Goal: Task Accomplishment & Management: Manage account settings

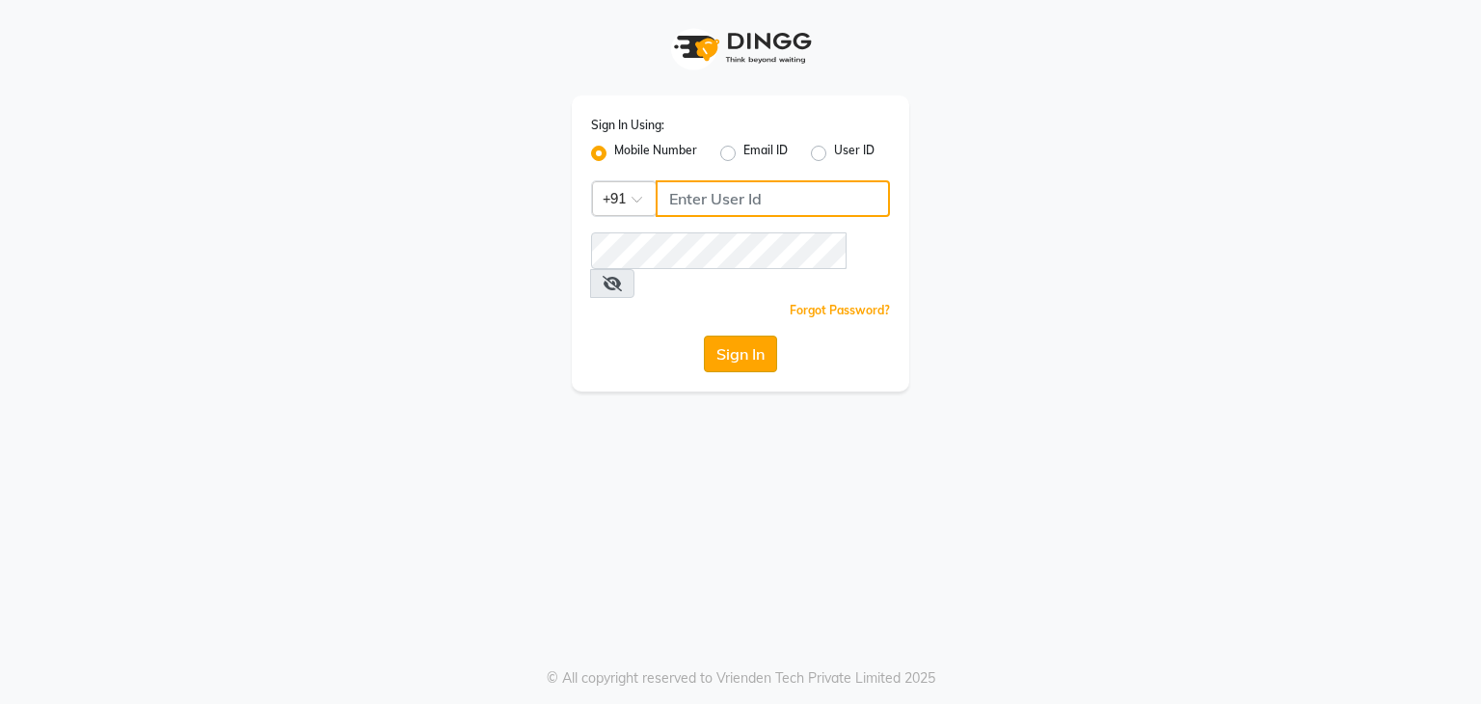
type input "9029010592"
click at [732, 336] on button "Sign In" at bounding box center [740, 353] width 73 height 37
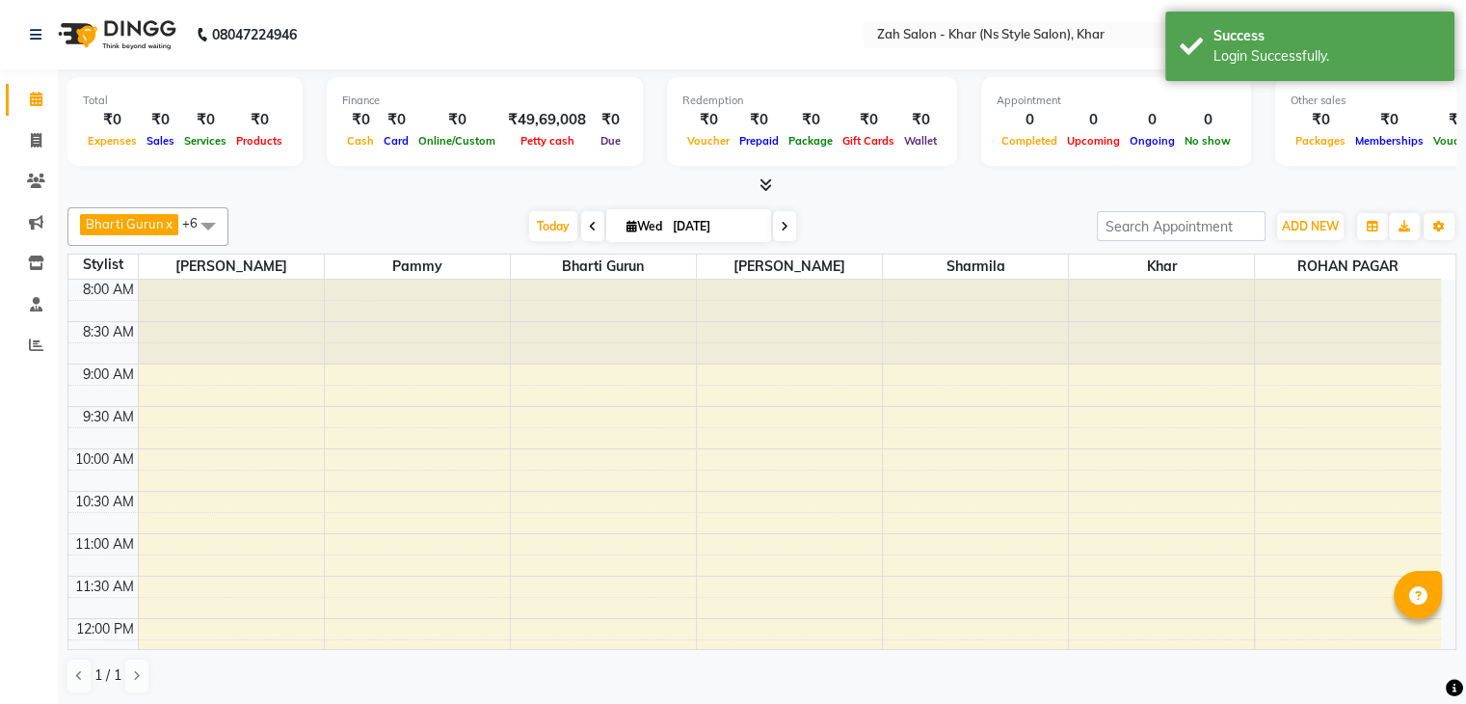
click at [1306, 240] on div "Bharti Gurun x Kalpesh Maheshkar x Kavita Bhosale x Khar x Pammy x ROHAN PAGAR …" at bounding box center [761, 226] width 1389 height 39
click at [1301, 233] on button "ADD NEW Toggle Dropdown" at bounding box center [1310, 226] width 67 height 27
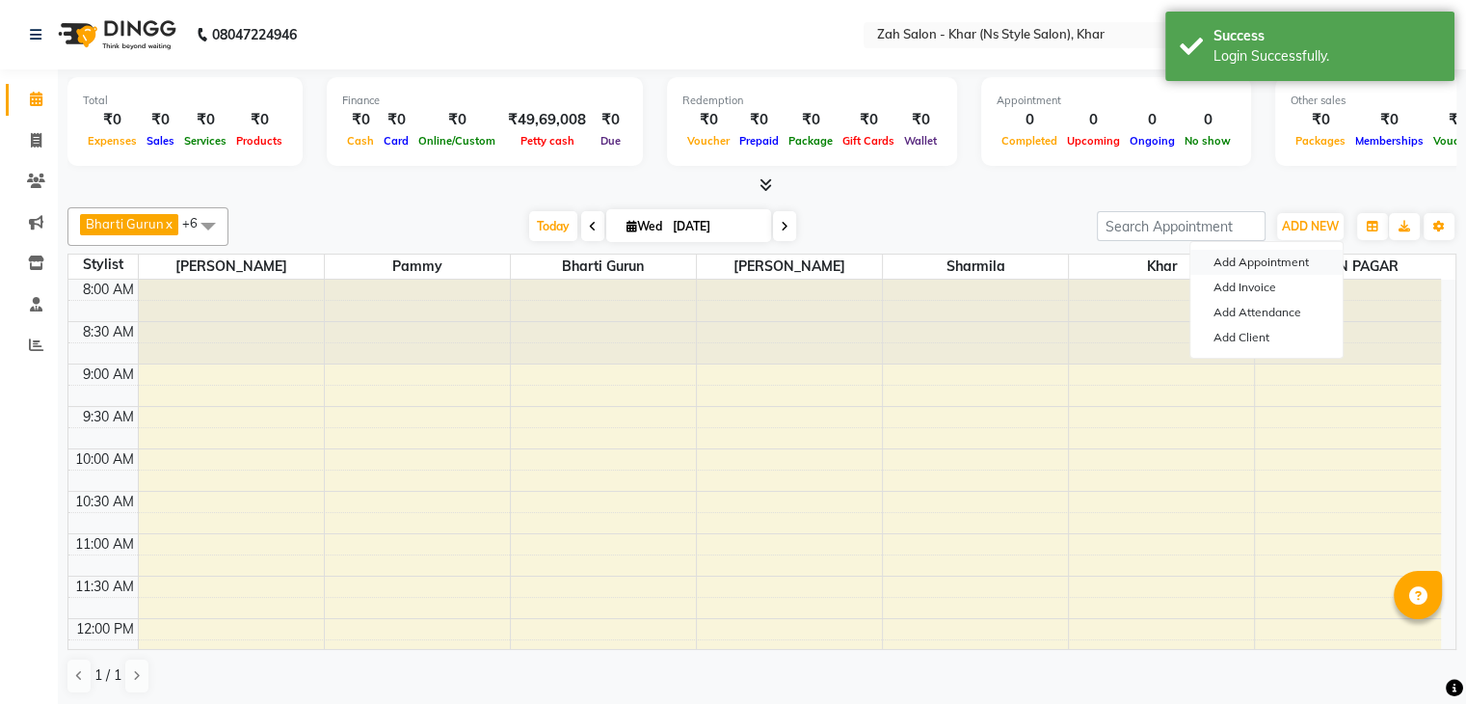
click at [1278, 266] on button "Add Appointment" at bounding box center [1266, 262] width 152 height 25
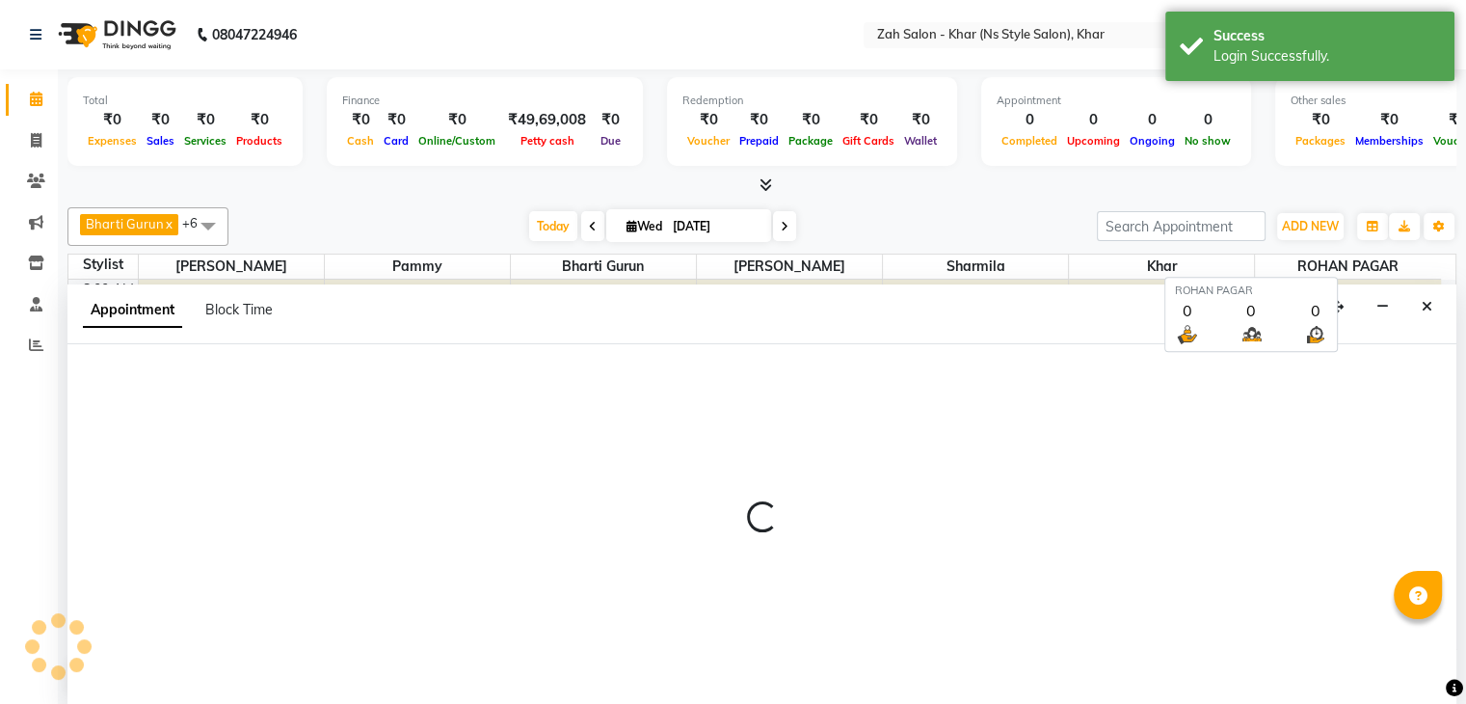
scroll to position [1, 0]
select select "tentative"
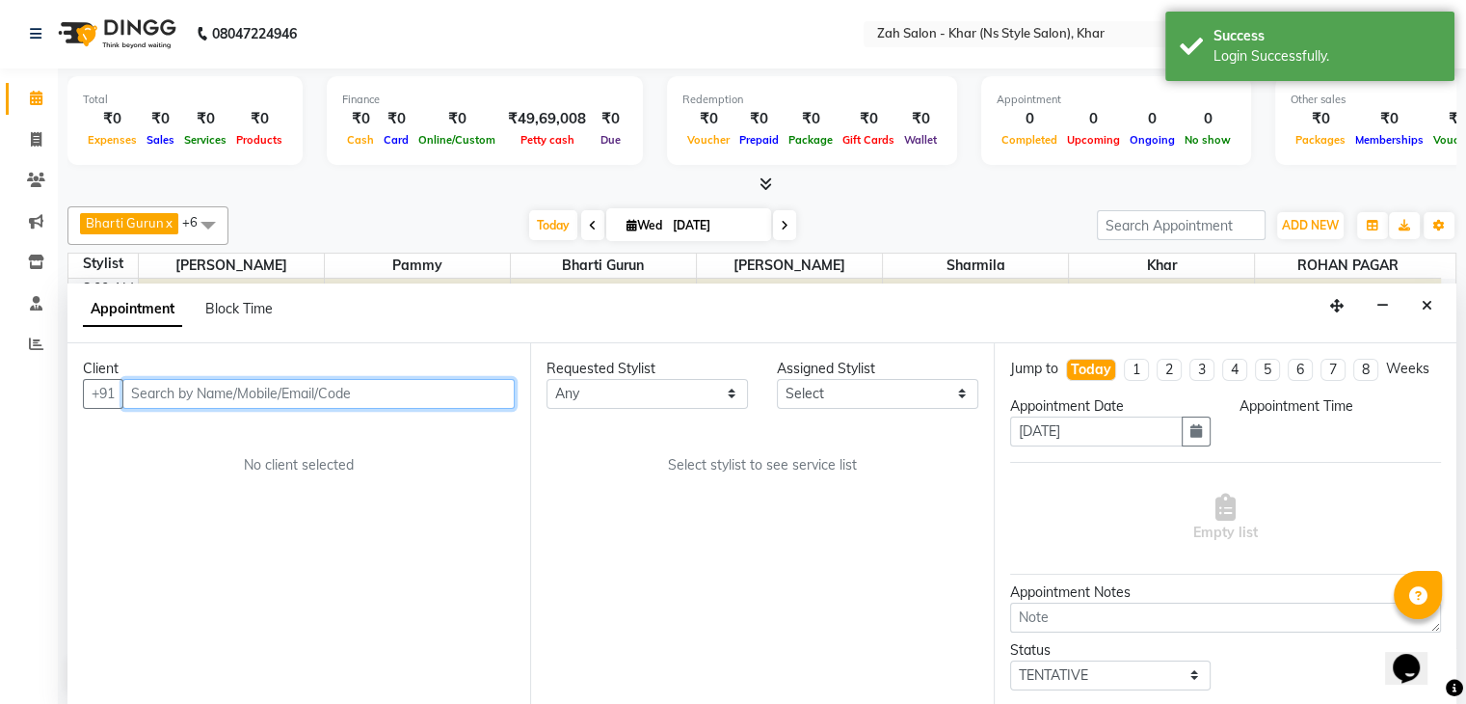
scroll to position [0, 0]
select select "540"
click at [353, 394] on input "text" at bounding box center [318, 394] width 392 height 30
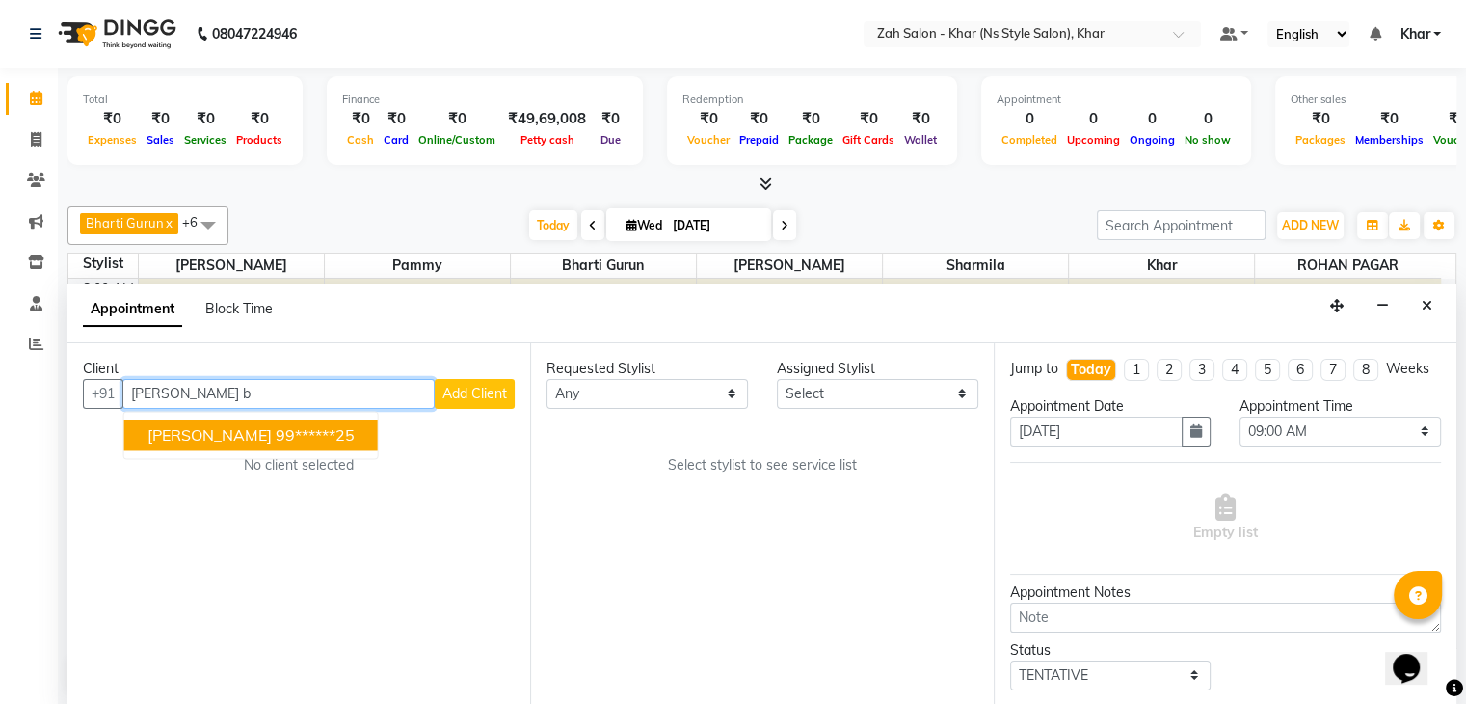
click at [227, 441] on button "ALPANA BARUA 99******25" at bounding box center [251, 434] width 254 height 31
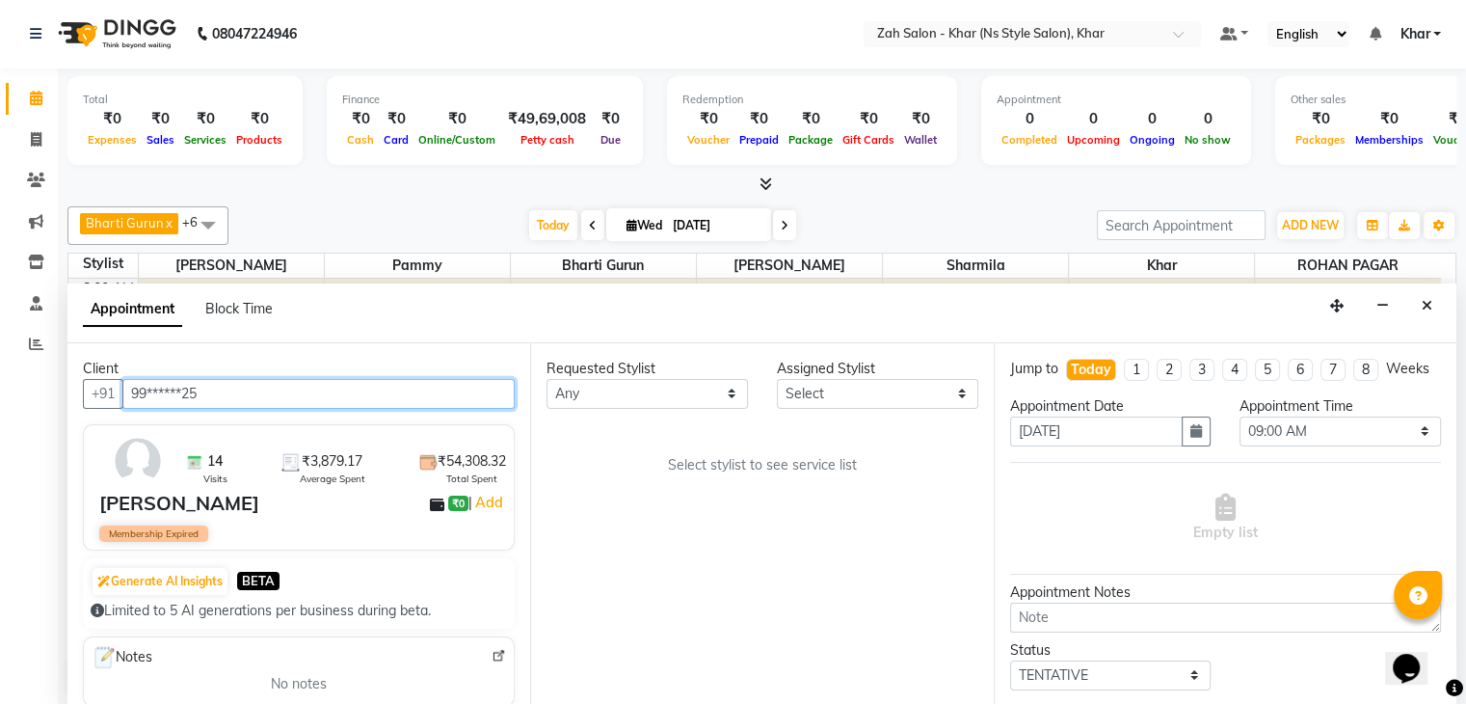
type input "99******25"
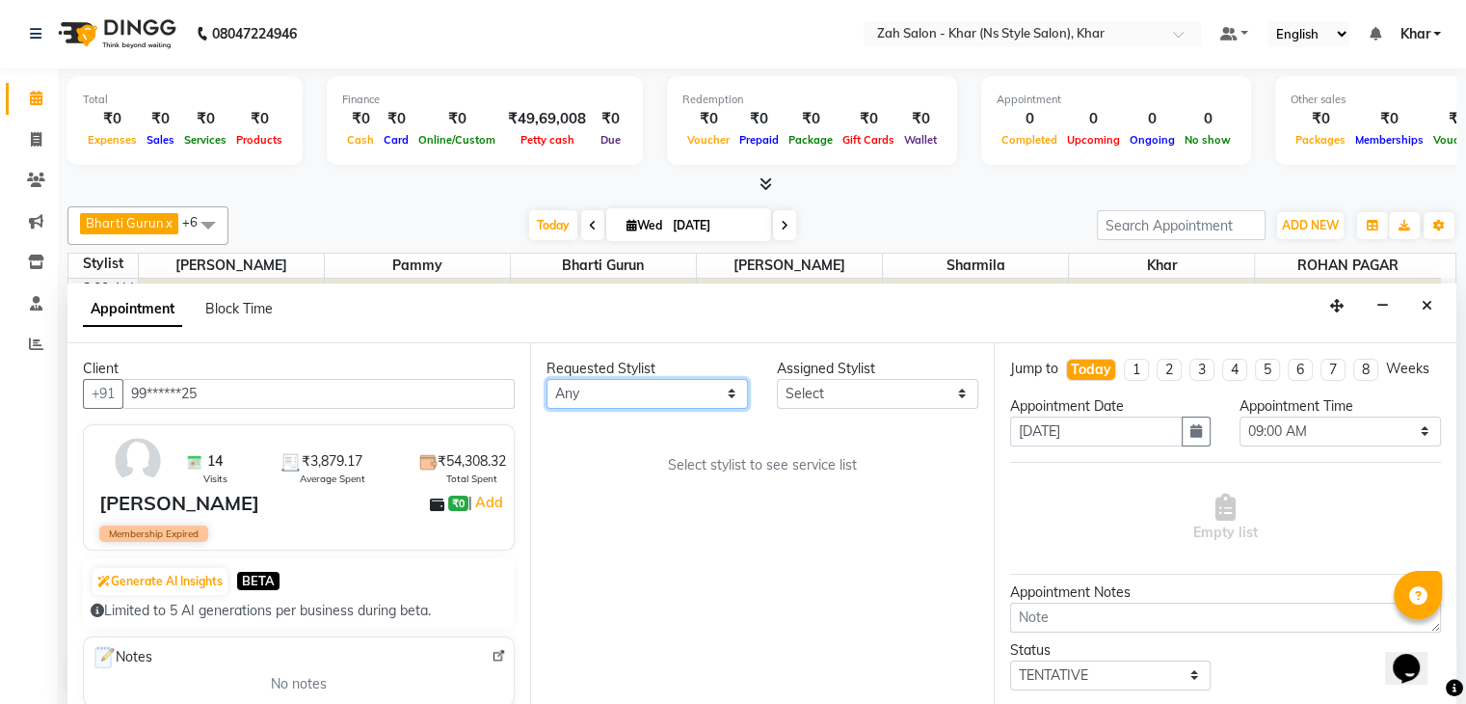
drag, startPoint x: 583, startPoint y: 402, endPoint x: 579, endPoint y: 475, distance: 73.4
click at [579, 475] on div "Requested Stylist Any Bharti Gurun [PERSON_NAME] [PERSON_NAME] Khar [PERSON_NAM…" at bounding box center [761, 524] width 463 height 362
select select "38403"
click at [547, 379] on select "Any Bharti Gurun [PERSON_NAME] [PERSON_NAME] Khar [PERSON_NAME] PAGAR [PERSON_N…" at bounding box center [647, 394] width 201 height 30
select select "38403"
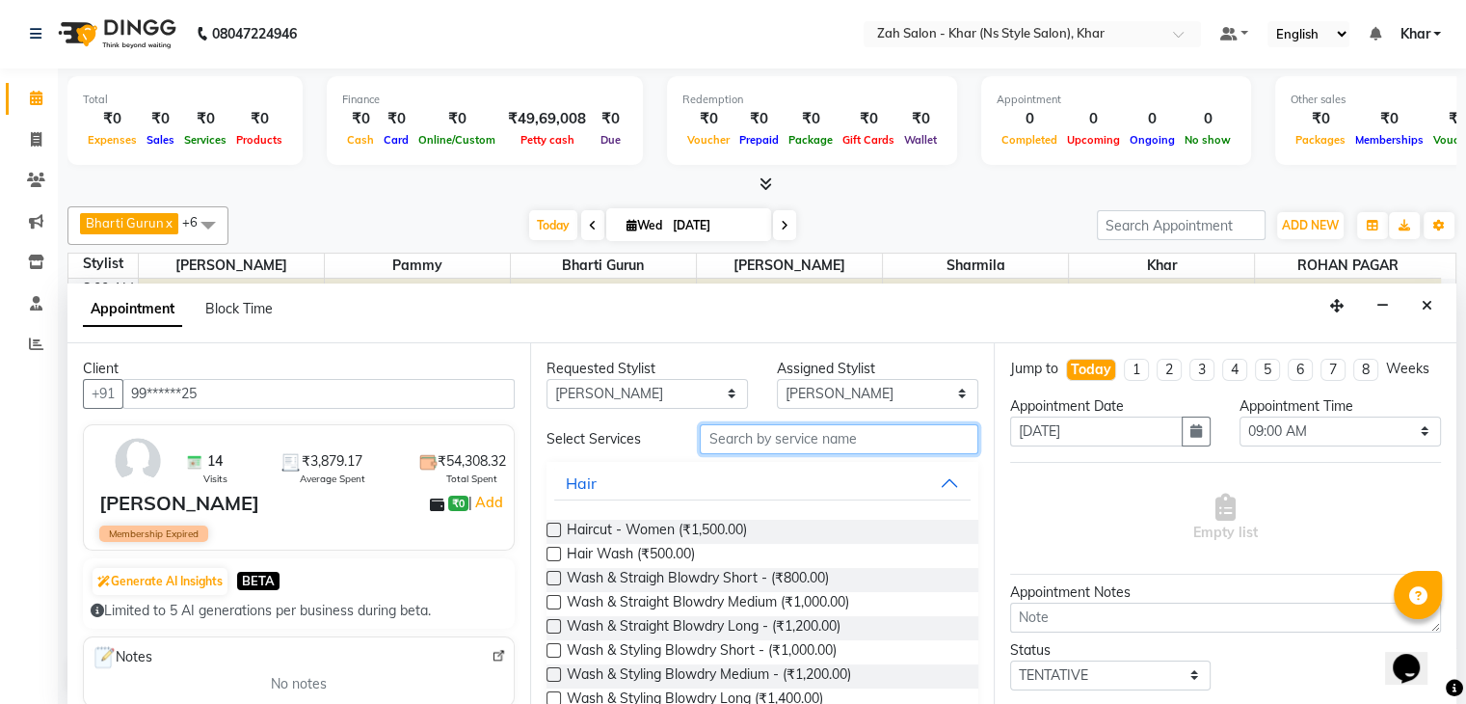
click at [717, 433] on input "text" at bounding box center [839, 439] width 278 height 30
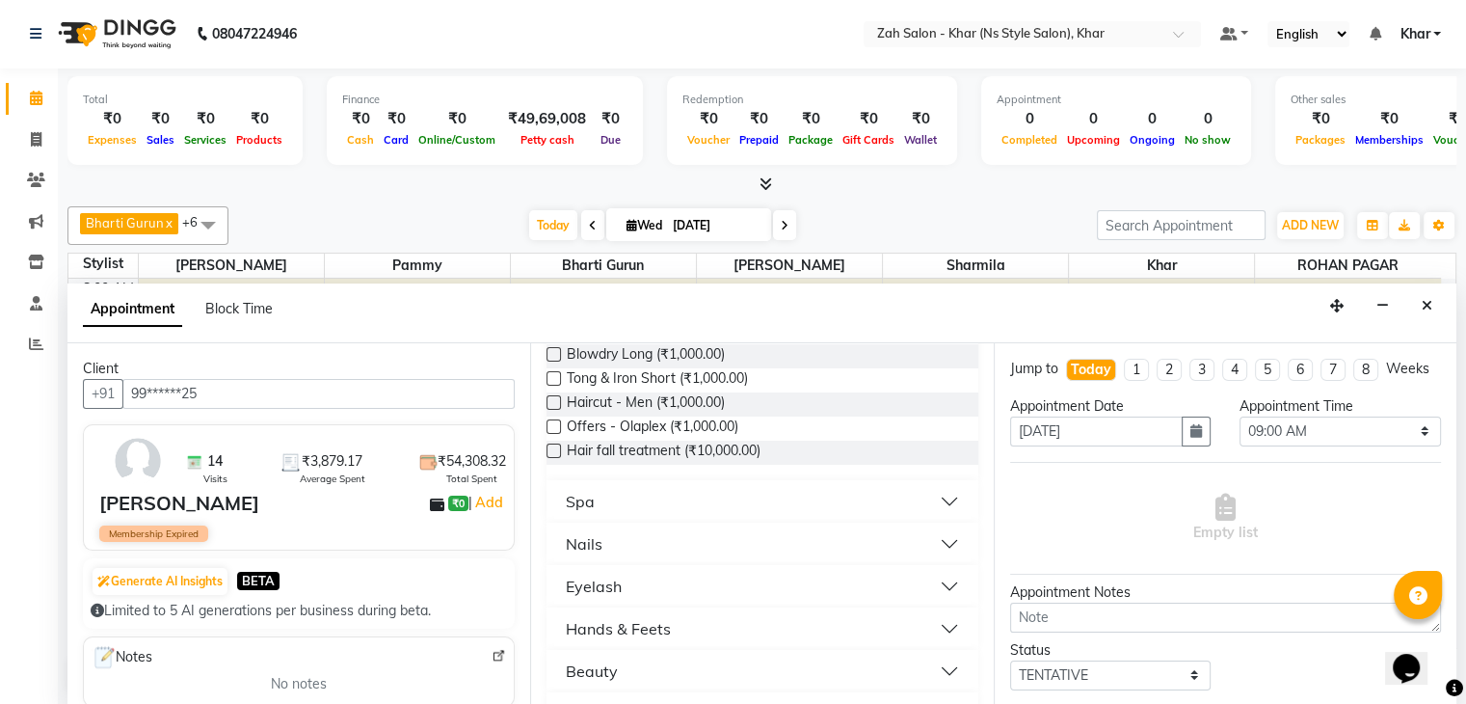
scroll to position [476, 0]
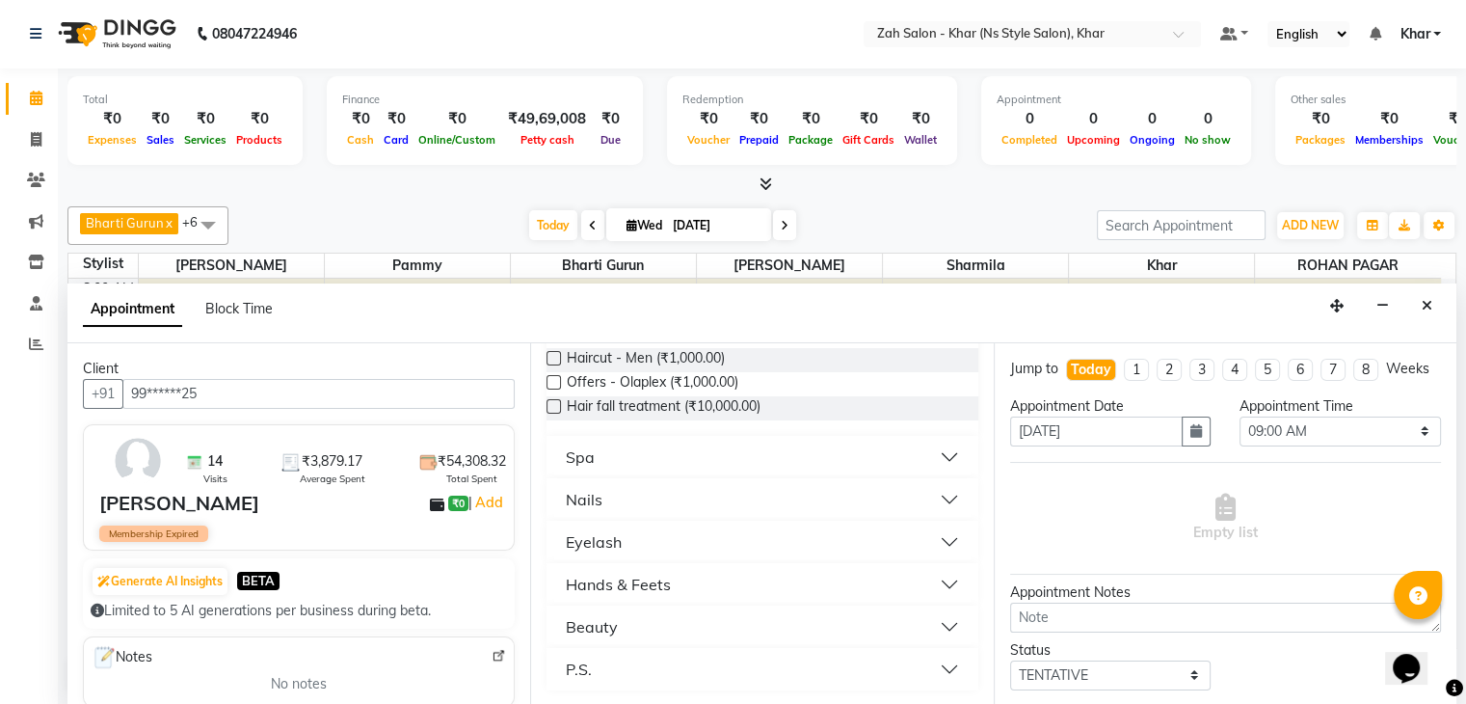
type input "1000"
click at [586, 579] on div "Hands & Feets" at bounding box center [618, 584] width 105 height 23
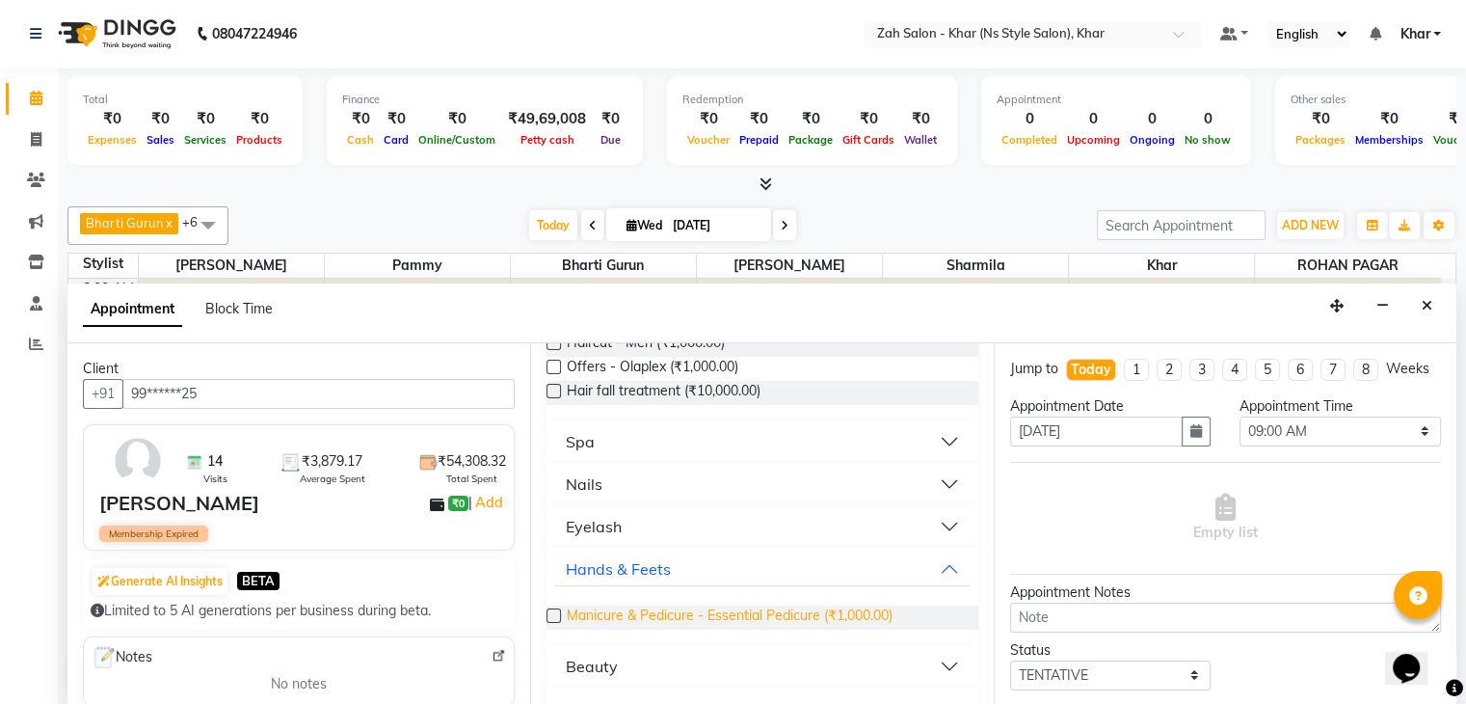
click at [736, 629] on span "Manicure & Pedicure - Essential Pedicure (₹1,000.00)" at bounding box center [730, 617] width 326 height 24
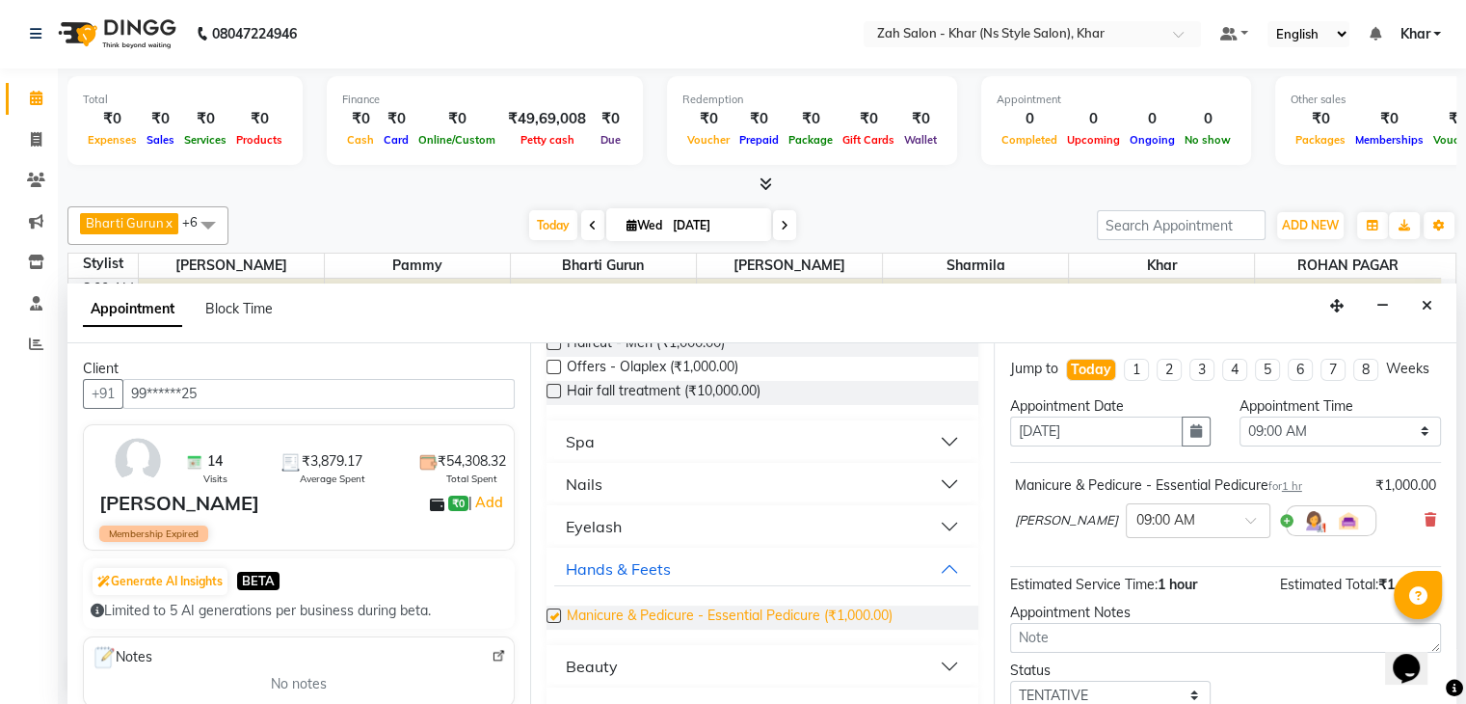
checkbox input "false"
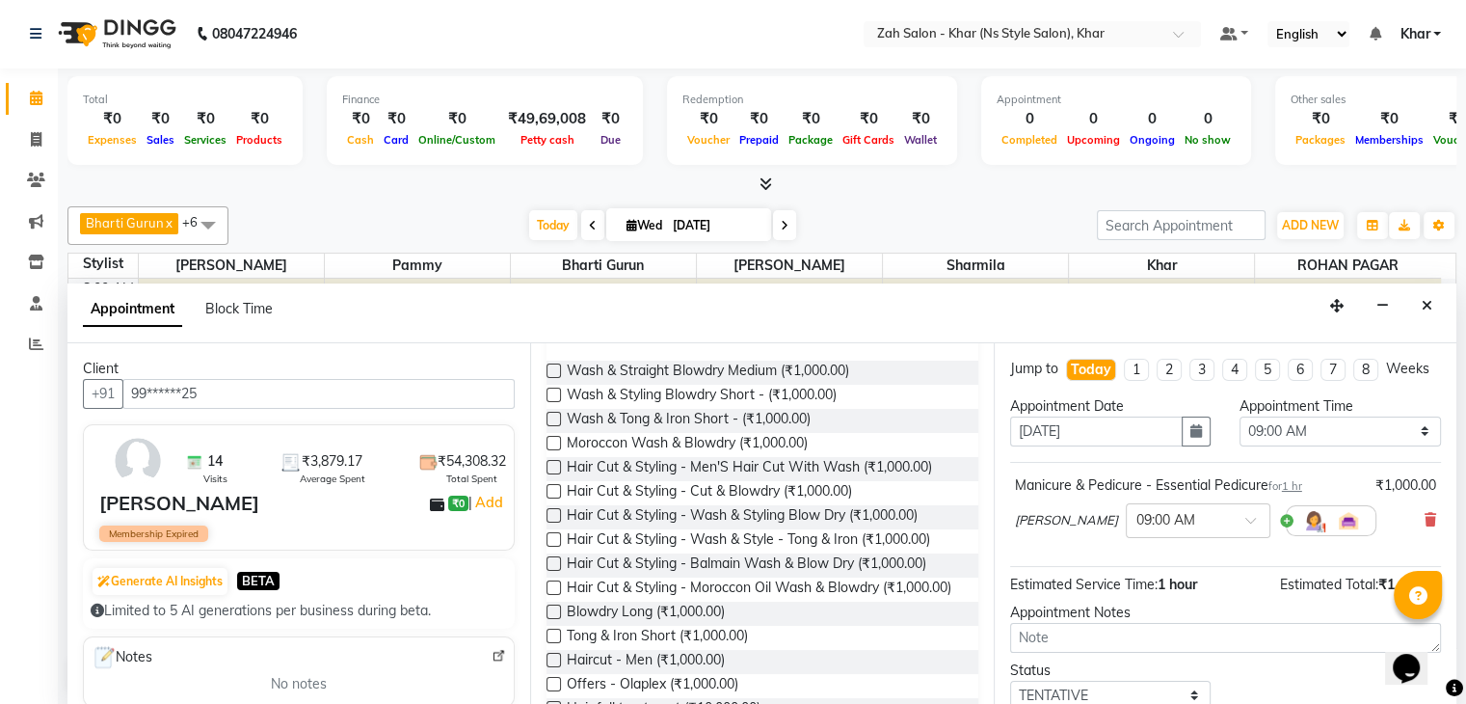
scroll to position [0, 0]
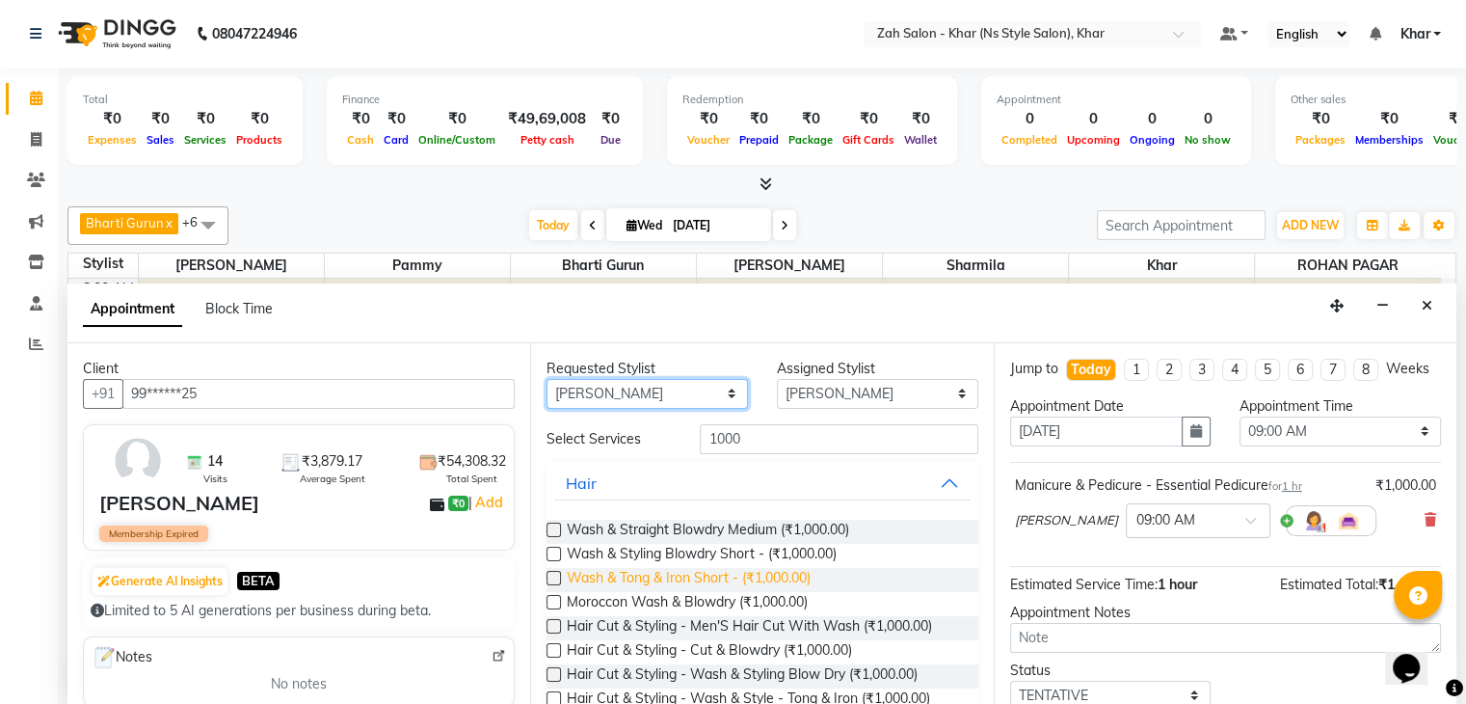
drag, startPoint x: 699, startPoint y: 388, endPoint x: 607, endPoint y: 588, distance: 219.5
click at [607, 588] on div "Requested Stylist Any Bharti Gurun Kalpesh Maheshkar Kavita Bhosale Khar Pammy …" at bounding box center [761, 524] width 463 height 362
select select "38404"
click at [547, 379] on select "Any Bharti Gurun [PERSON_NAME] [PERSON_NAME] Khar [PERSON_NAME] PAGAR [PERSON_N…" at bounding box center [647, 394] width 201 height 30
select select "38404"
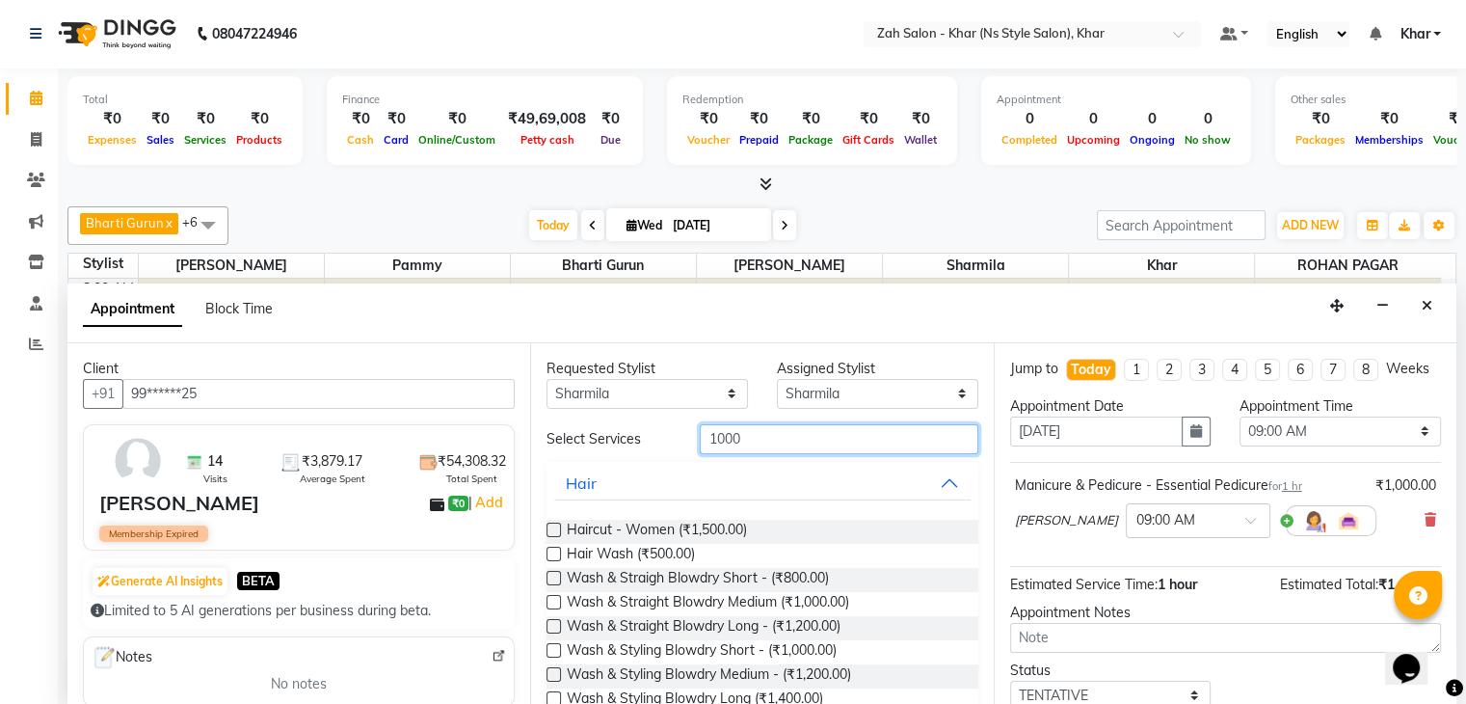
click at [745, 427] on input "1000" at bounding box center [839, 439] width 278 height 30
type input "1000"
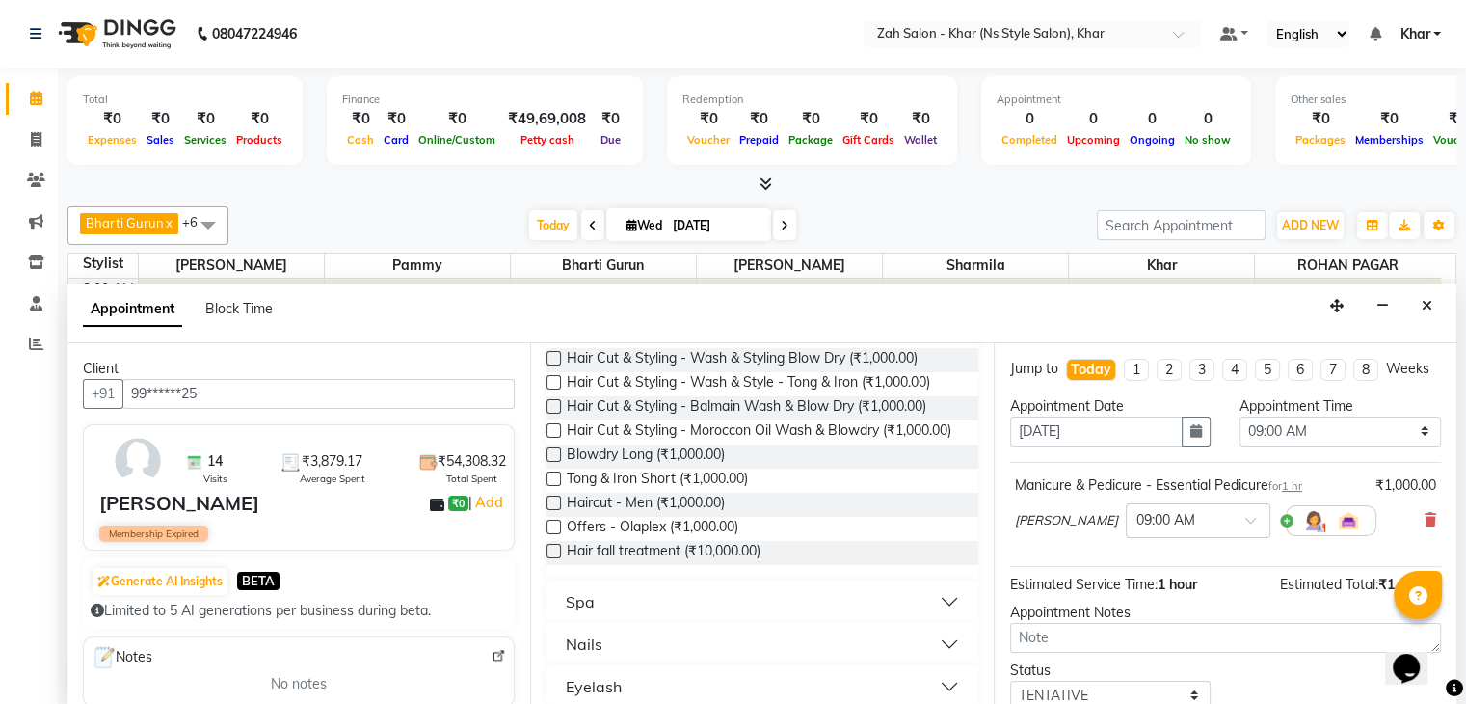
scroll to position [477, 0]
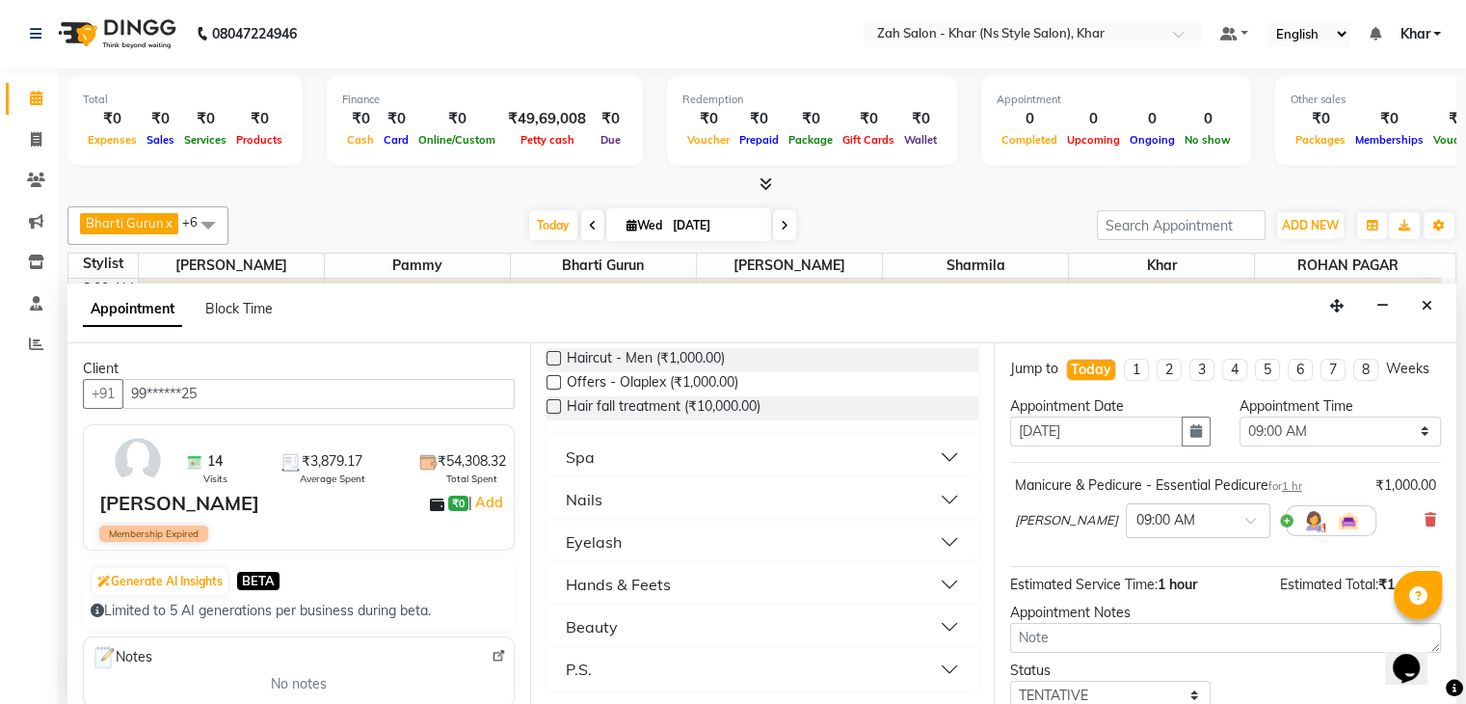
click at [679, 578] on button "Hands & Feets" at bounding box center [761, 584] width 415 height 35
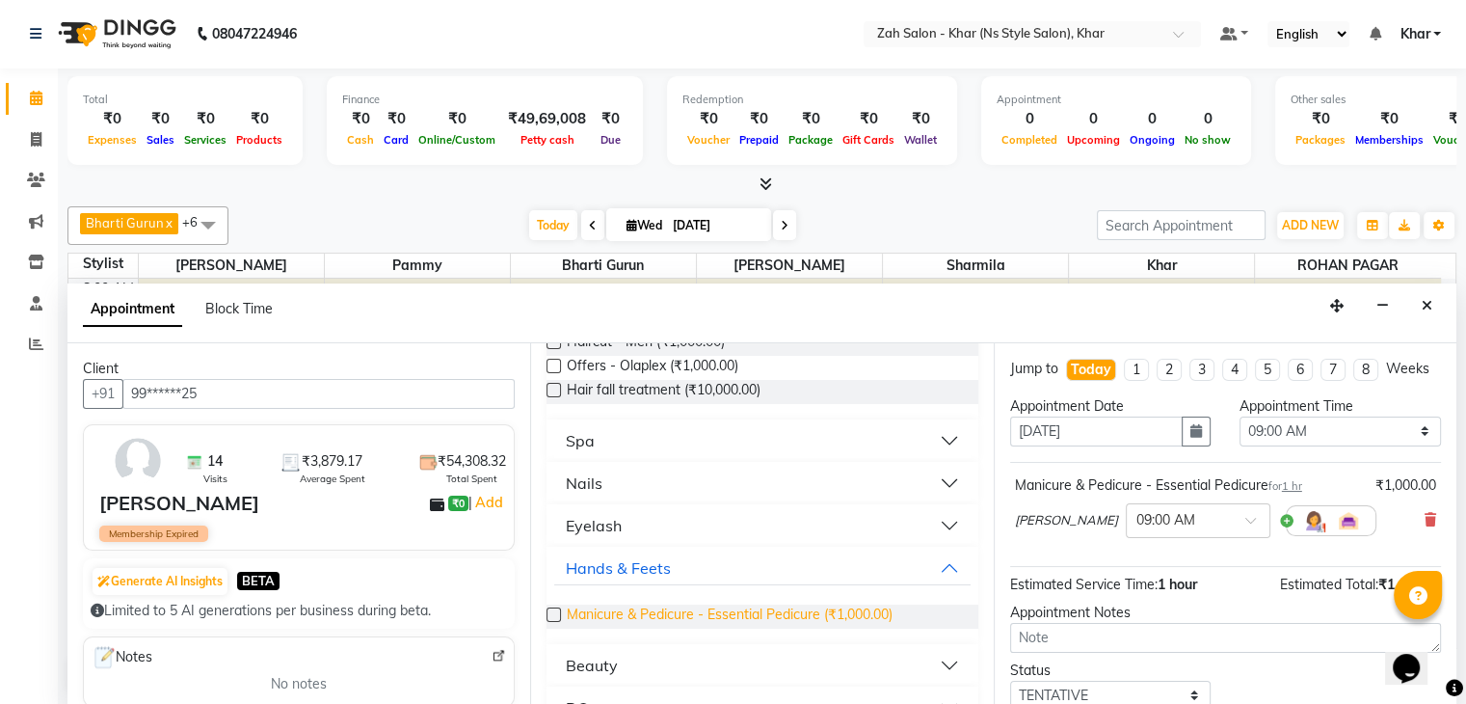
click at [742, 626] on span "Manicure & Pedicure - Essential Pedicure (₹1,000.00)" at bounding box center [730, 616] width 326 height 24
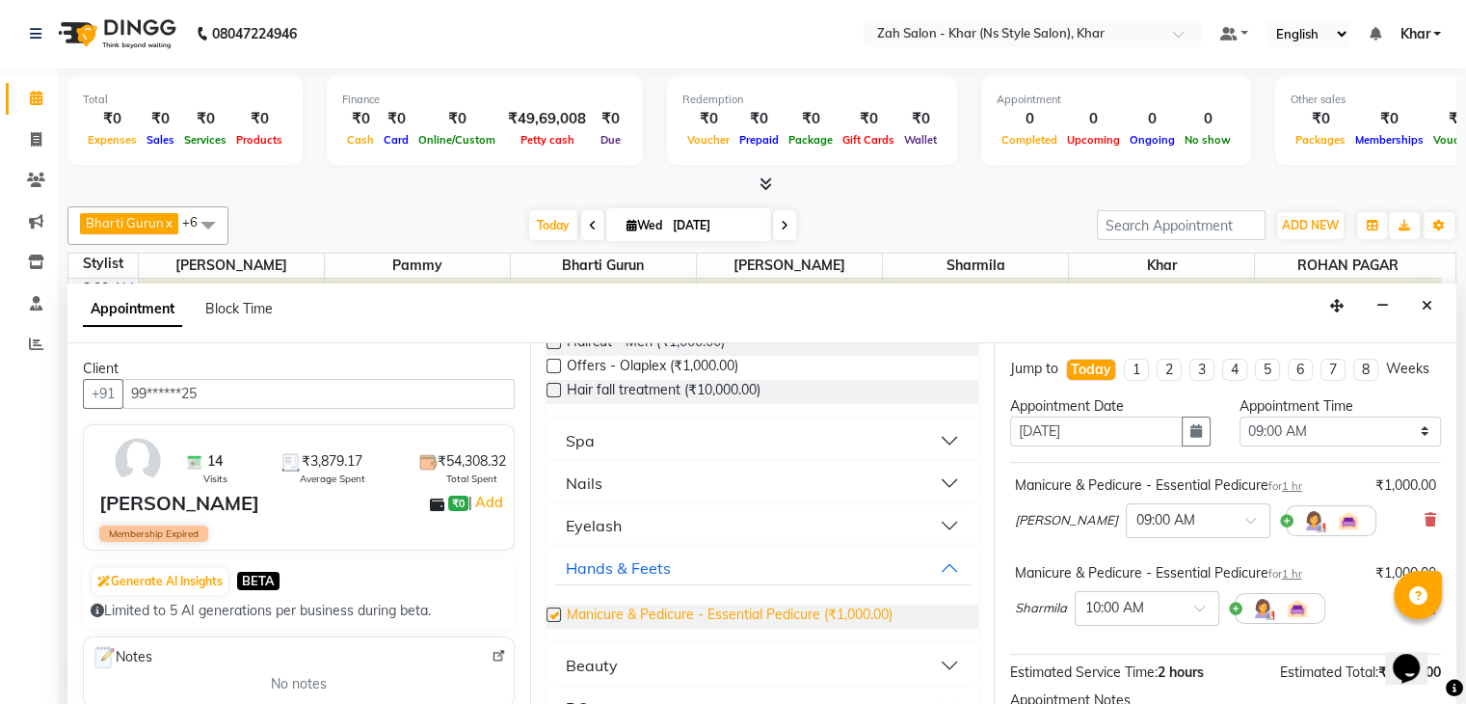
checkbox input "false"
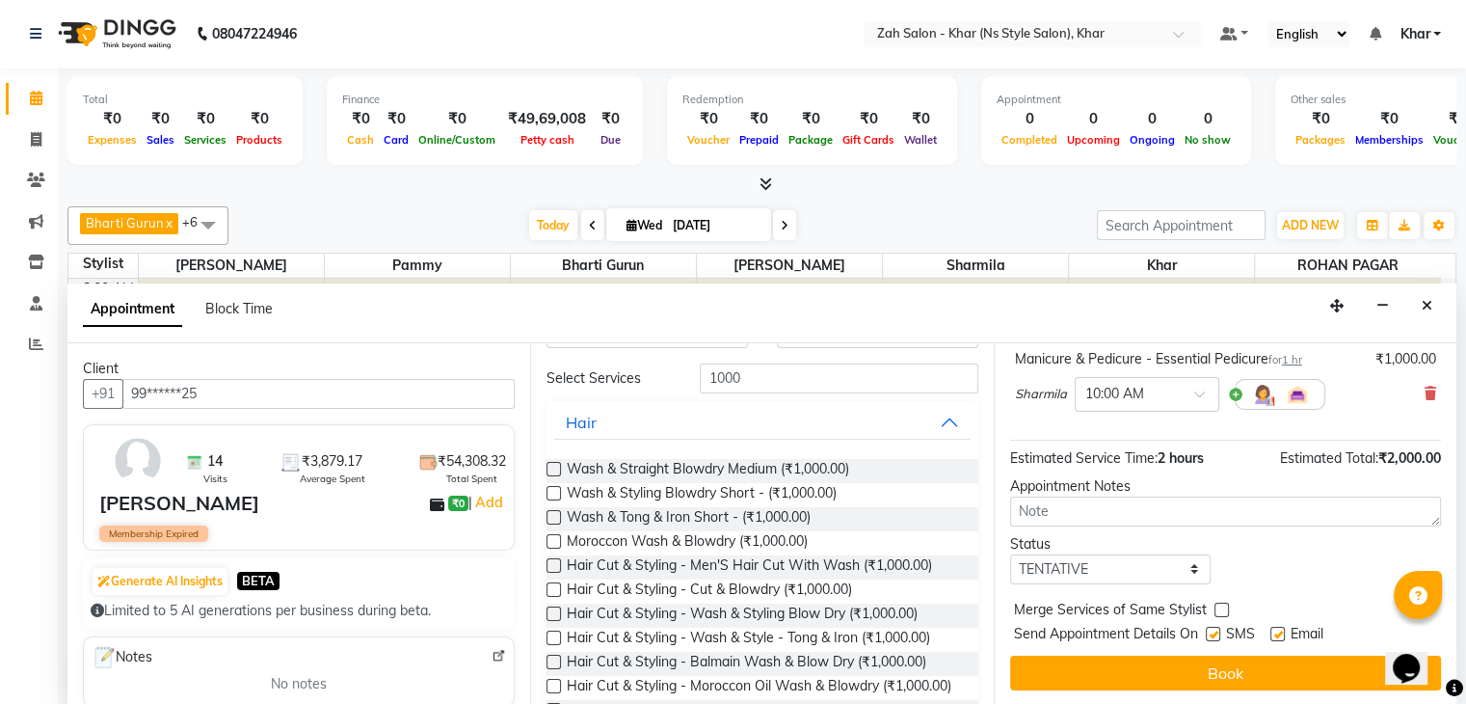
scroll to position [0, 0]
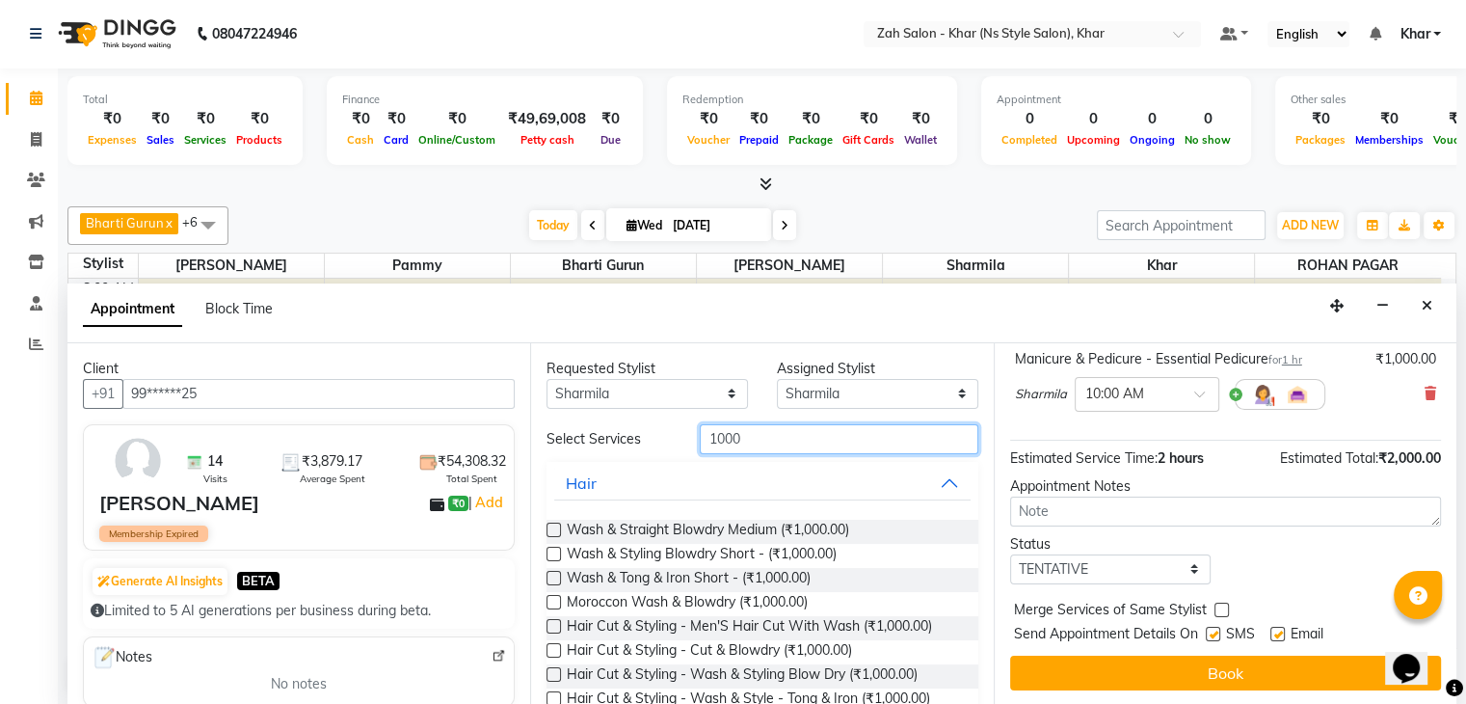
click at [768, 426] on input "1000" at bounding box center [839, 439] width 278 height 30
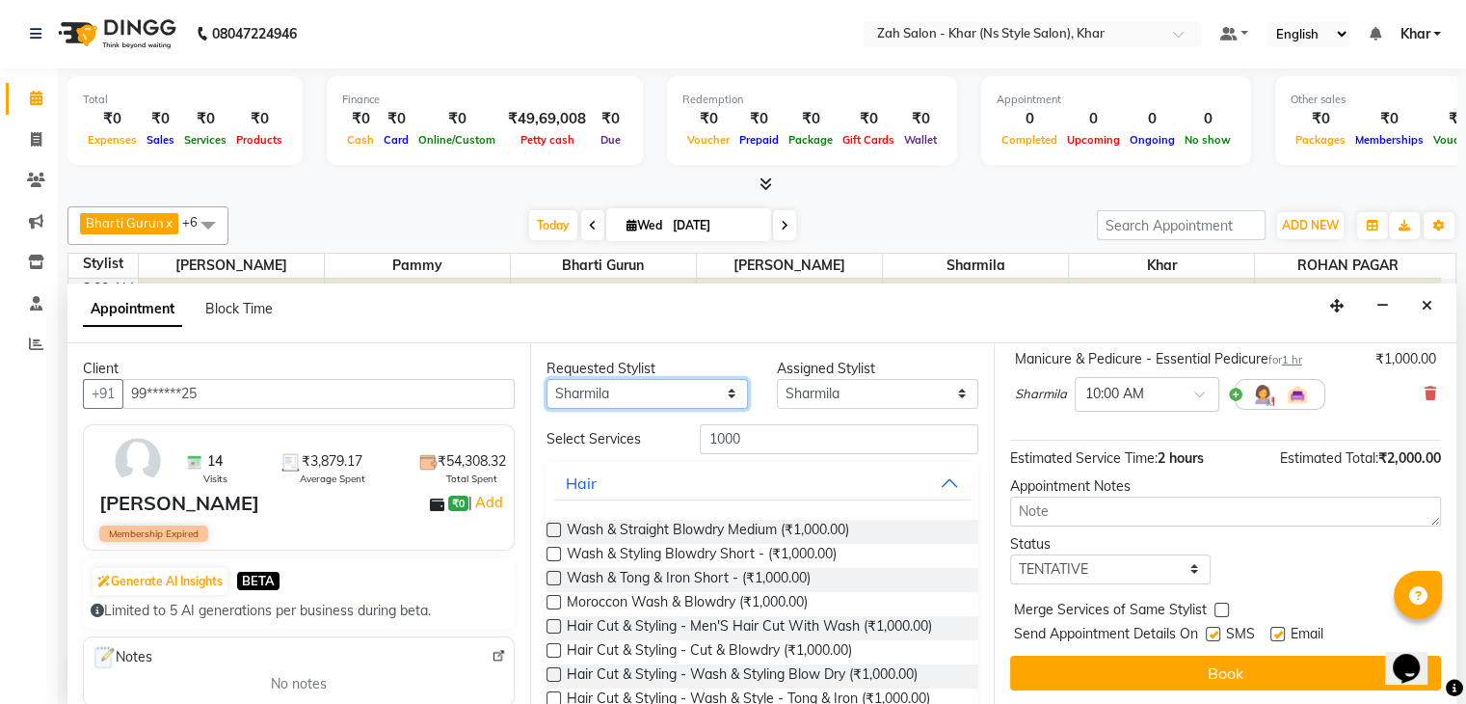
drag, startPoint x: 641, startPoint y: 390, endPoint x: 618, endPoint y: 494, distance: 106.6
click at [618, 494] on div "Requested Stylist Any Bharti Gurun Kalpesh Maheshkar Kavita Bhosale Khar Pammy …" at bounding box center [761, 524] width 463 height 362
select select "38400"
click at [547, 379] on select "Any Bharti Gurun [PERSON_NAME] [PERSON_NAME] Khar [PERSON_NAME] PAGAR [PERSON_N…" at bounding box center [647, 394] width 201 height 30
select select "38400"
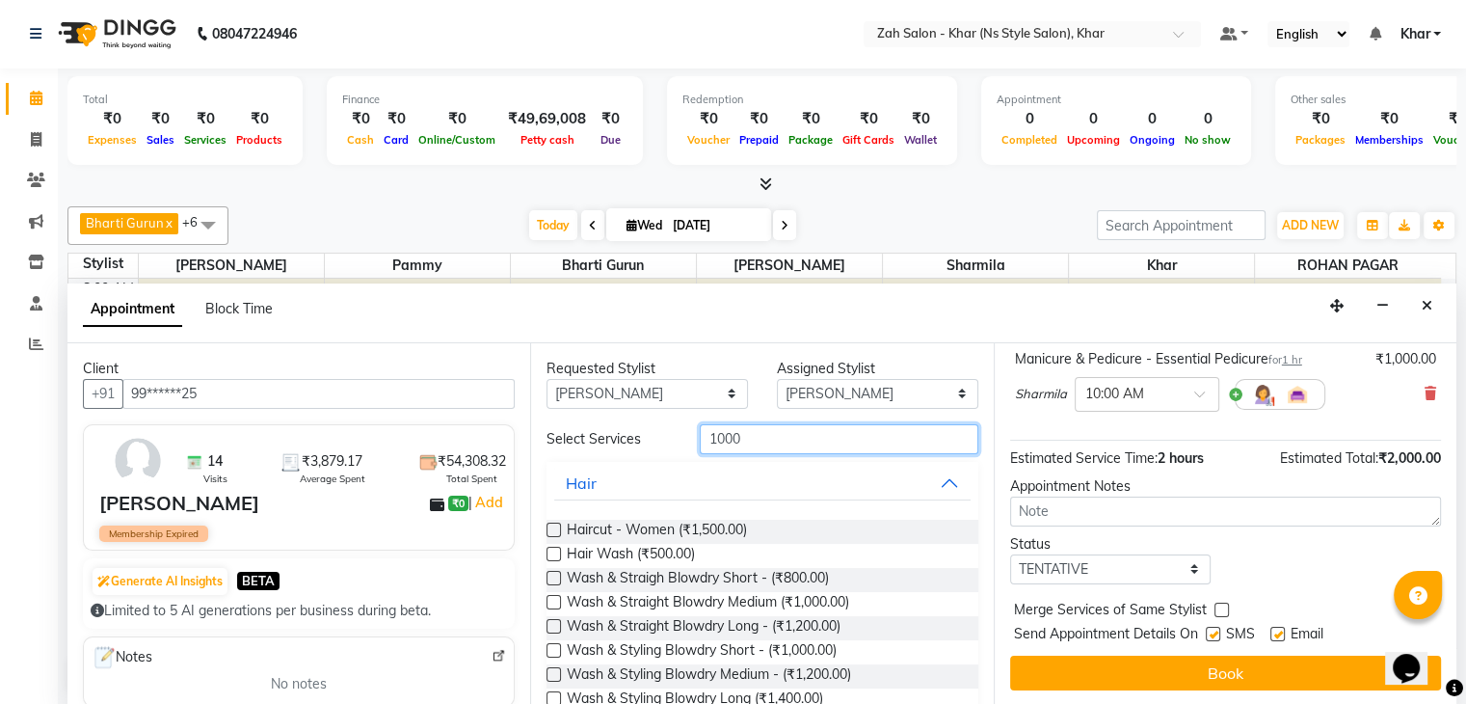
click at [740, 435] on input "1000" at bounding box center [839, 439] width 278 height 30
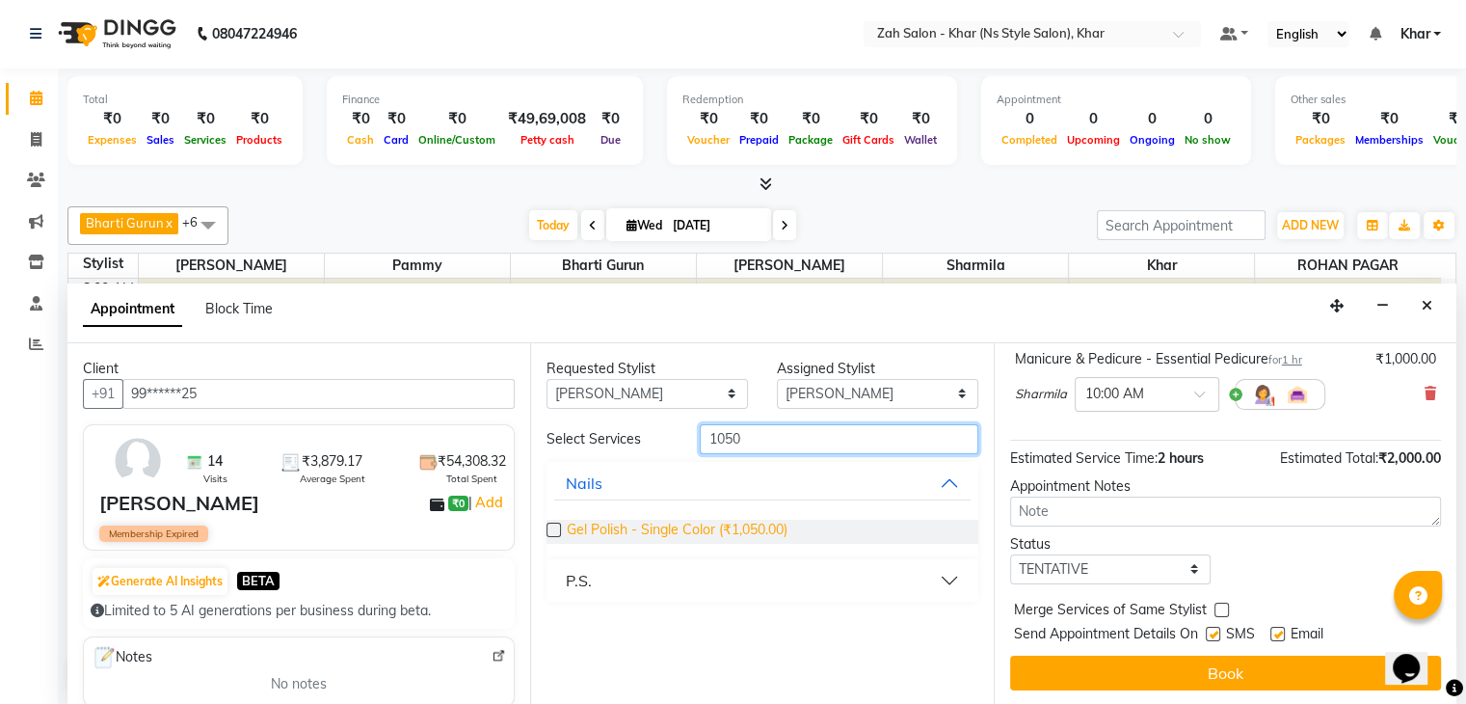
type input "1050"
click at [695, 520] on span "Gel Polish - Single Color (₹1,050.00)" at bounding box center [677, 532] width 221 height 24
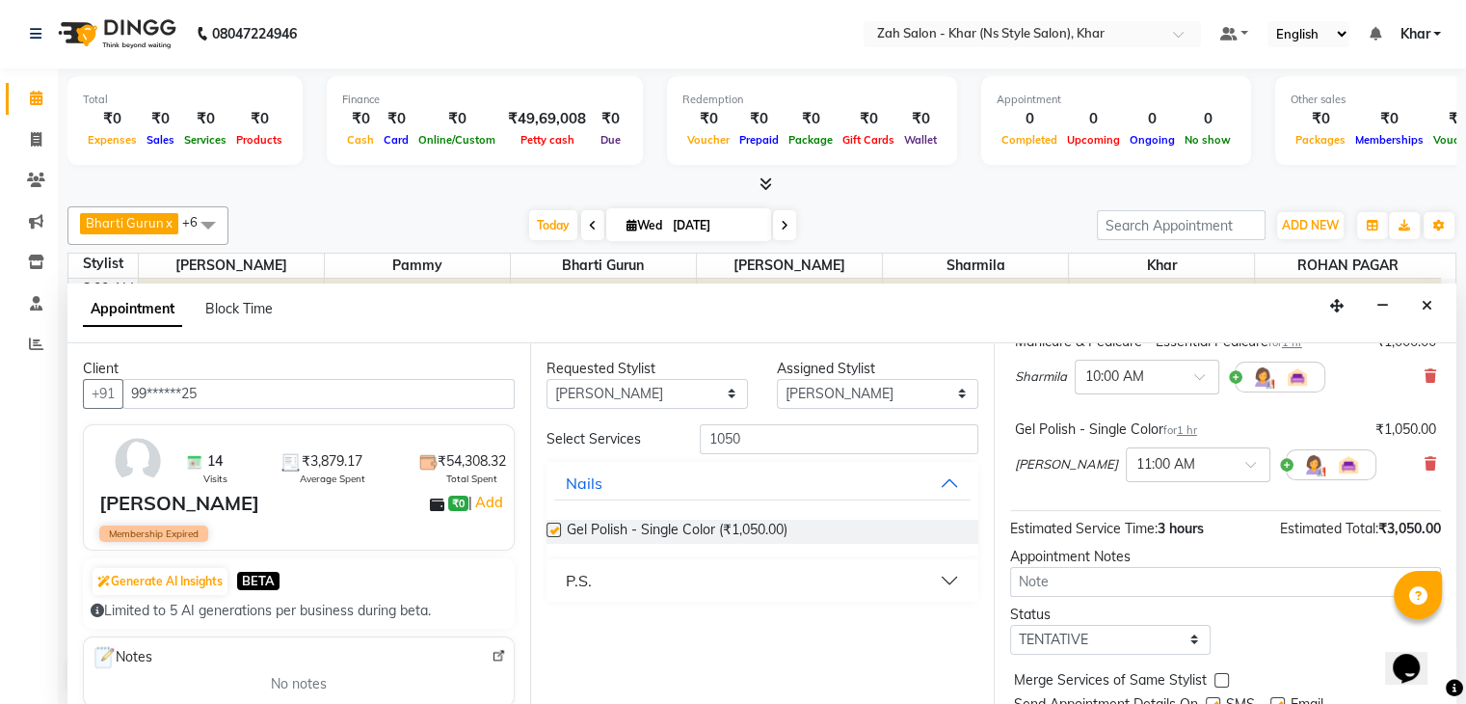
checkbox input "false"
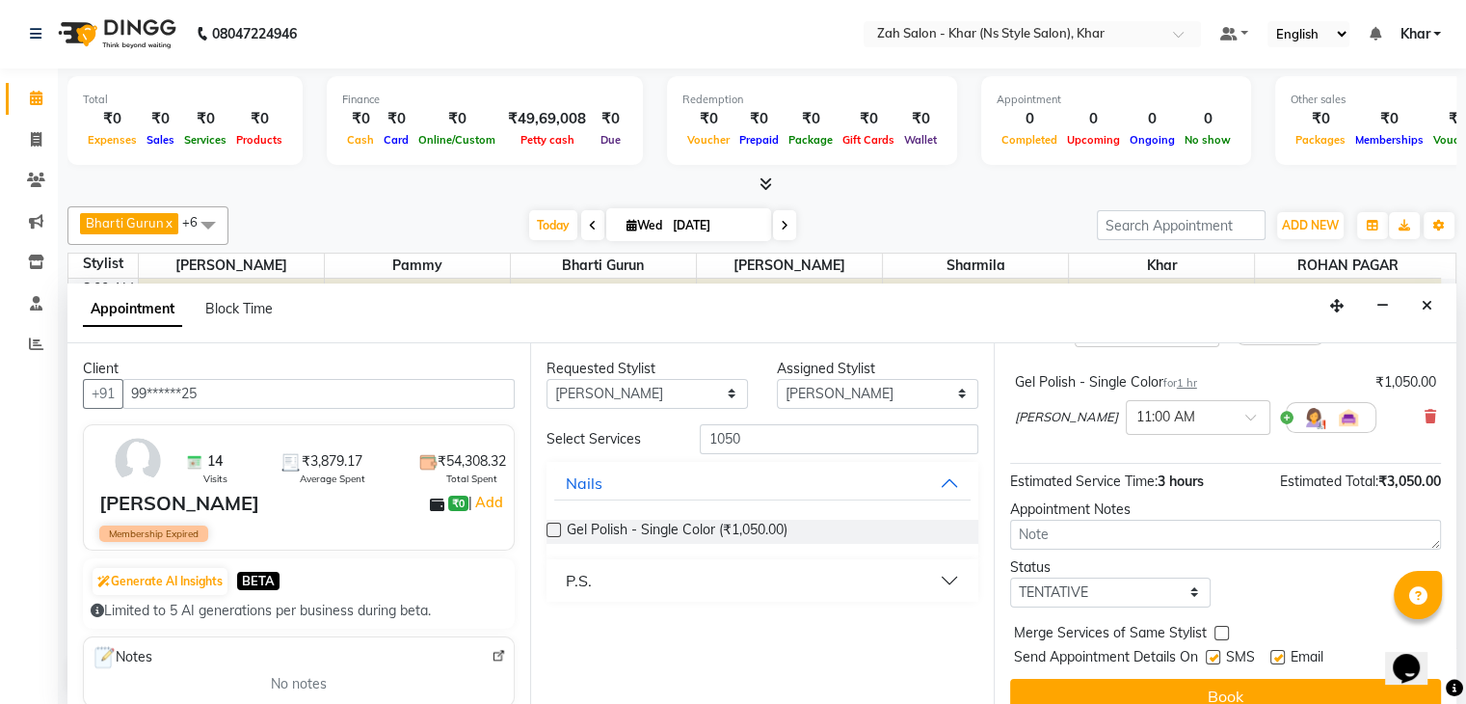
scroll to position [319, 0]
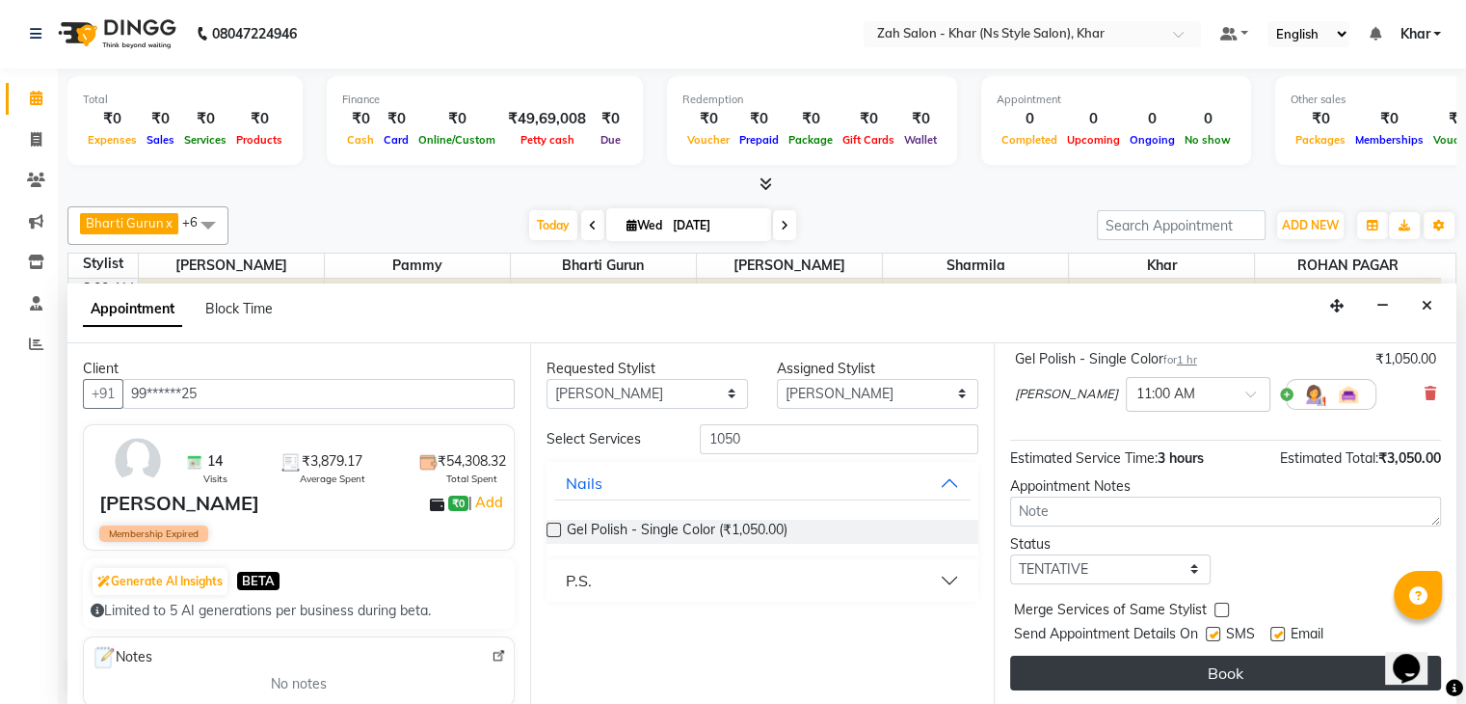
click at [1301, 667] on button "Book" at bounding box center [1225, 672] width 431 height 35
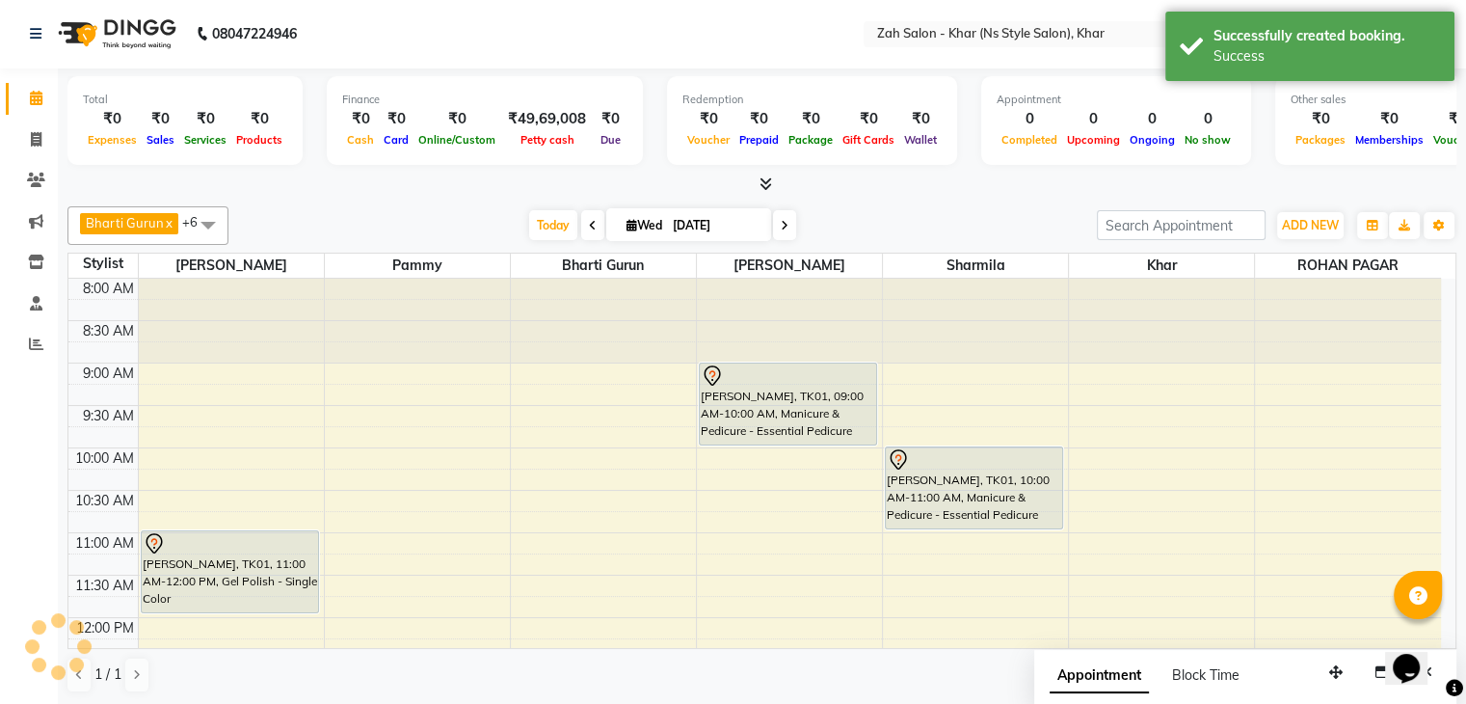
scroll to position [0, 0]
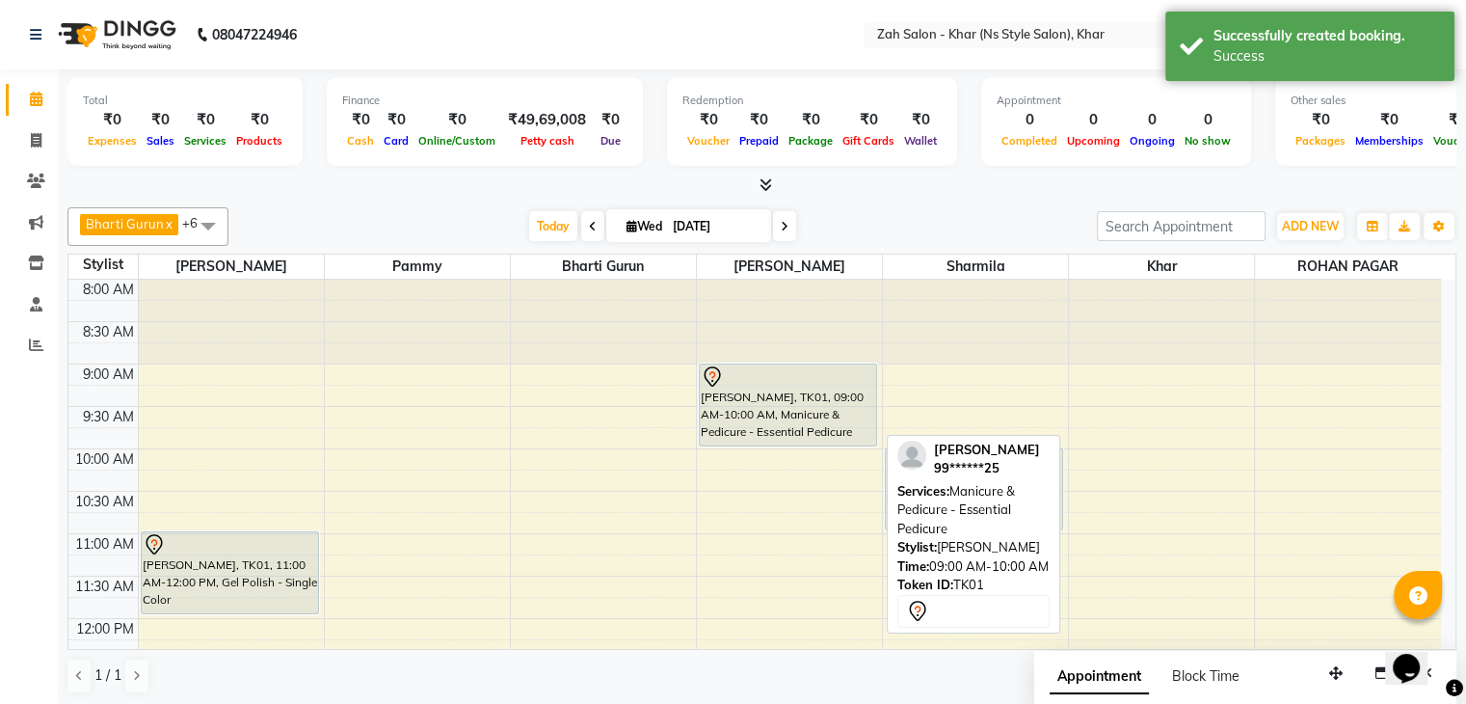
click at [810, 415] on div "[PERSON_NAME], TK01, 09:00 AM-10:00 AM, Manicure & Pedicure - Essential Pedicure" at bounding box center [788, 404] width 176 height 81
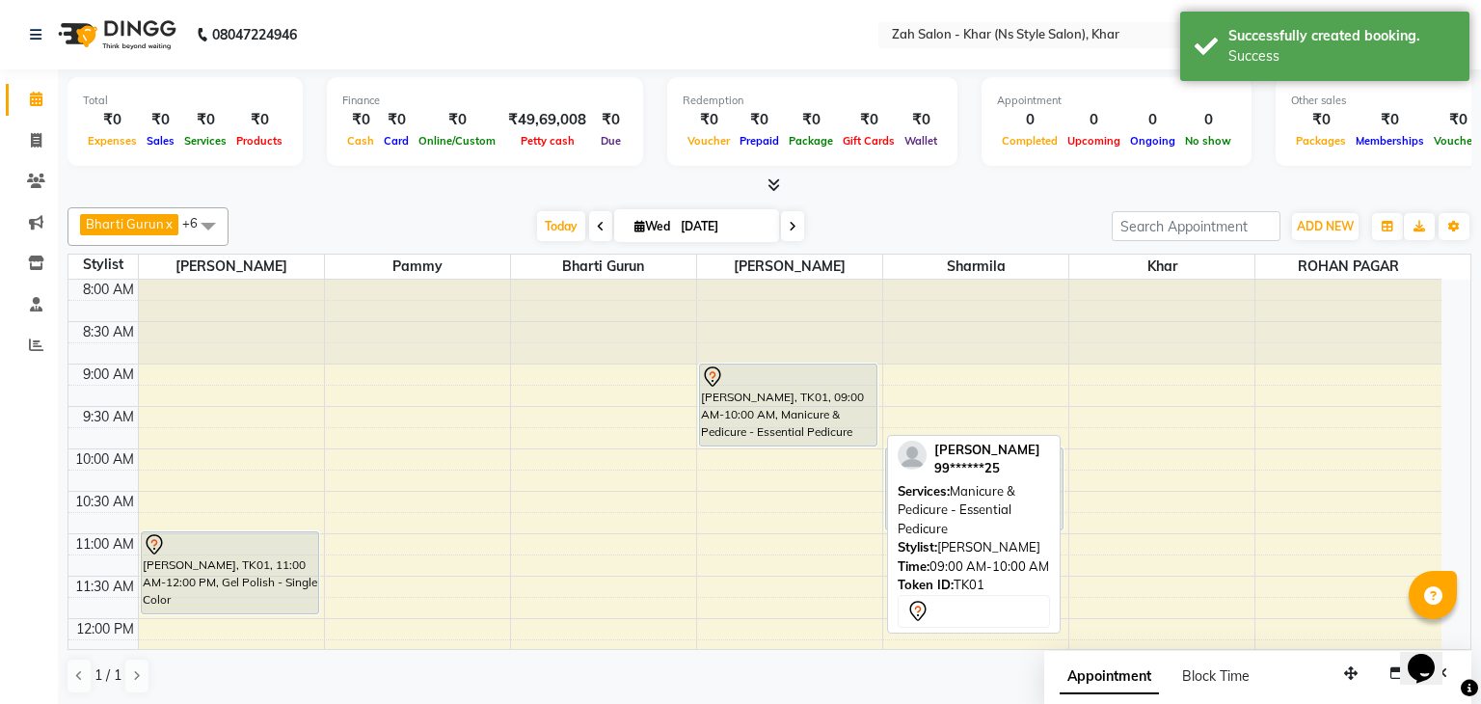
select select "7"
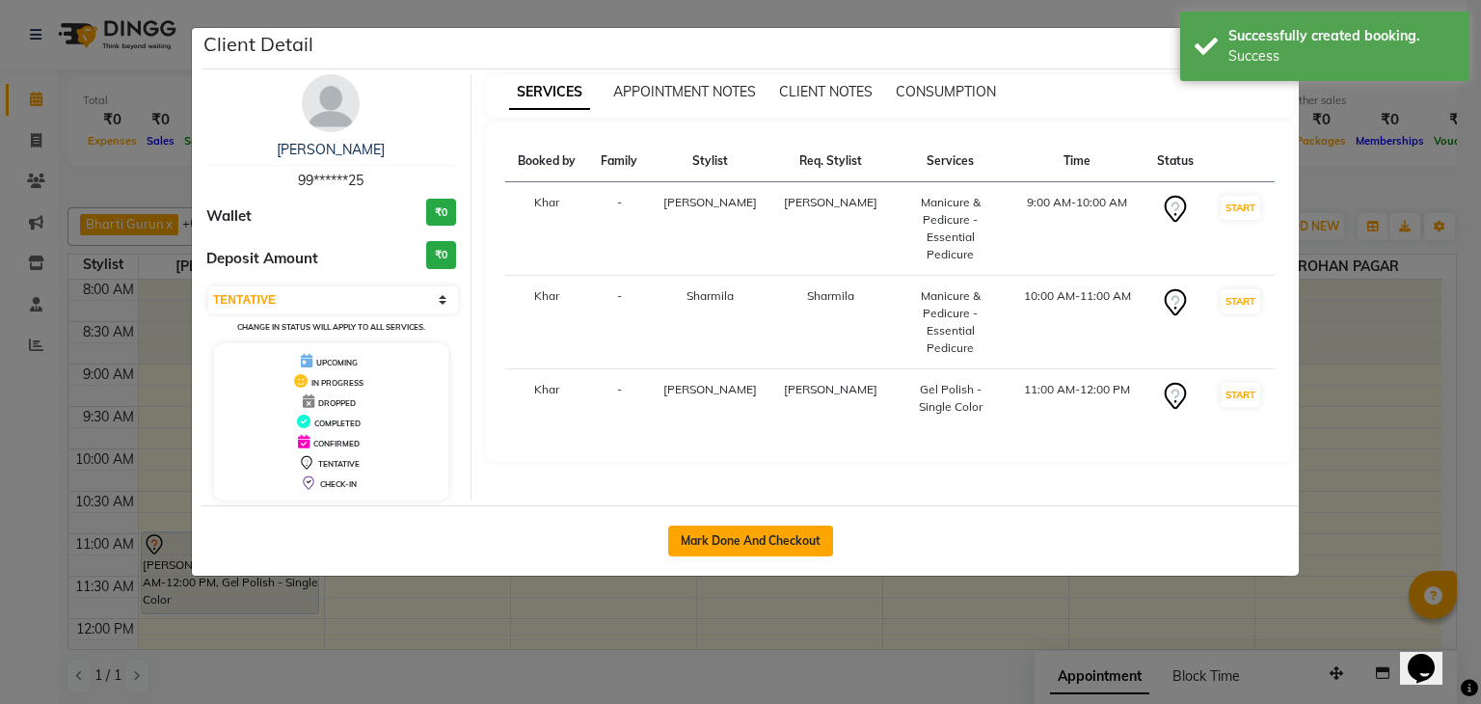
click at [813, 541] on button "Mark Done And Checkout" at bounding box center [750, 540] width 165 height 31
select select "service"
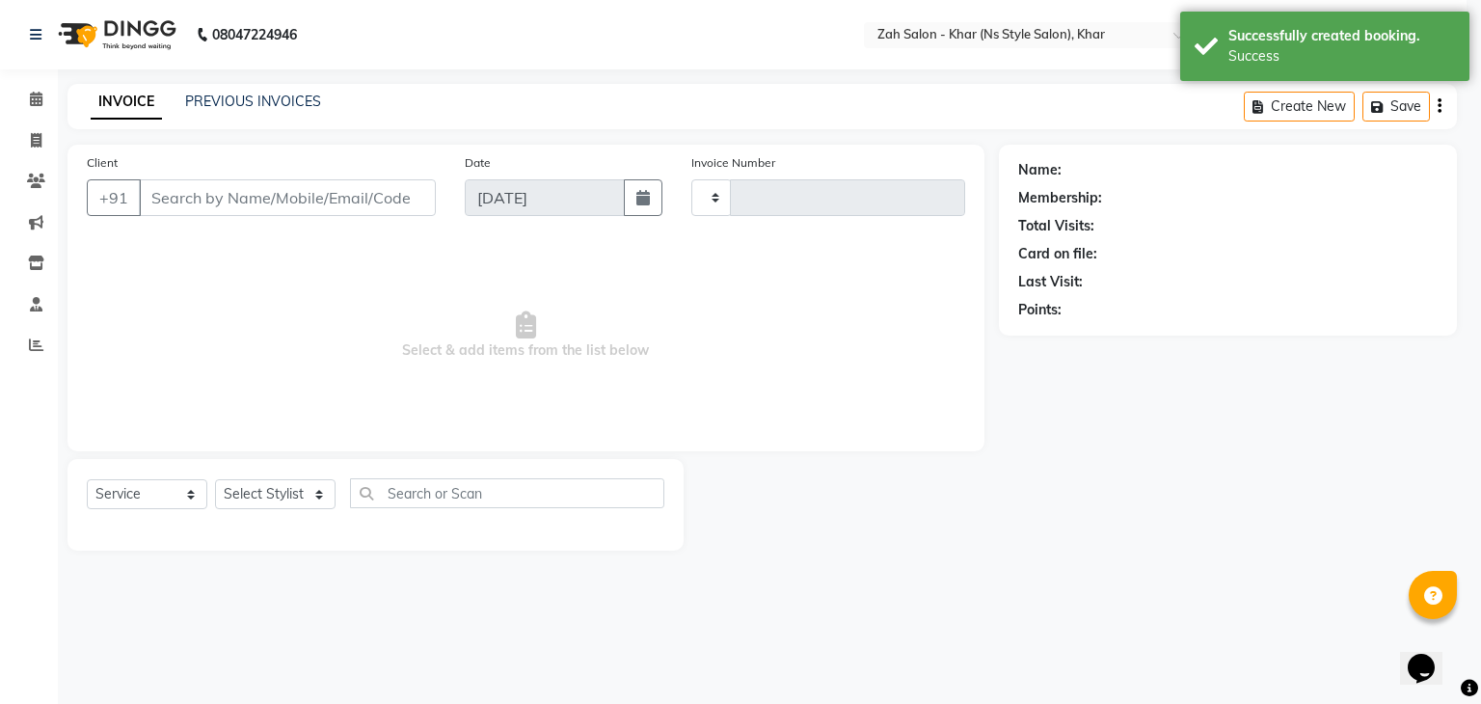
type input "1202"
select select "5619"
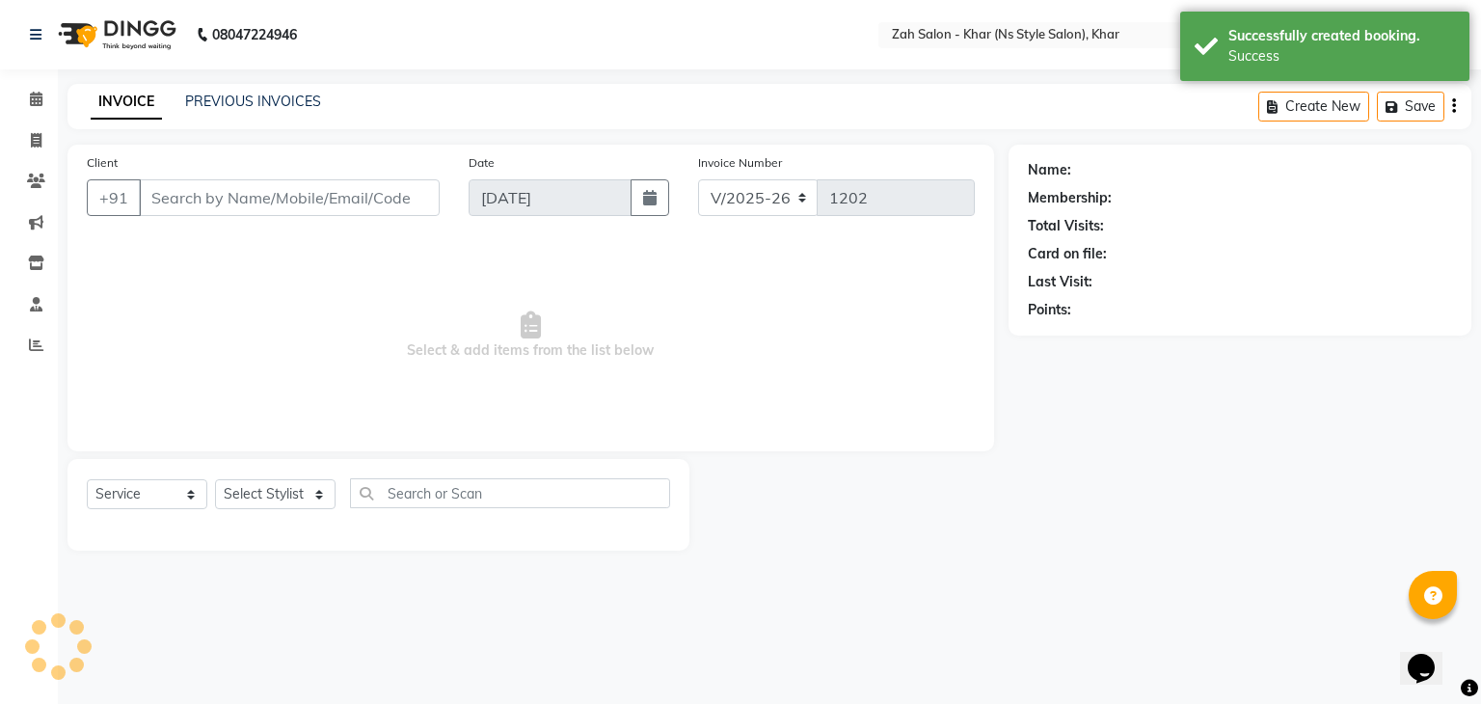
type input "99******25"
select select "38404"
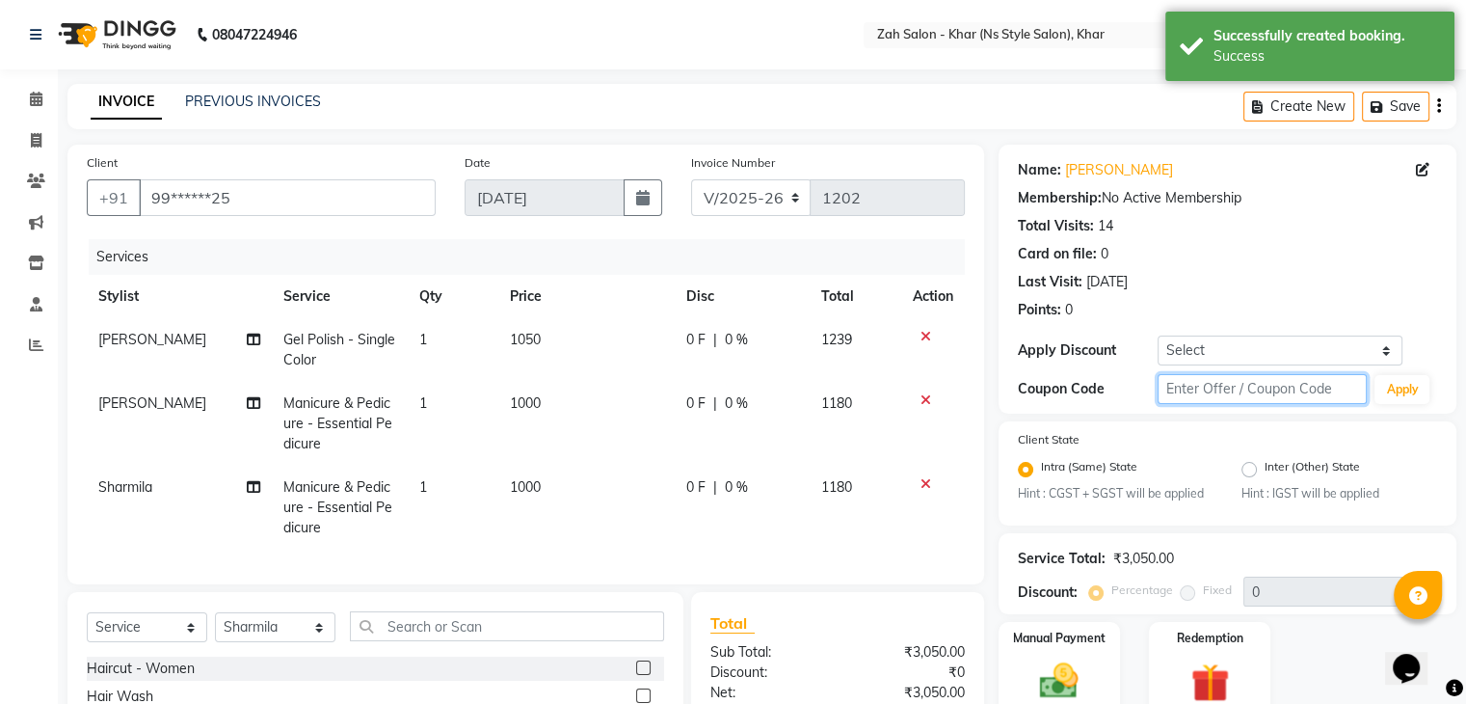
click at [1179, 388] on input "text" at bounding box center [1263, 389] width 210 height 30
type input "mg10"
click at [1391, 383] on button "Apply" at bounding box center [1402, 389] width 55 height 29
type input "10"
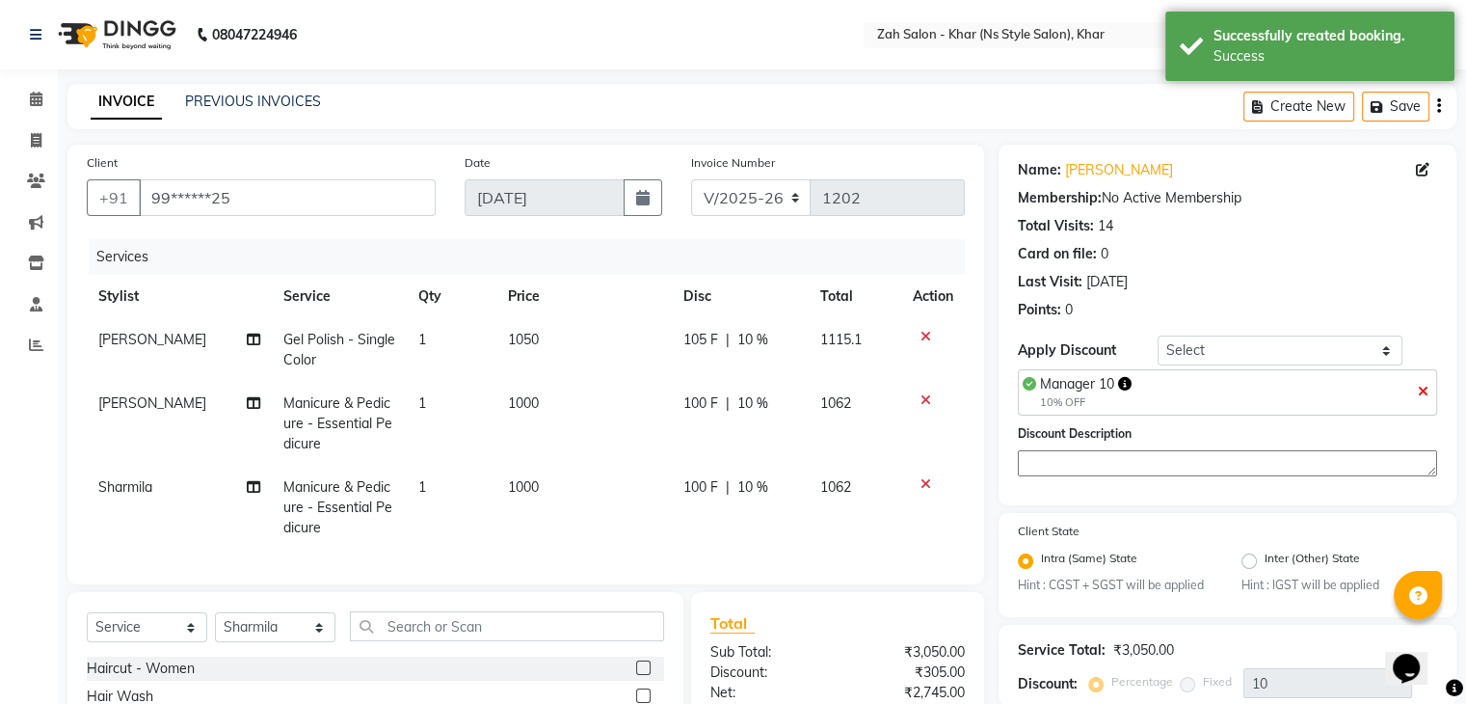
scroll to position [217, 0]
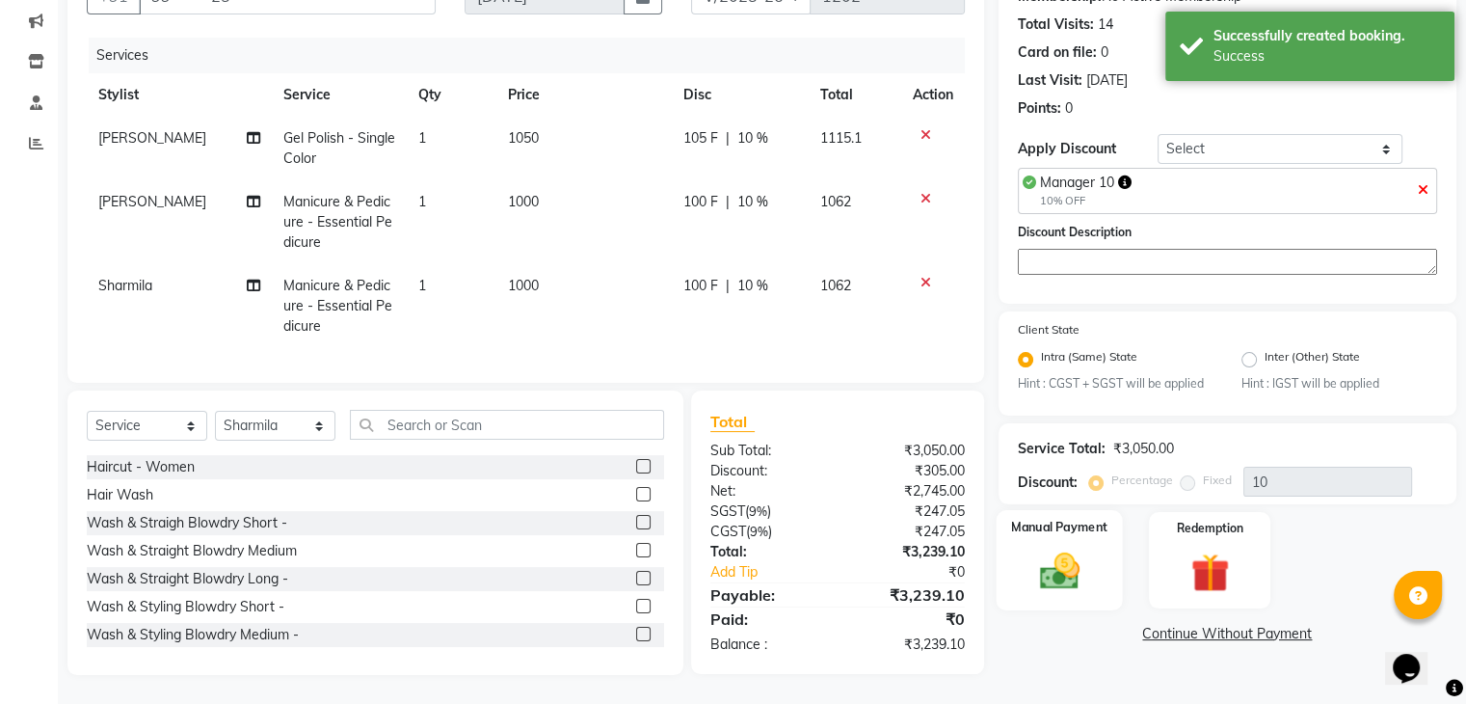
click at [1109, 552] on div "Manual Payment" at bounding box center [1059, 559] width 126 height 99
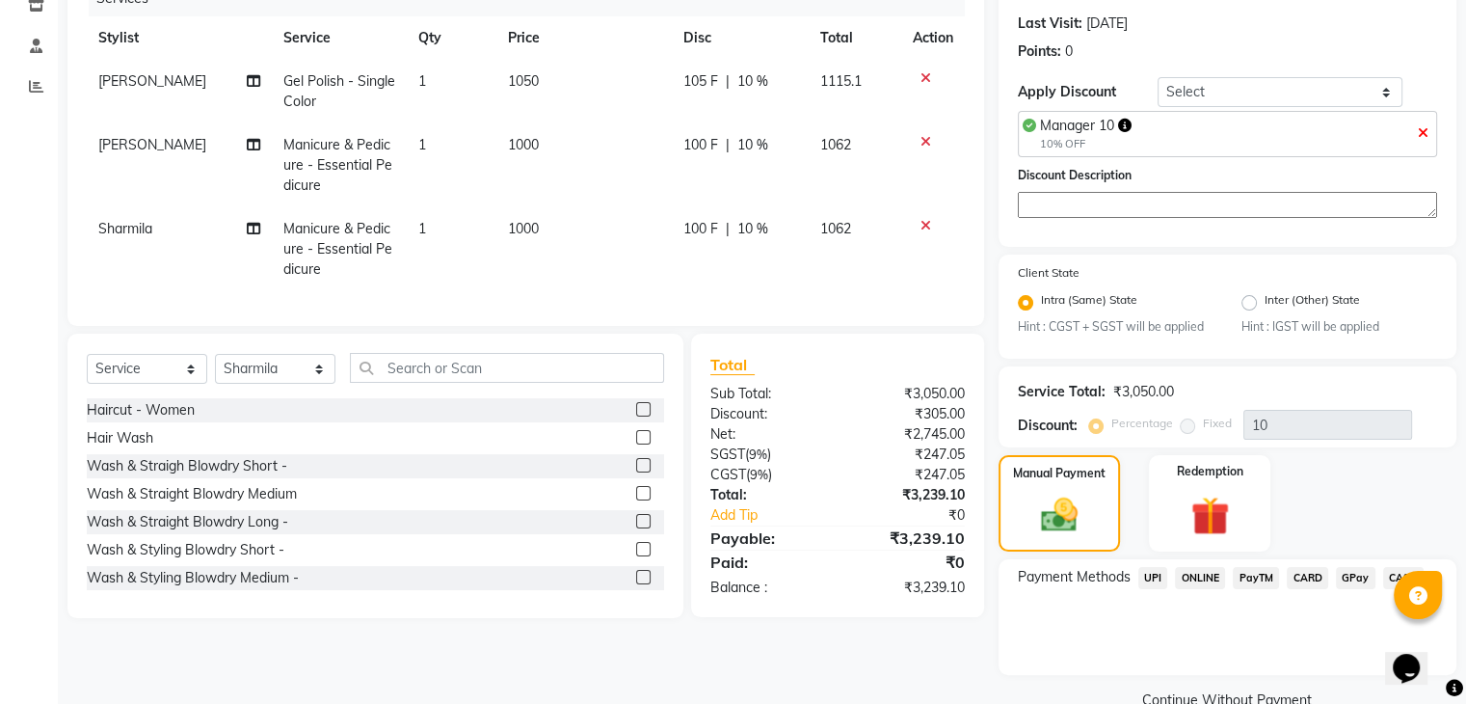
scroll to position [299, 0]
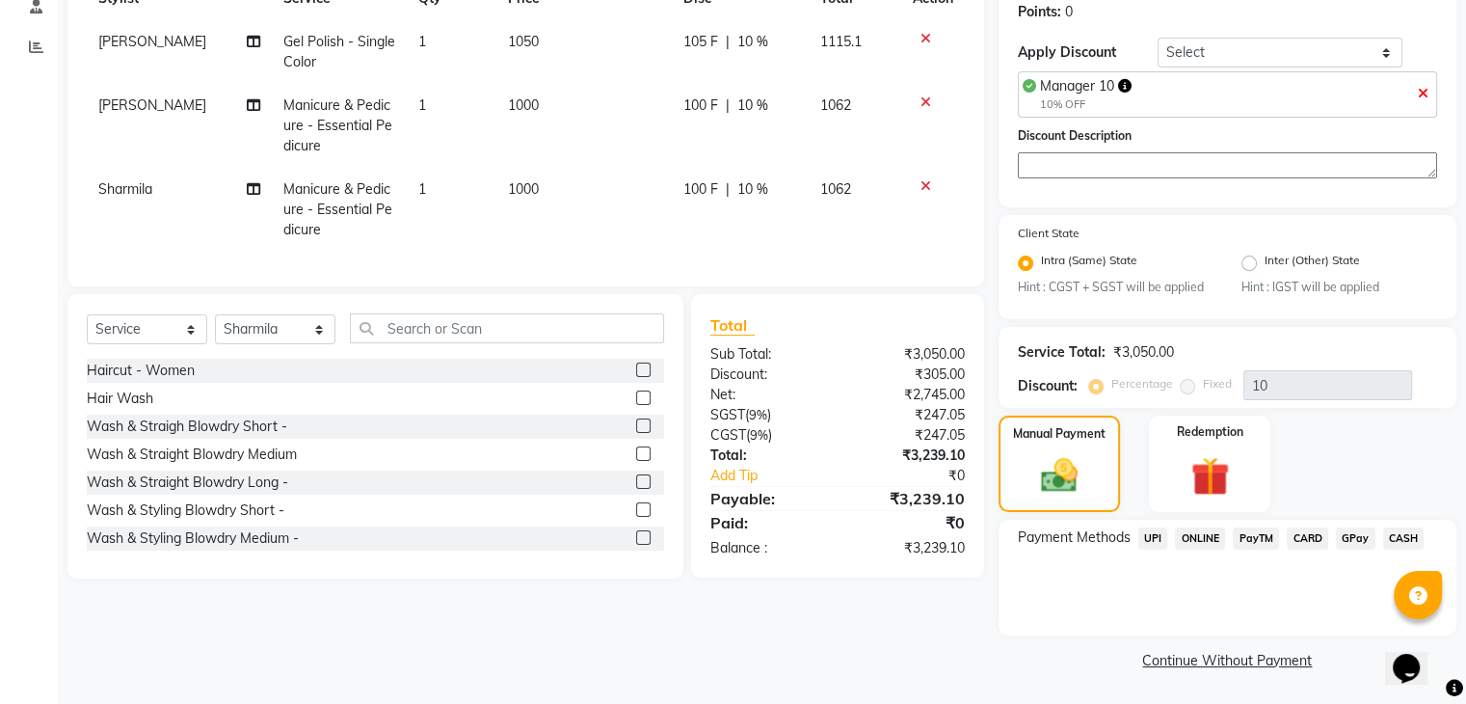
click at [1152, 536] on span "UPI" at bounding box center [1153, 538] width 30 height 22
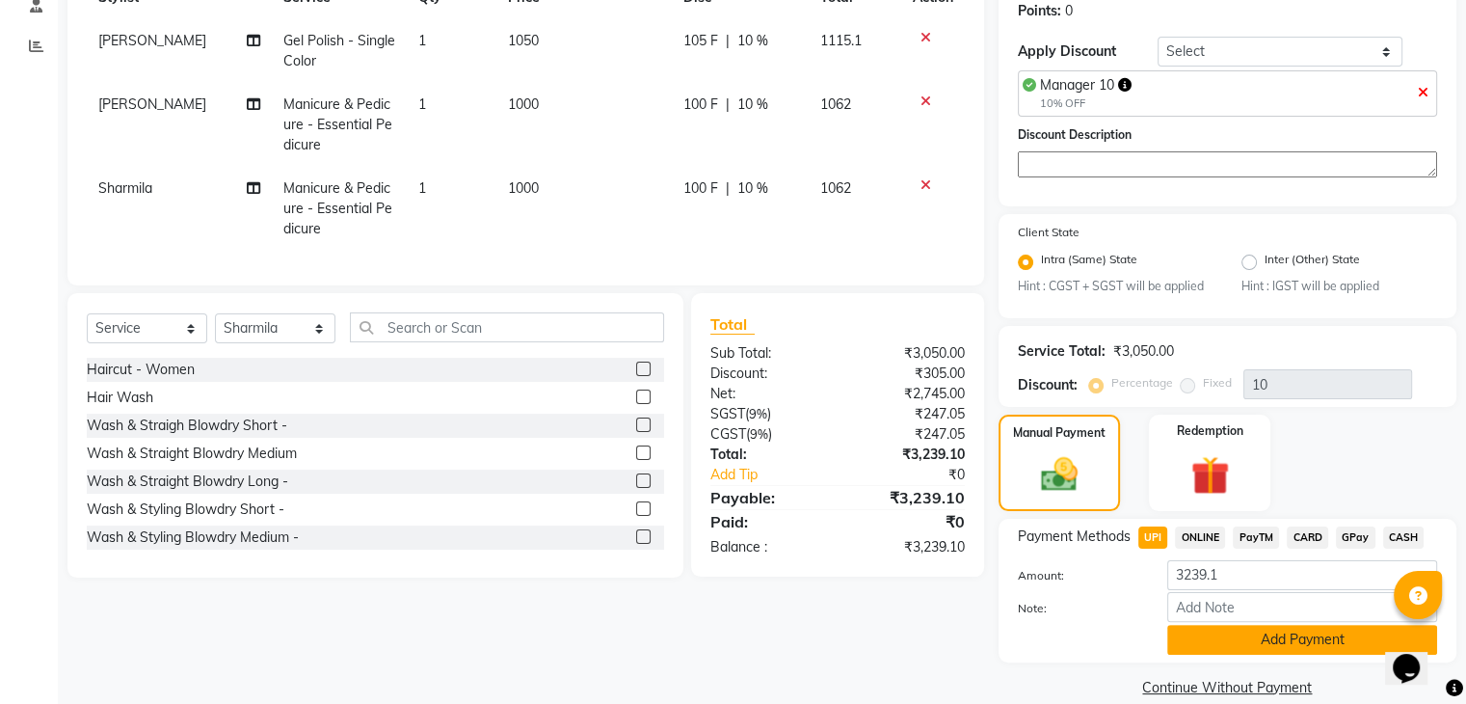
click at [1195, 645] on button "Add Payment" at bounding box center [1302, 640] width 270 height 30
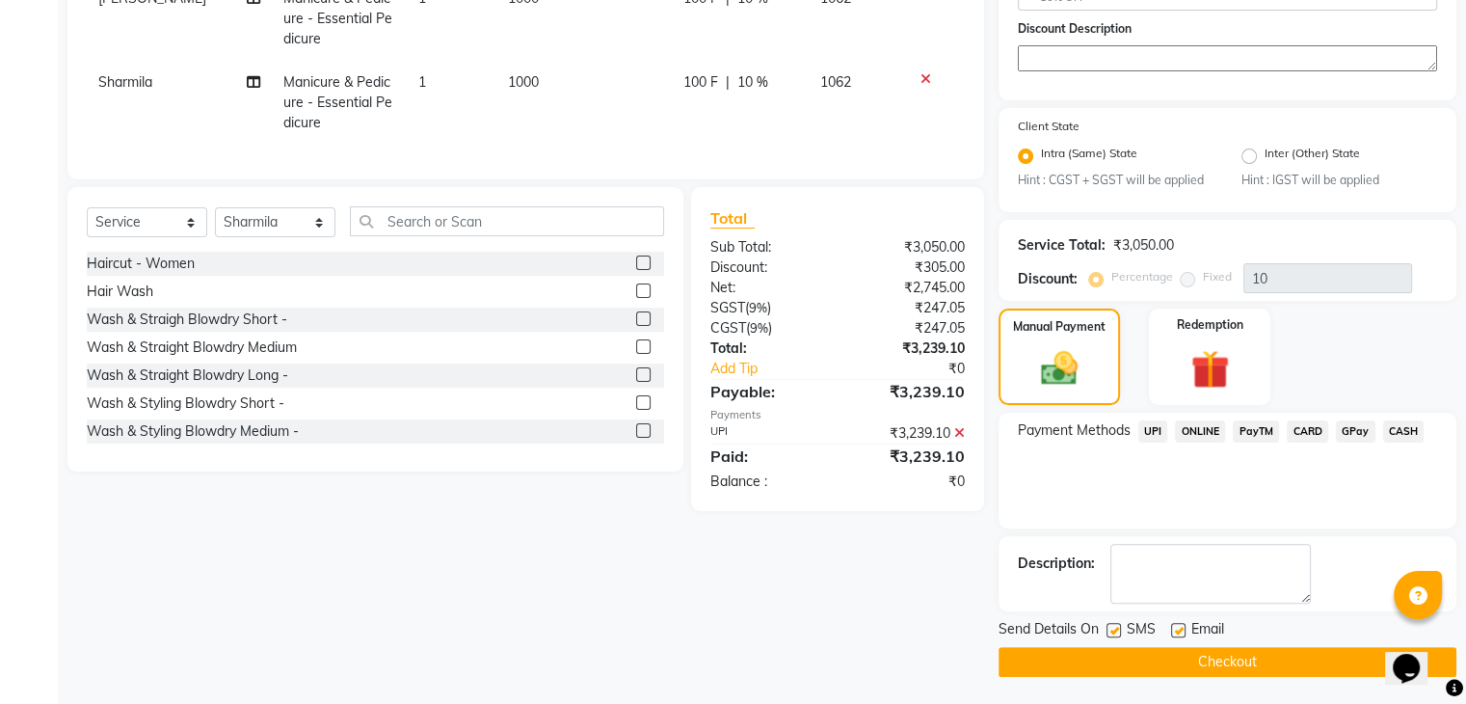
scroll to position [407, 0]
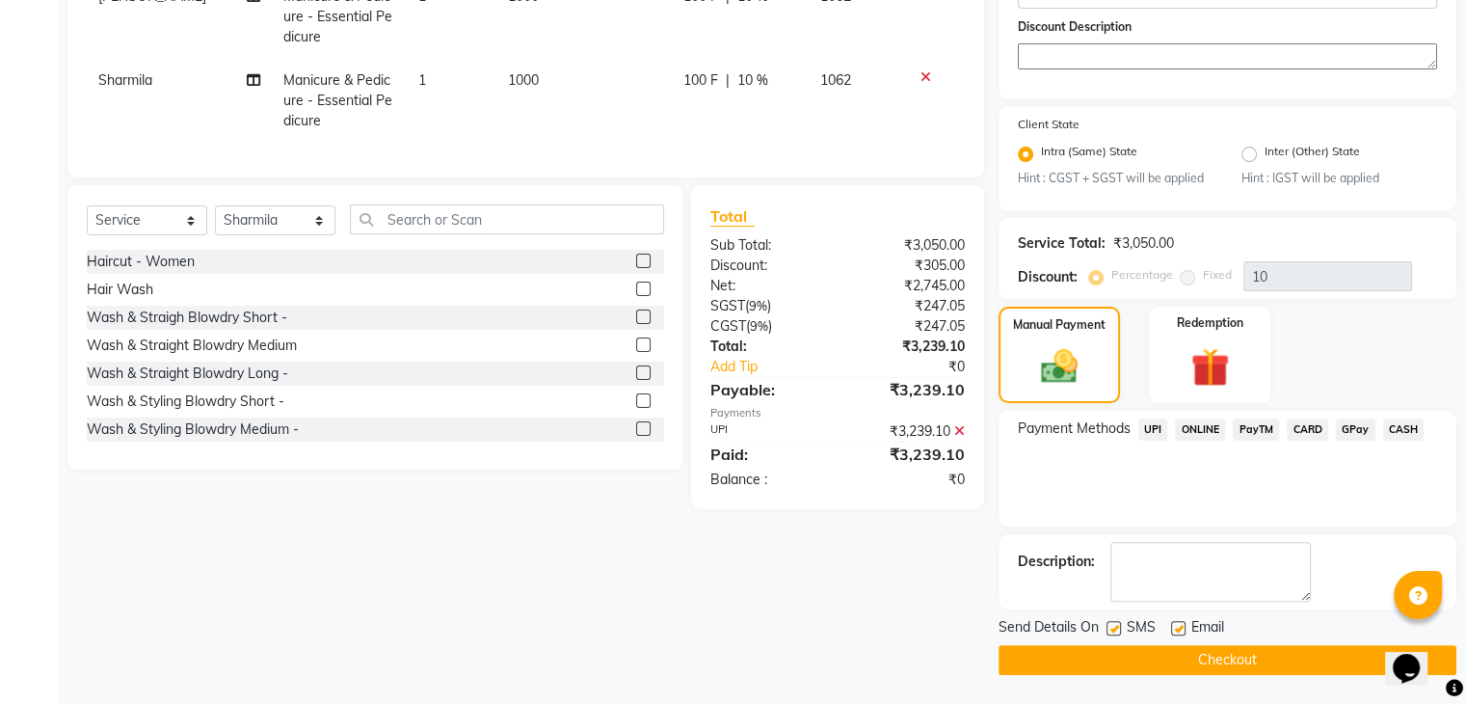
click at [1362, 664] on button "Checkout" at bounding box center [1228, 660] width 458 height 30
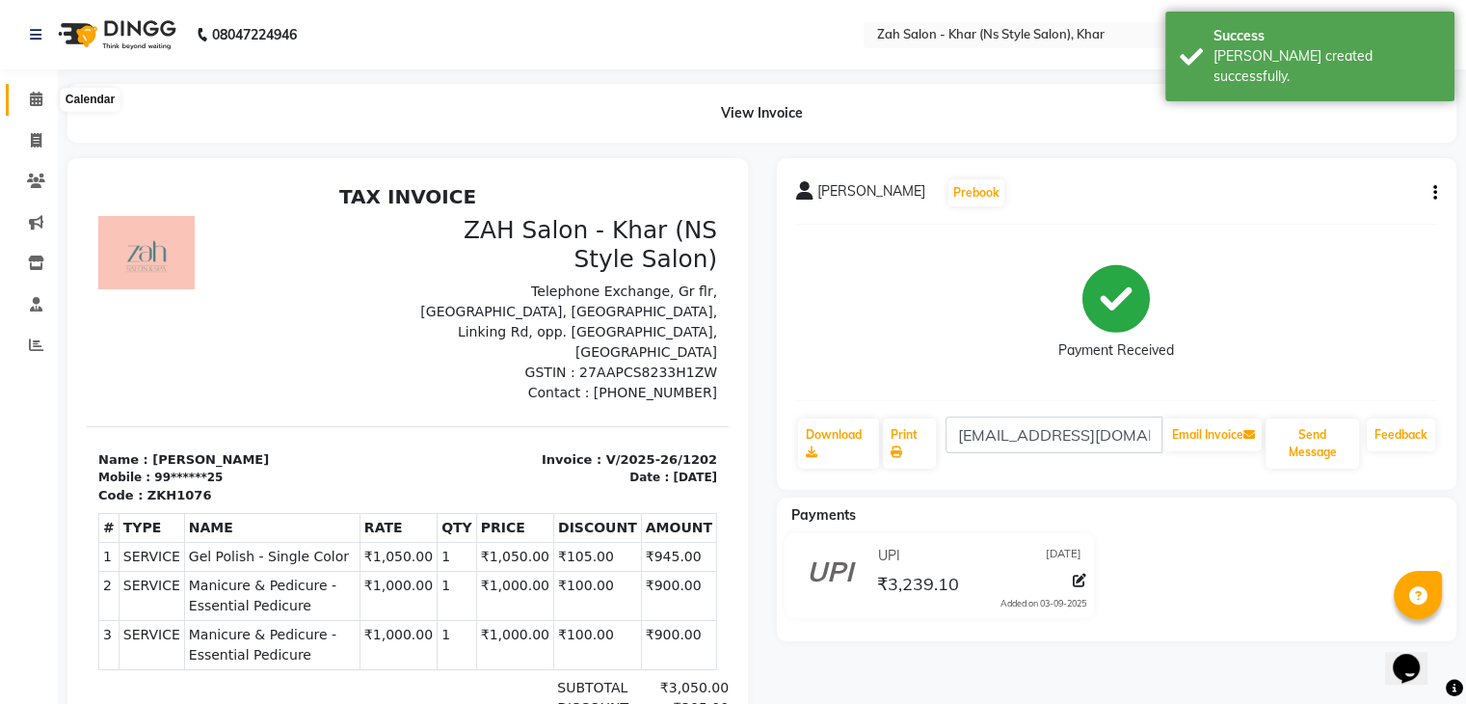
click at [27, 94] on span at bounding box center [36, 100] width 34 height 22
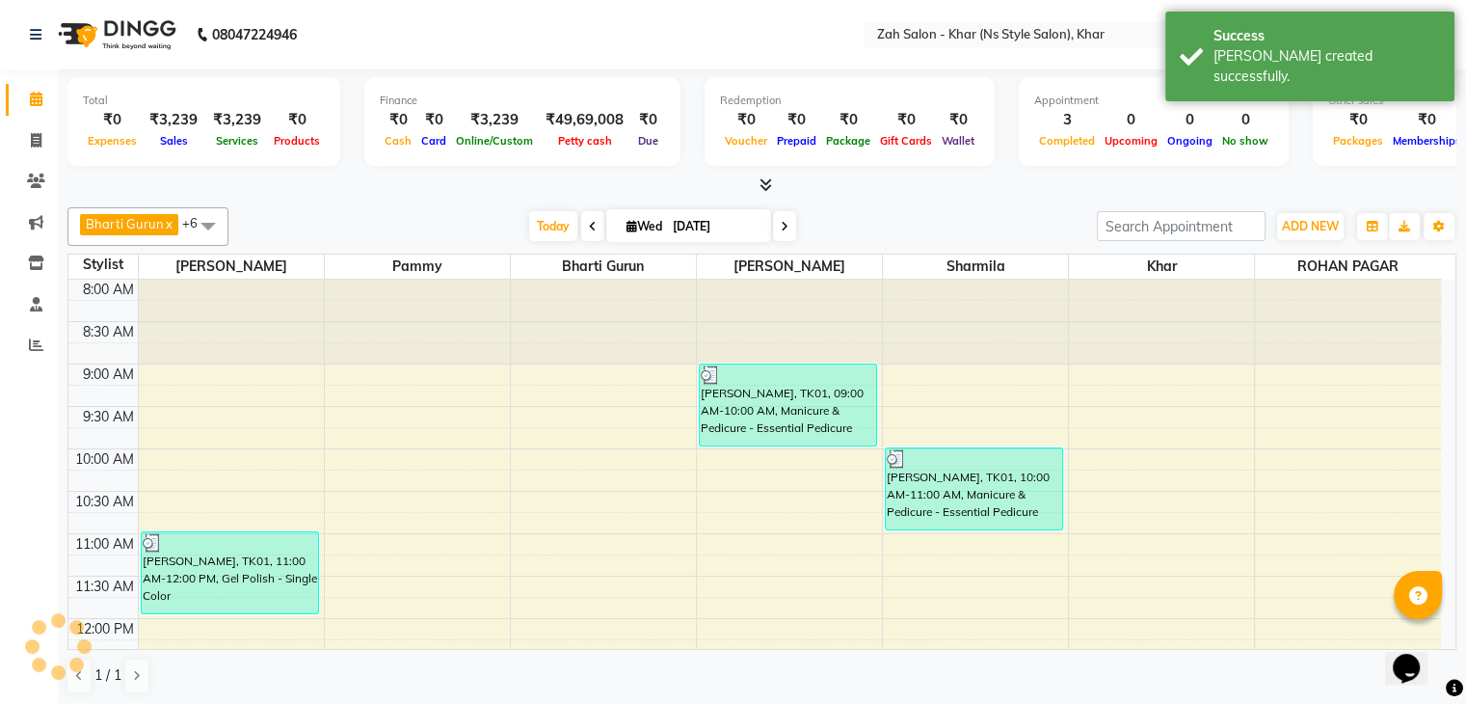
scroll to position [685, 0]
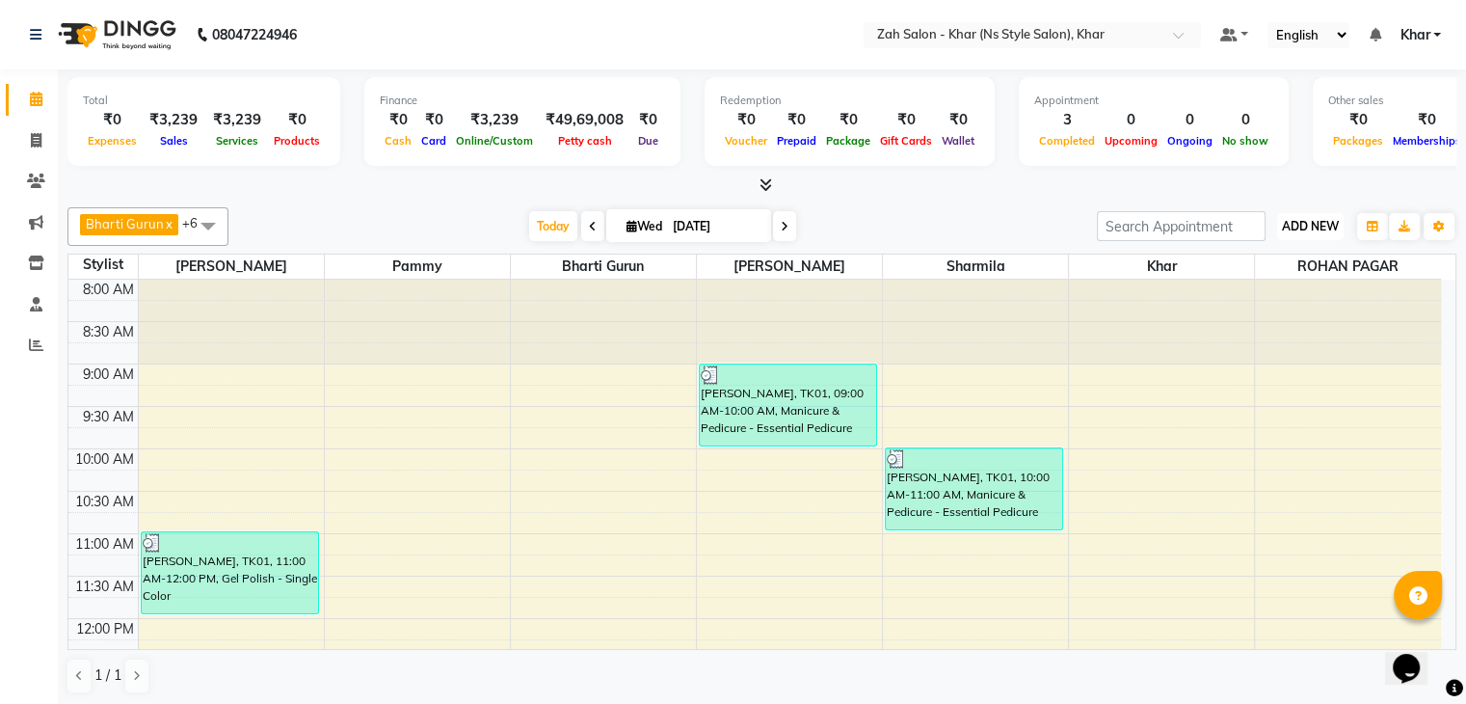
click at [1307, 226] on span "ADD NEW" at bounding box center [1310, 226] width 57 height 14
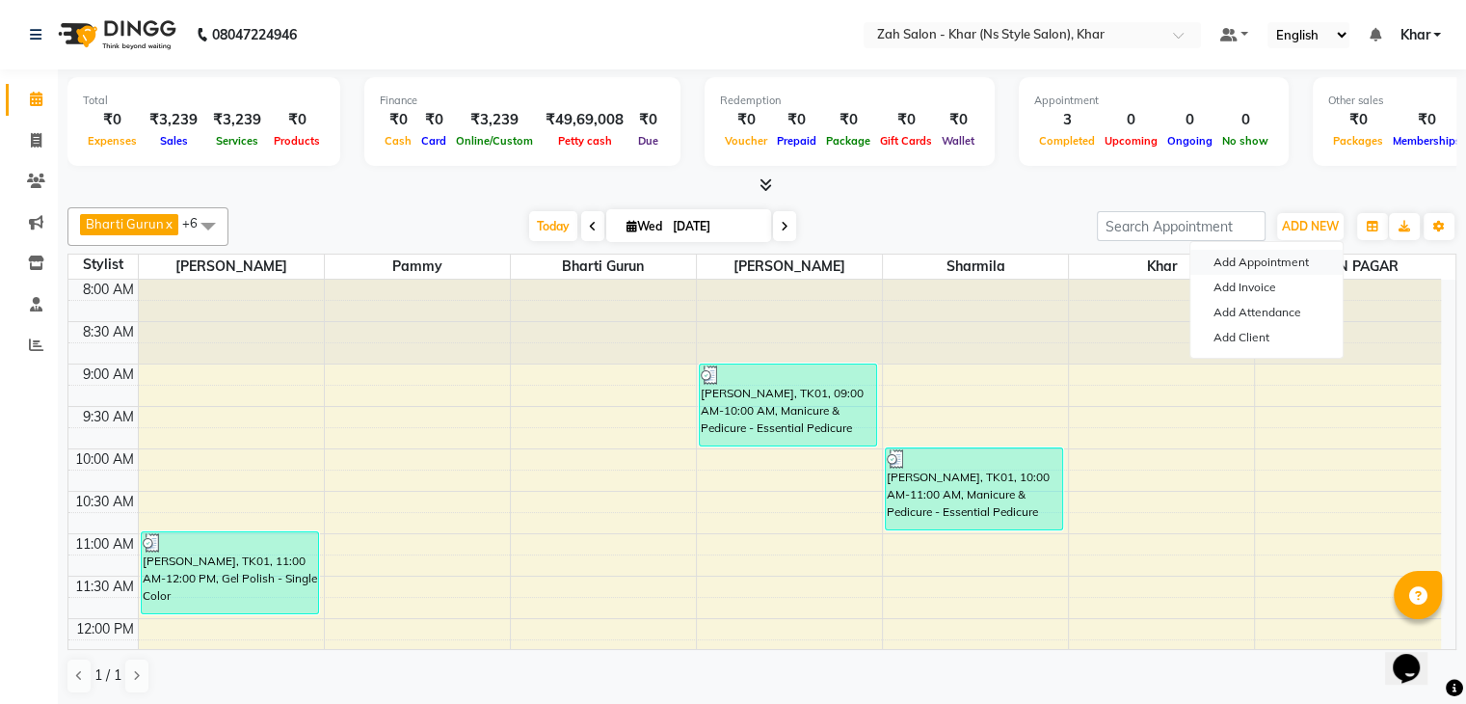
click at [1292, 260] on button "Add Appointment" at bounding box center [1266, 262] width 152 height 25
select select "tentative"
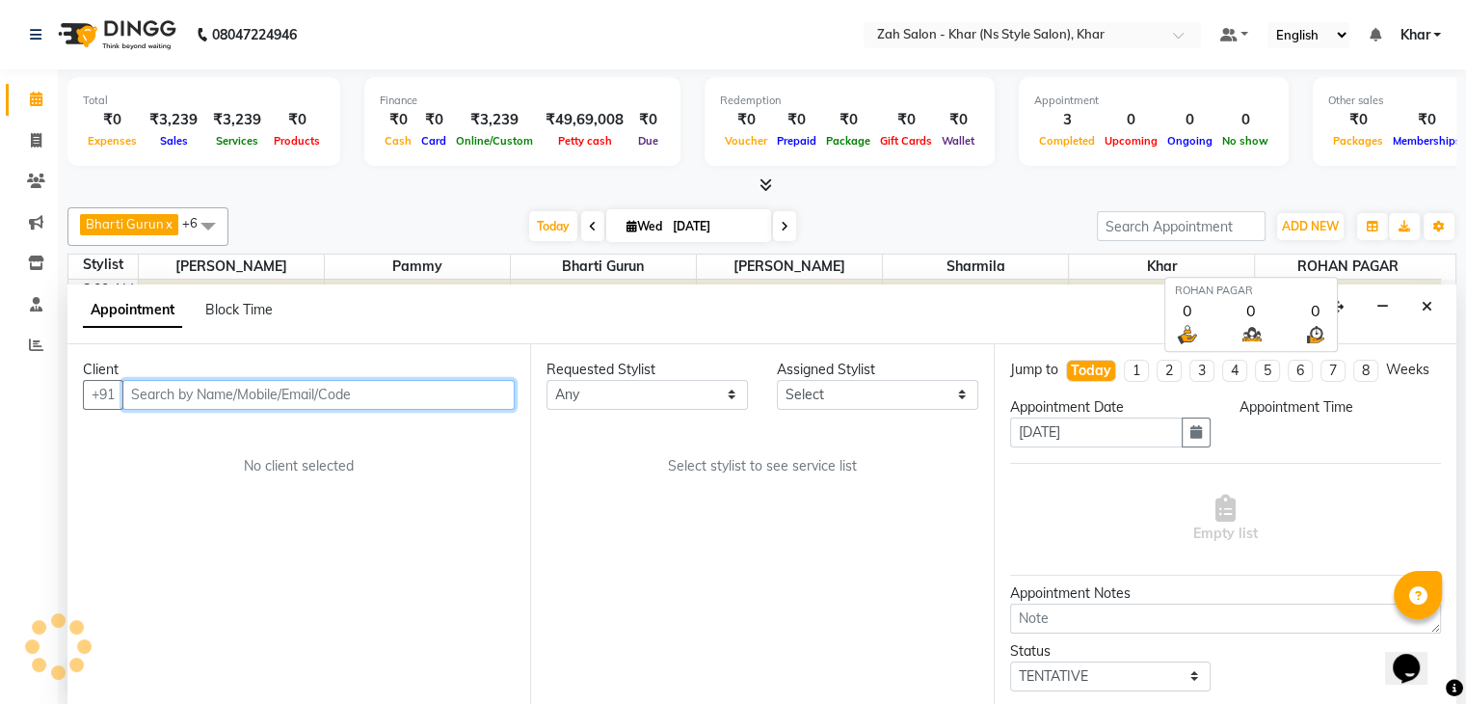
scroll to position [1, 0]
select select "540"
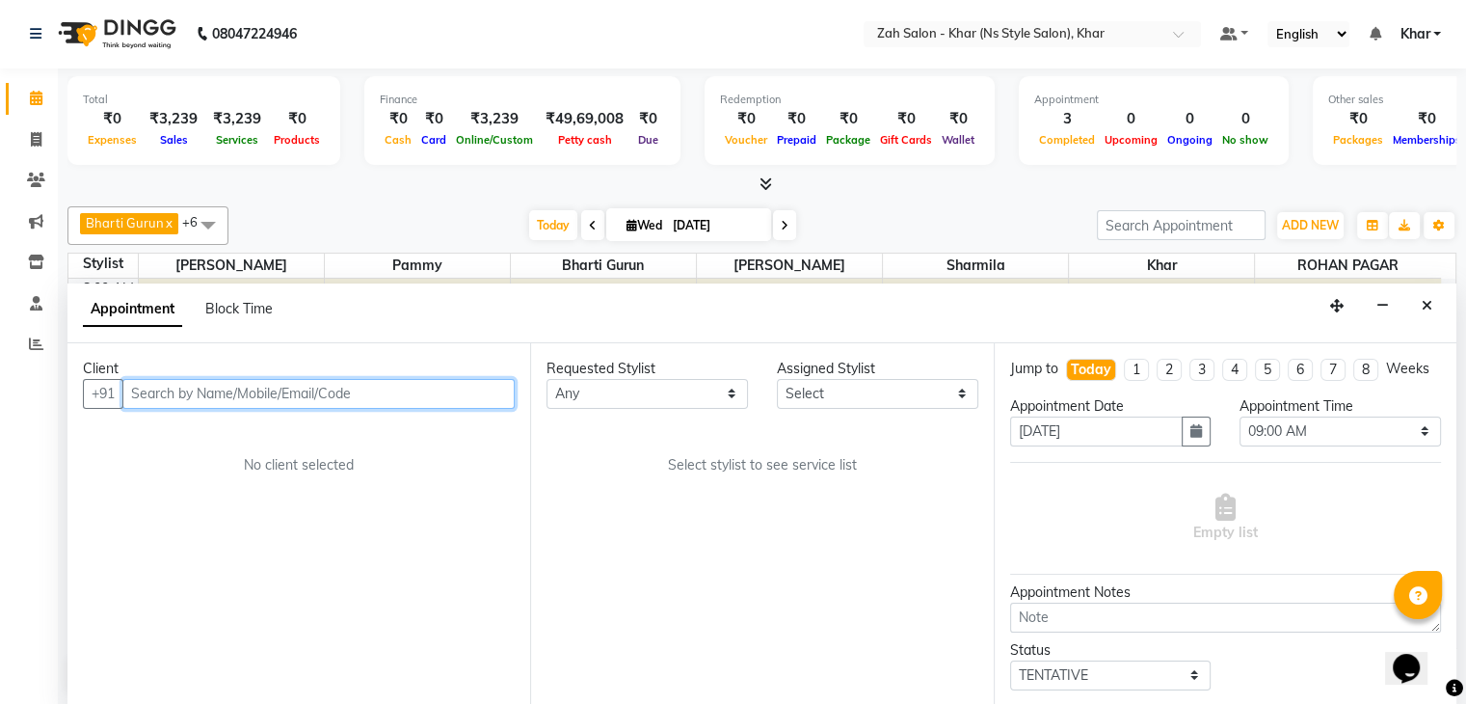
click at [455, 385] on input "text" at bounding box center [318, 394] width 392 height 30
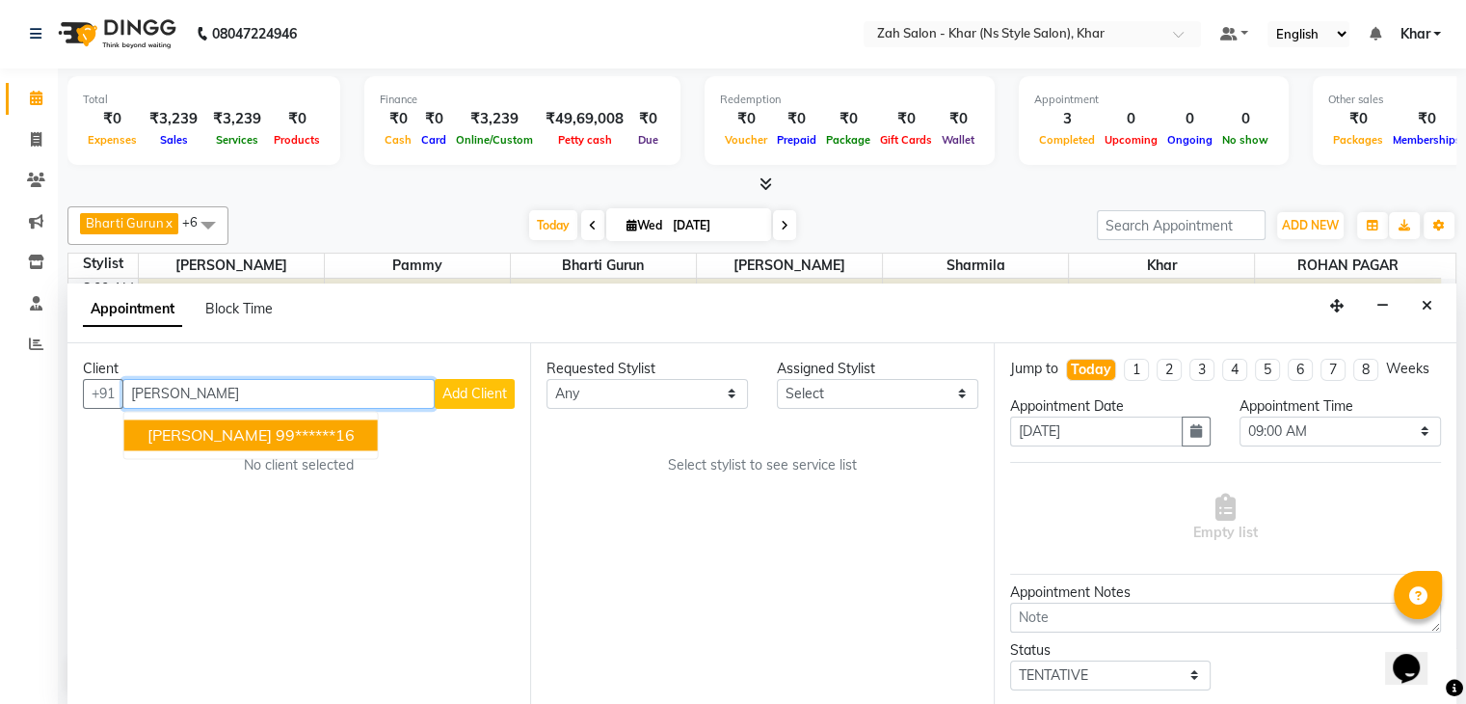
click at [324, 437] on ngb-highlight "99******16" at bounding box center [315, 434] width 79 height 19
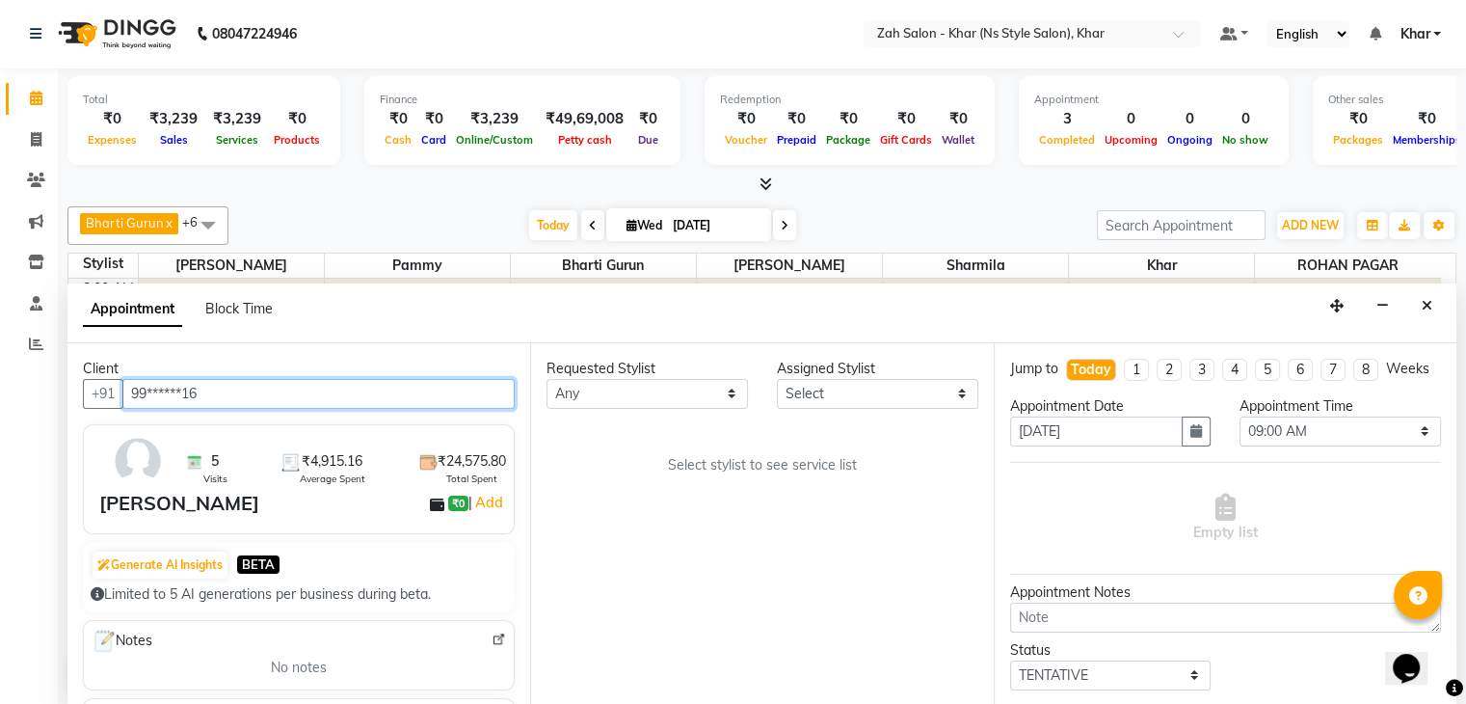
type input "99******16"
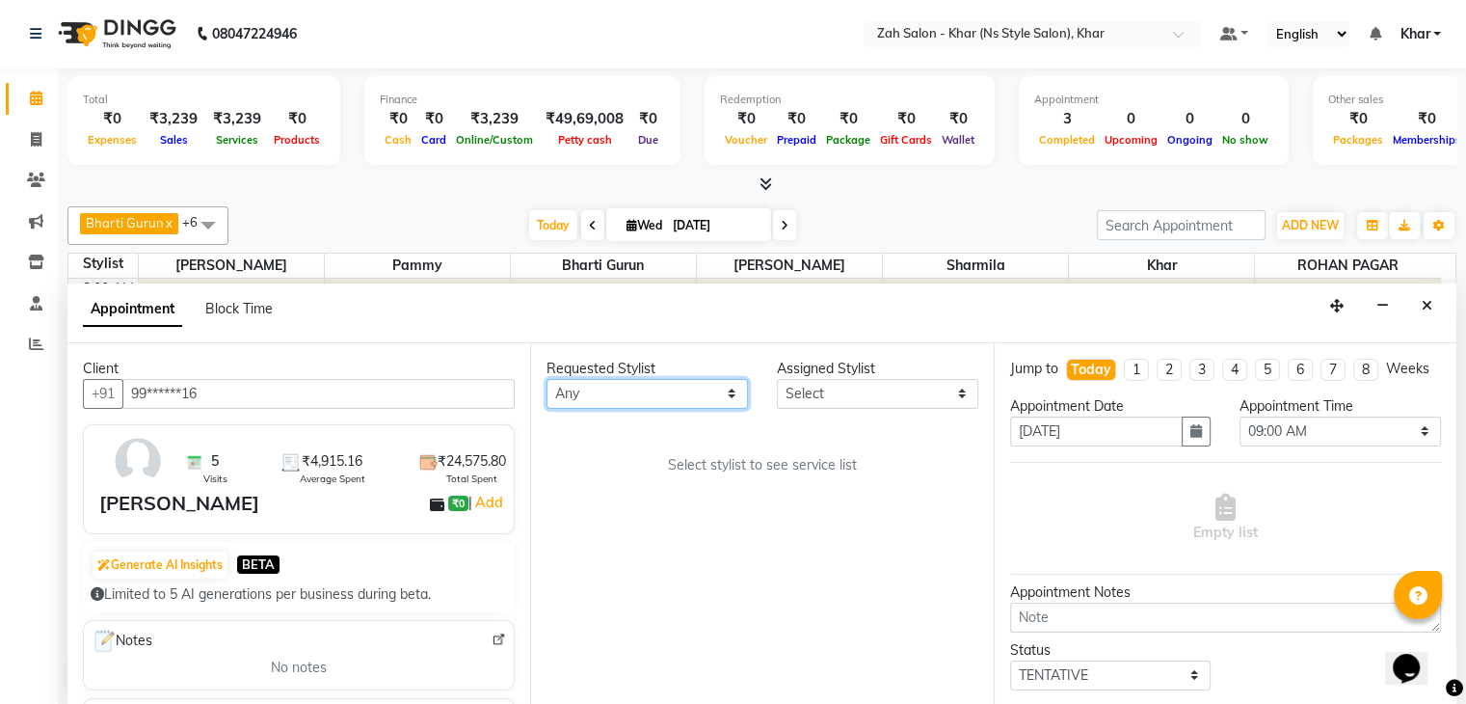
click at [618, 395] on select "Any Bharti Gurun [PERSON_NAME] [PERSON_NAME] Khar [PERSON_NAME] PAGAR [PERSON_N…" at bounding box center [647, 394] width 201 height 30
select select "38400"
click at [547, 379] on select "Any Bharti Gurun [PERSON_NAME] [PERSON_NAME] Khar [PERSON_NAME] PAGAR [PERSON_N…" at bounding box center [647, 394] width 201 height 30
select select "38400"
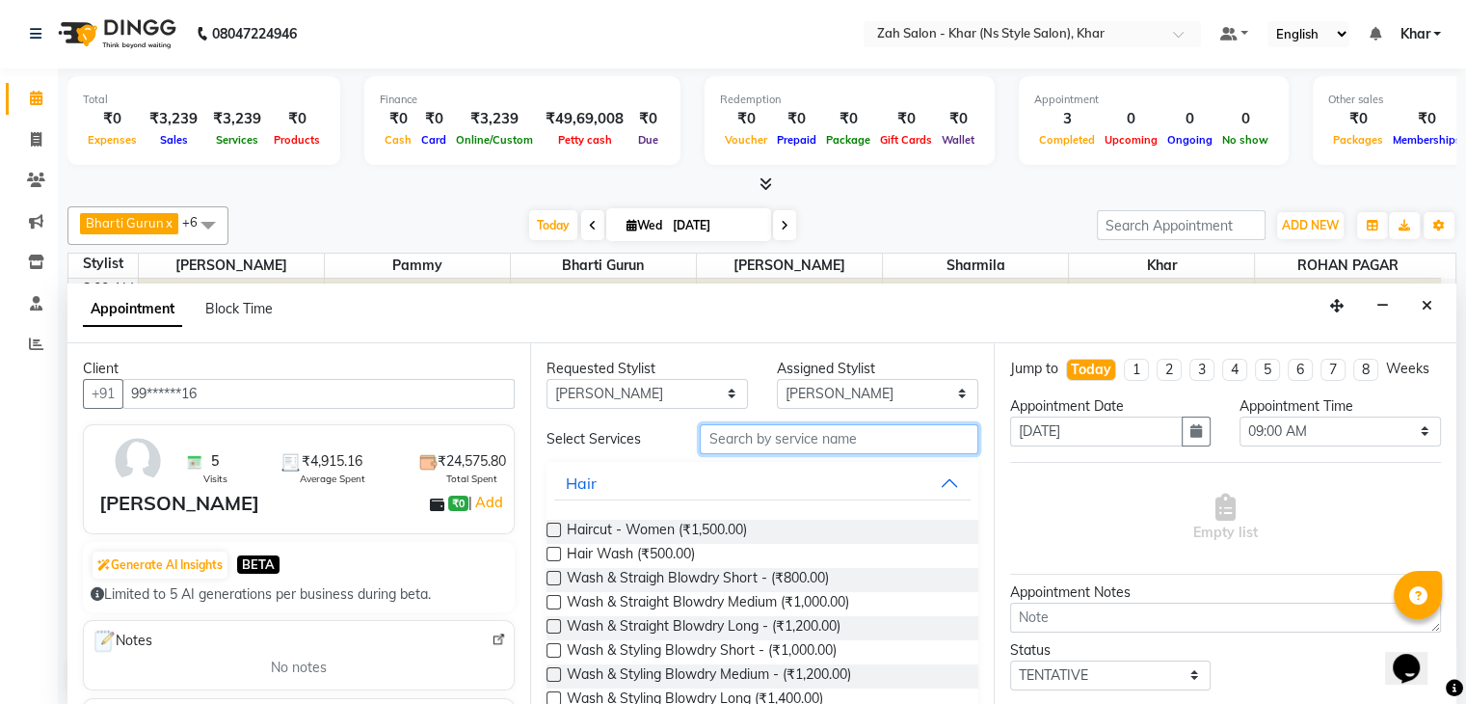
click at [717, 440] on input "text" at bounding box center [839, 439] width 278 height 30
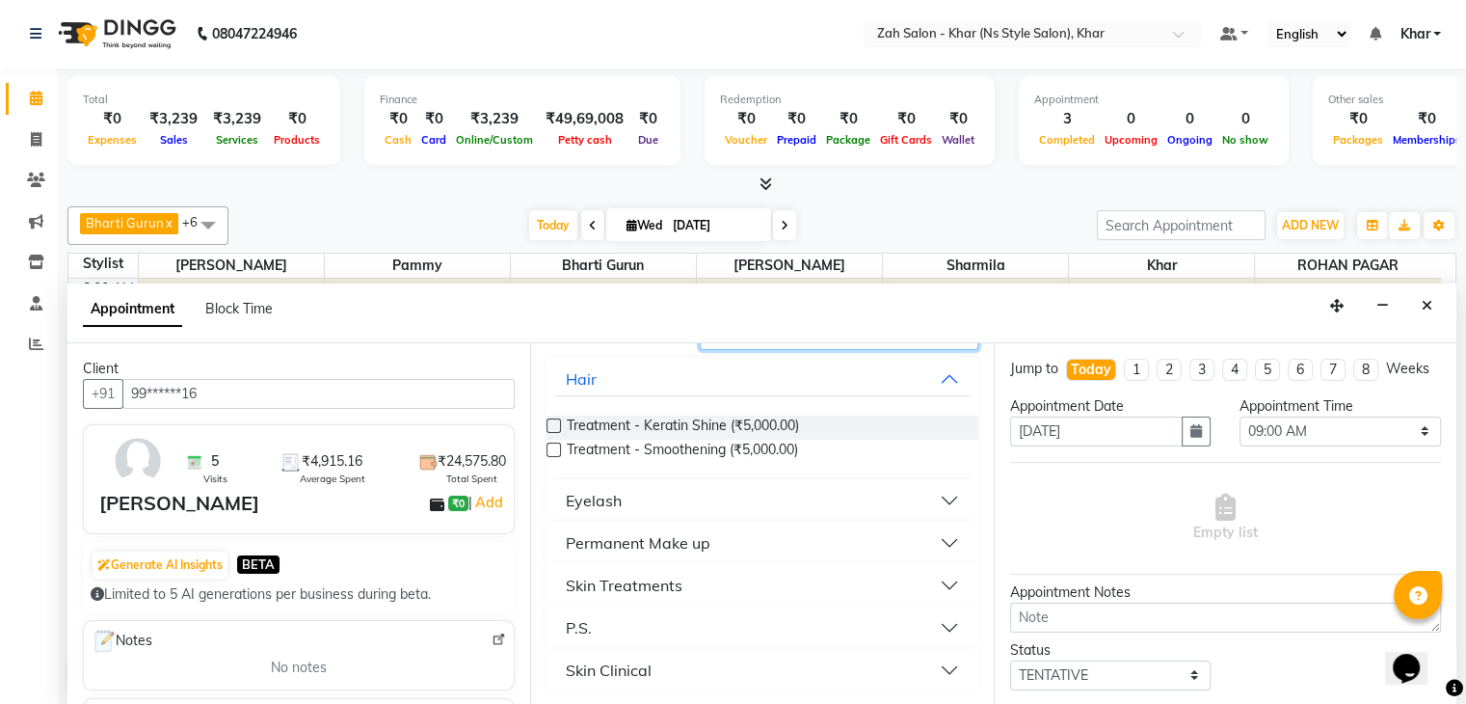
scroll to position [0, 0]
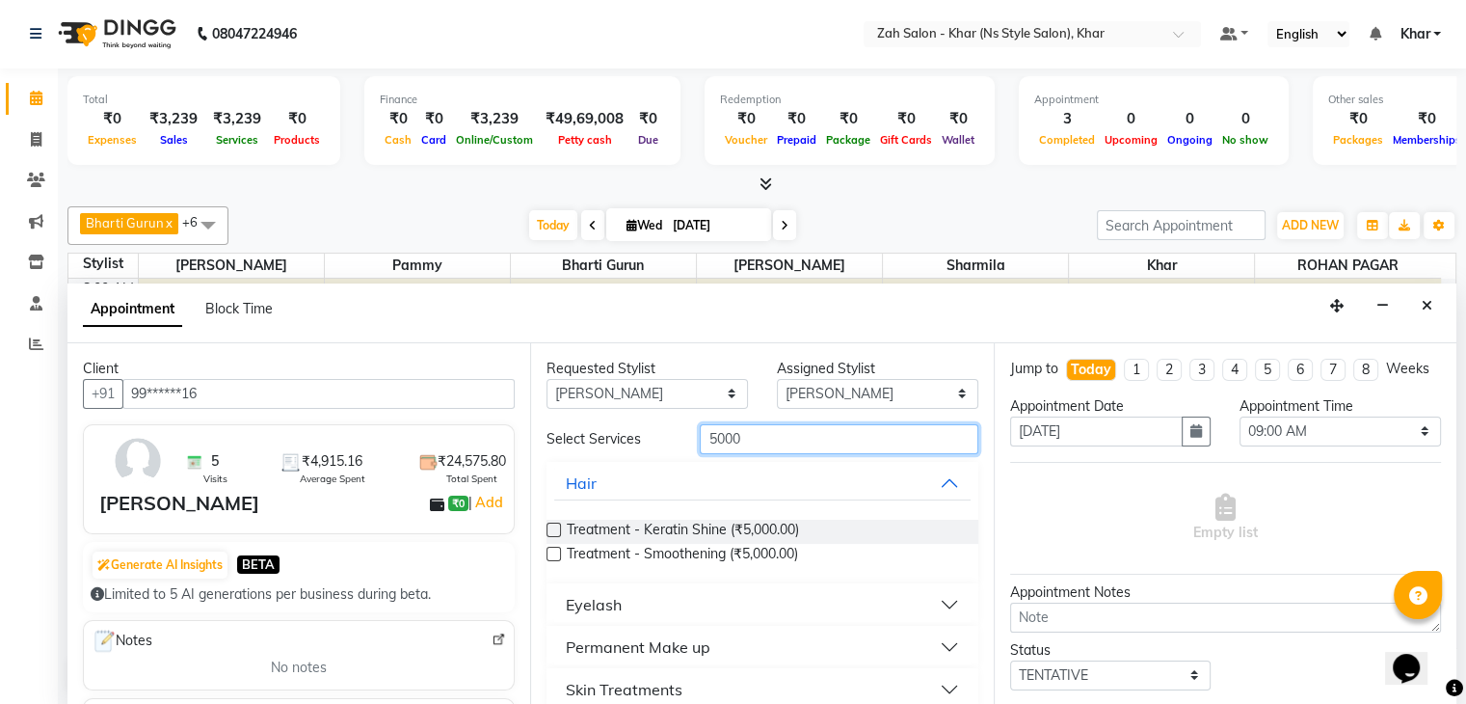
click at [755, 437] on input "5000" at bounding box center [839, 439] width 278 height 30
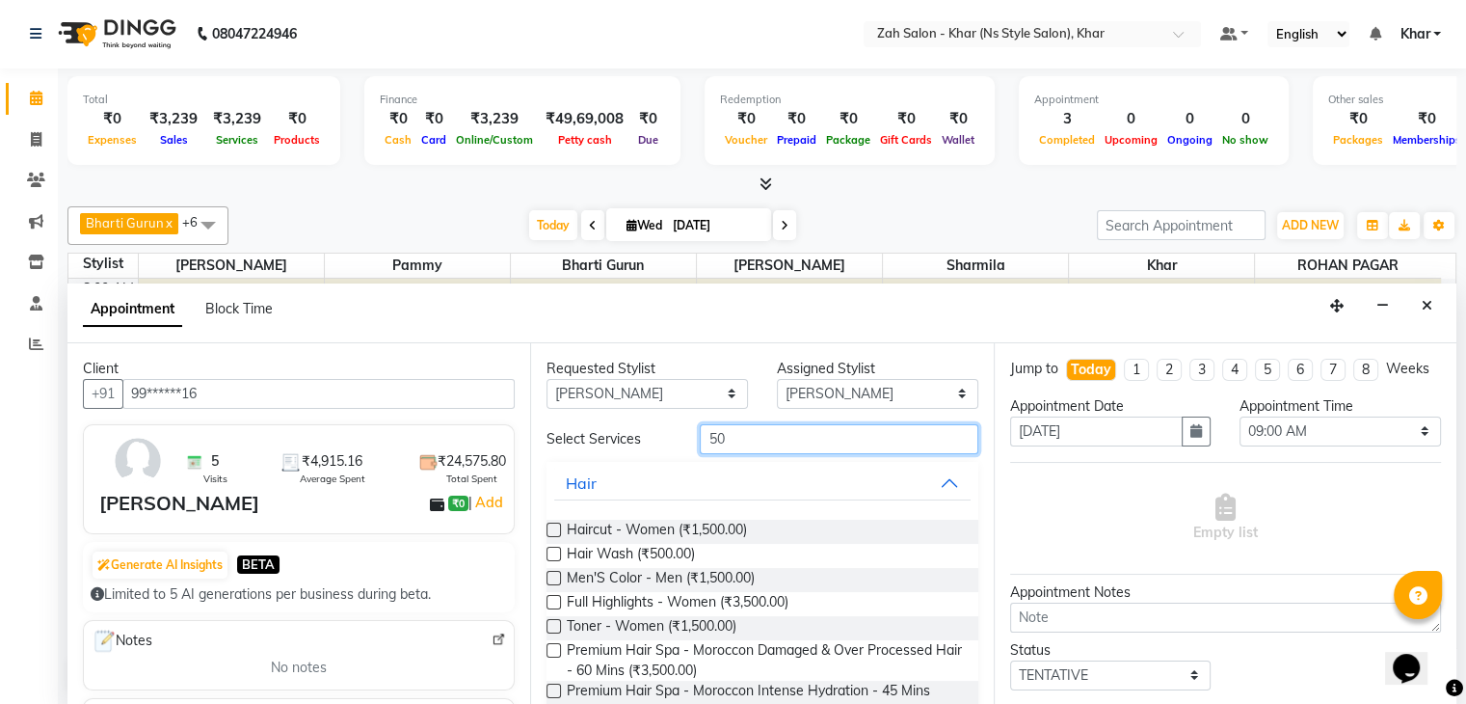
type input "5"
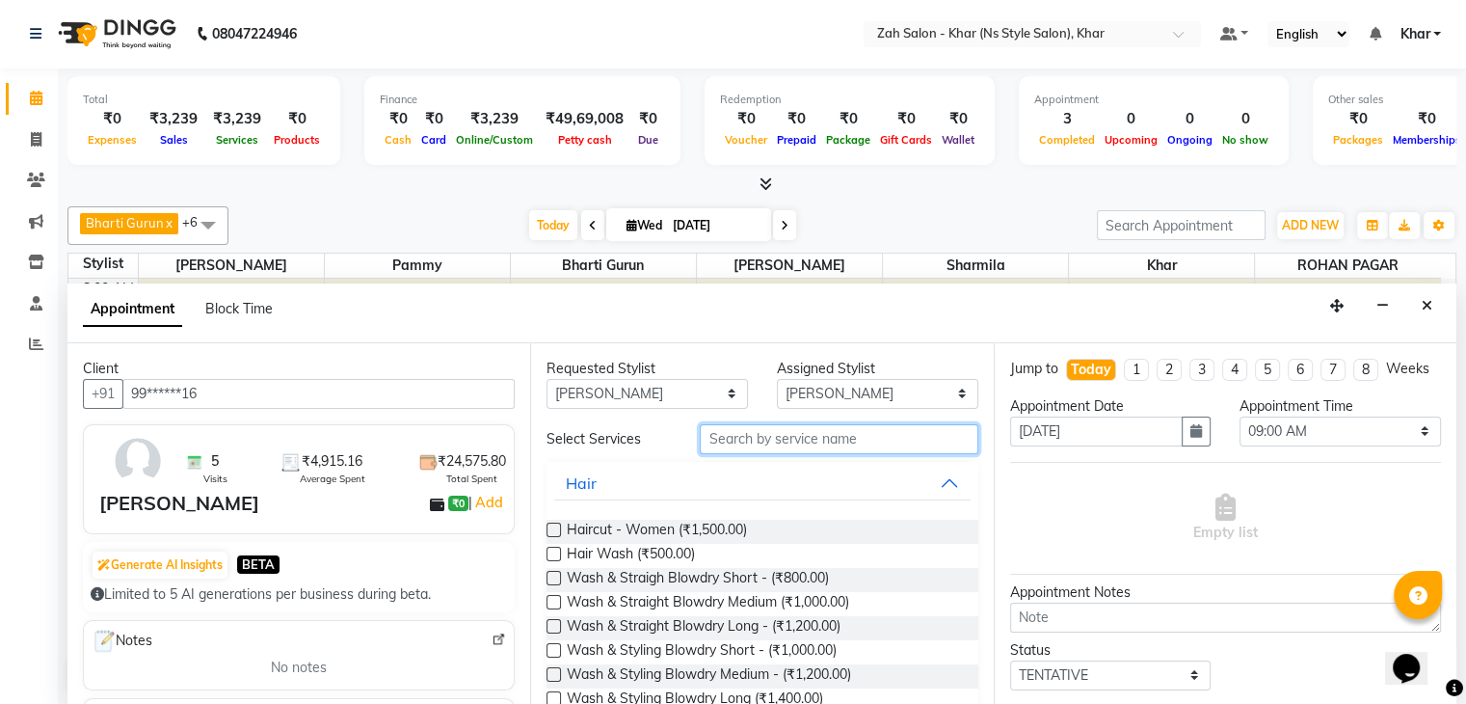
click at [715, 440] on input "text" at bounding box center [839, 439] width 278 height 30
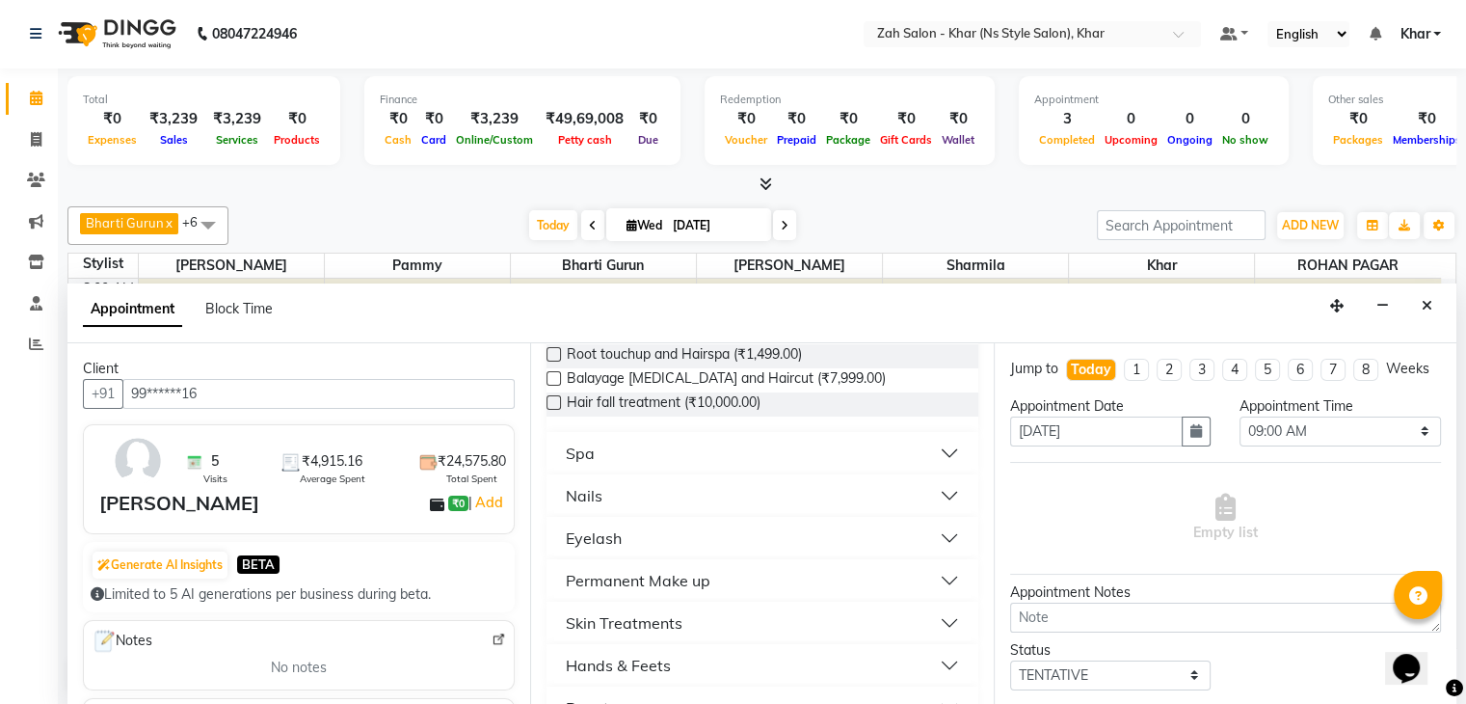
scroll to position [2374, 0]
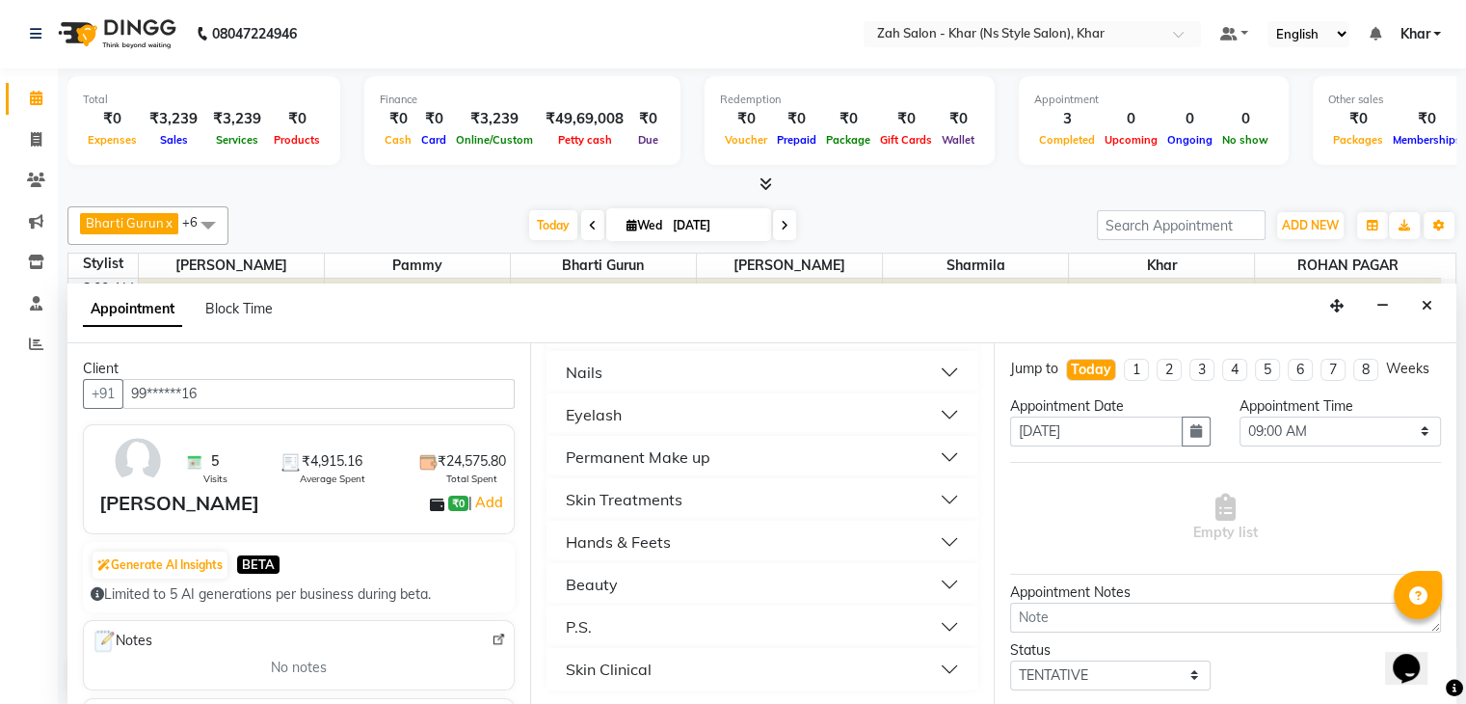
click at [632, 374] on button "Nails" at bounding box center [761, 372] width 415 height 35
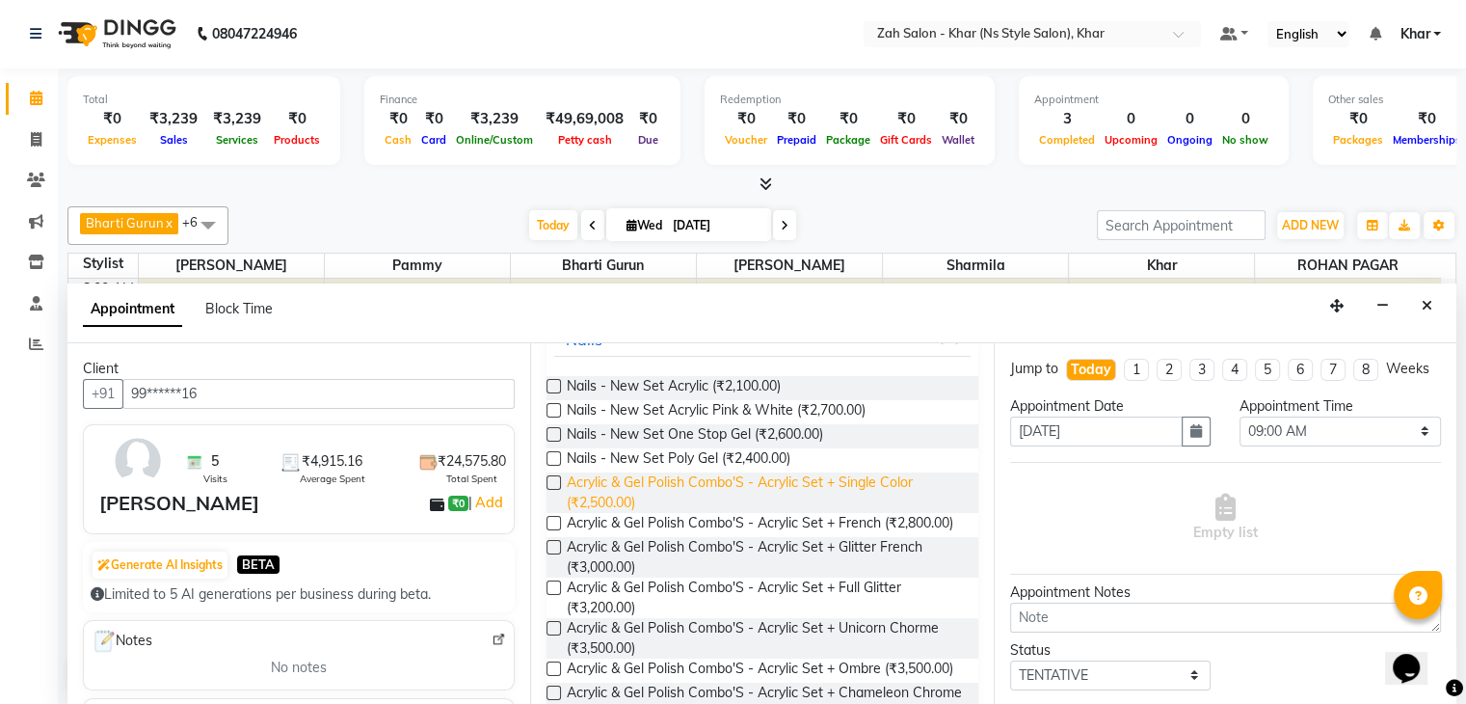
click at [752, 513] on span "Acrylic & Gel Polish Combo'S - Acrylic Set + Single Color (₹2,500.00)" at bounding box center [764, 492] width 395 height 40
checkbox input "false"
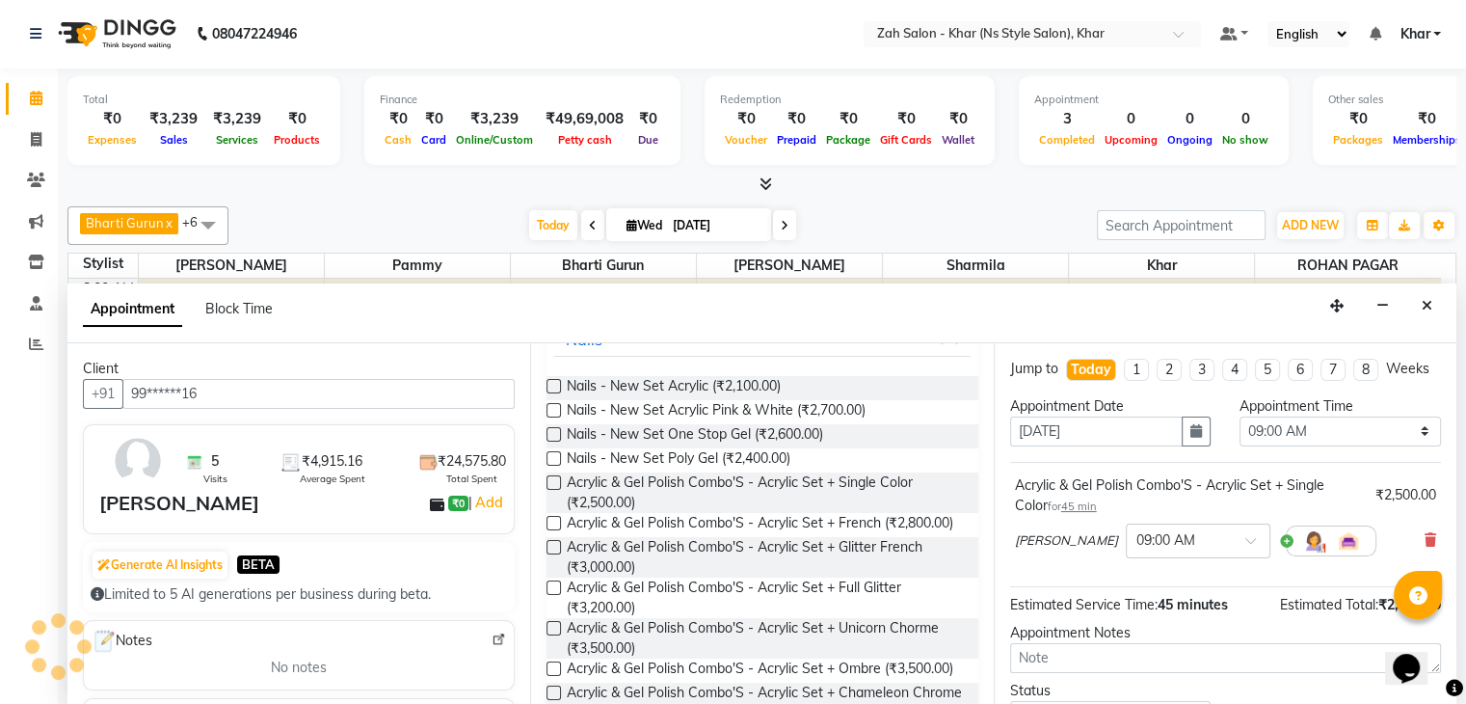
scroll to position [164, 0]
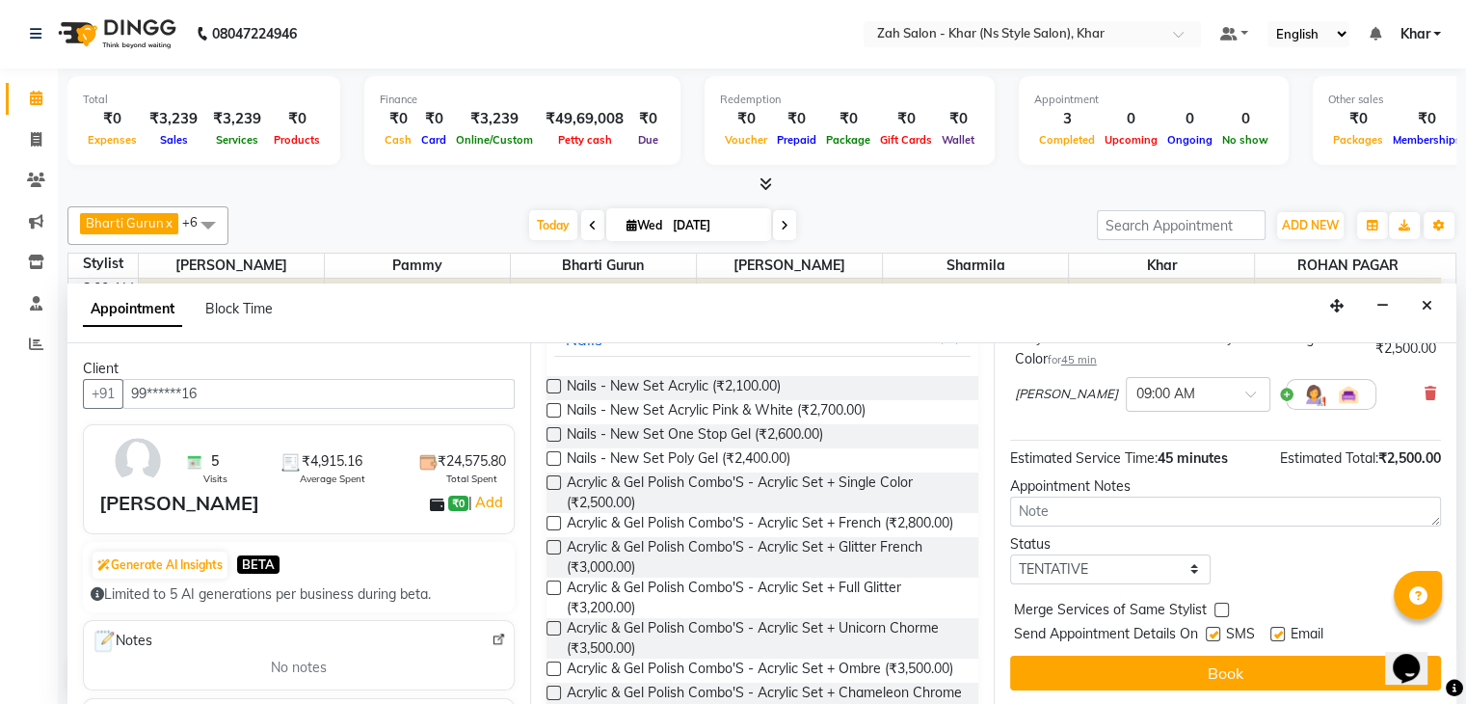
click at [1214, 635] on label at bounding box center [1213, 634] width 14 height 14
click at [1214, 635] on input "checkbox" at bounding box center [1212, 635] width 13 height 13
checkbox input "false"
click at [1279, 633] on label at bounding box center [1277, 634] width 14 height 14
click at [1279, 633] on input "checkbox" at bounding box center [1276, 635] width 13 height 13
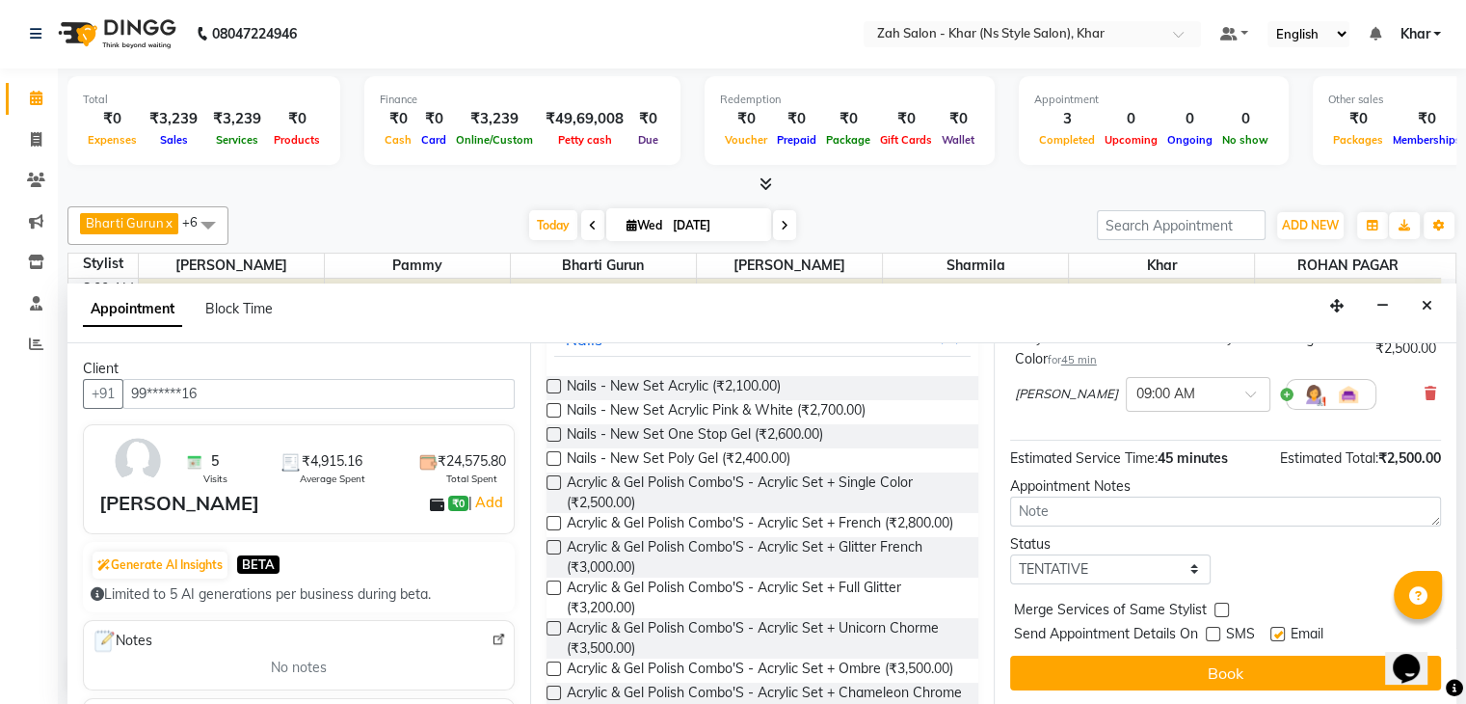
checkbox input "false"
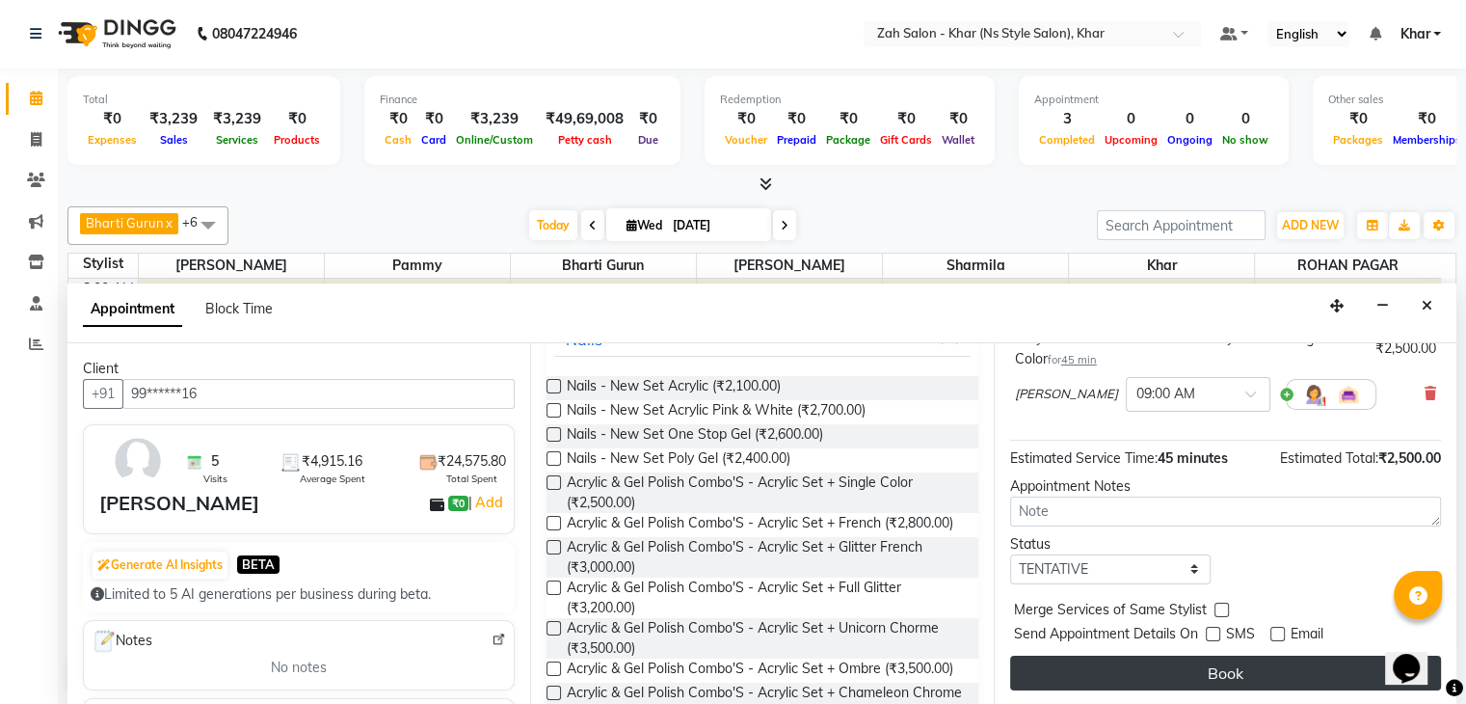
click at [1245, 667] on button "Book" at bounding box center [1225, 672] width 431 height 35
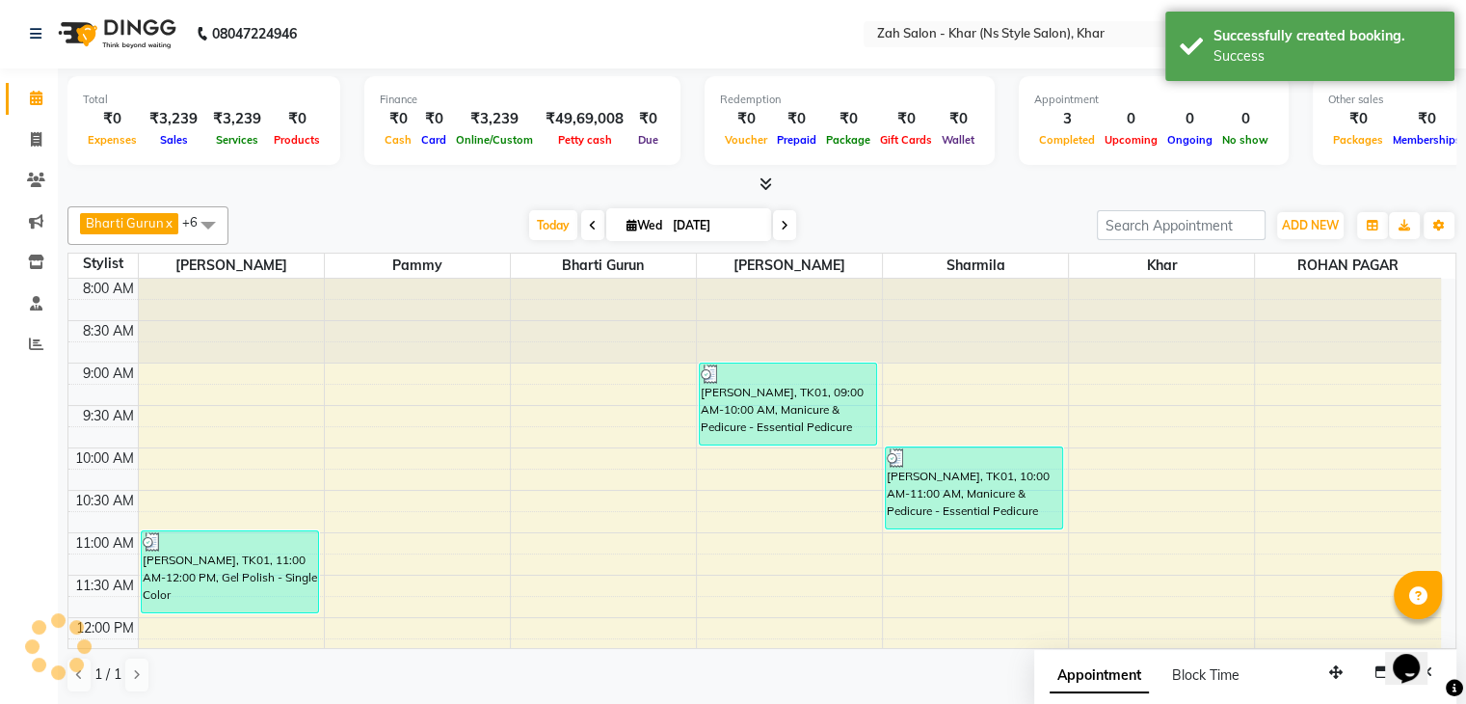
scroll to position [0, 0]
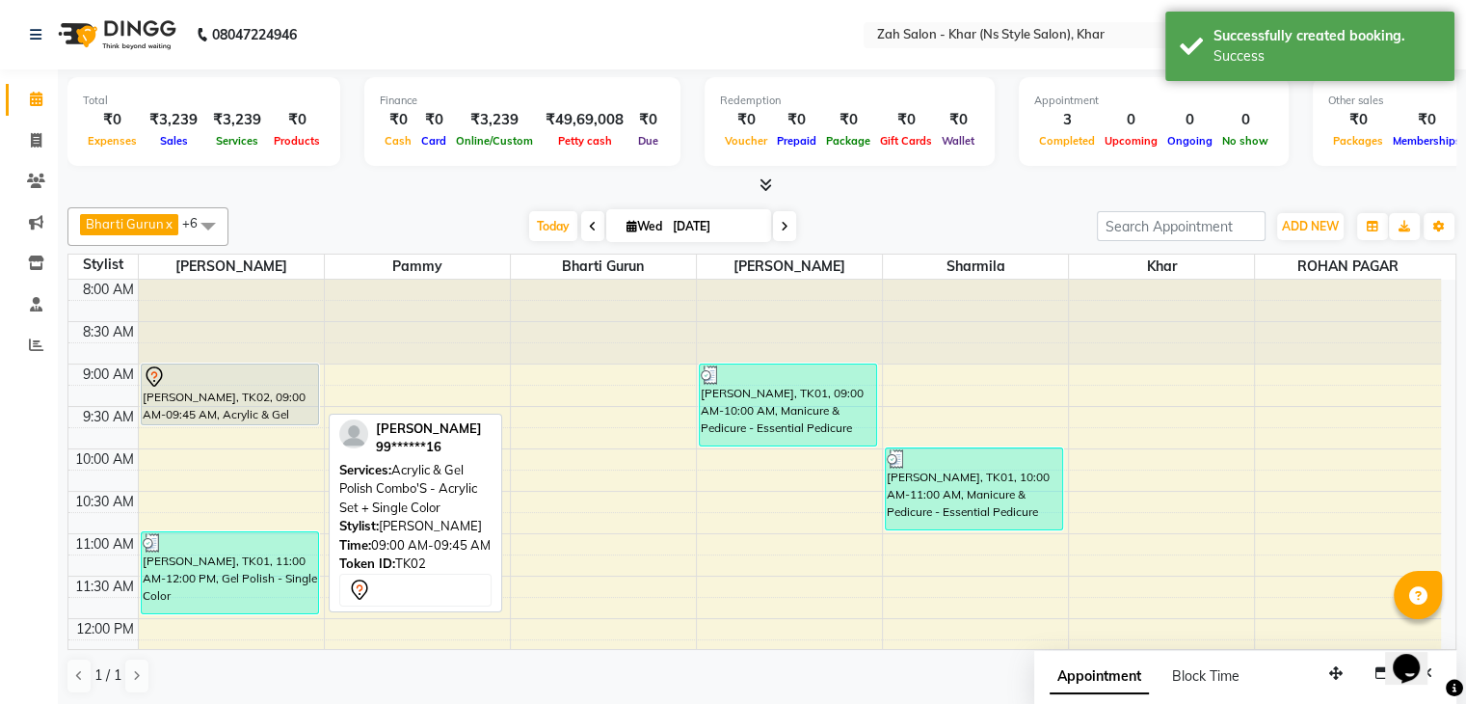
click at [189, 393] on div "[PERSON_NAME], TK02, 09:00 AM-09:45 AM, Acrylic & Gel Polish Combo'S - Acrylic …" at bounding box center [230, 394] width 176 height 60
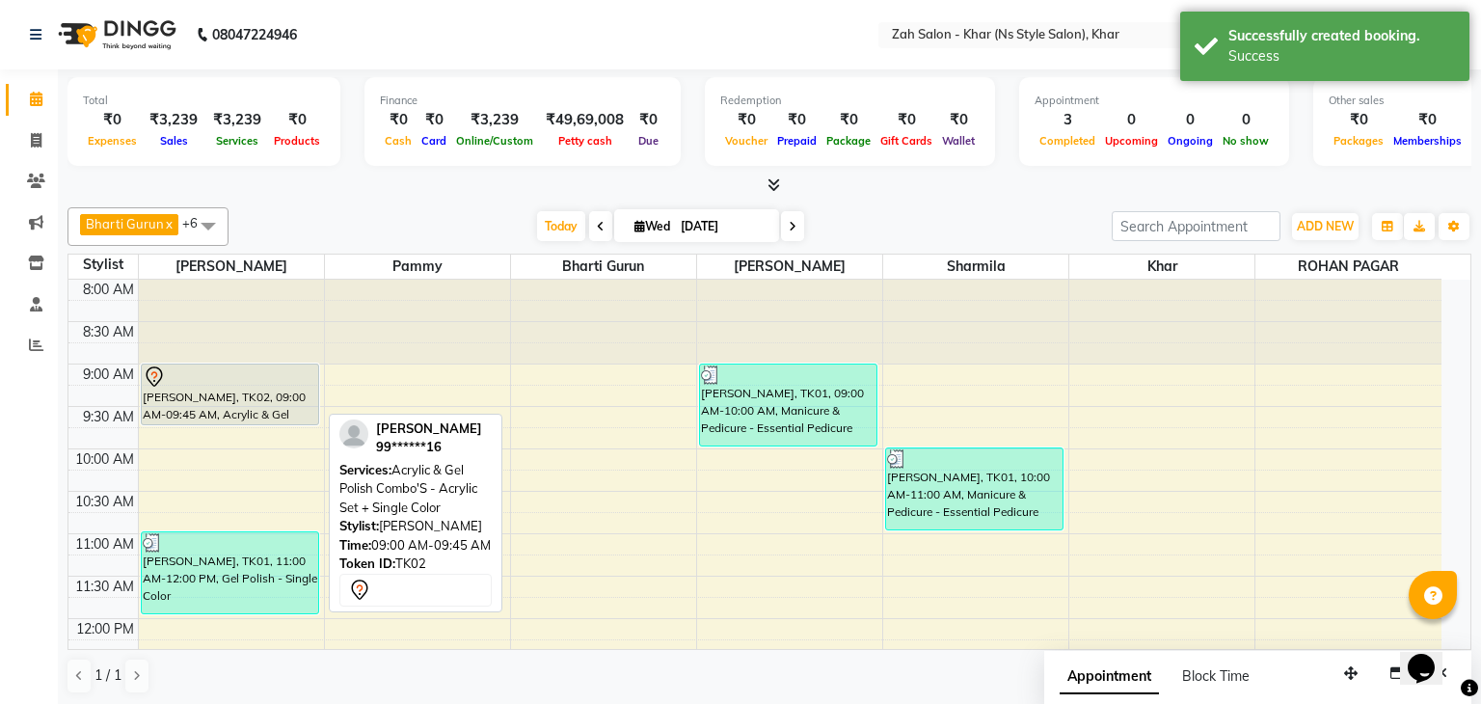
select select "7"
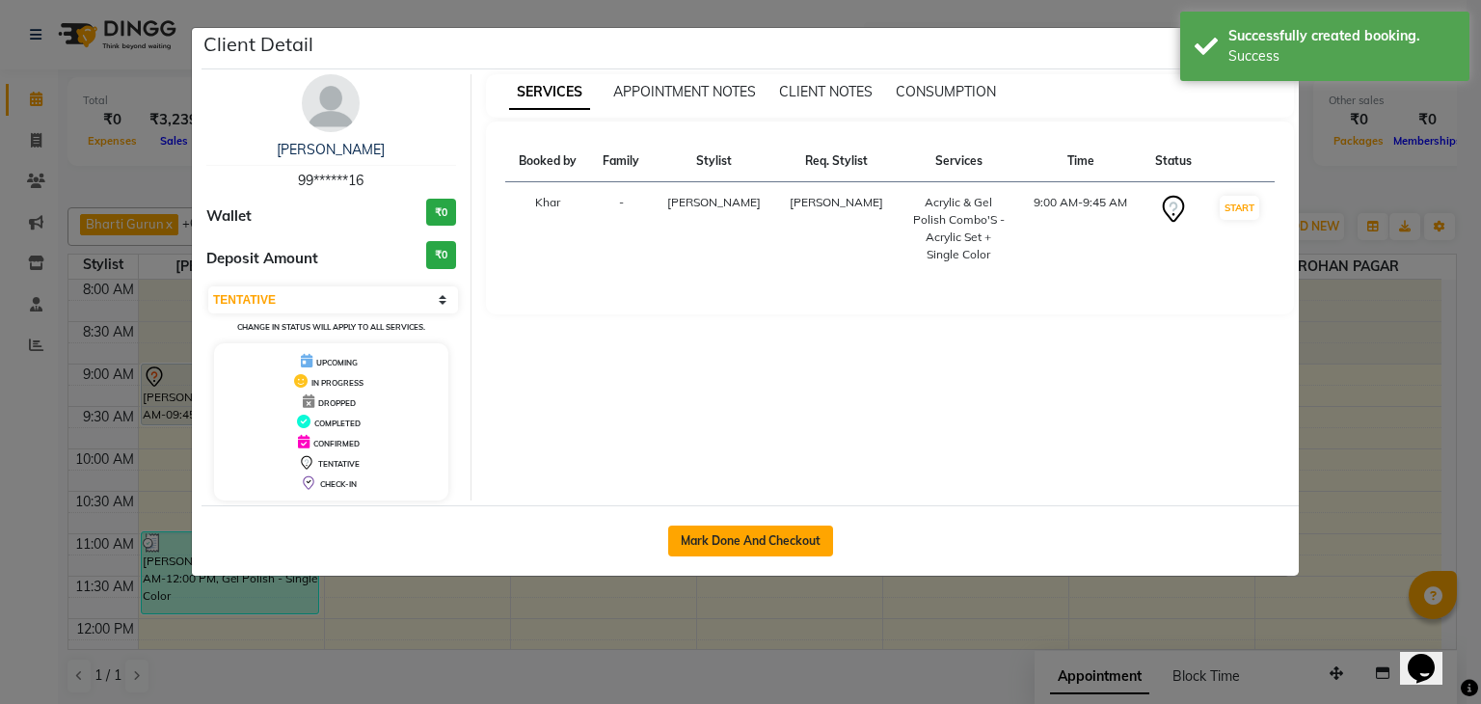
click at [717, 540] on button "Mark Done And Checkout" at bounding box center [750, 540] width 165 height 31
select select "5619"
select select "service"
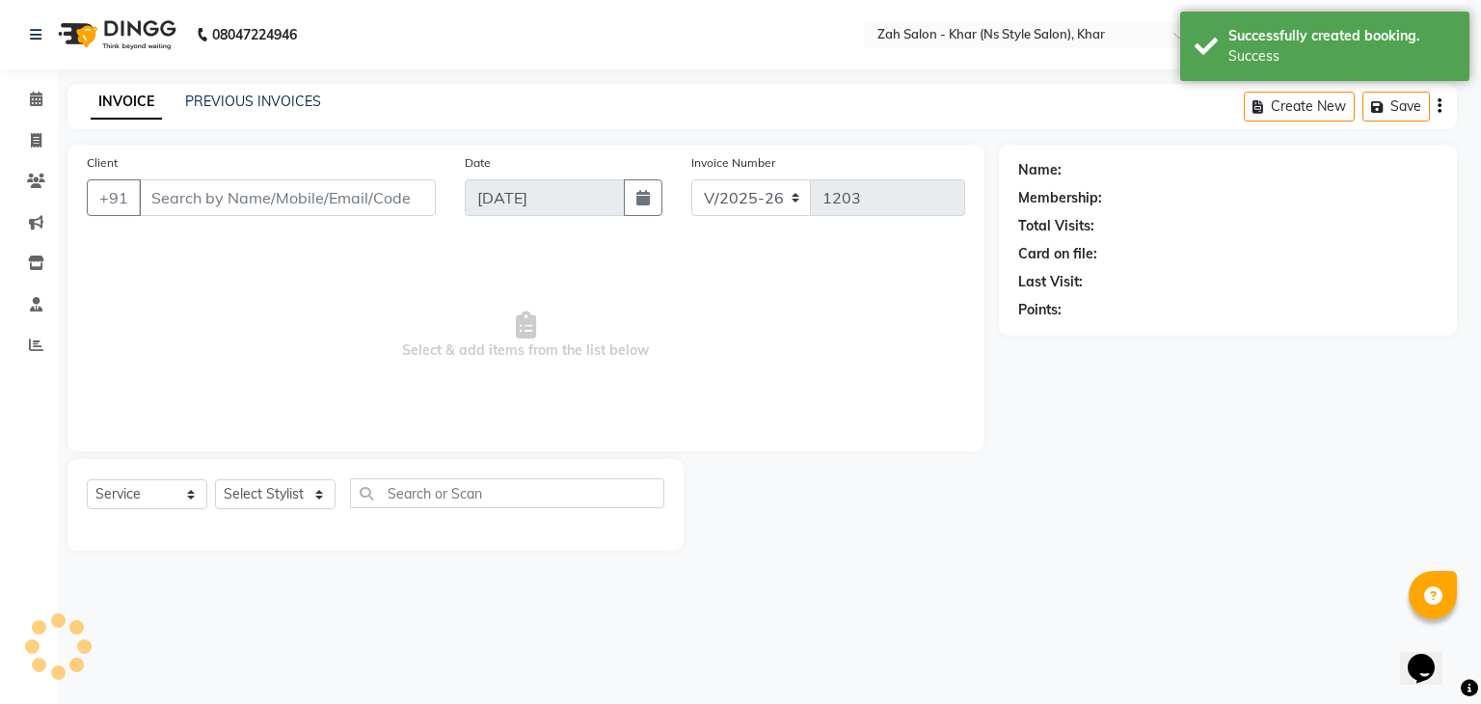
select select "3"
type input "99******16"
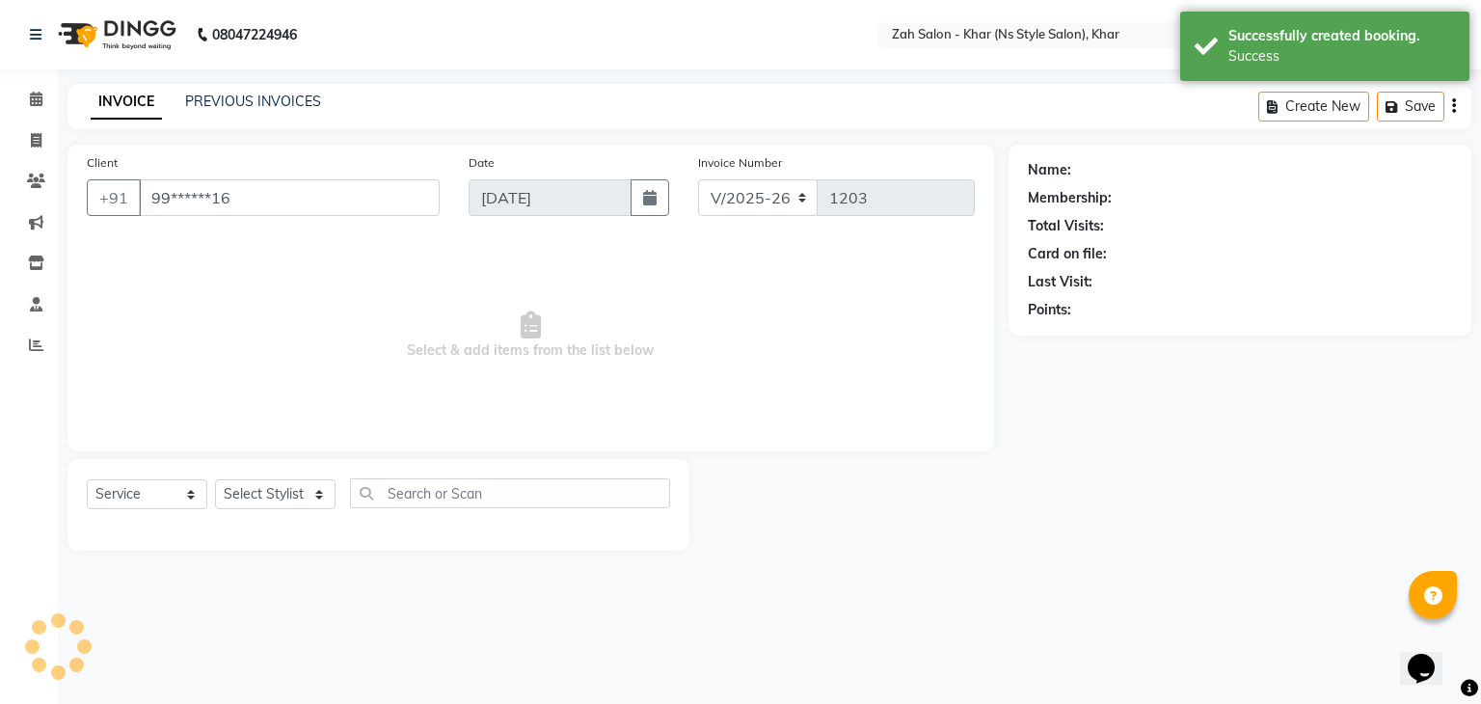
select select "38400"
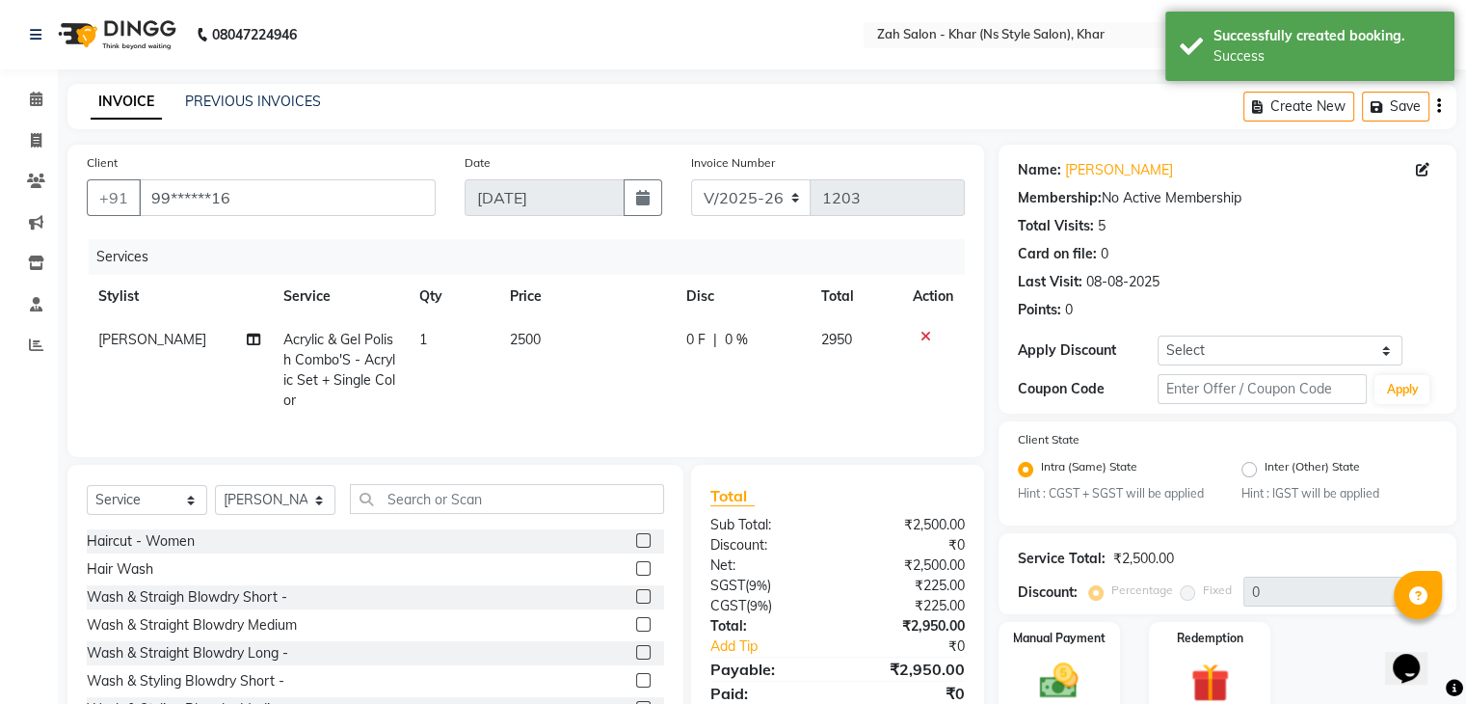
click at [440, 338] on td "1" at bounding box center [453, 370] width 91 height 104
select select "38400"
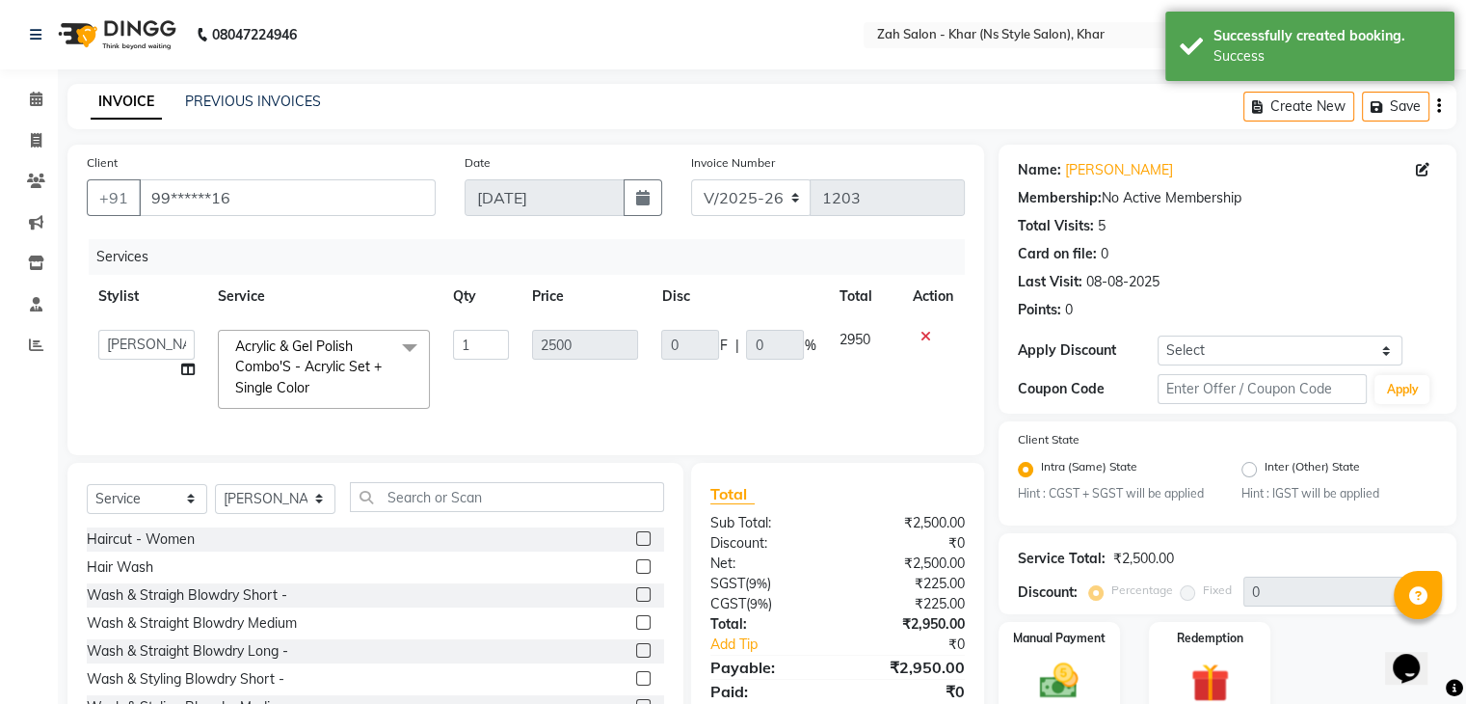
click at [440, 338] on td "Acrylic & Gel Polish Combo'S - Acrylic Set + Single Color x Haircut - Women Hai…" at bounding box center [323, 369] width 235 height 102
click at [494, 355] on input "1" at bounding box center [481, 345] width 56 height 30
type input "2"
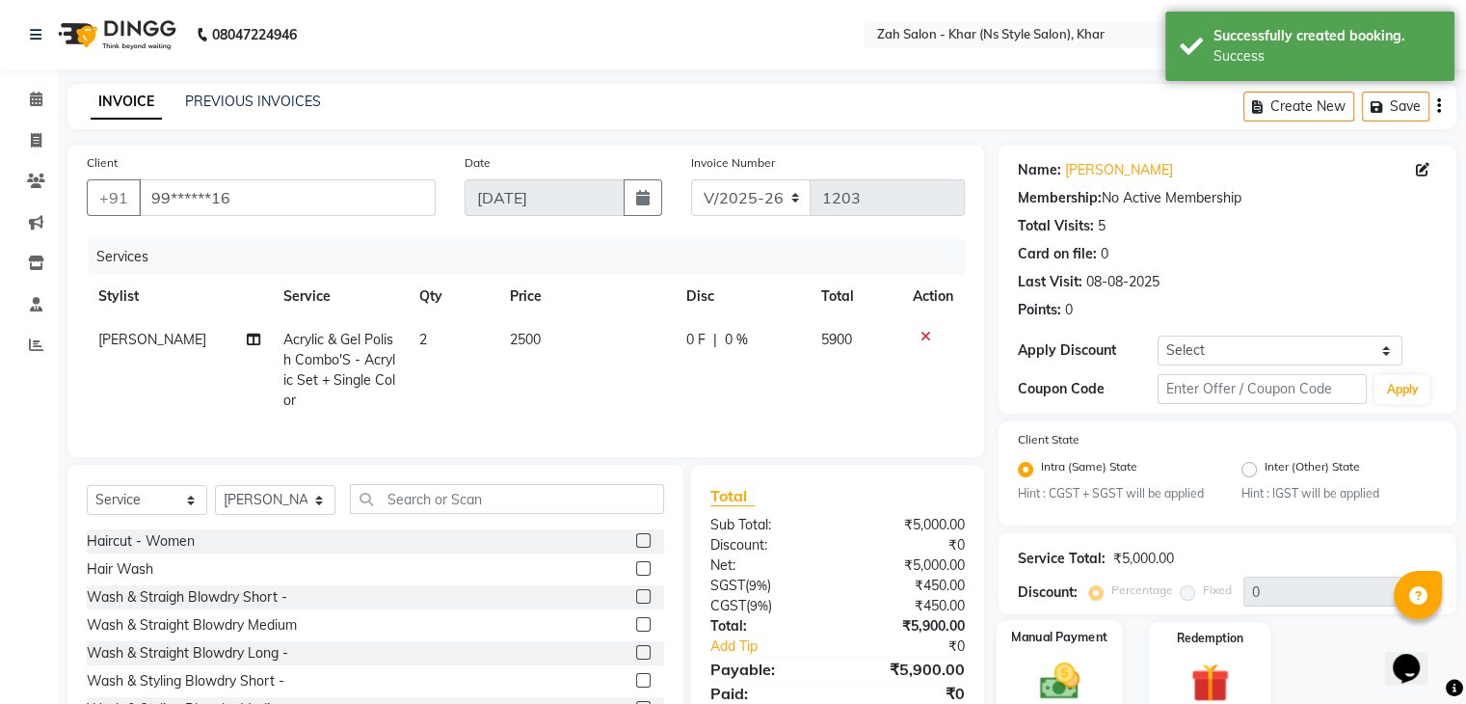
click at [1084, 641] on label "Manual Payment" at bounding box center [1059, 637] width 96 height 18
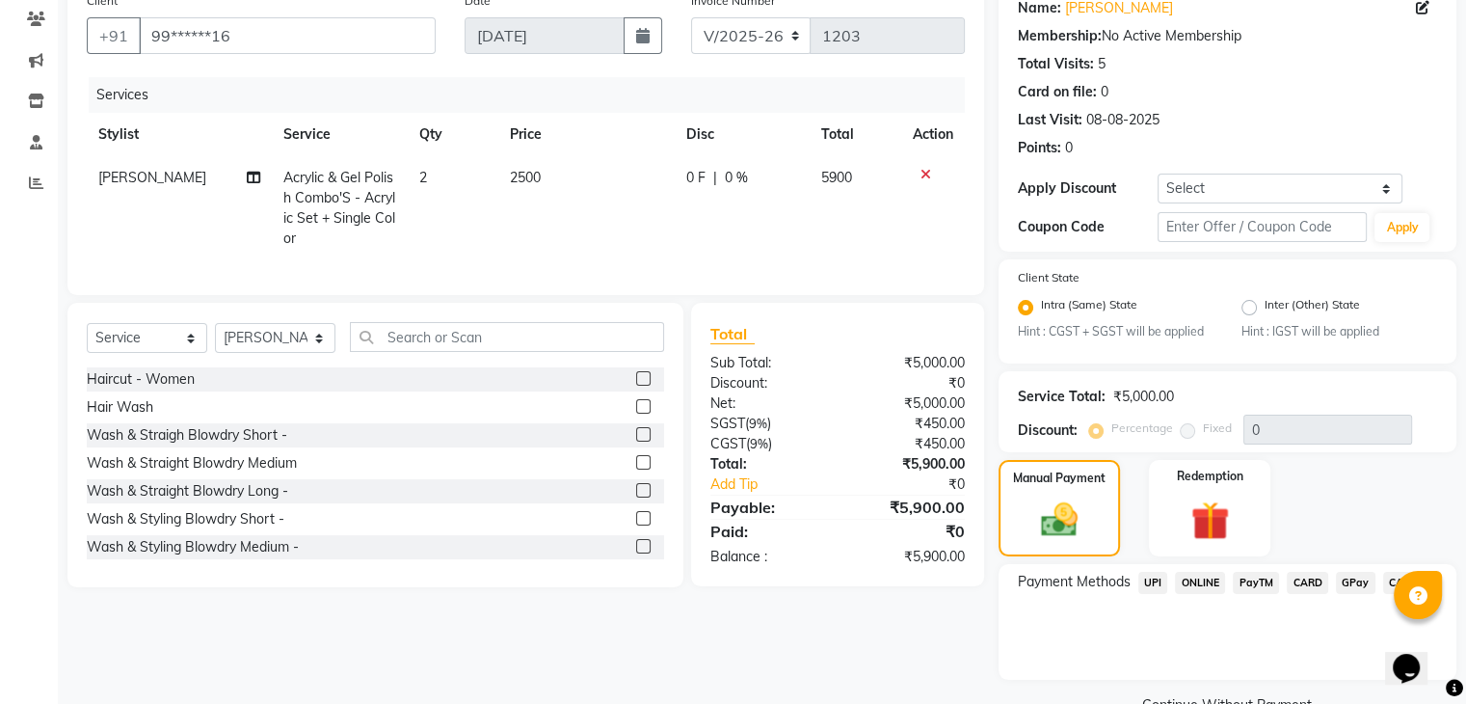
scroll to position [208, 0]
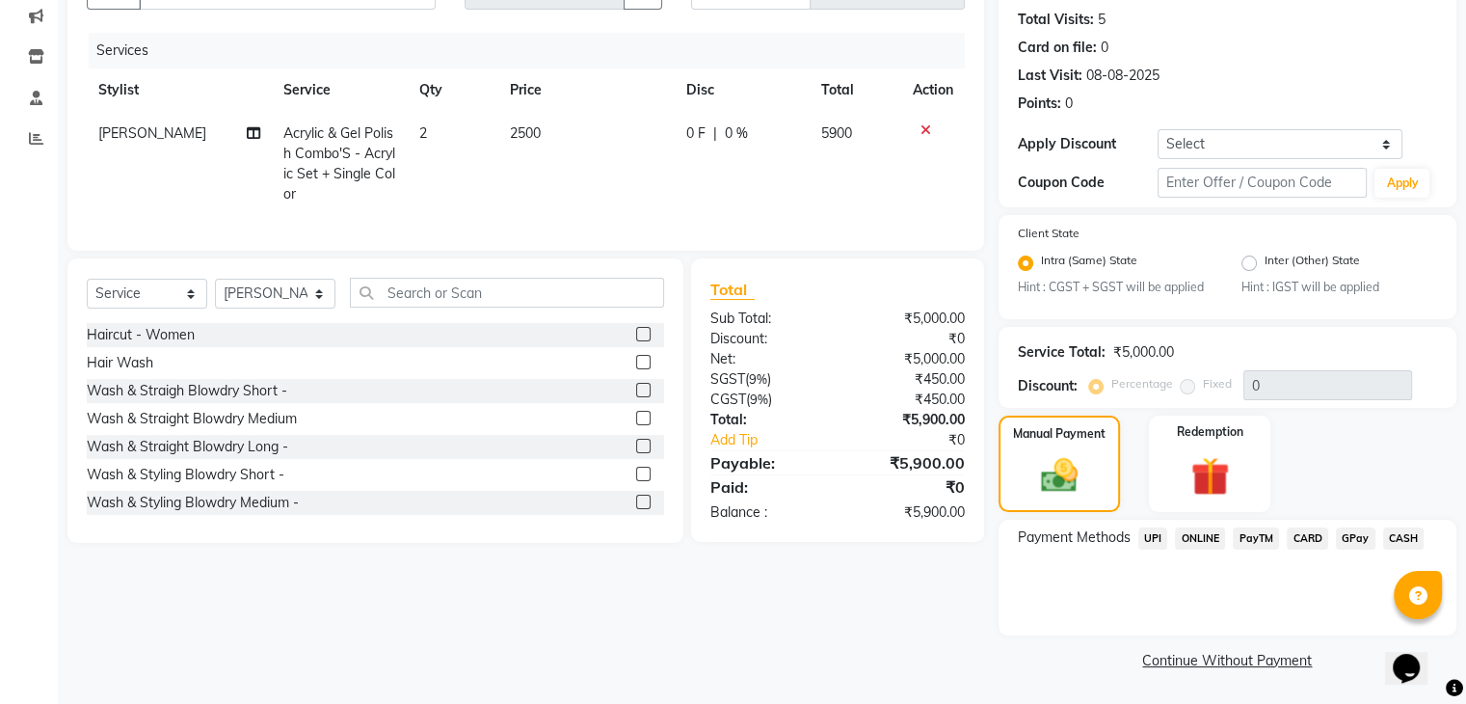
click at [1310, 533] on span "CARD" at bounding box center [1307, 538] width 41 height 22
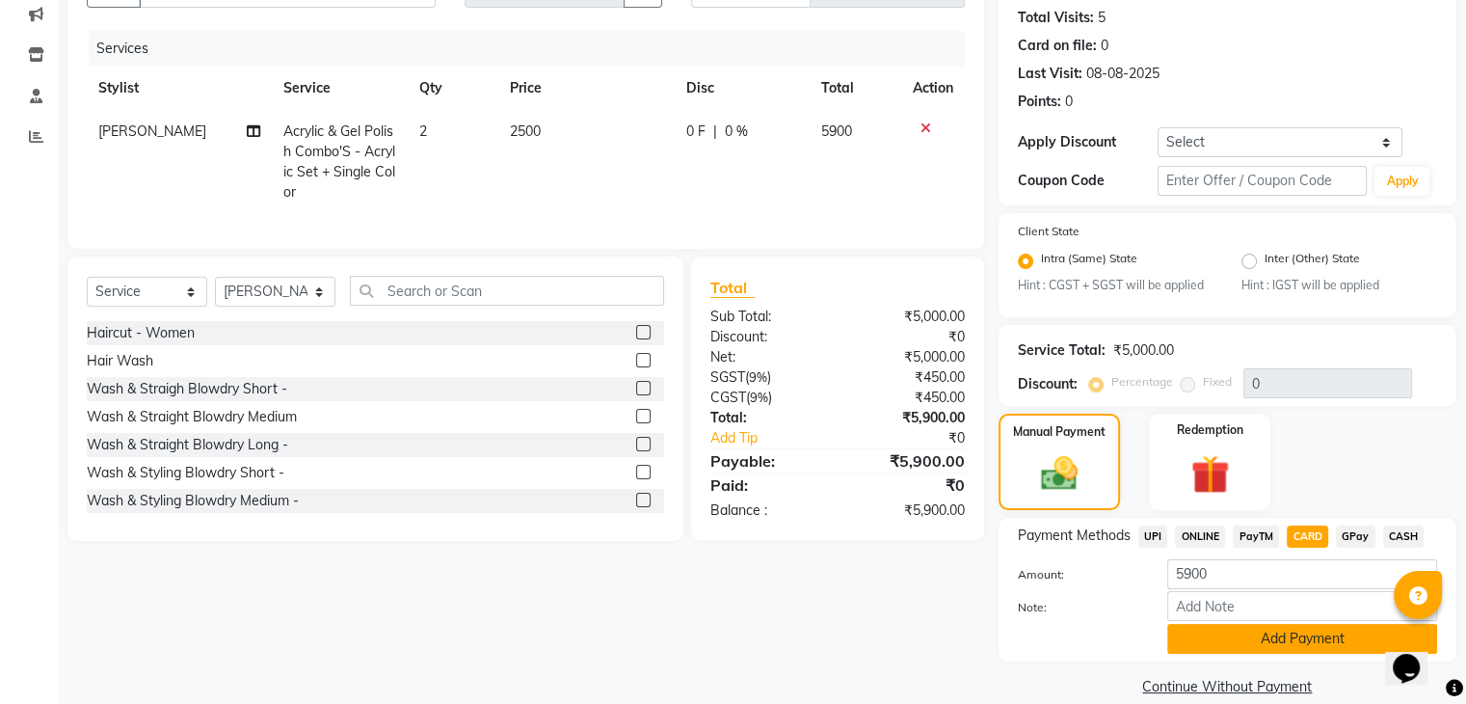
click at [1292, 633] on button "Add Payment" at bounding box center [1302, 639] width 270 height 30
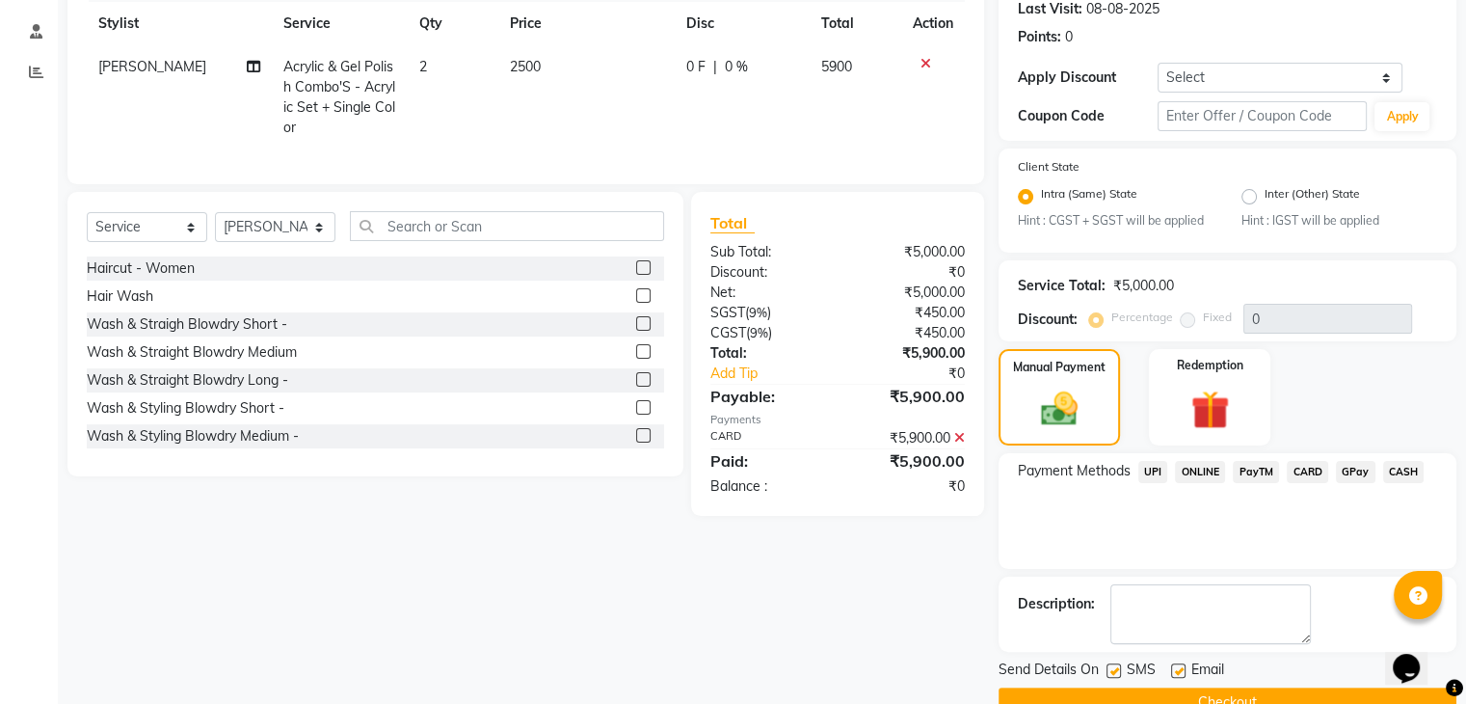
scroll to position [316, 0]
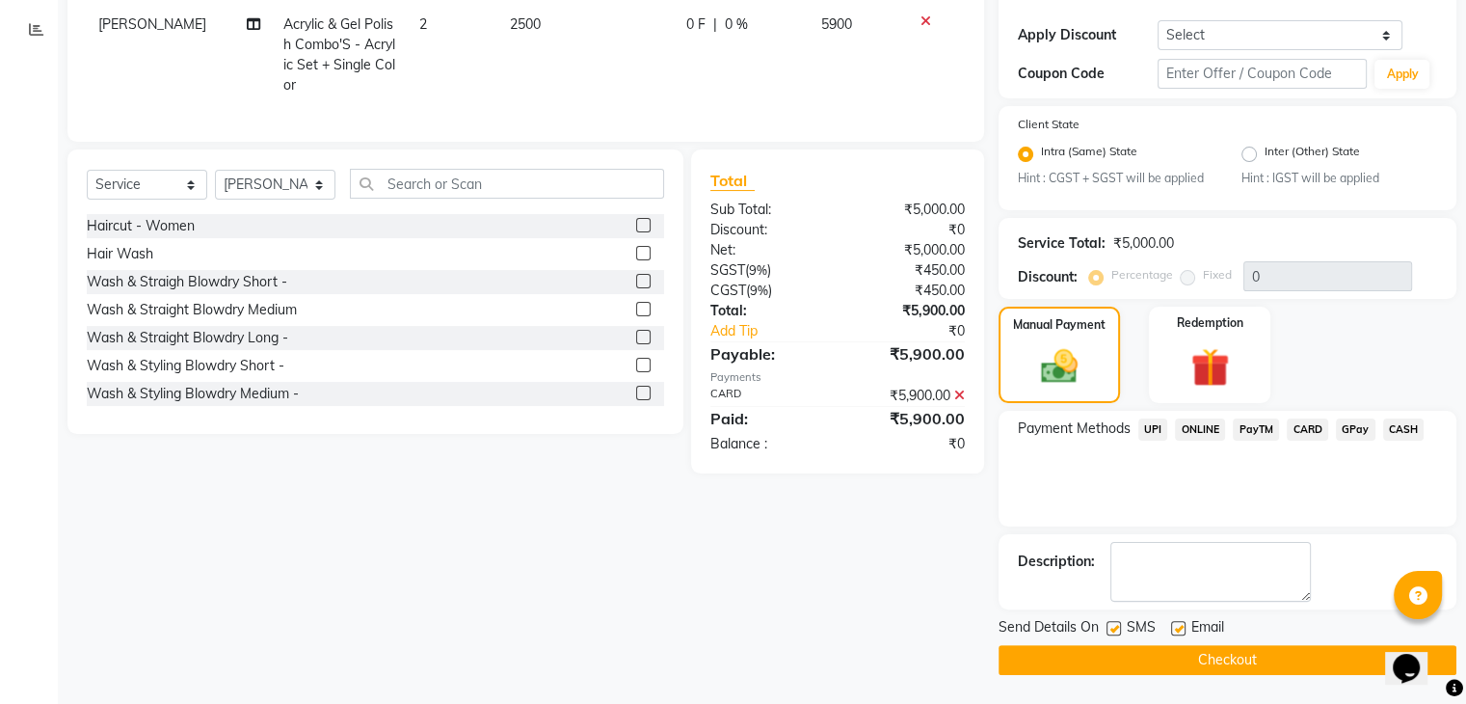
click at [1282, 645] on button "Checkout" at bounding box center [1228, 660] width 458 height 30
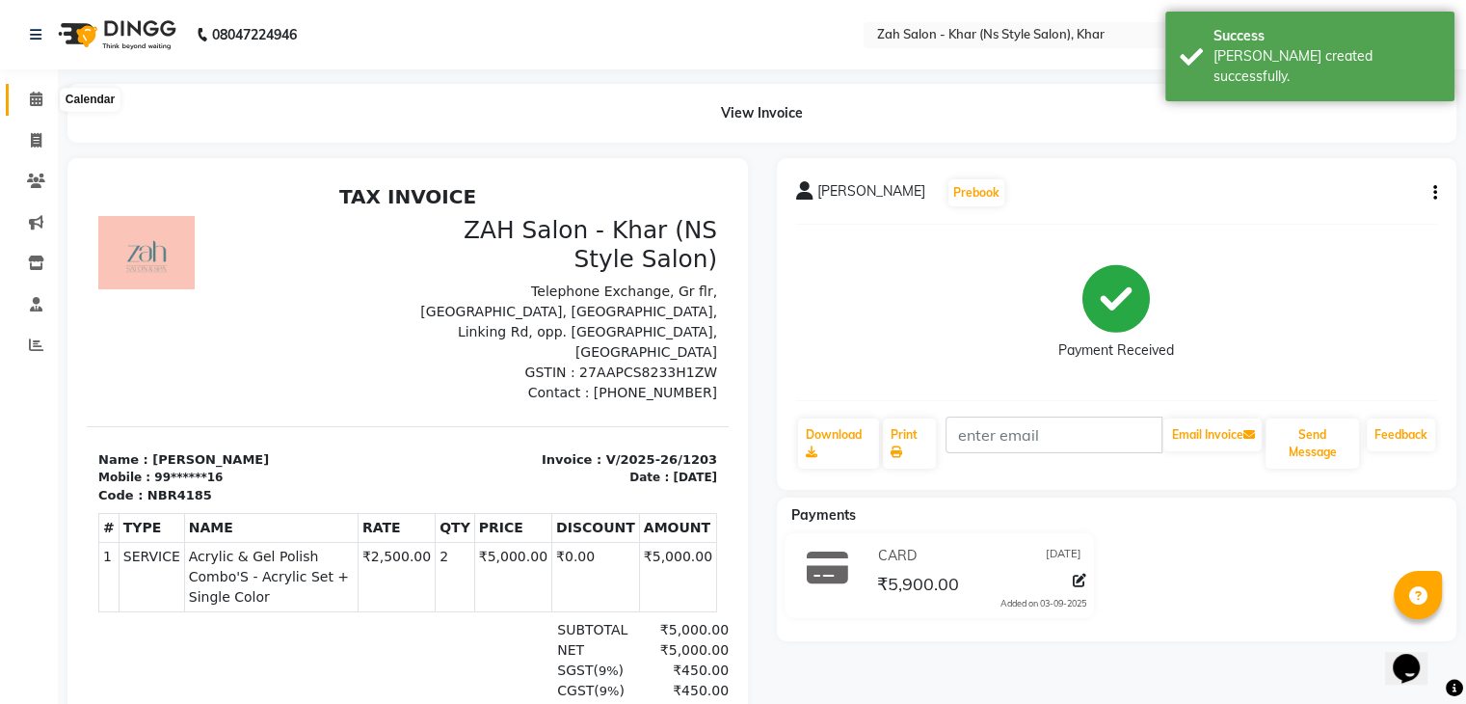
click at [30, 97] on icon at bounding box center [36, 99] width 13 height 14
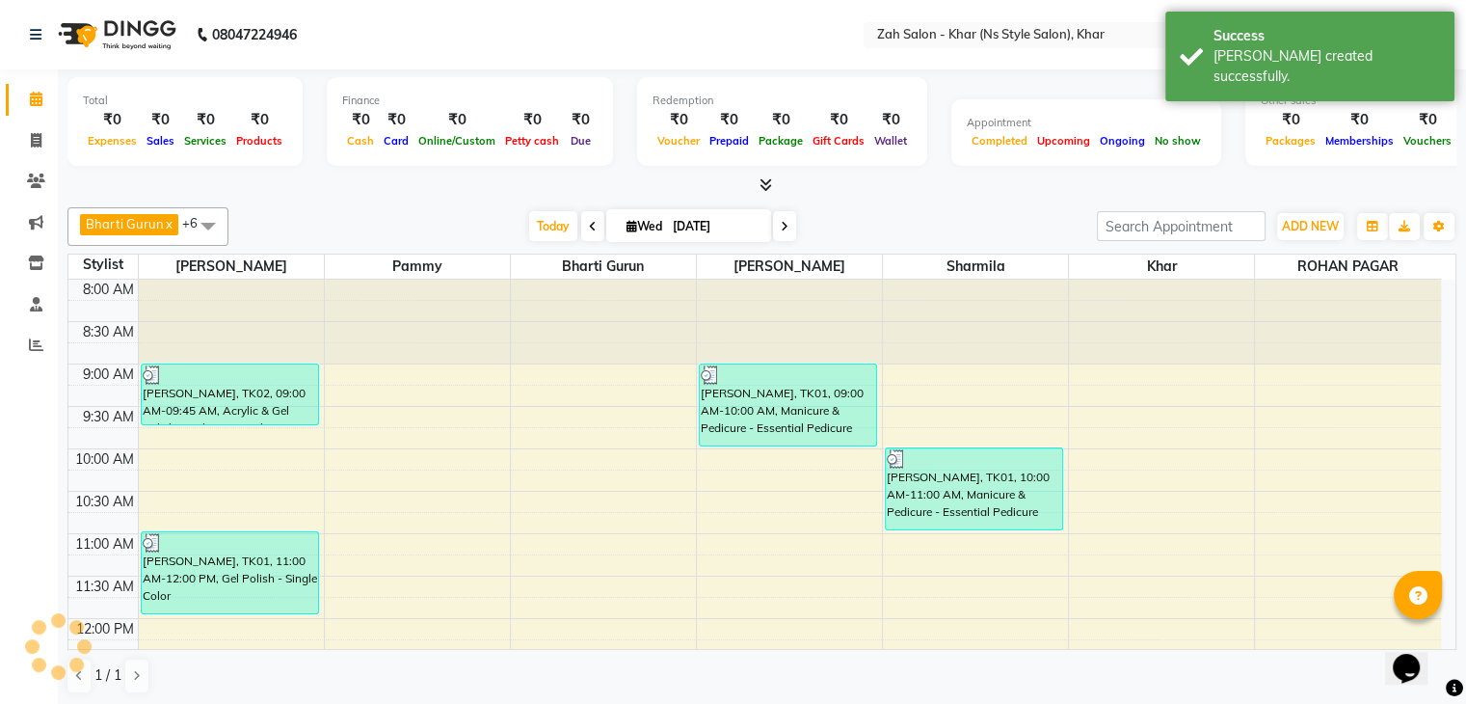
scroll to position [722, 0]
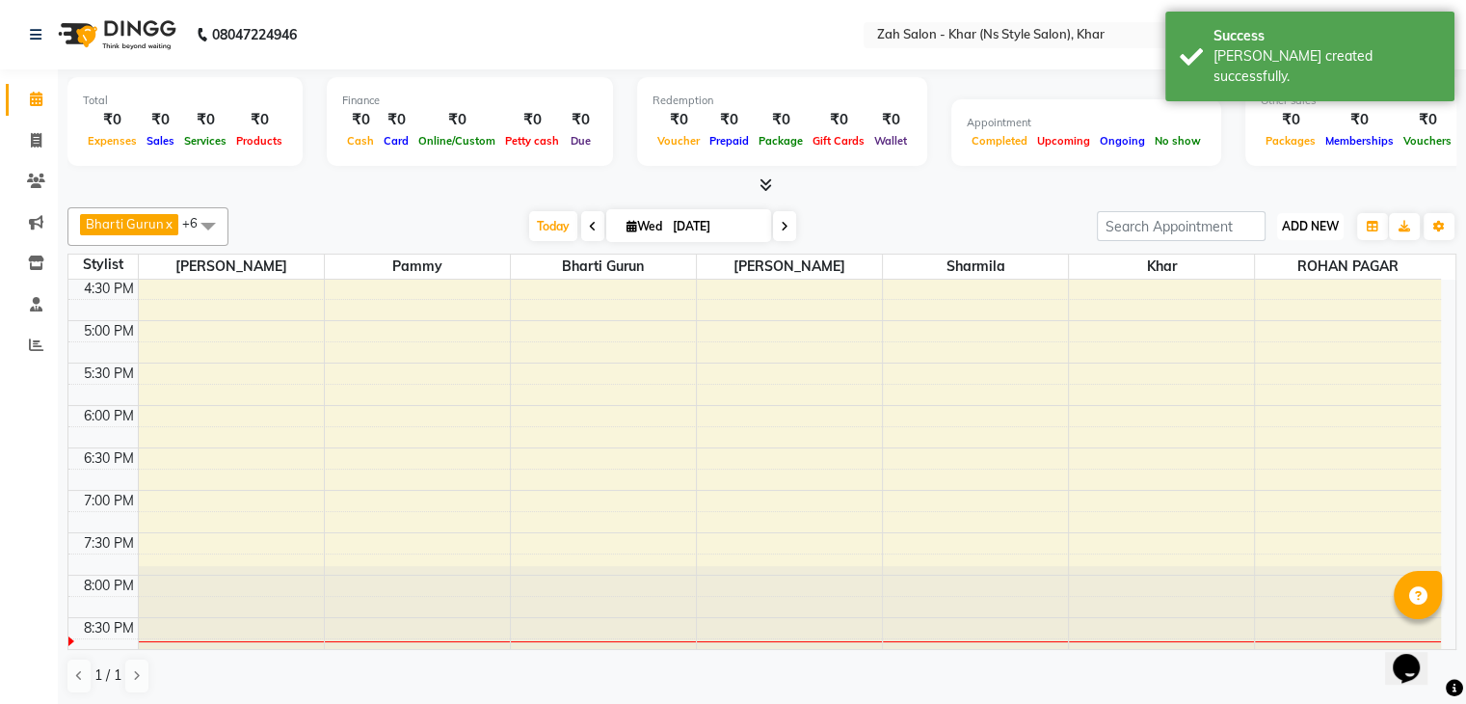
click at [1339, 217] on button "ADD NEW Toggle Dropdown" at bounding box center [1310, 226] width 67 height 27
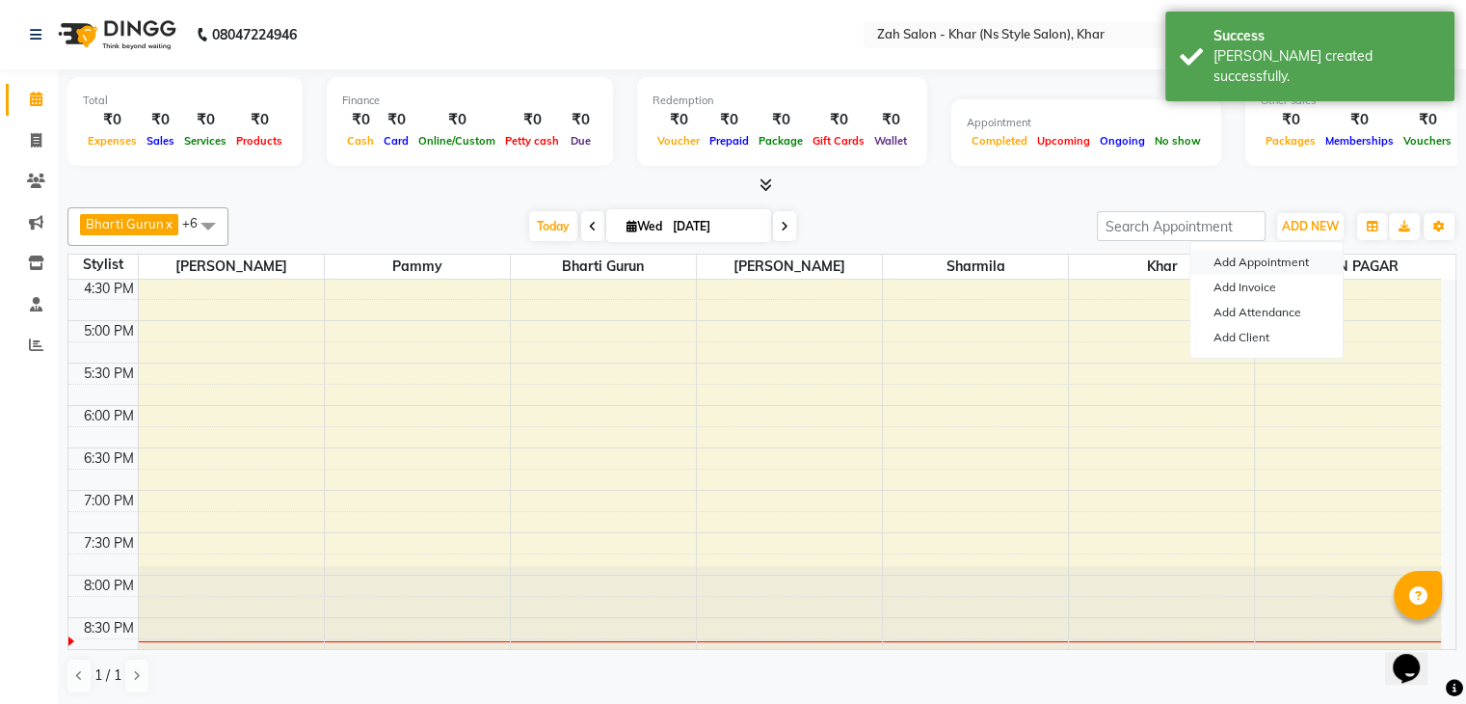
click at [1247, 261] on button "Add Appointment" at bounding box center [1266, 262] width 152 height 25
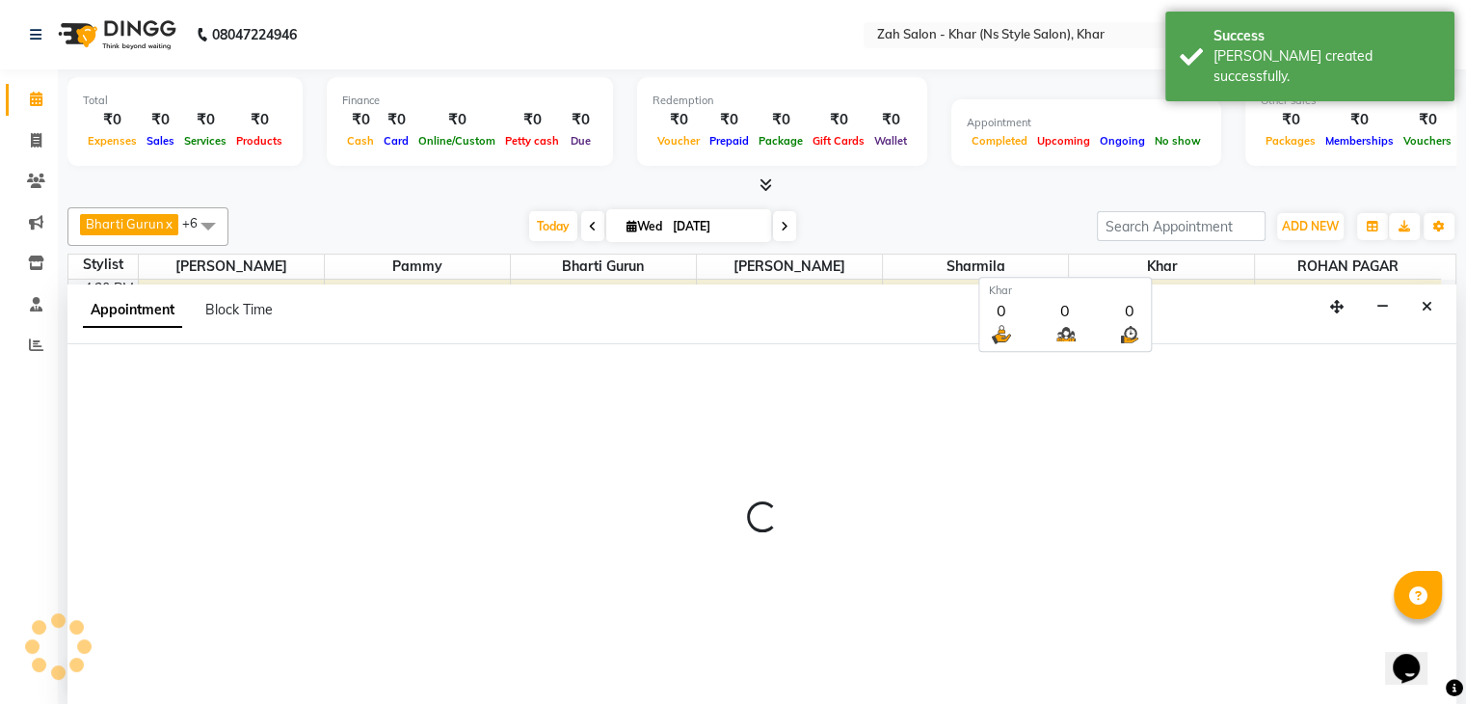
scroll to position [1, 0]
select select "540"
select select "tentative"
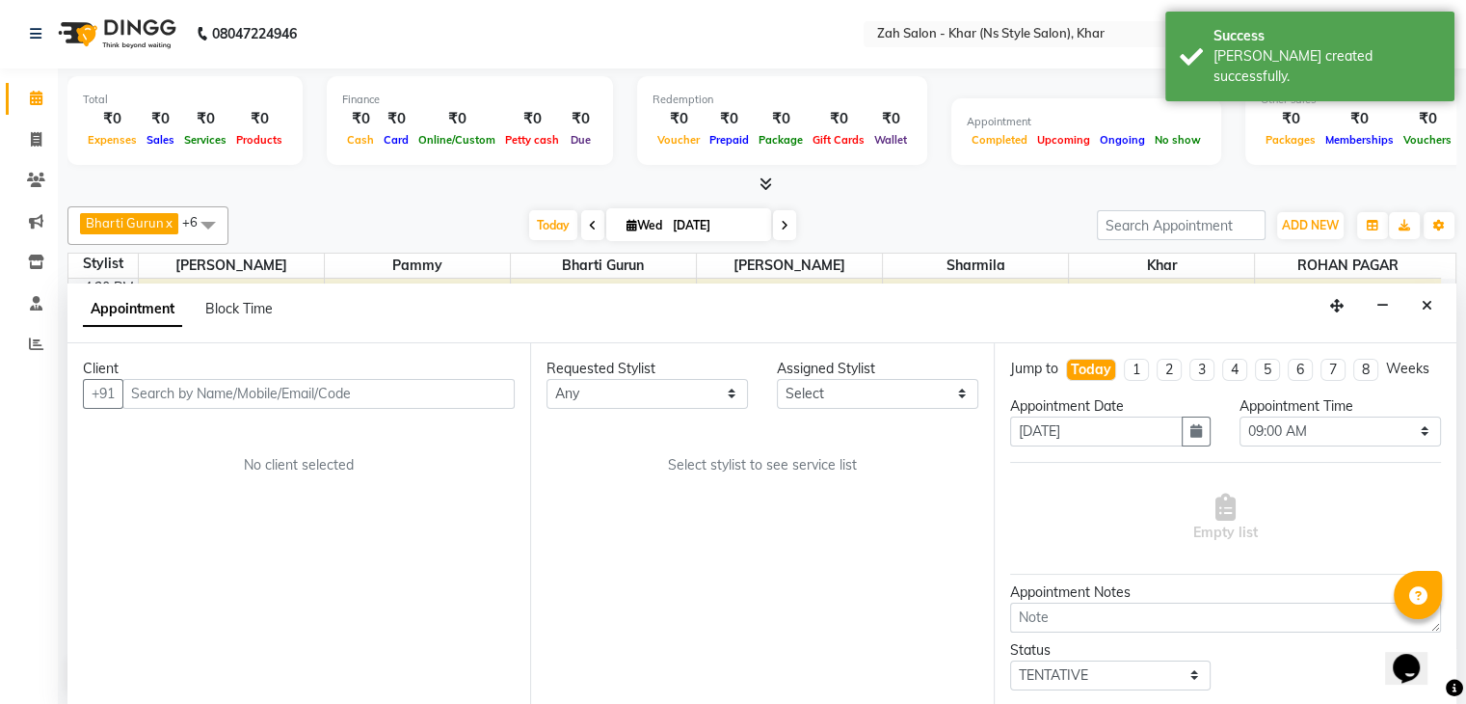
click at [440, 392] on input "text" at bounding box center [318, 394] width 392 height 30
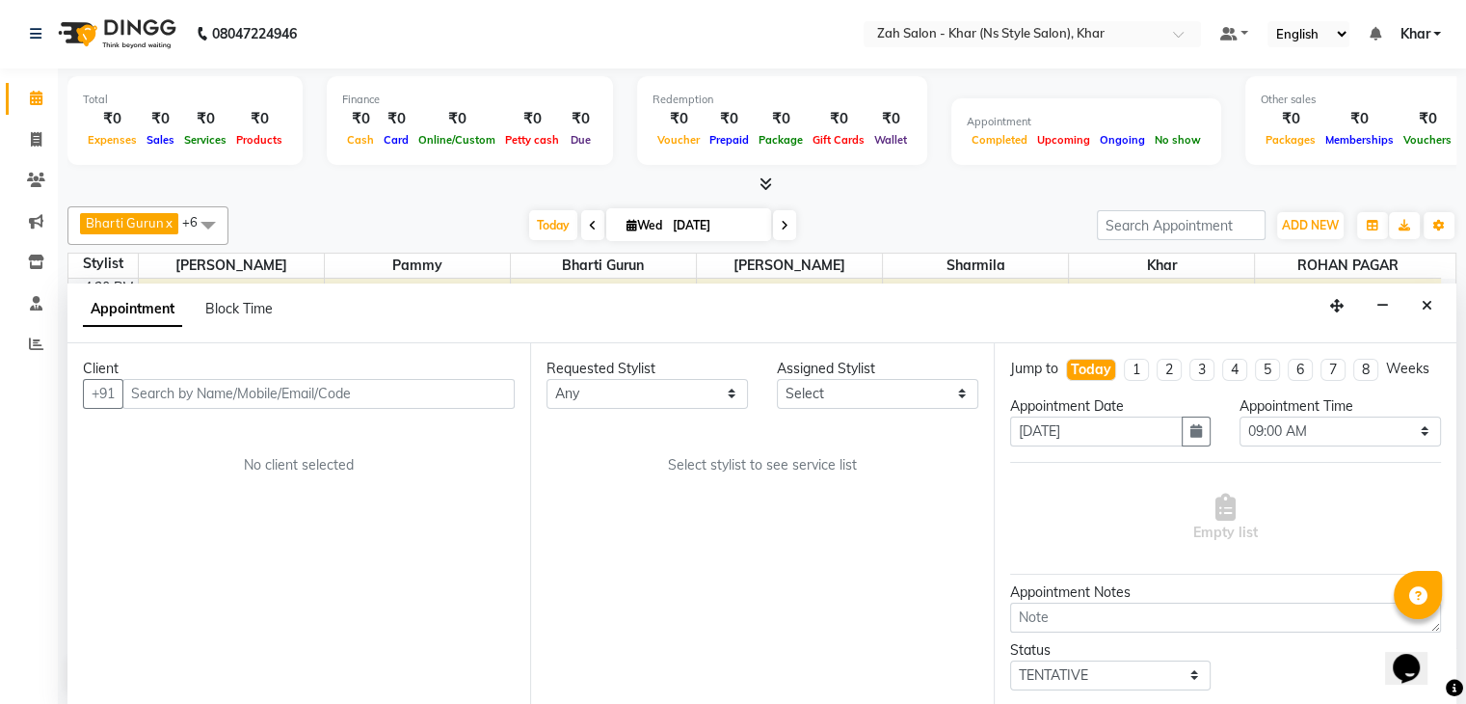
type input "m"
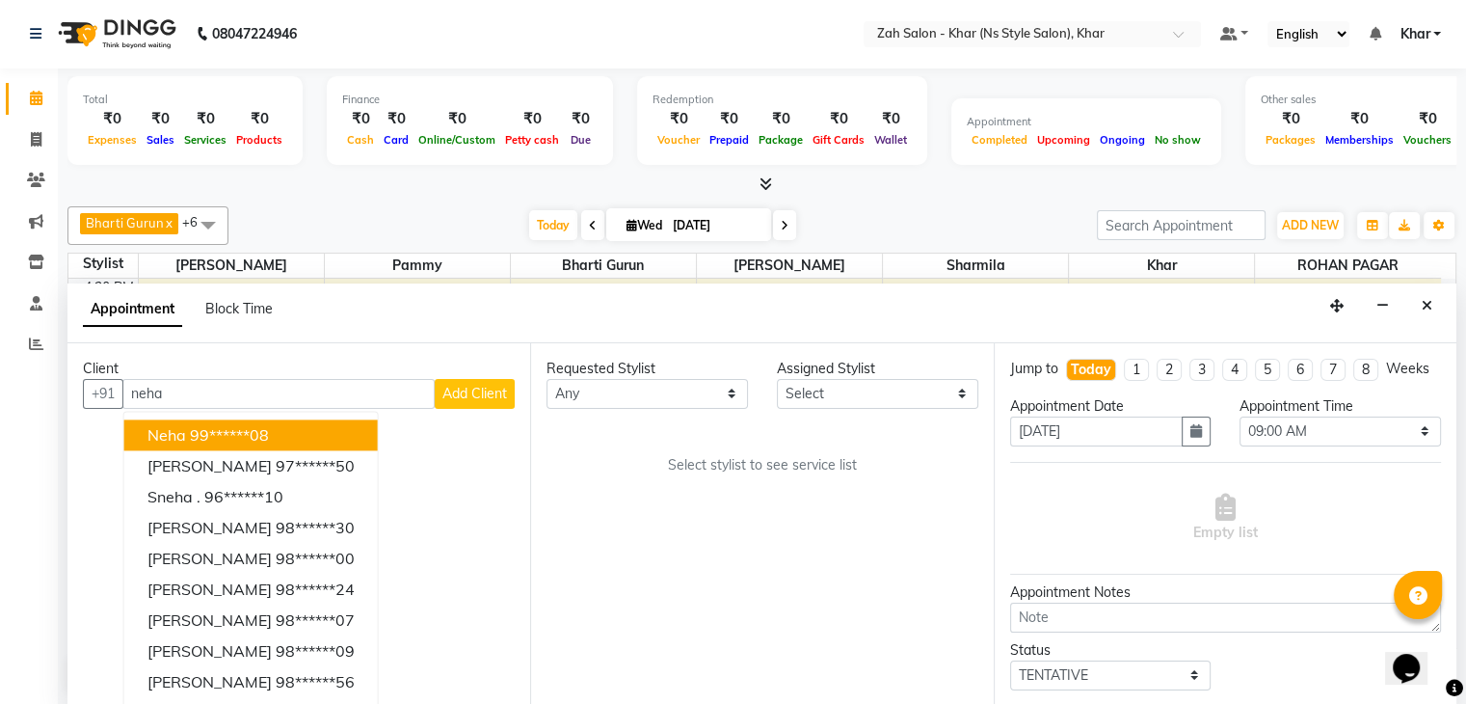
click at [368, 425] on button "neha 99******08" at bounding box center [251, 434] width 254 height 31
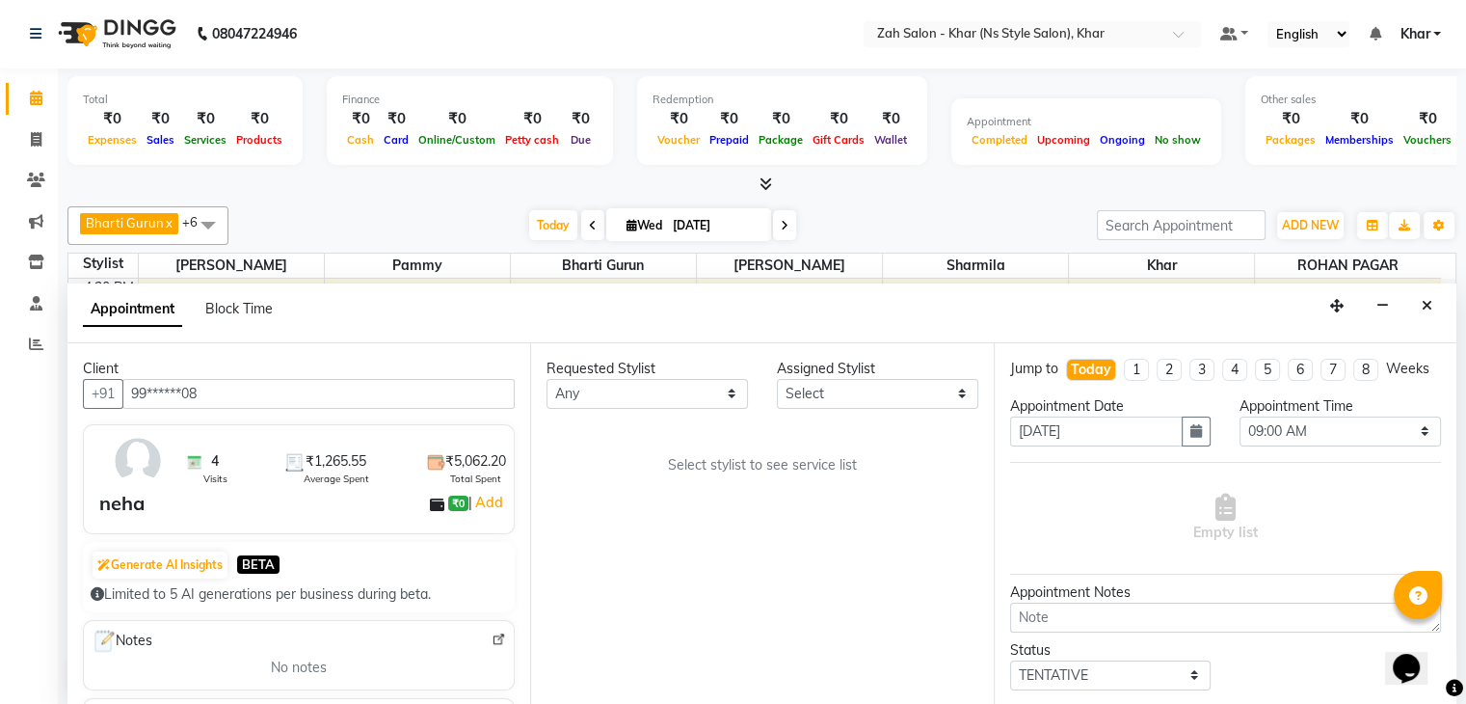
type input "99******08"
click at [514, 512] on div "Client +91 99******08 4 Visits ₹1,265.55 Average Spent ₹5,062.20 Total Spent ne…" at bounding box center [298, 524] width 463 height 362
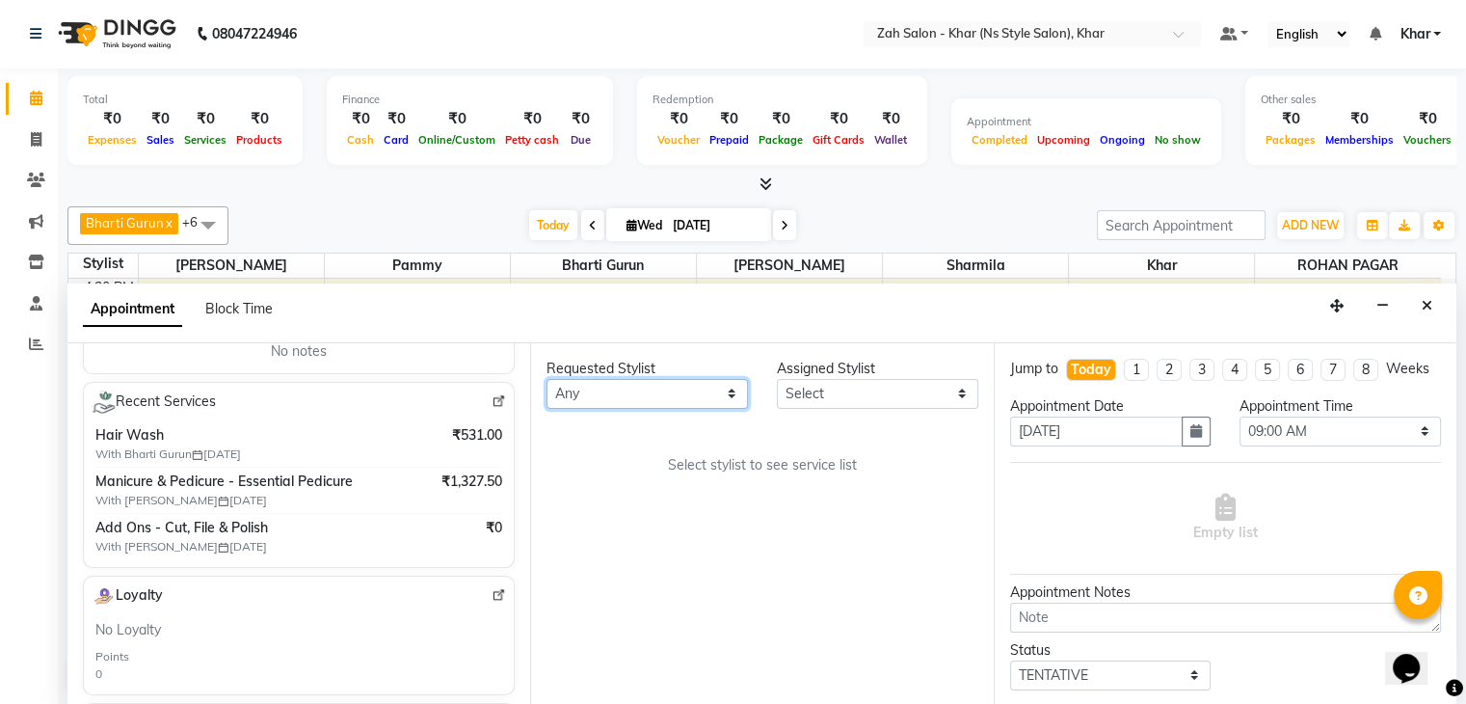
drag, startPoint x: 607, startPoint y: 390, endPoint x: 589, endPoint y: 496, distance: 107.6
click at [589, 496] on div "Requested Stylist Any Bharti Gurun [PERSON_NAME] [PERSON_NAME] Khar [PERSON_NAM…" at bounding box center [761, 524] width 463 height 362
select select "38400"
click at [547, 379] on select "Any Bharti Gurun [PERSON_NAME] [PERSON_NAME] Khar [PERSON_NAME] PAGAR [PERSON_N…" at bounding box center [647, 394] width 201 height 30
select select "38400"
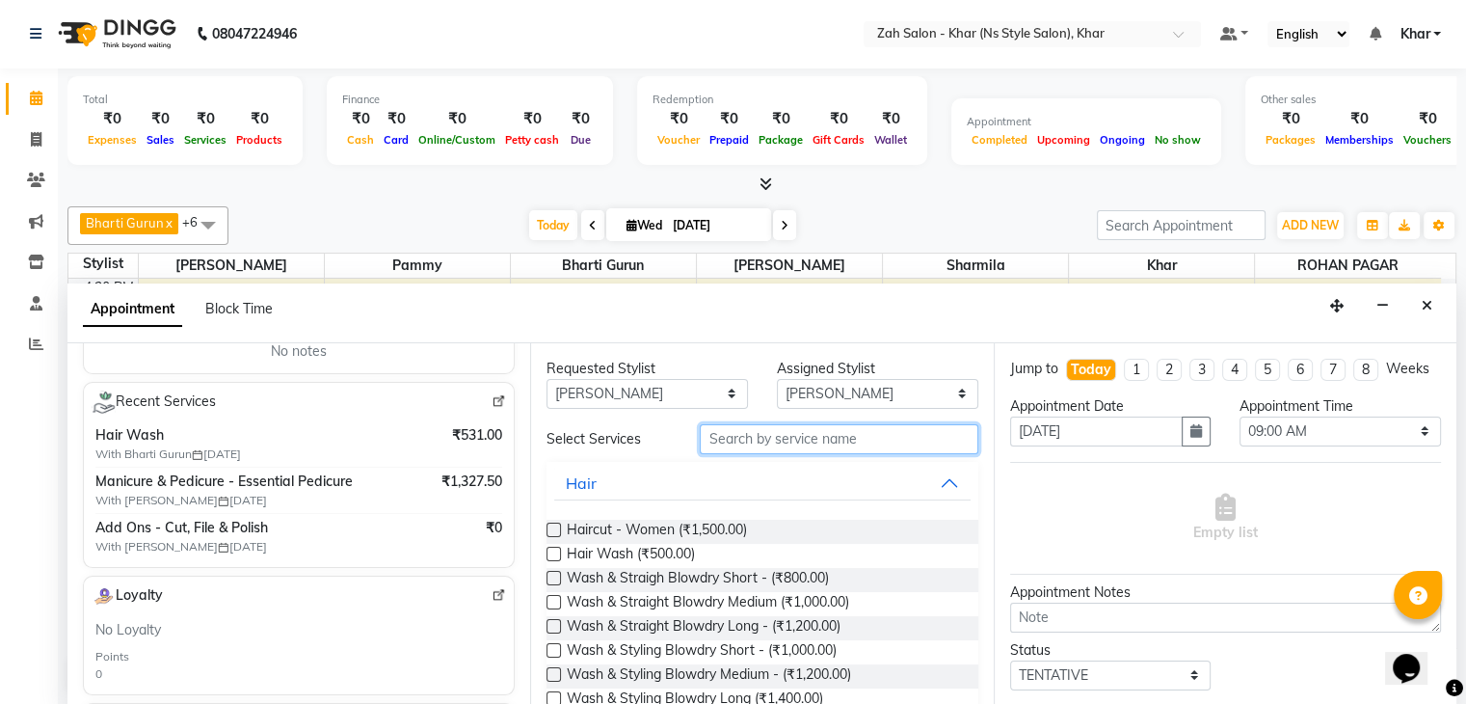
click at [704, 433] on input "text" at bounding box center [839, 439] width 278 height 30
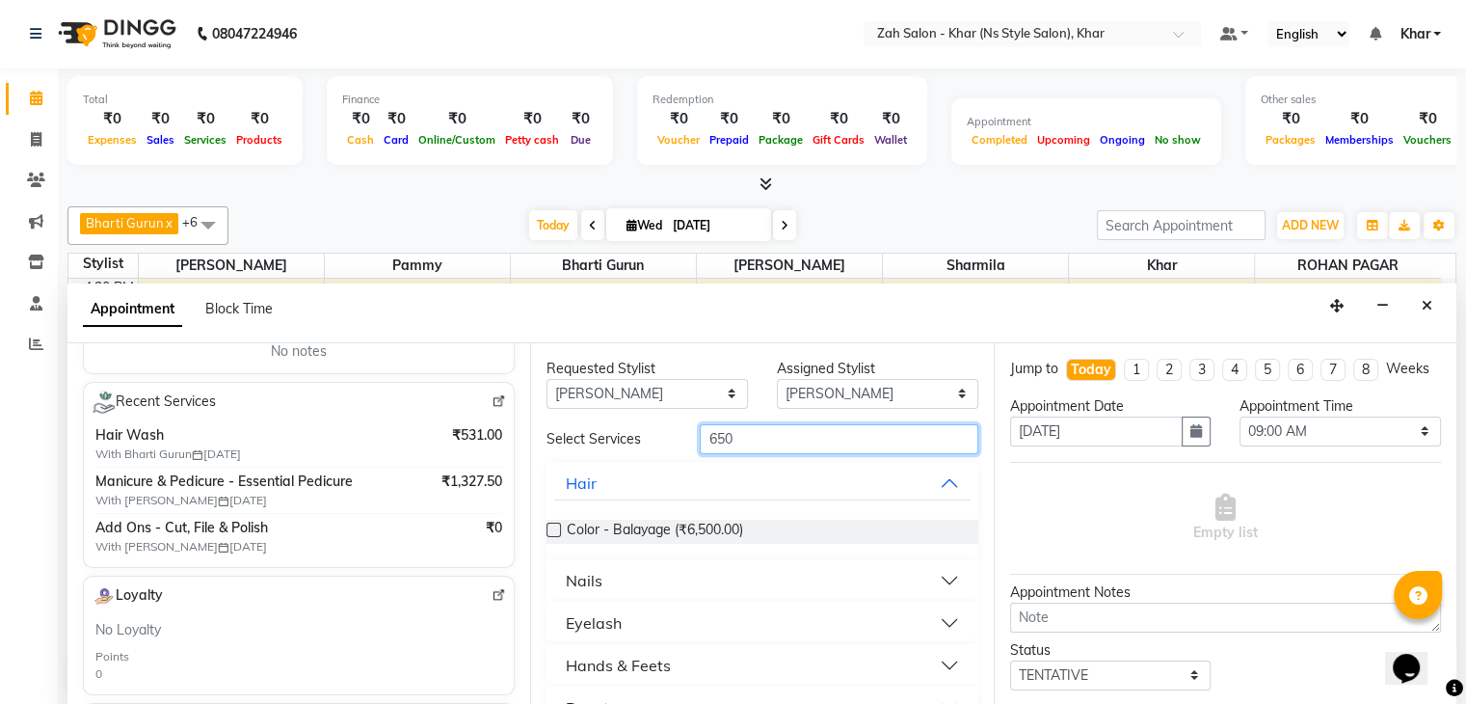
type input "650"
click at [625, 590] on button "Nails" at bounding box center [761, 580] width 415 height 35
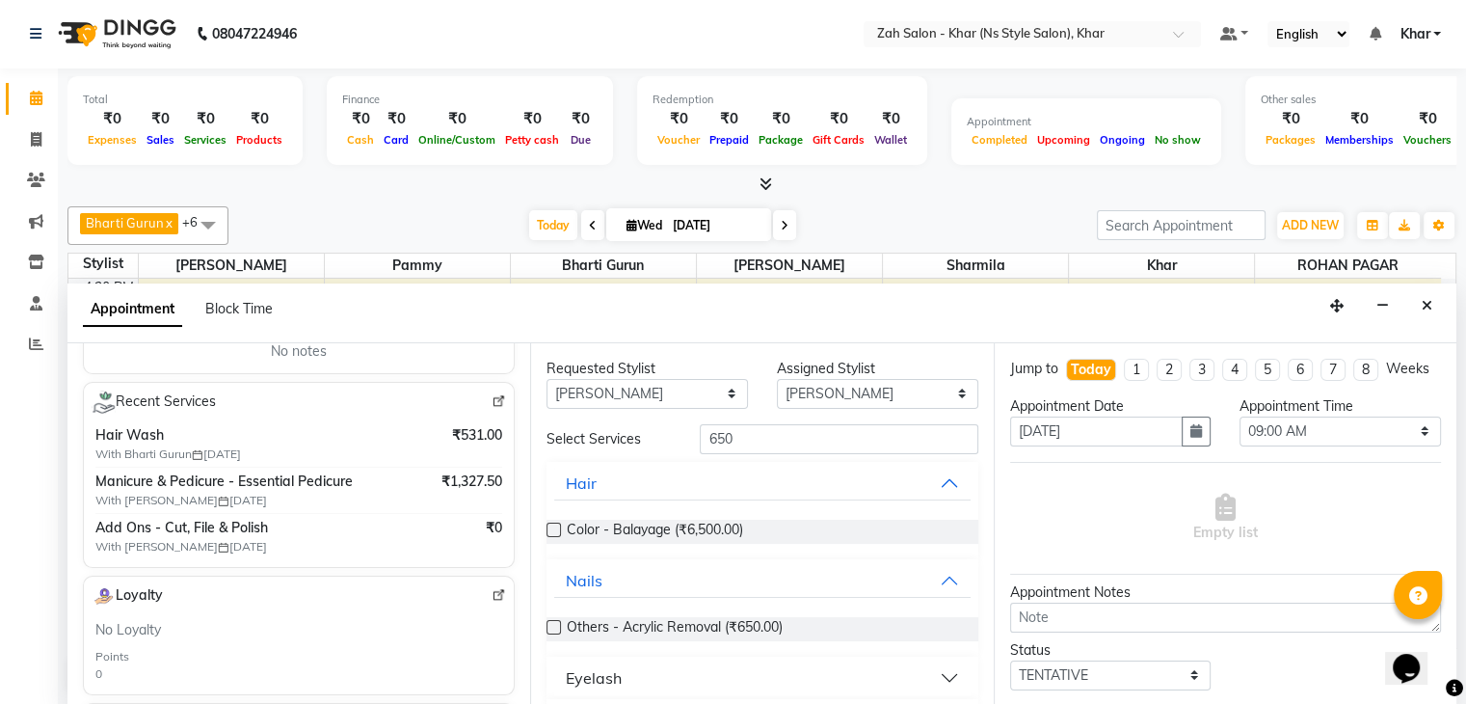
click at [654, 638] on div "Others - Acrylic Removal (₹650.00)" at bounding box center [762, 628] width 431 height 55
click at [740, 624] on span "Others - Acrylic Removal (₹650.00)" at bounding box center [675, 629] width 216 height 24
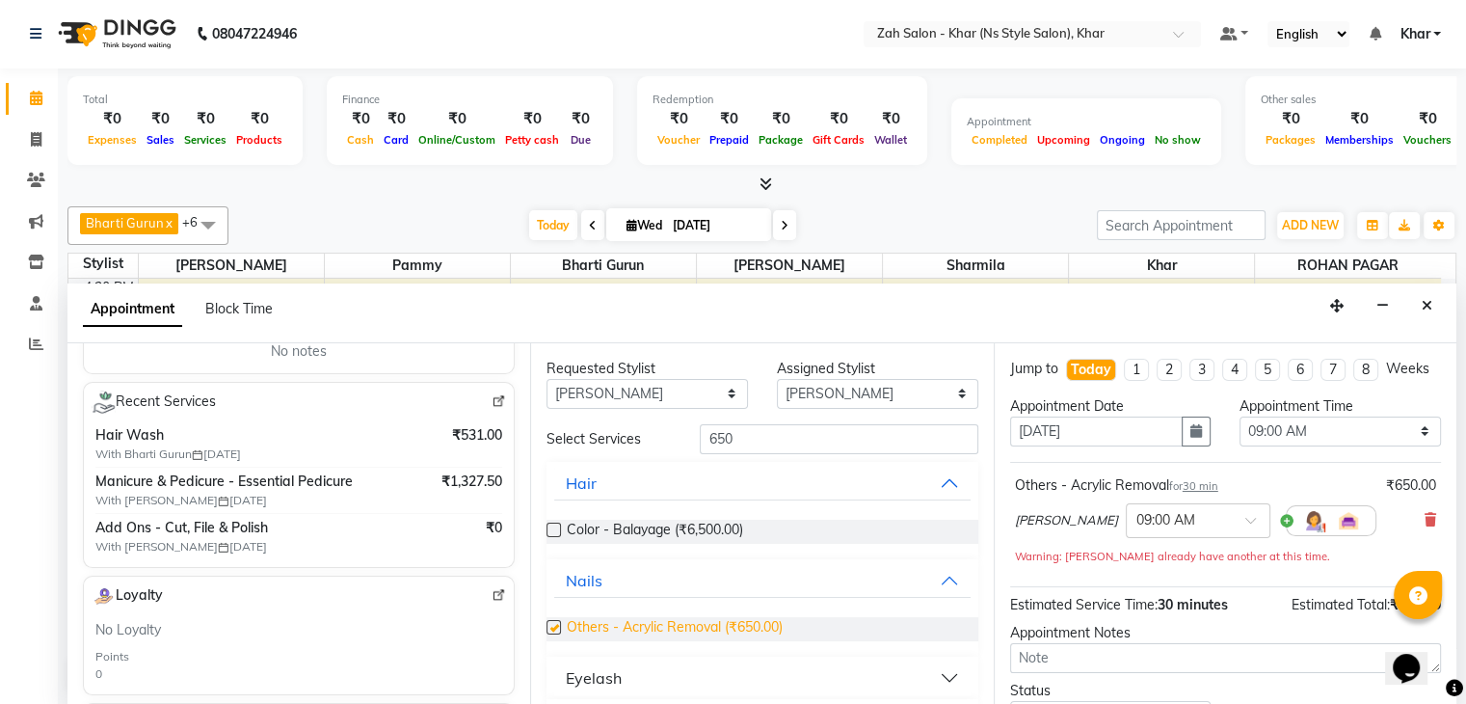
checkbox input "false"
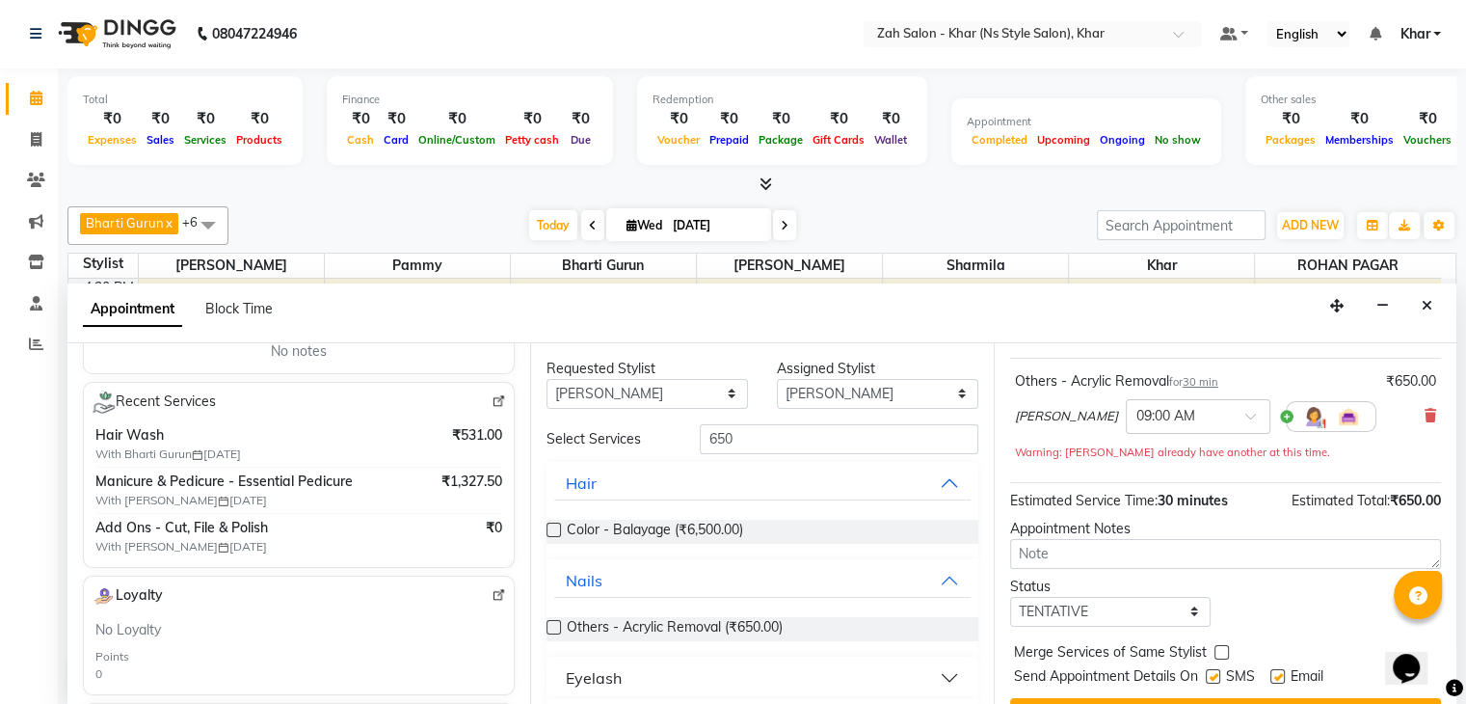
scroll to position [164, 0]
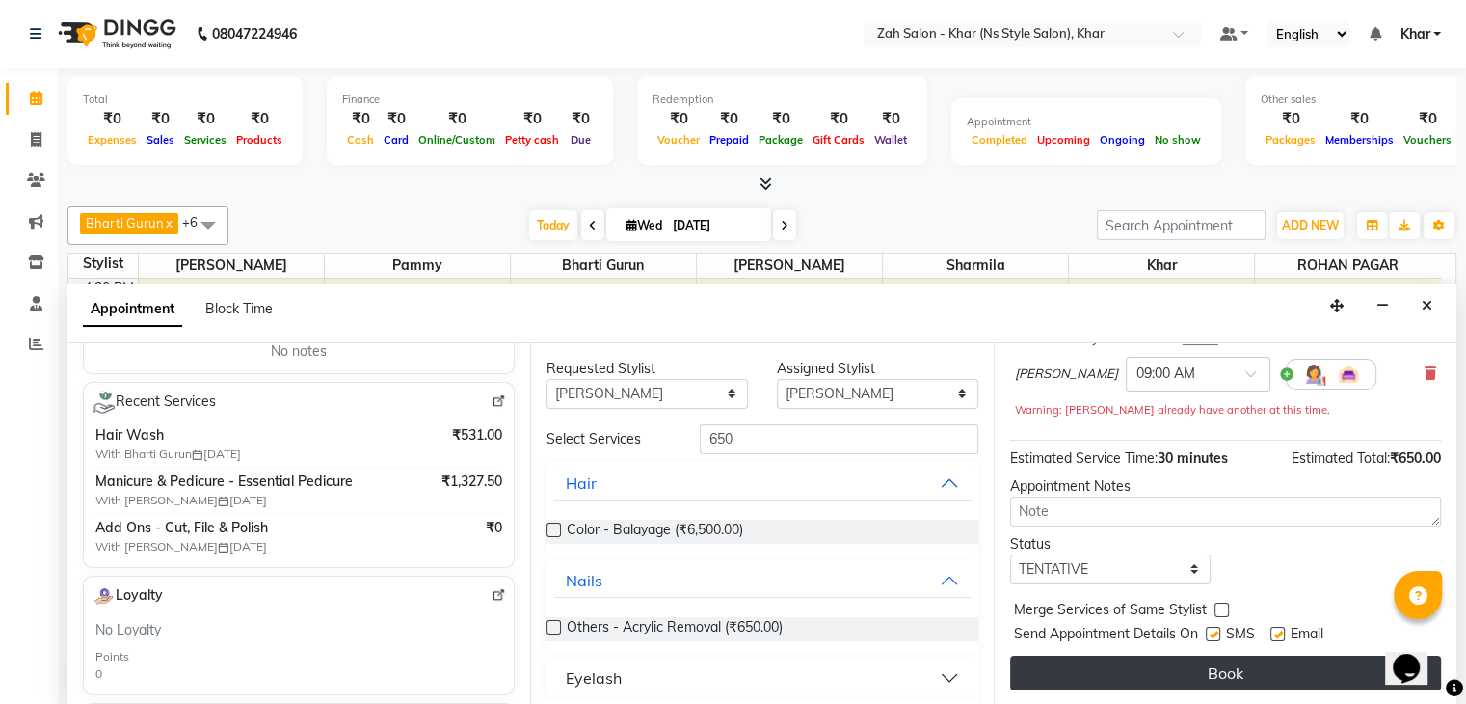
click at [1259, 671] on button "Book" at bounding box center [1225, 672] width 431 height 35
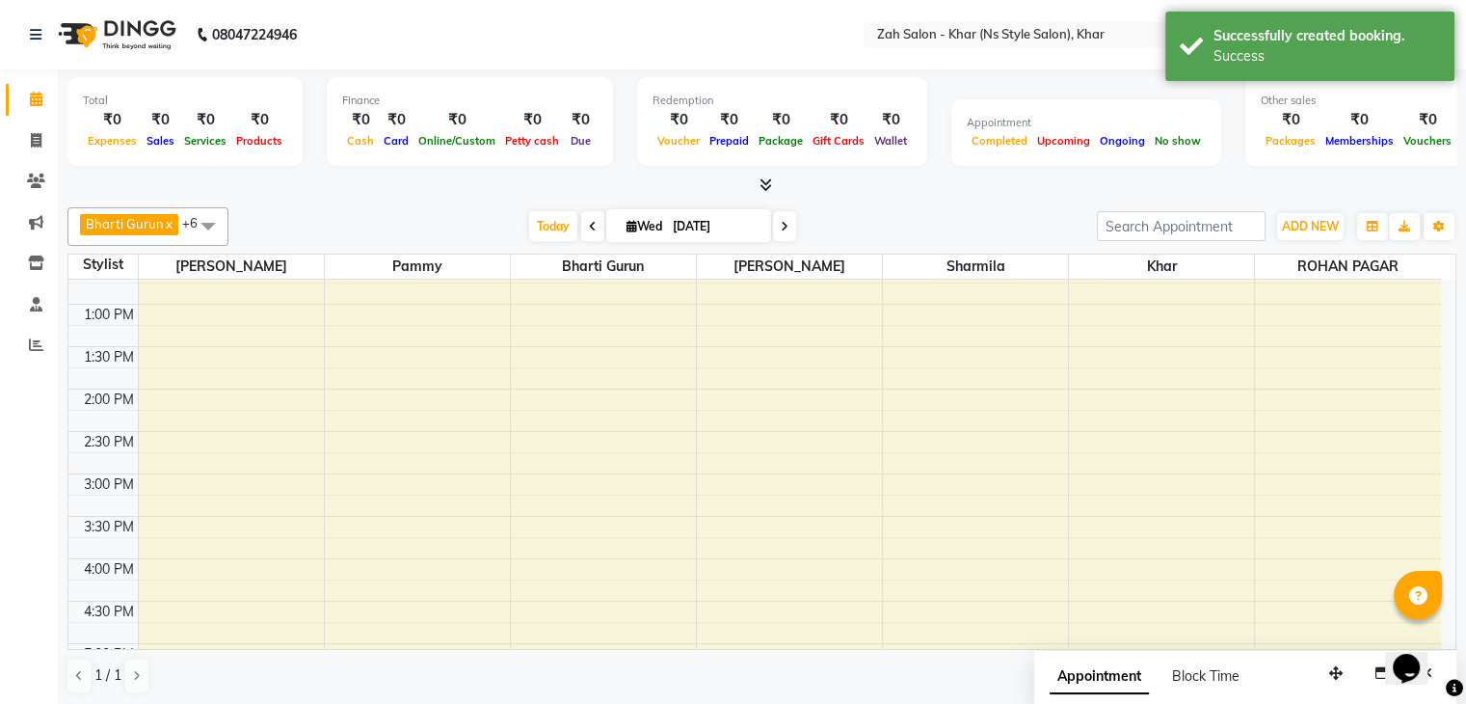
scroll to position [76, 0]
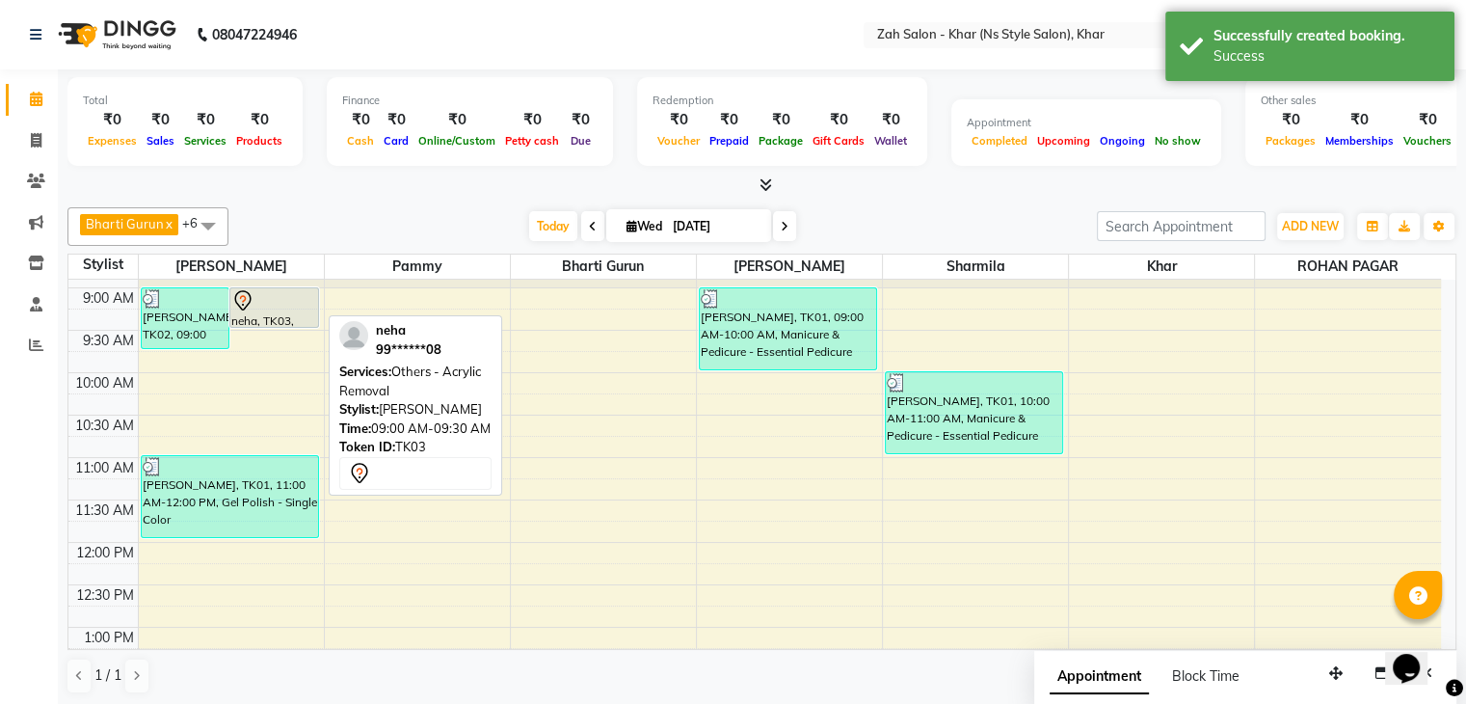
click at [270, 316] on div "neha, TK03, 09:00 AM-09:30 AM, Others - Acrylic Removal" at bounding box center [274, 307] width 88 height 39
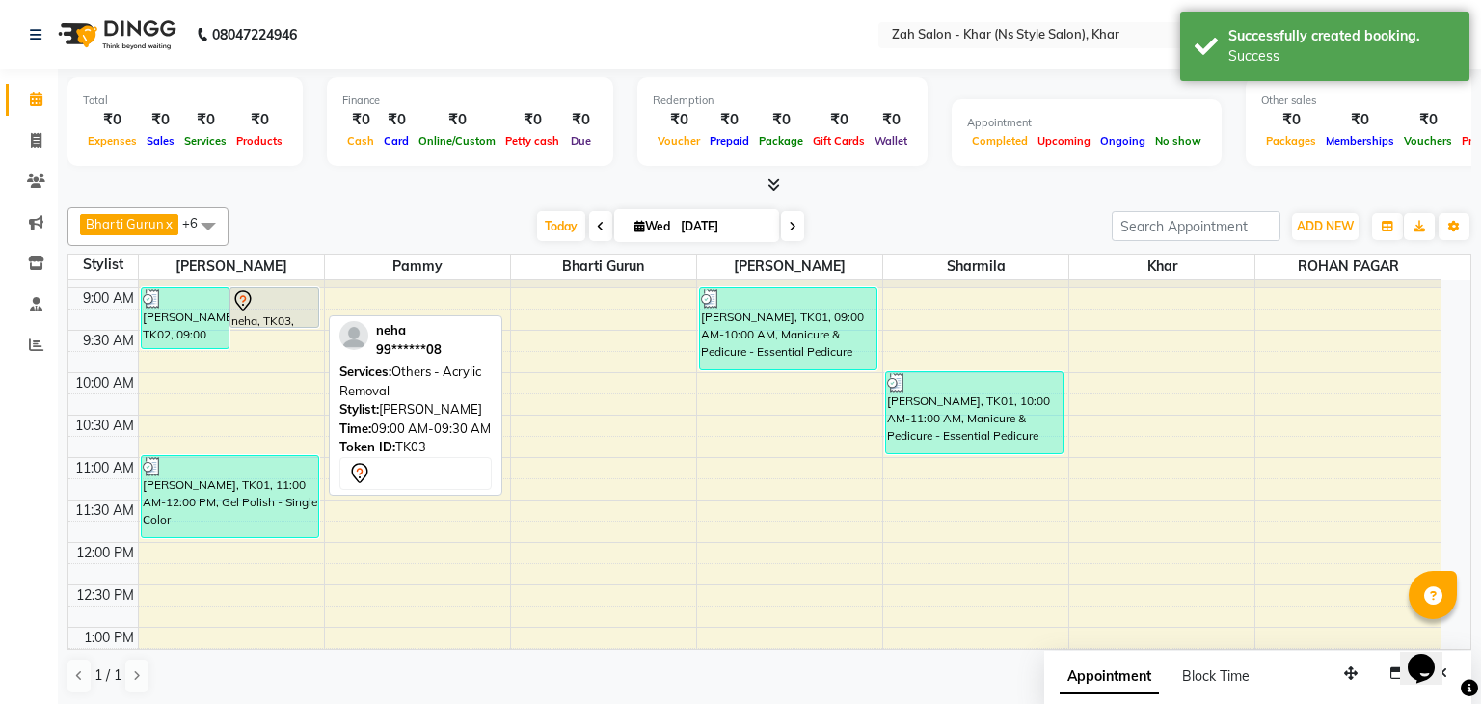
select select "7"
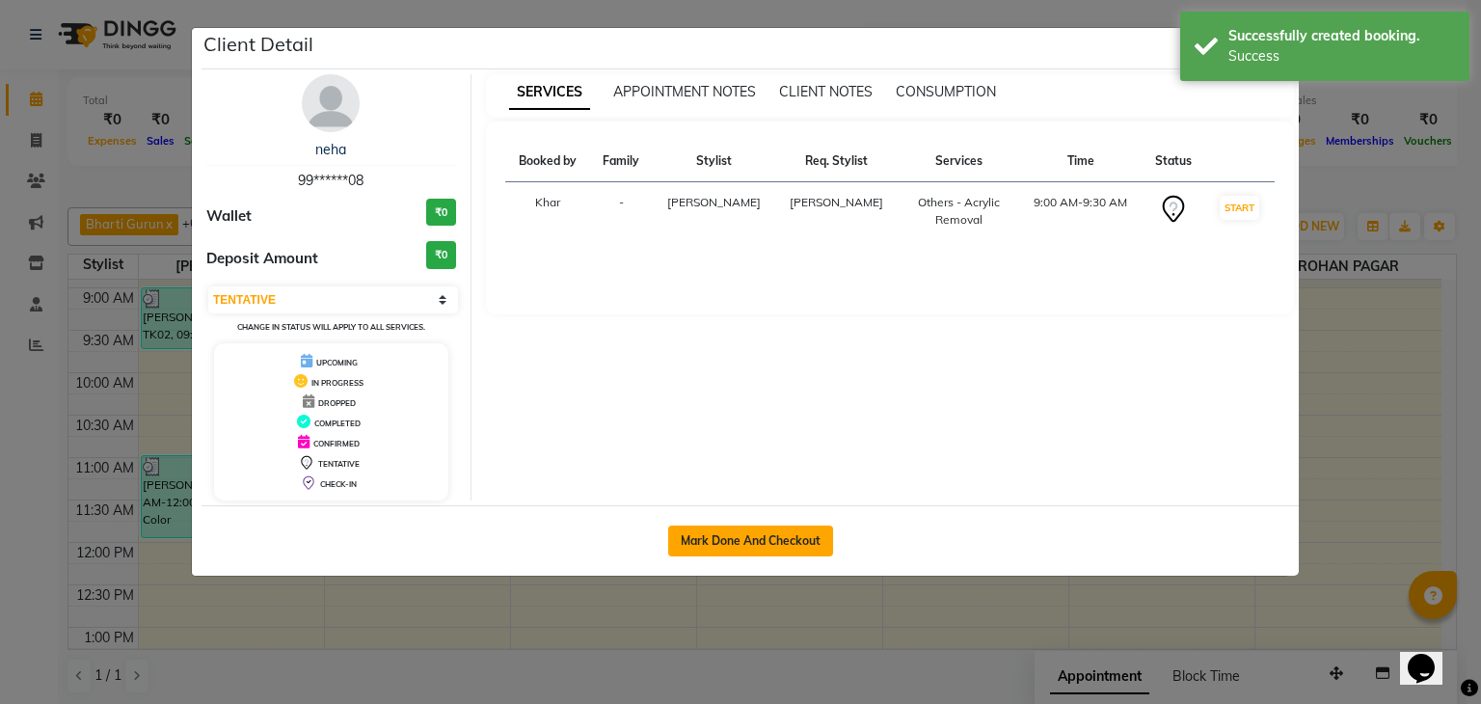
click at [686, 550] on button "Mark Done And Checkout" at bounding box center [750, 540] width 165 height 31
select select "5619"
select select "service"
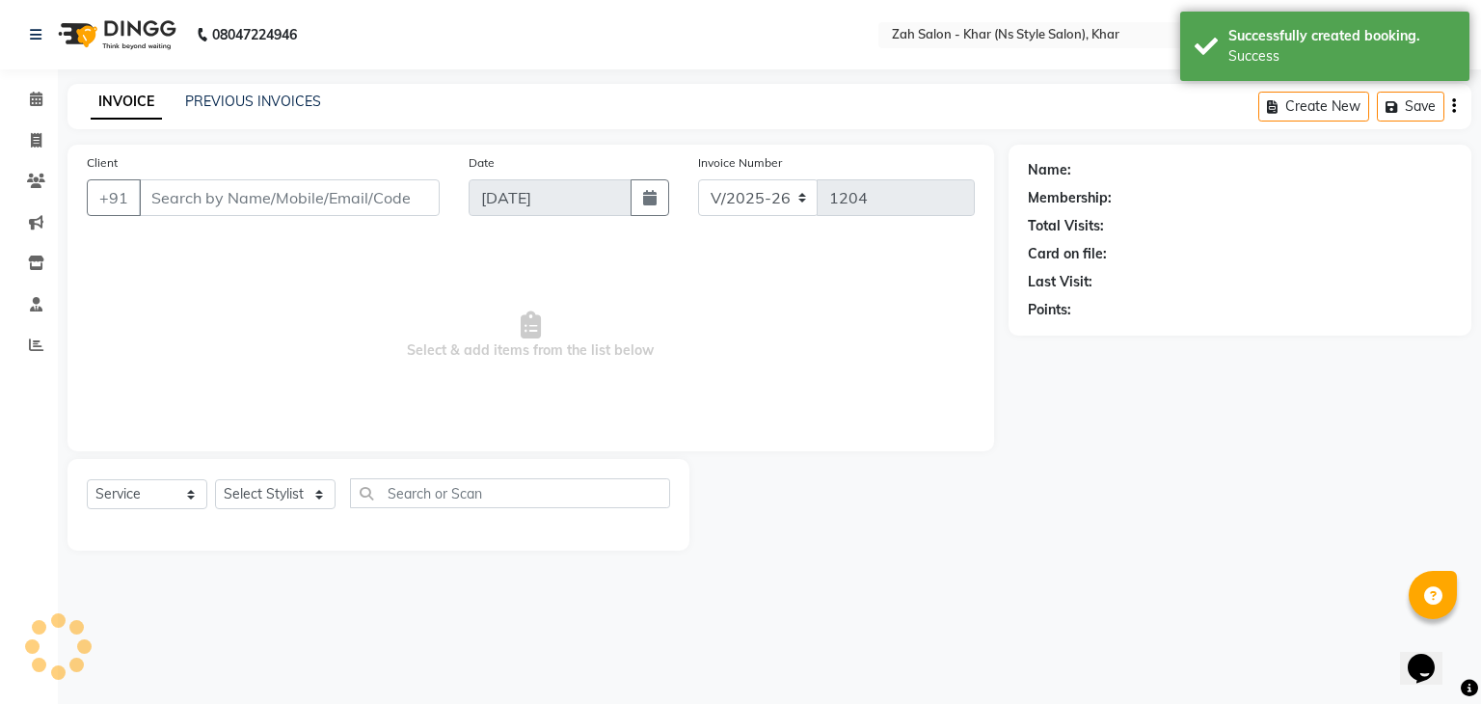
type input "99******08"
select select "38400"
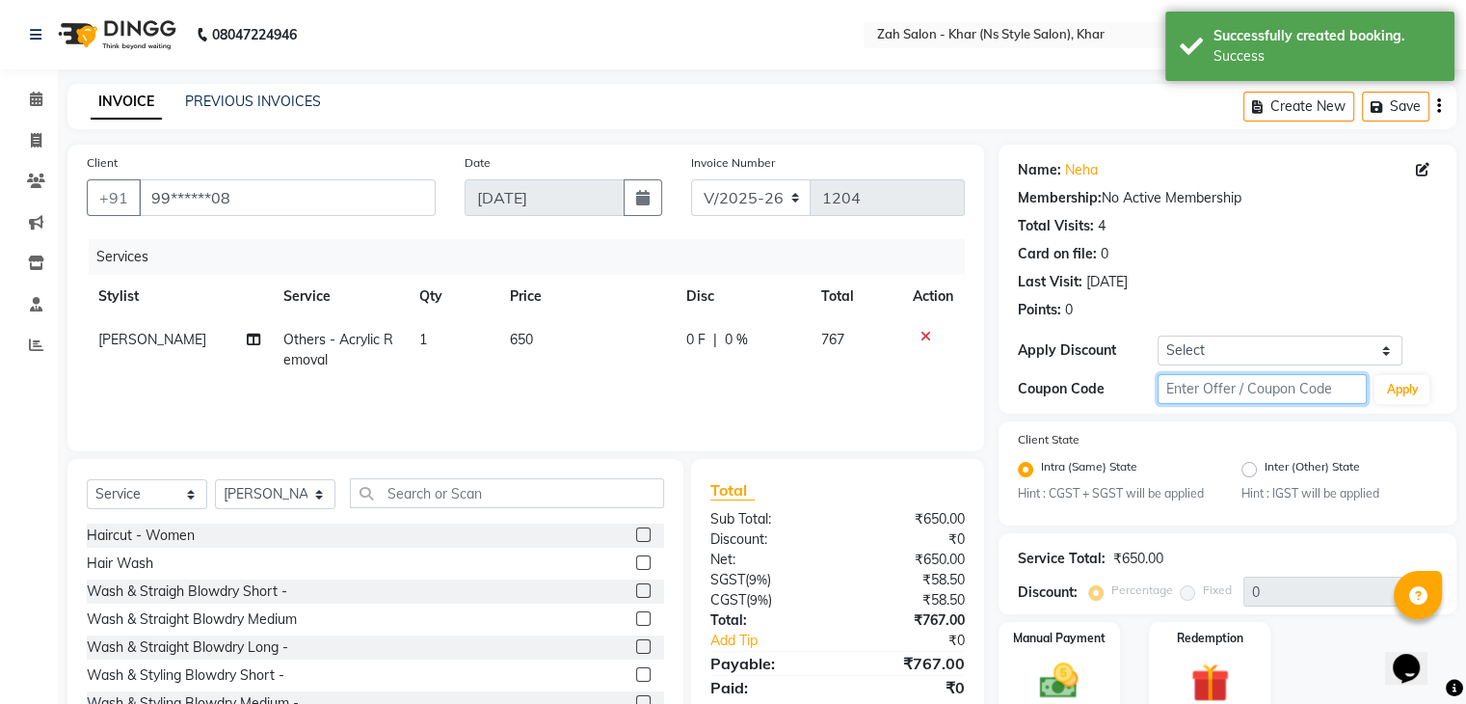
click at [1164, 388] on input "text" at bounding box center [1263, 389] width 210 height 30
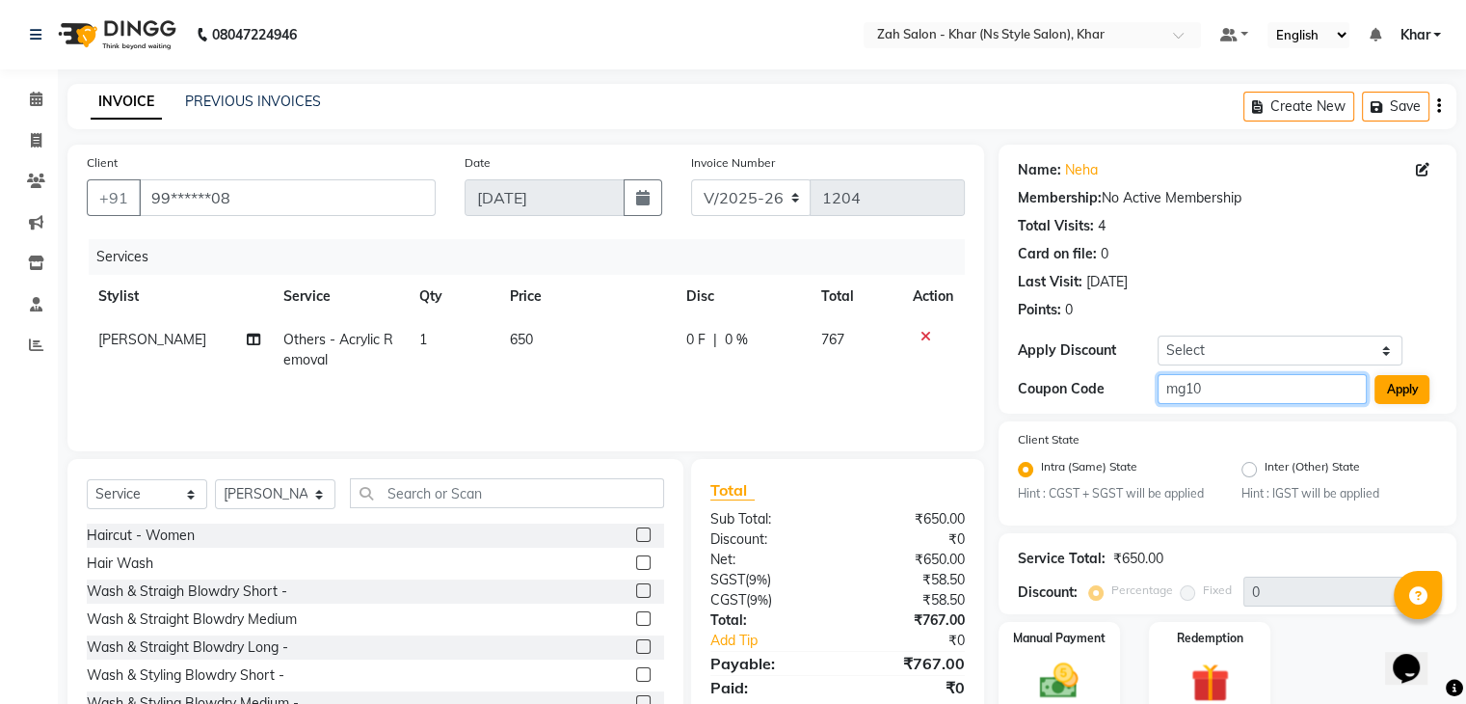
type input "mg10"
click at [1407, 387] on button "Apply" at bounding box center [1402, 389] width 55 height 29
type input "10"
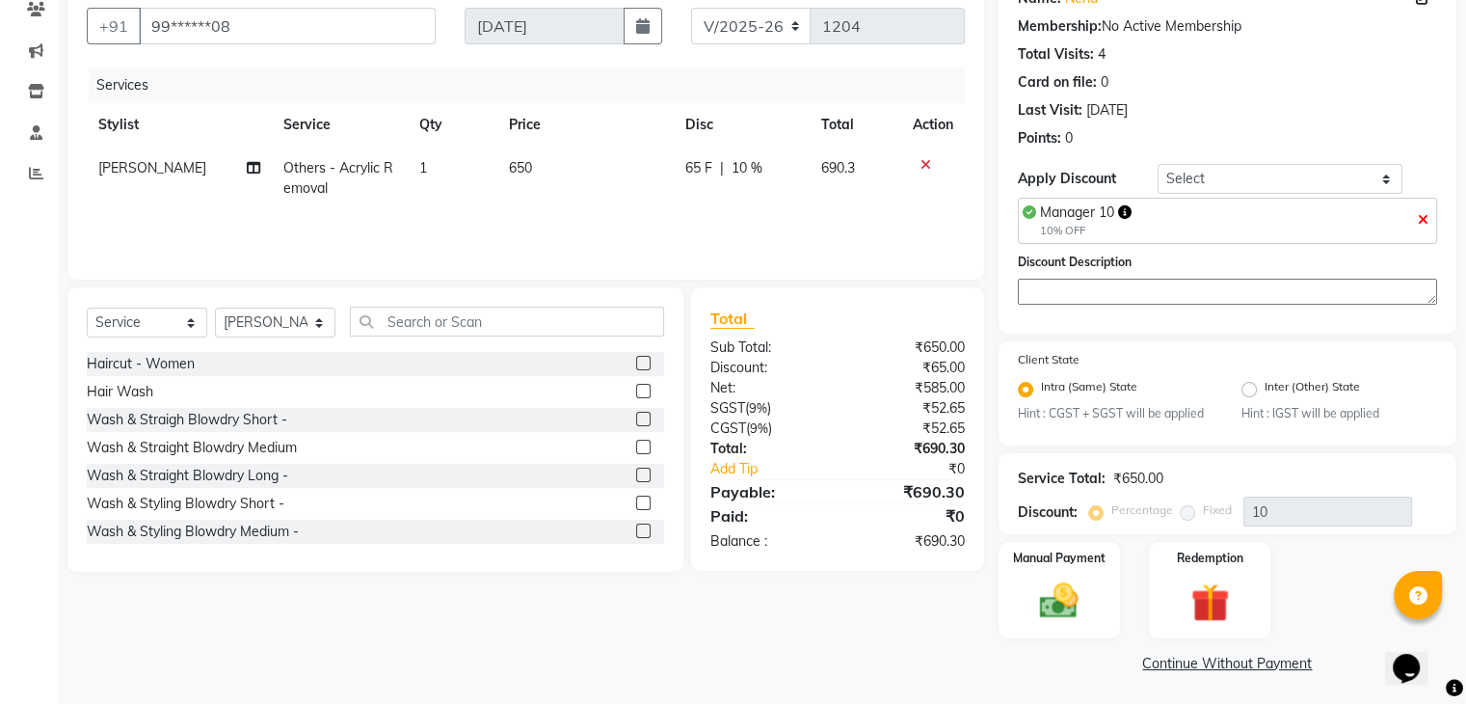
scroll to position [175, 0]
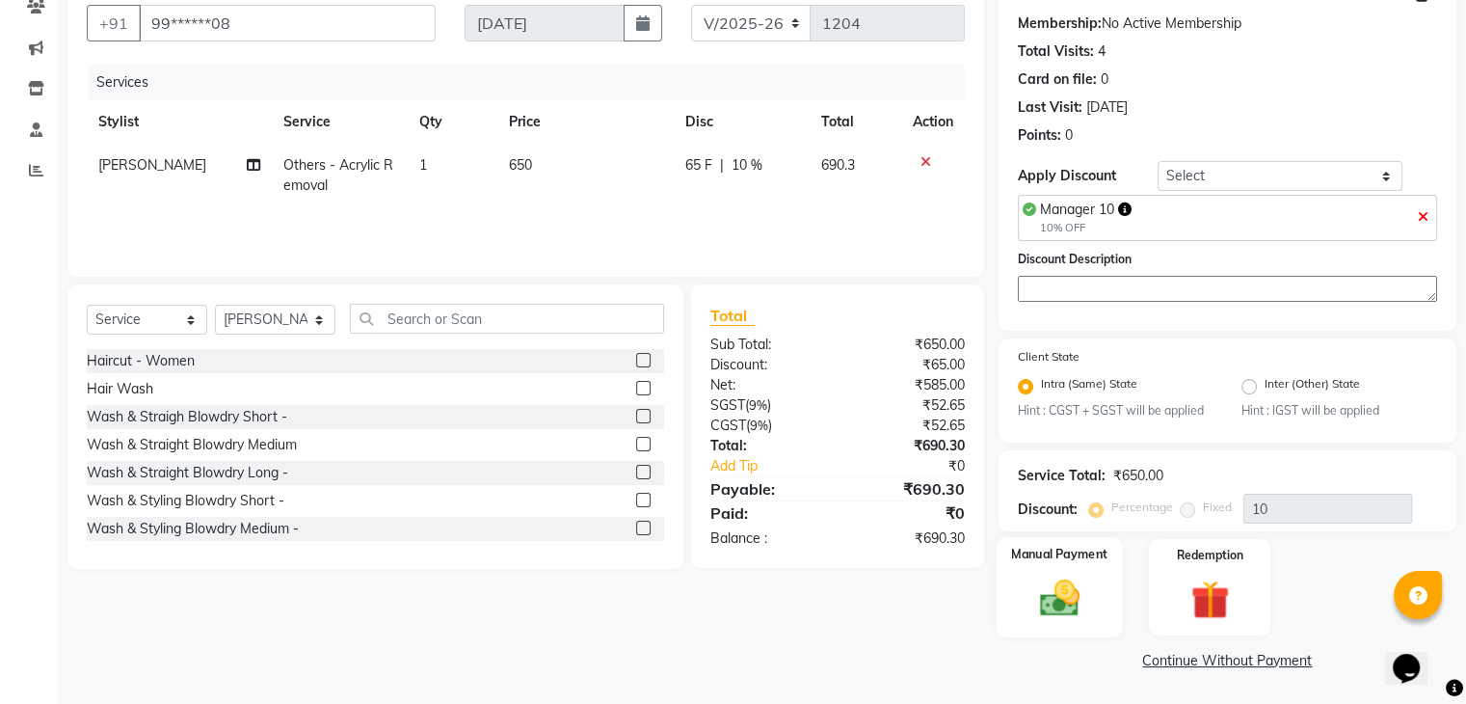
click at [1078, 590] on img at bounding box center [1059, 598] width 65 height 46
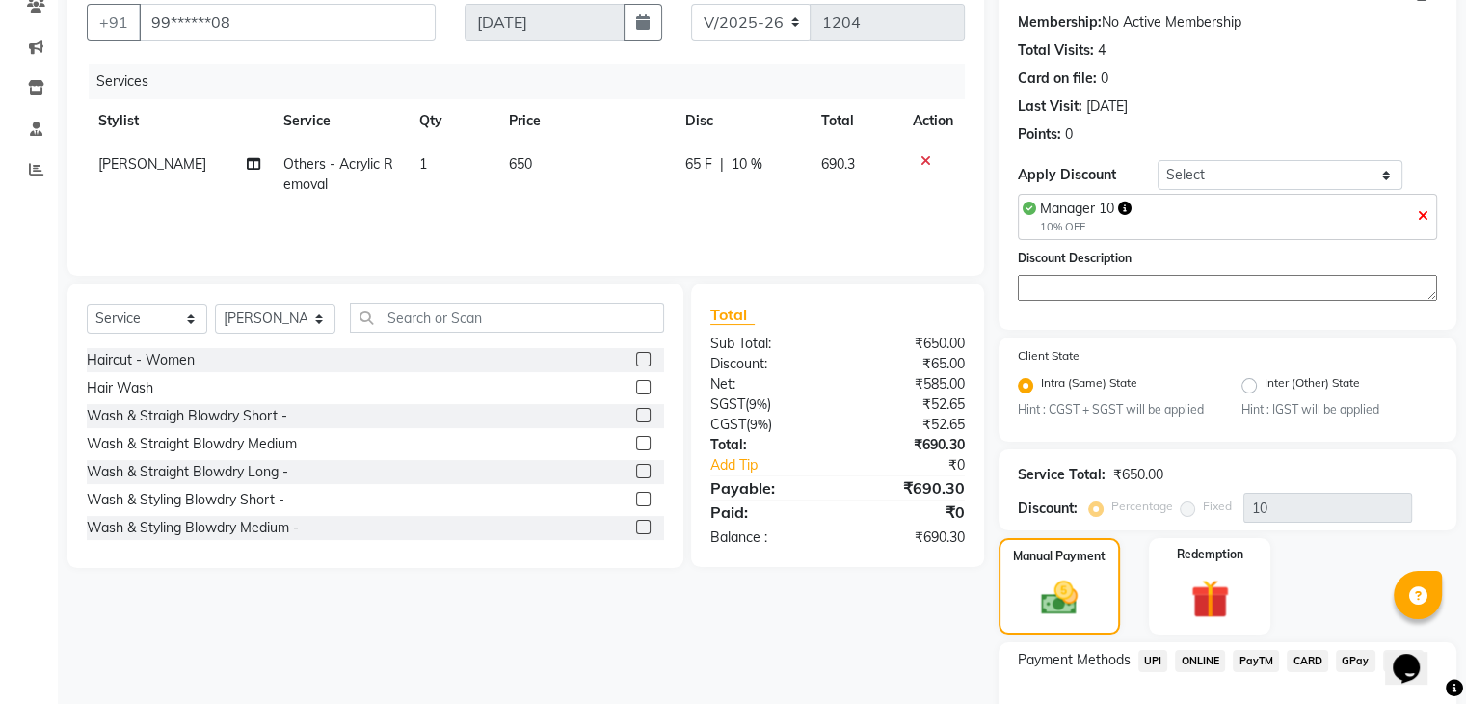
scroll to position [299, 0]
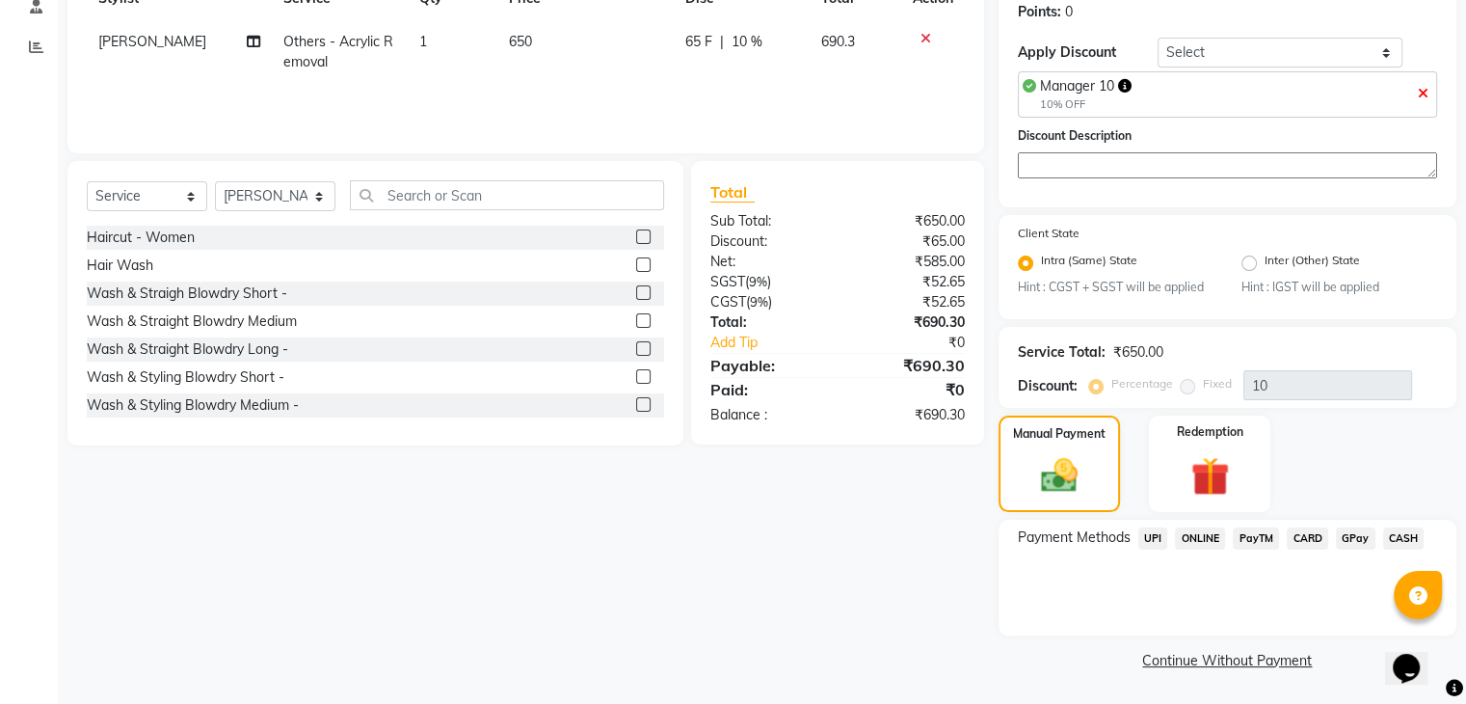
click at [1302, 540] on span "CARD" at bounding box center [1307, 538] width 41 height 22
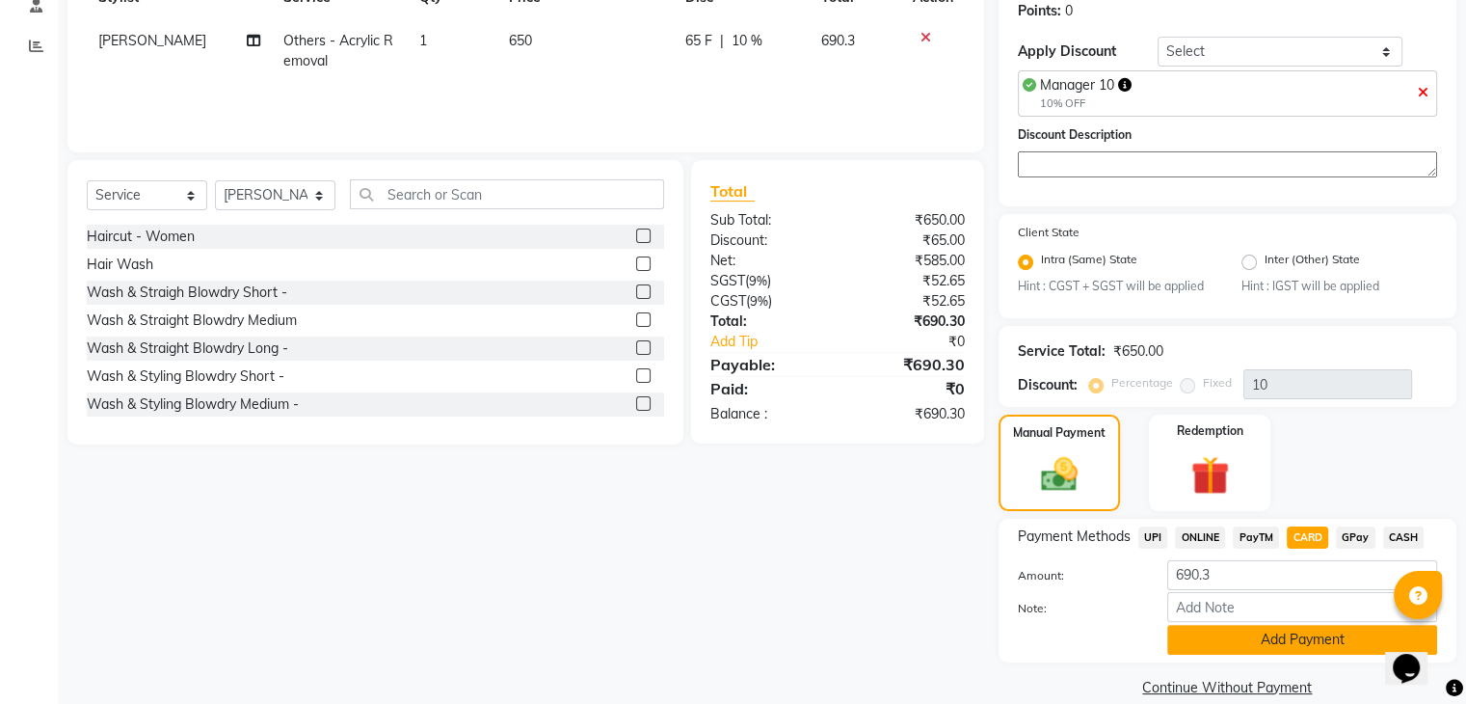
click at [1264, 647] on button "Add Payment" at bounding box center [1302, 640] width 270 height 30
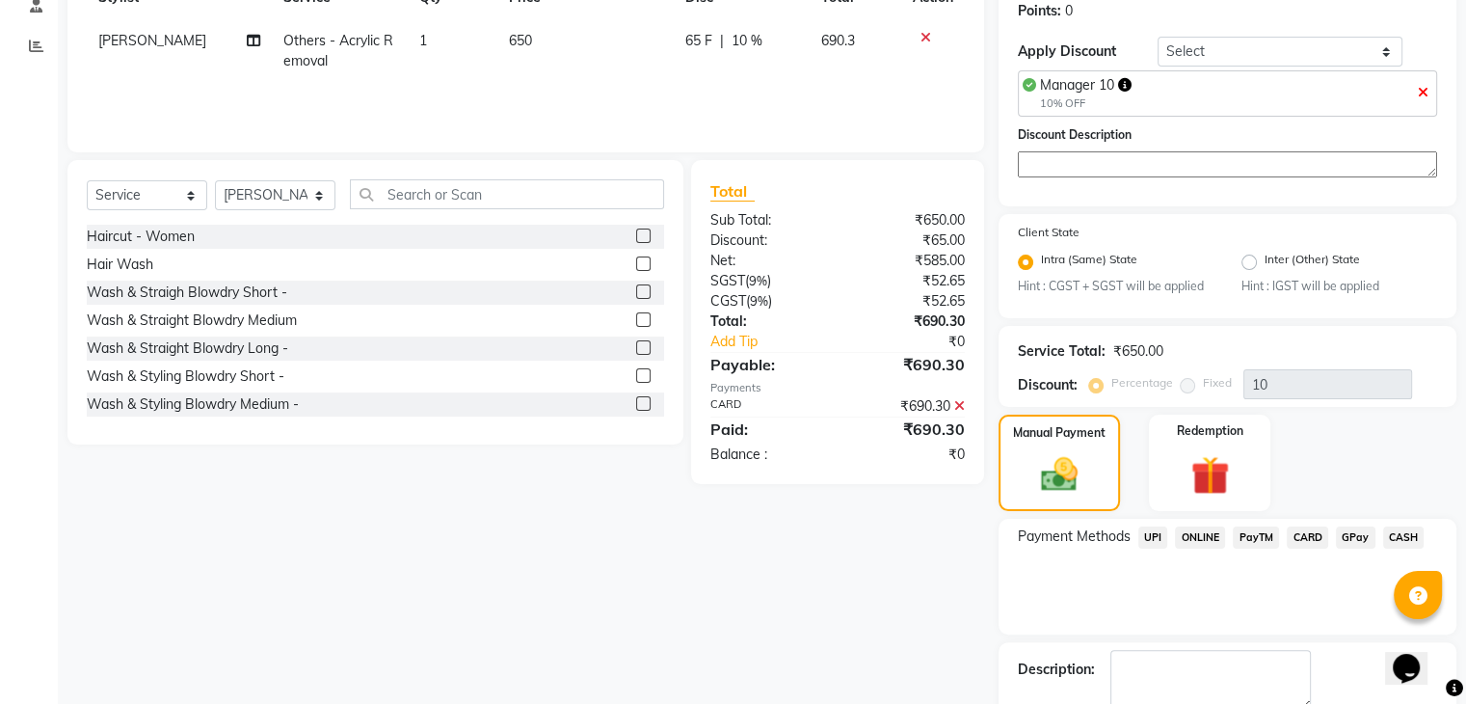
scroll to position [407, 0]
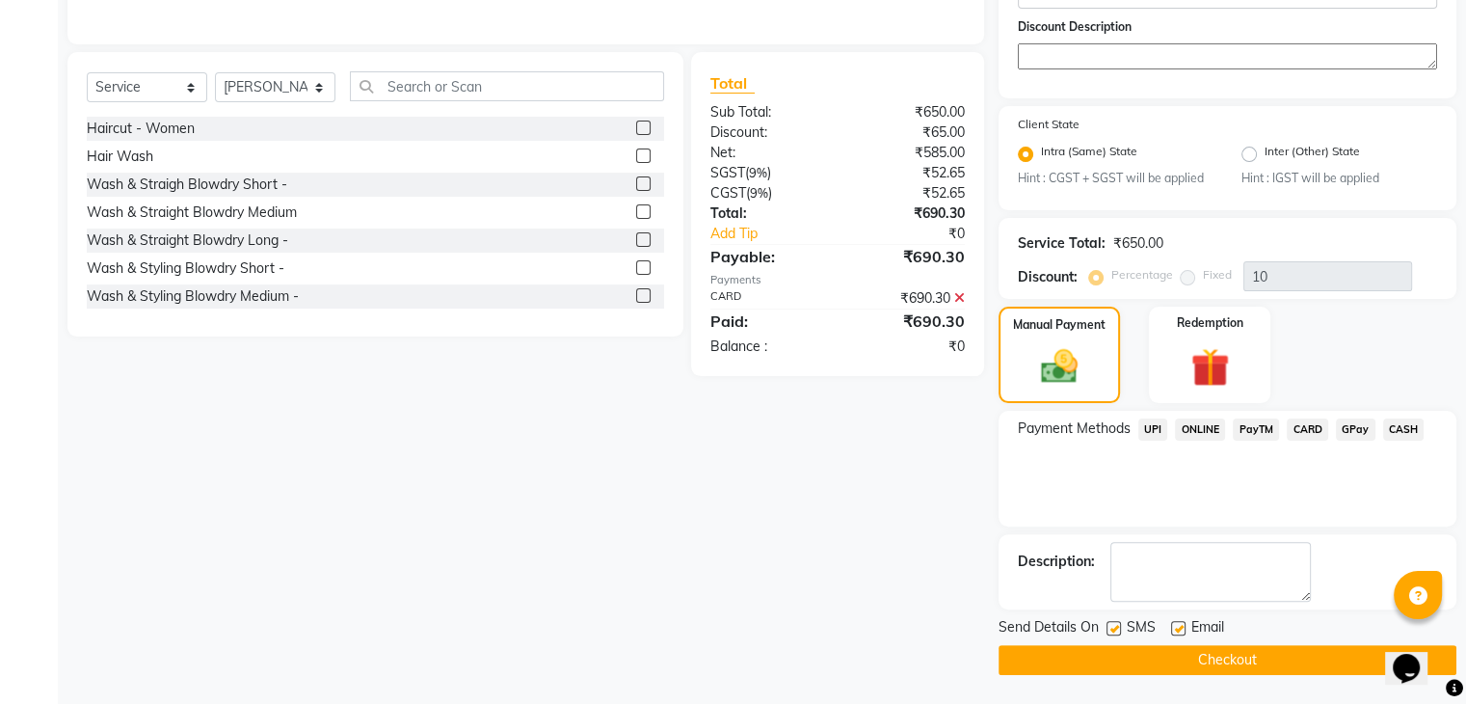
click at [1303, 659] on button "Checkout" at bounding box center [1228, 660] width 458 height 30
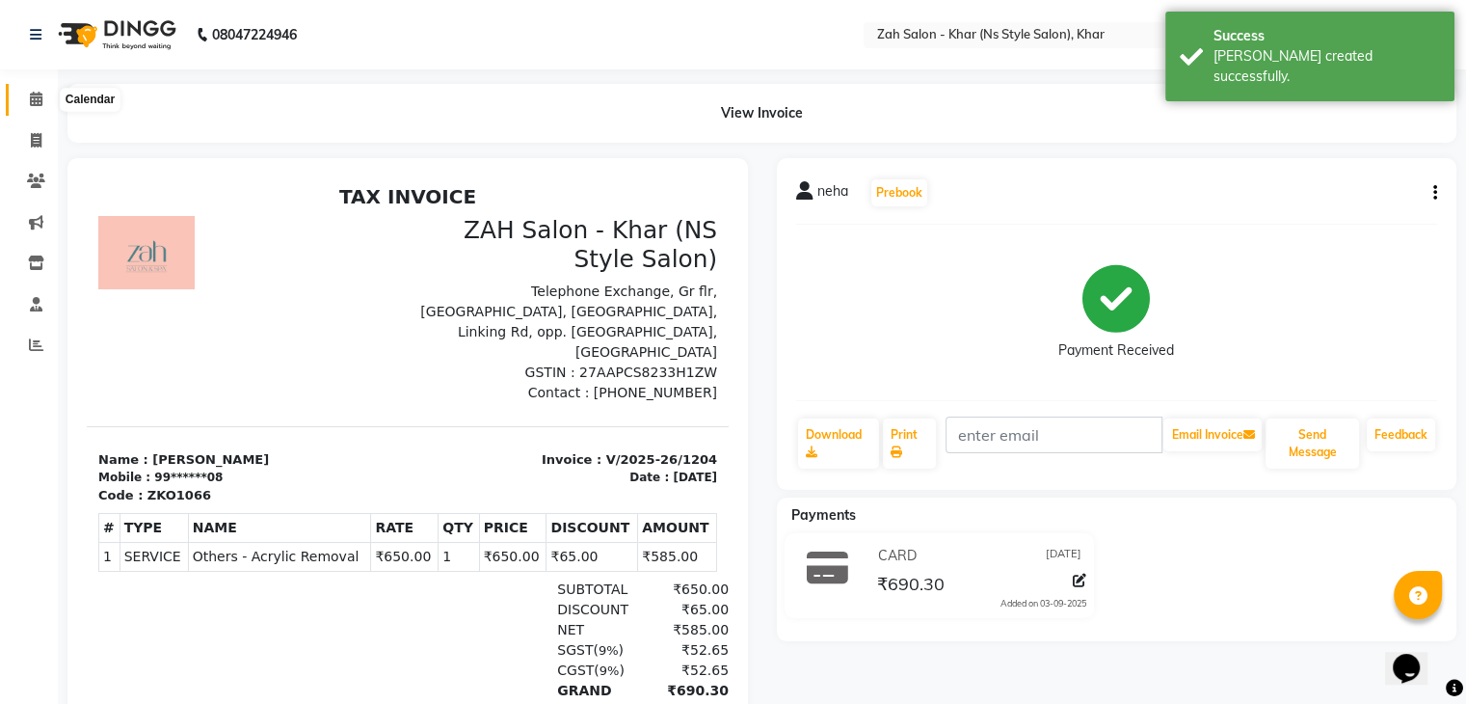
click at [31, 97] on icon at bounding box center [36, 99] width 13 height 14
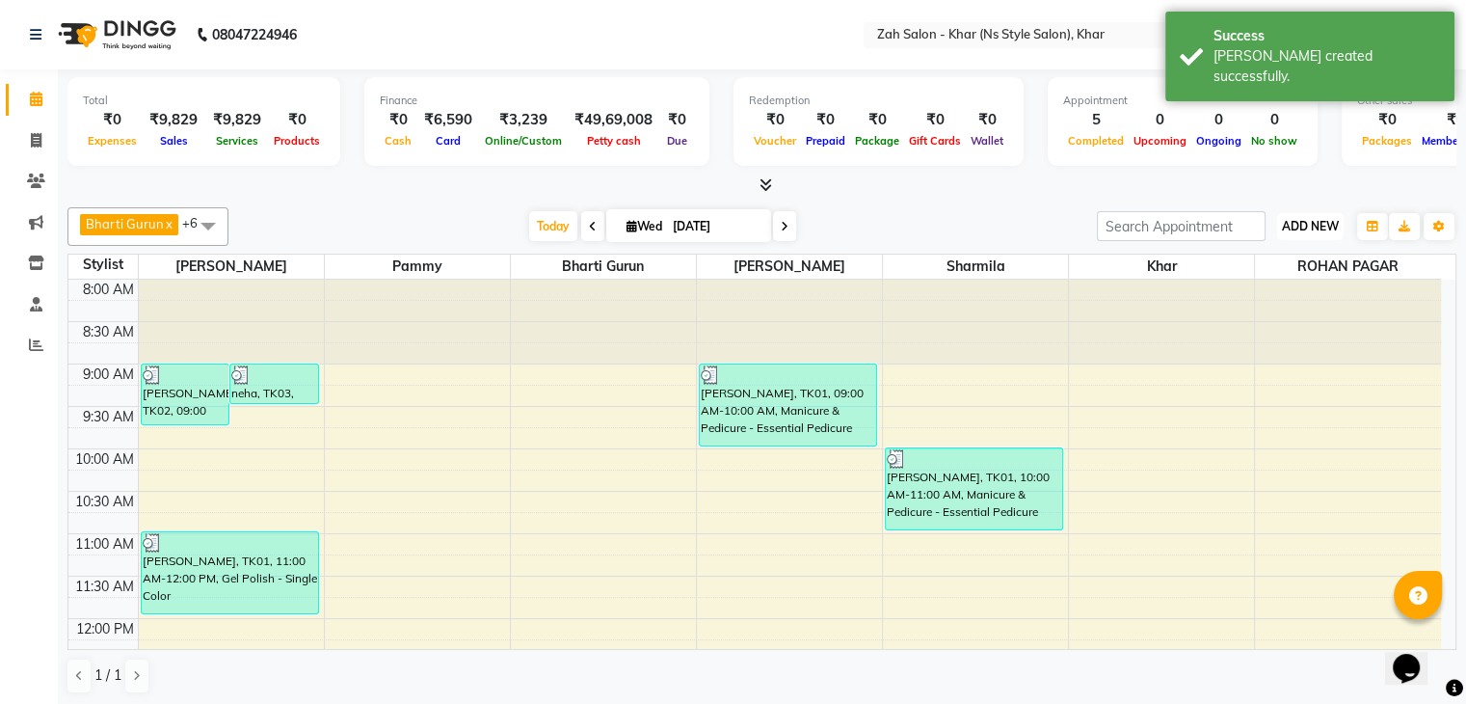
click at [1299, 225] on span "ADD NEW" at bounding box center [1310, 226] width 57 height 14
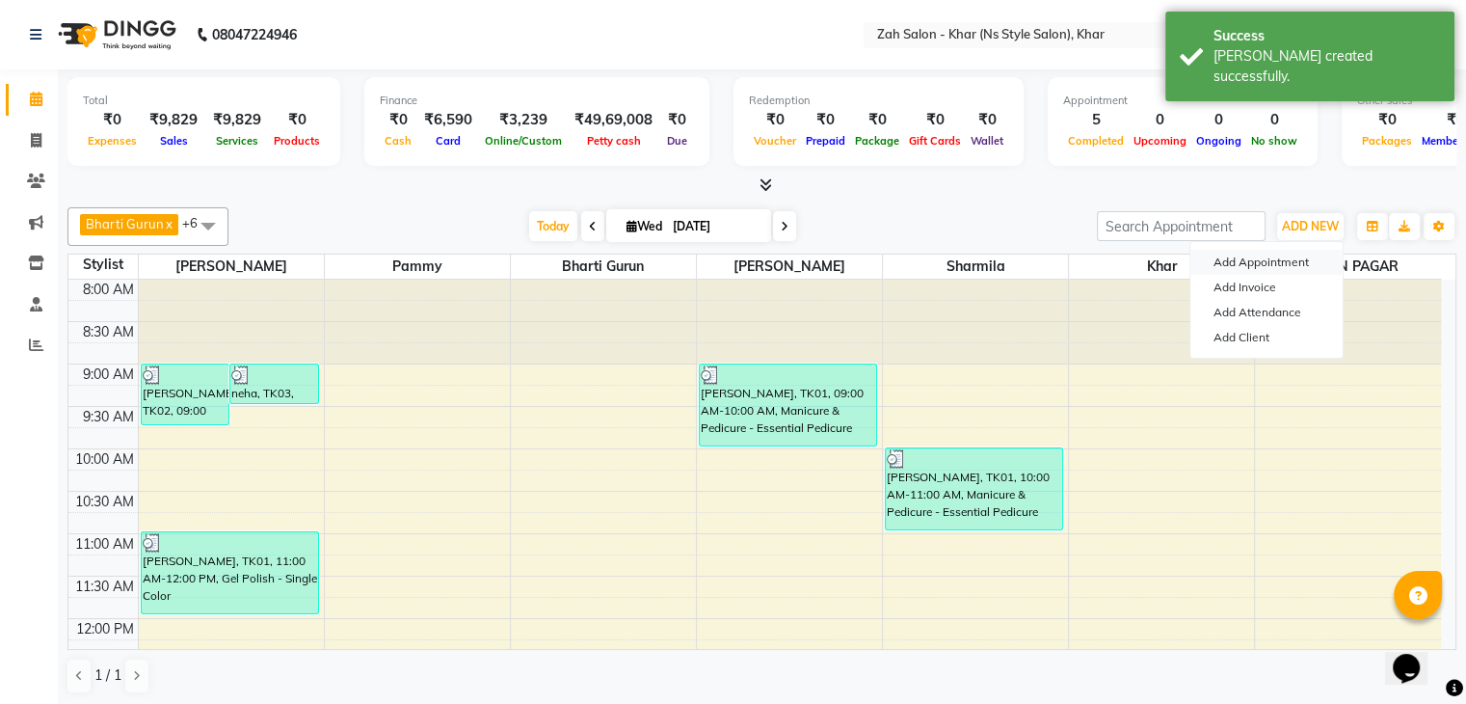
click at [1277, 262] on button "Add Appointment" at bounding box center [1266, 262] width 152 height 25
select select "tentative"
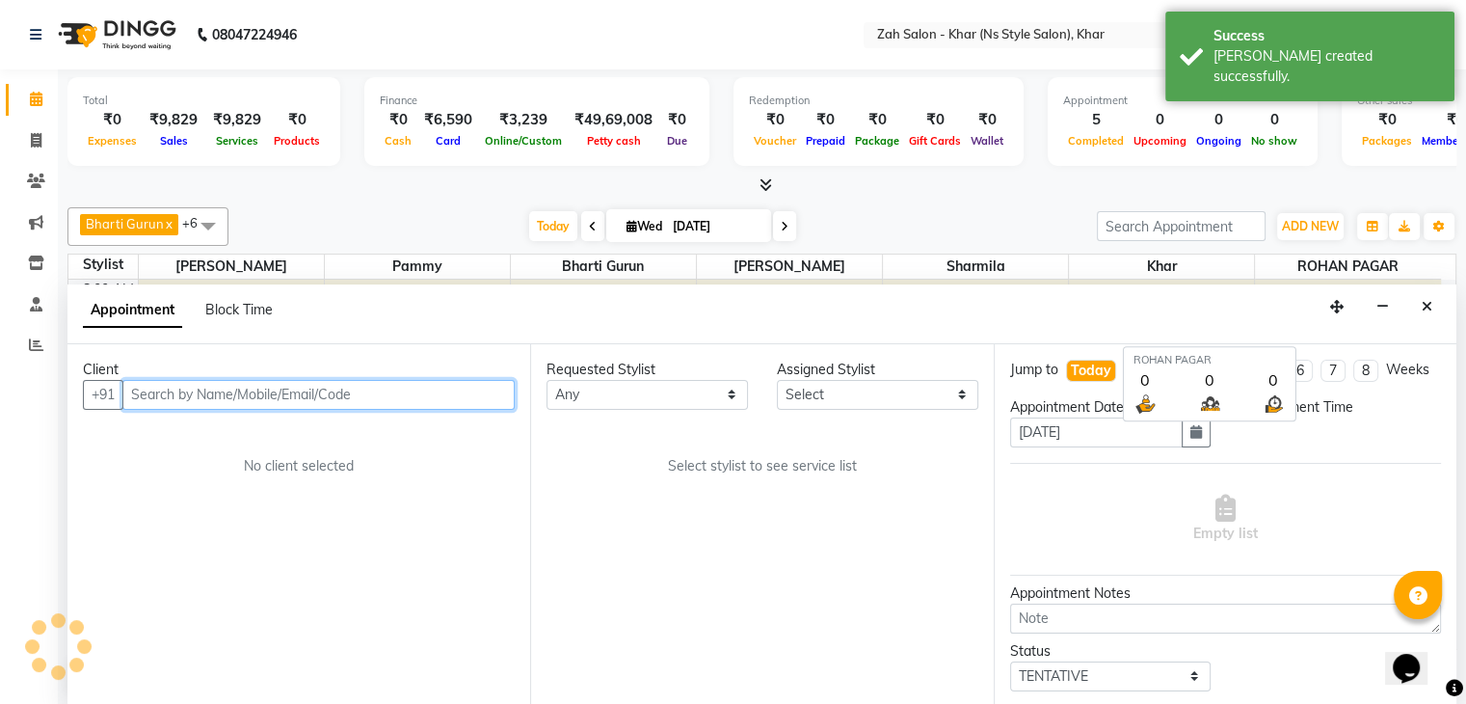
scroll to position [1, 0]
select select "540"
click at [192, 397] on input "text" at bounding box center [318, 394] width 392 height 30
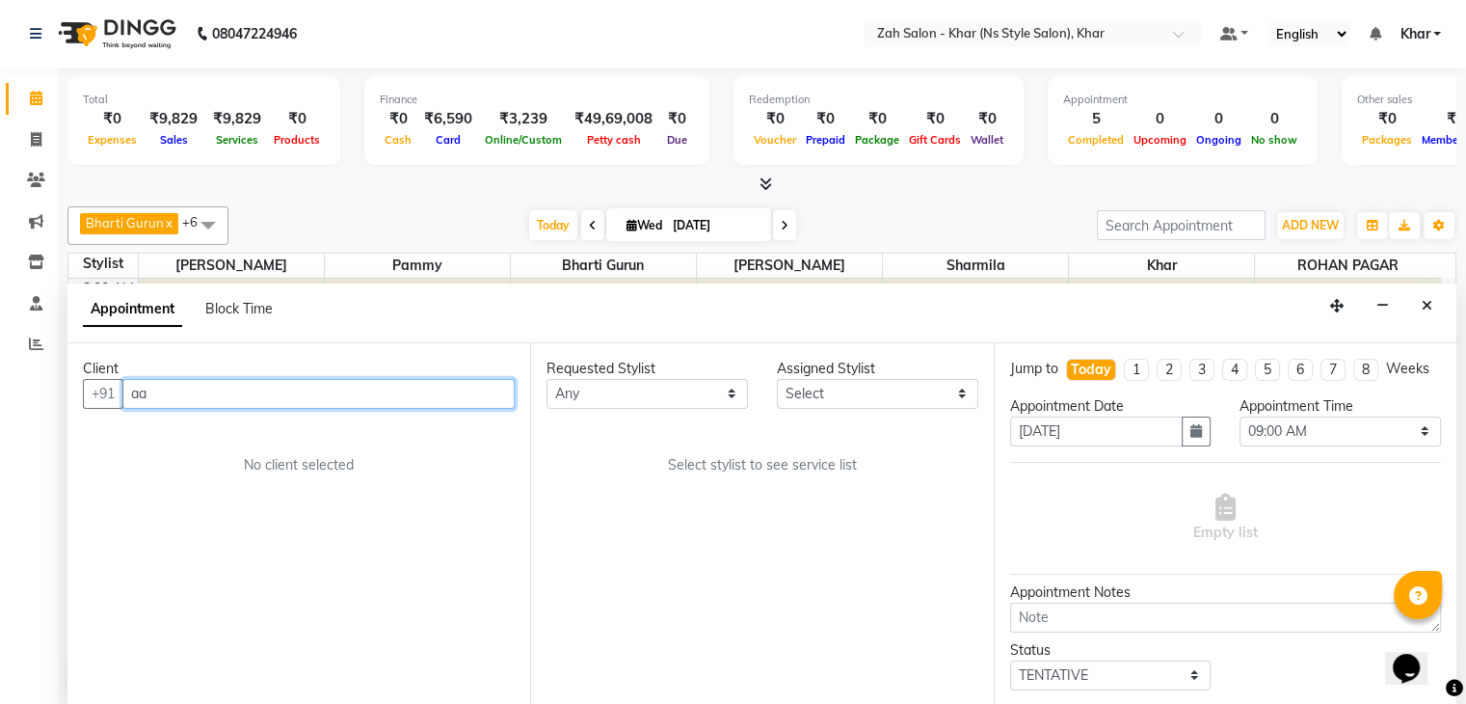
type input "a"
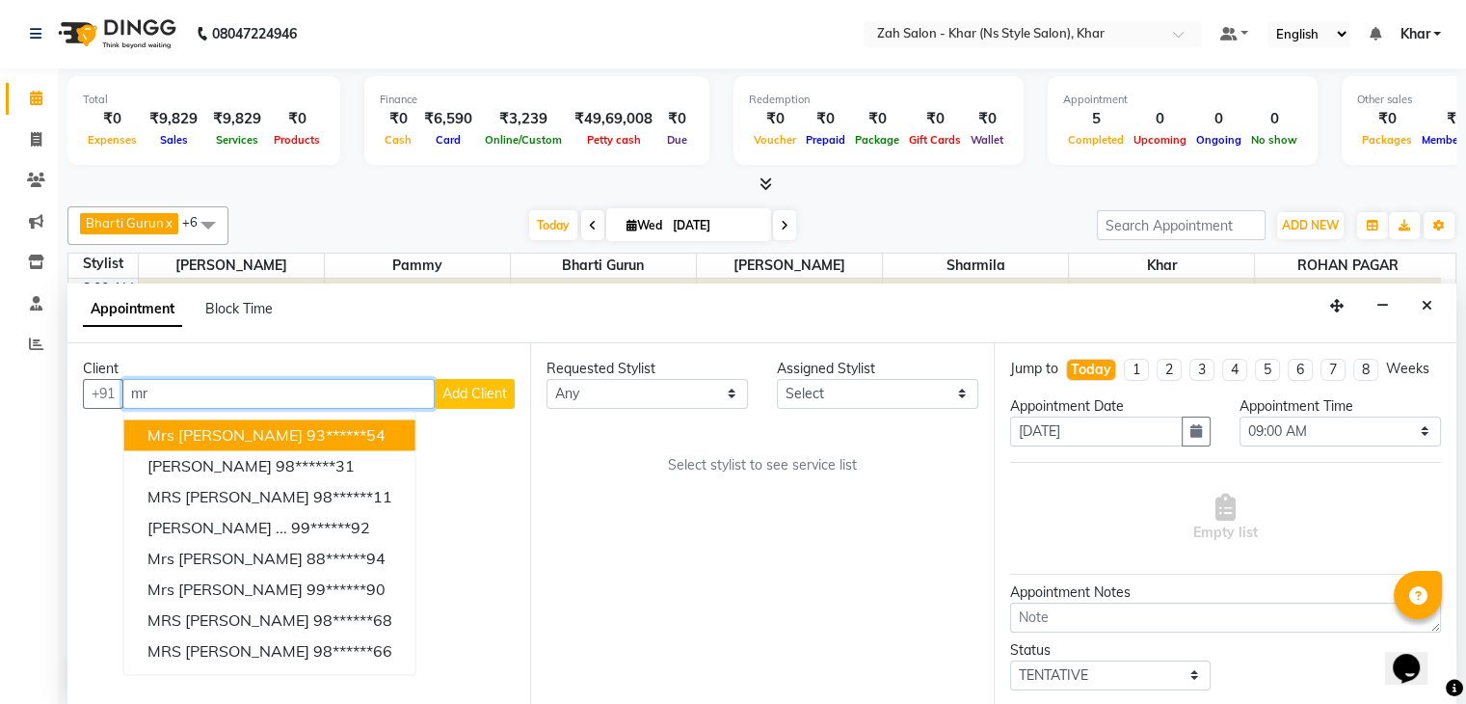
type input "m"
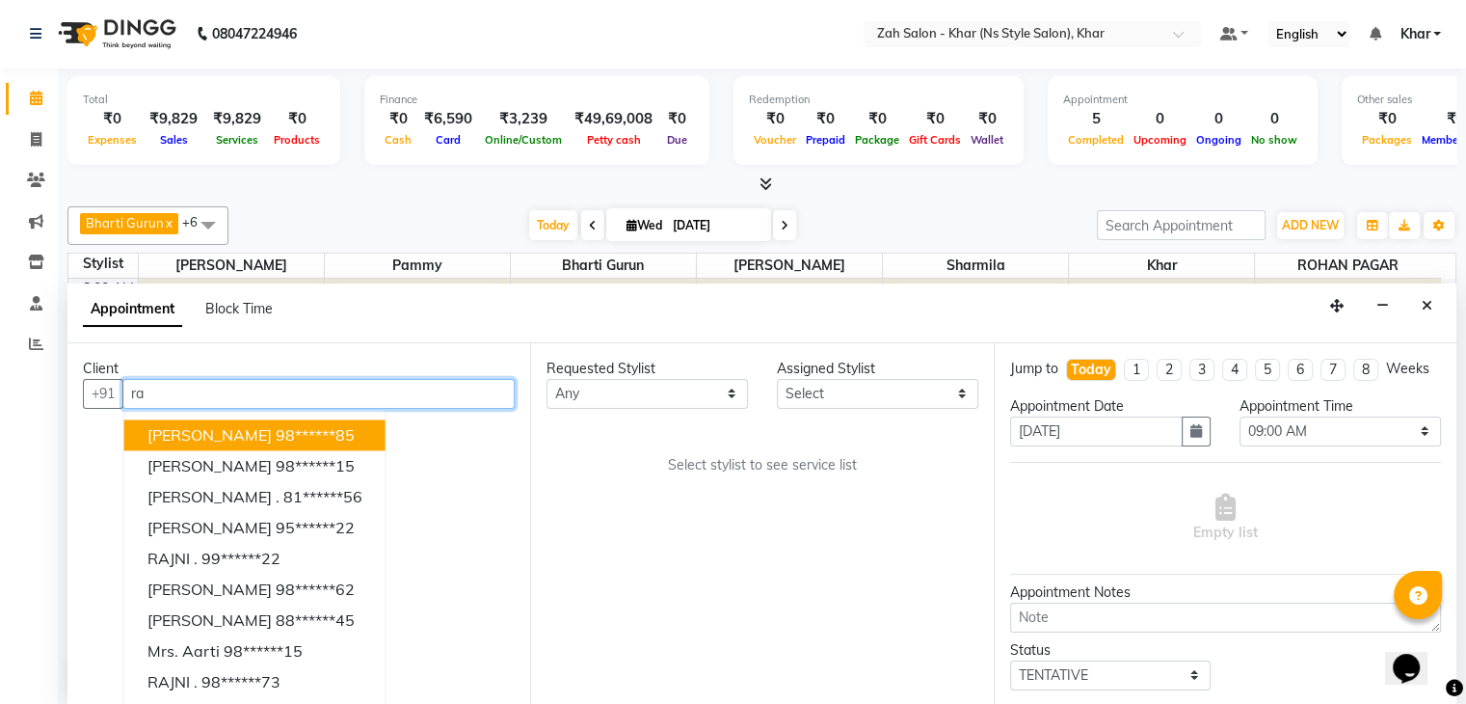
type input "r"
type input "a"
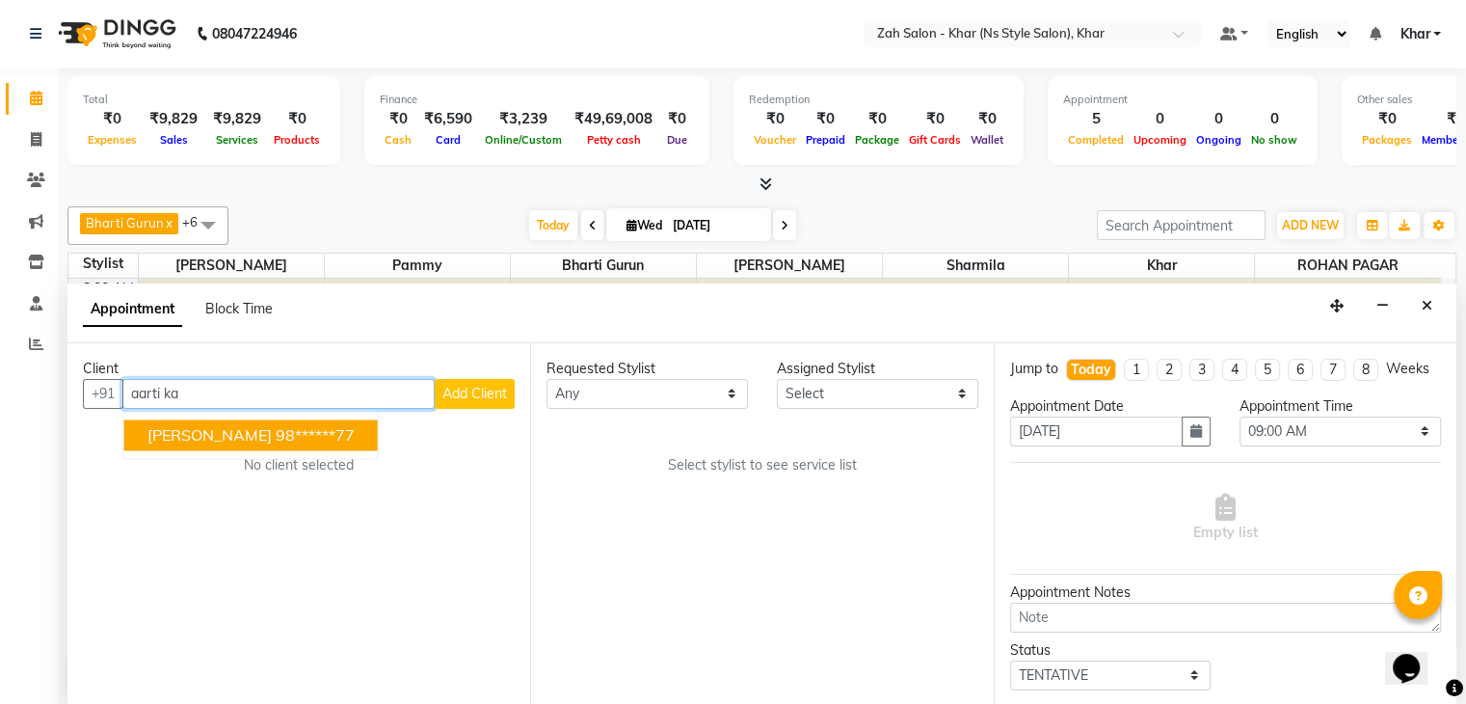
click at [191, 430] on span "[PERSON_NAME]" at bounding box center [209, 434] width 124 height 19
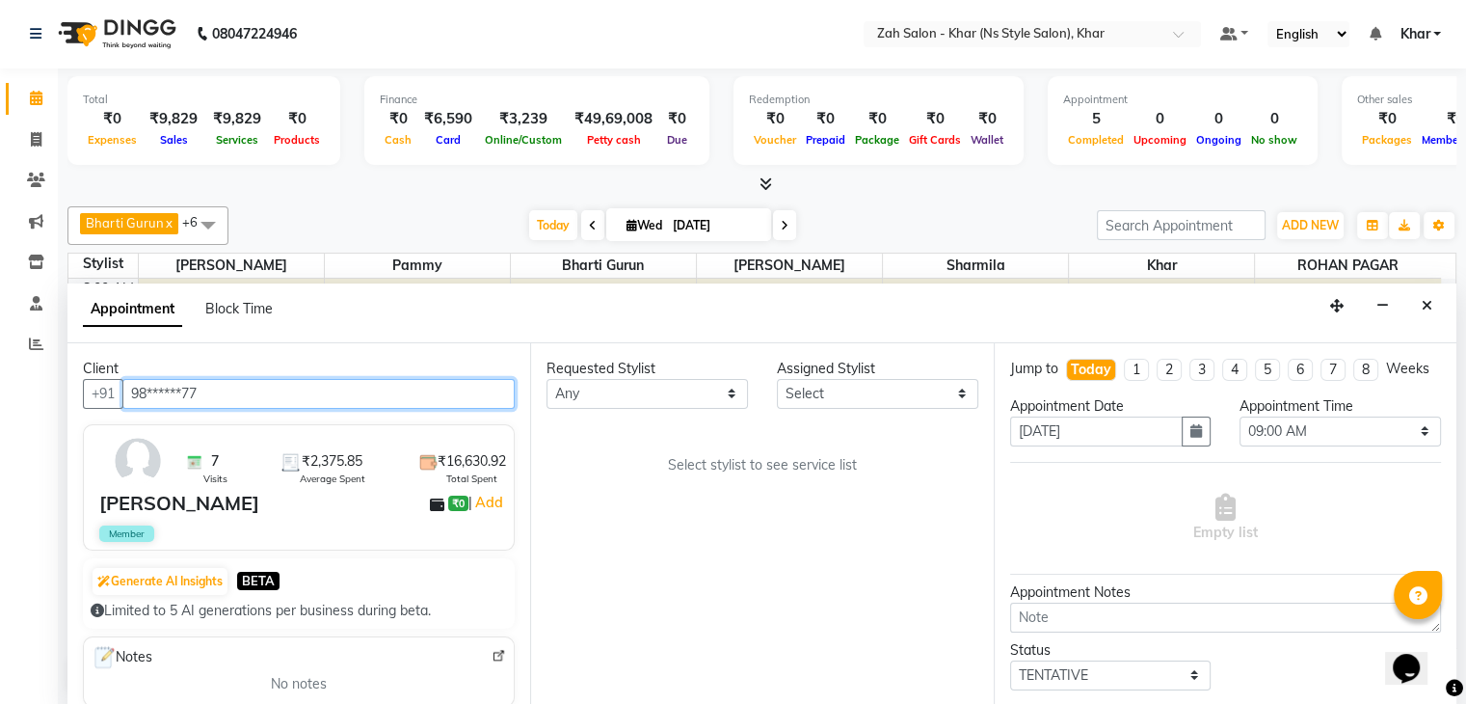
type input "98******77"
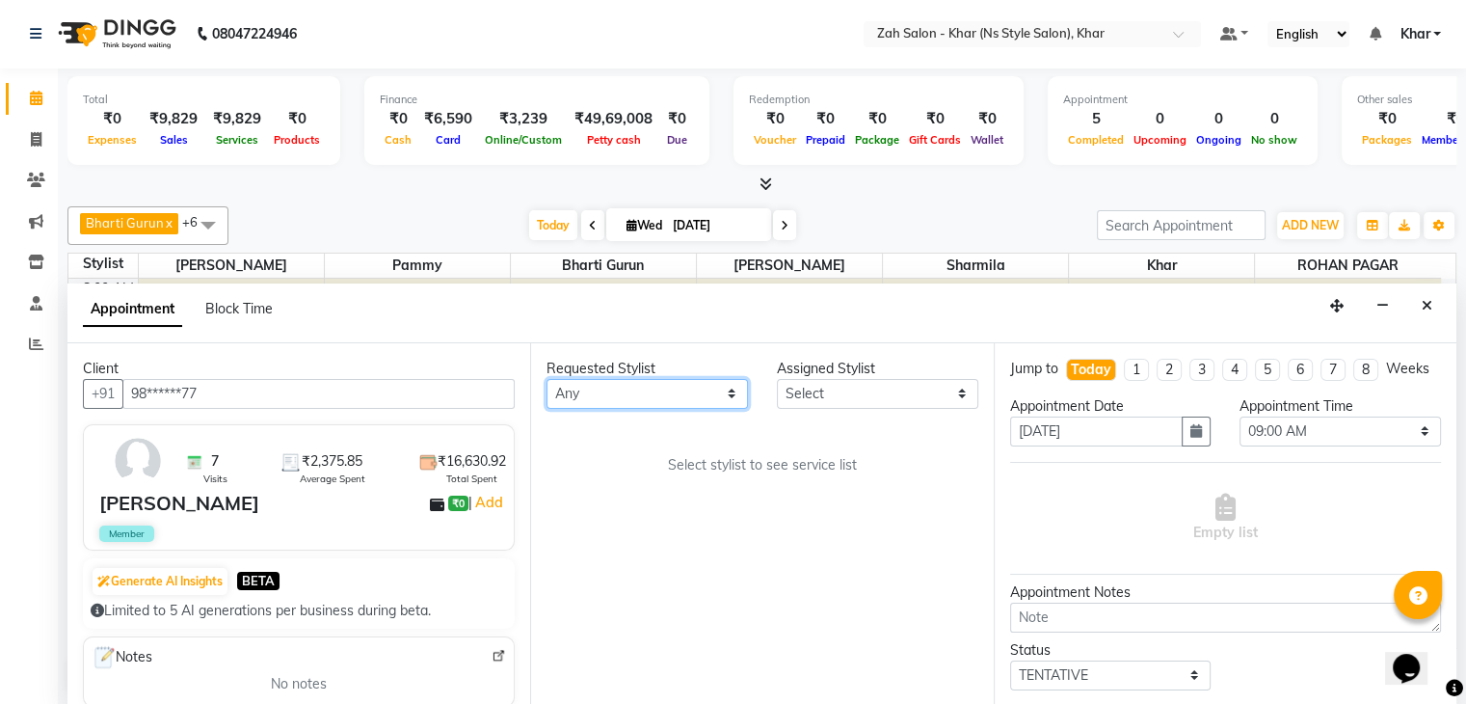
click at [571, 389] on select "Any Bharti Gurun [PERSON_NAME] [PERSON_NAME] Khar [PERSON_NAME] PAGAR [PERSON_N…" at bounding box center [647, 394] width 201 height 30
select select "38404"
click at [547, 379] on select "Any Bharti Gurun [PERSON_NAME] [PERSON_NAME] Khar [PERSON_NAME] PAGAR [PERSON_N…" at bounding box center [647, 394] width 201 height 30
select select "38404"
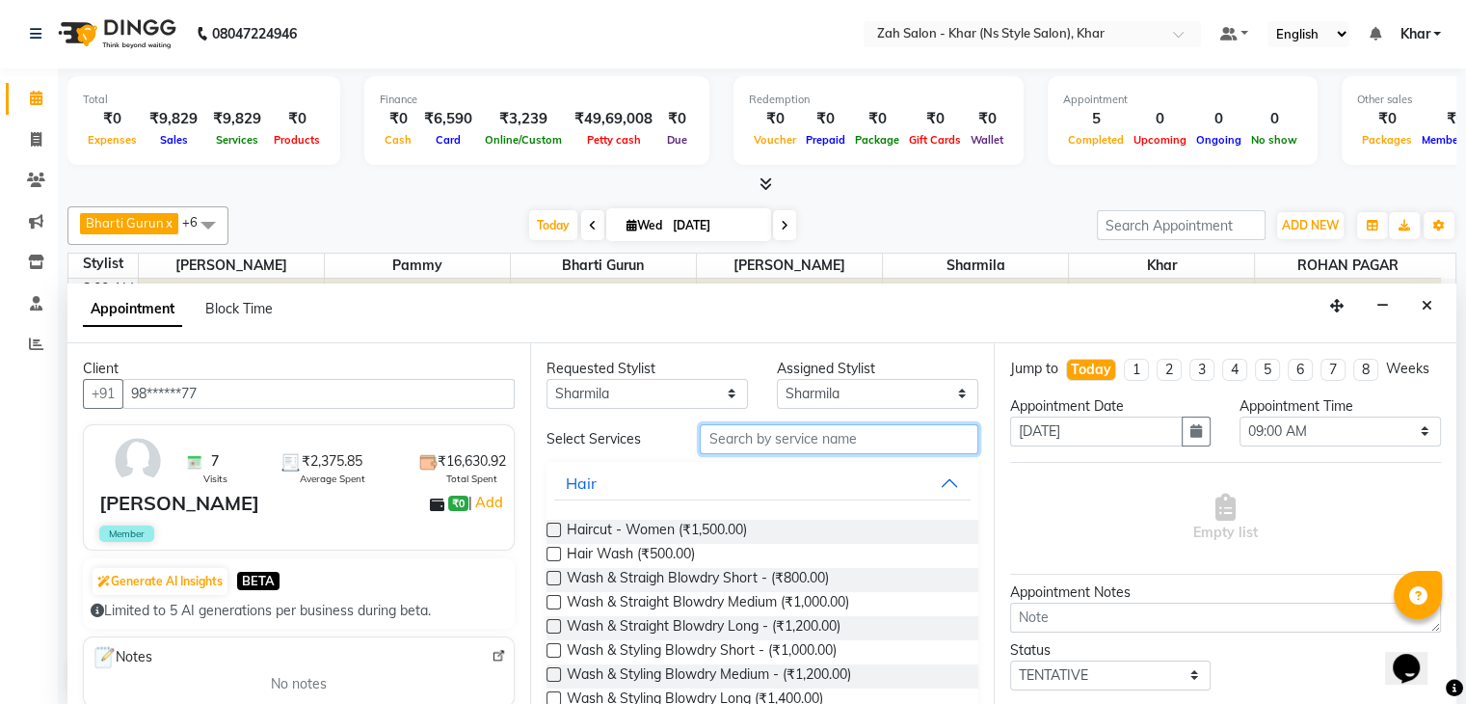
click at [713, 440] on input "text" at bounding box center [839, 439] width 278 height 30
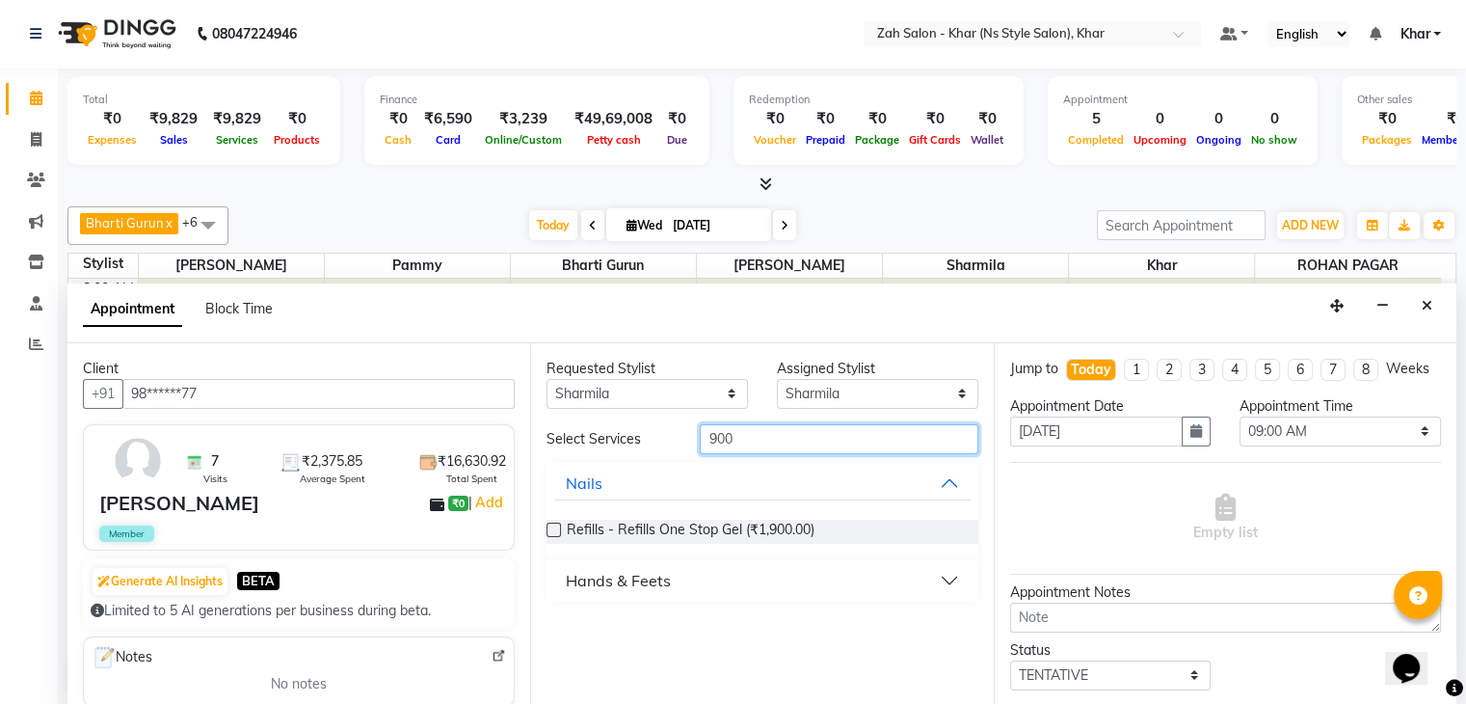
type input "900"
click at [646, 578] on div "Hands & Feets" at bounding box center [618, 580] width 105 height 23
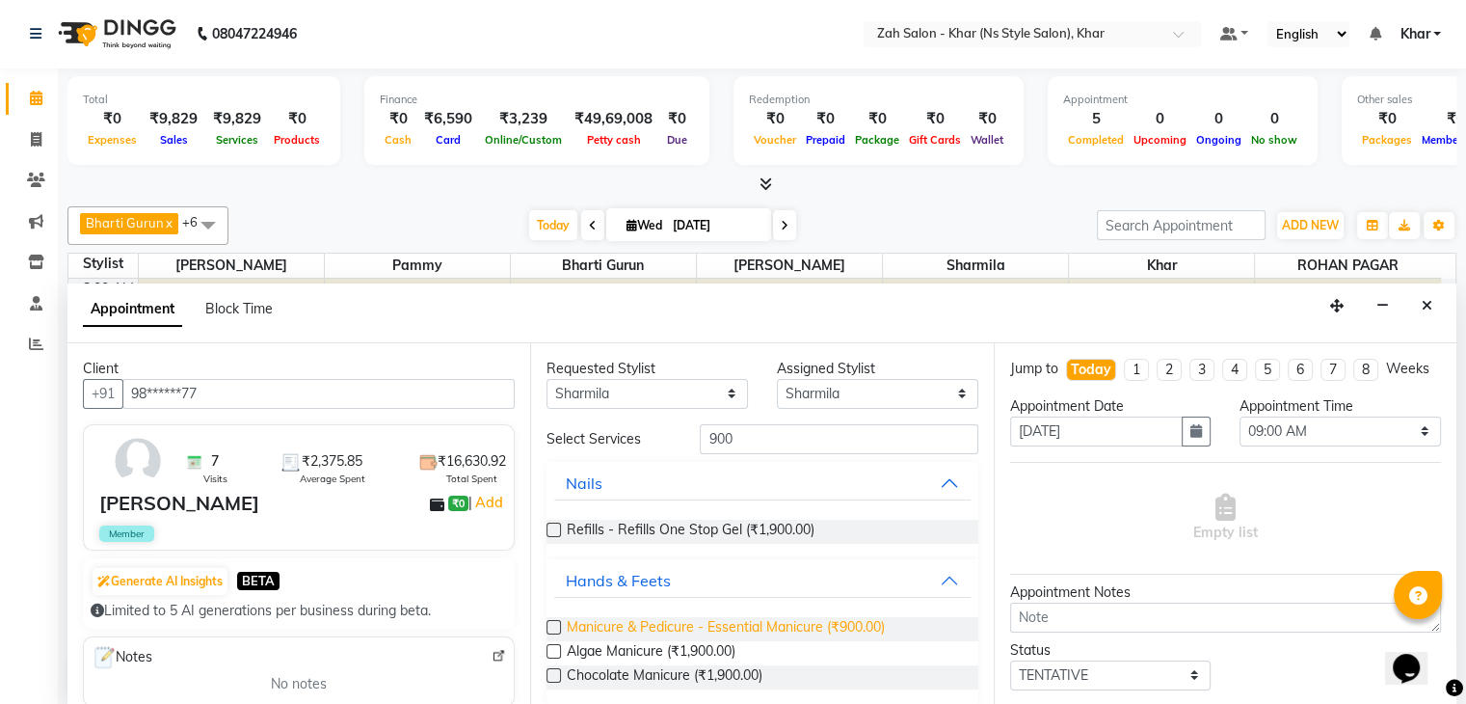
click at [744, 633] on span "Manicure & Pedicure - Essential Manicure (₹900.00)" at bounding box center [726, 629] width 318 height 24
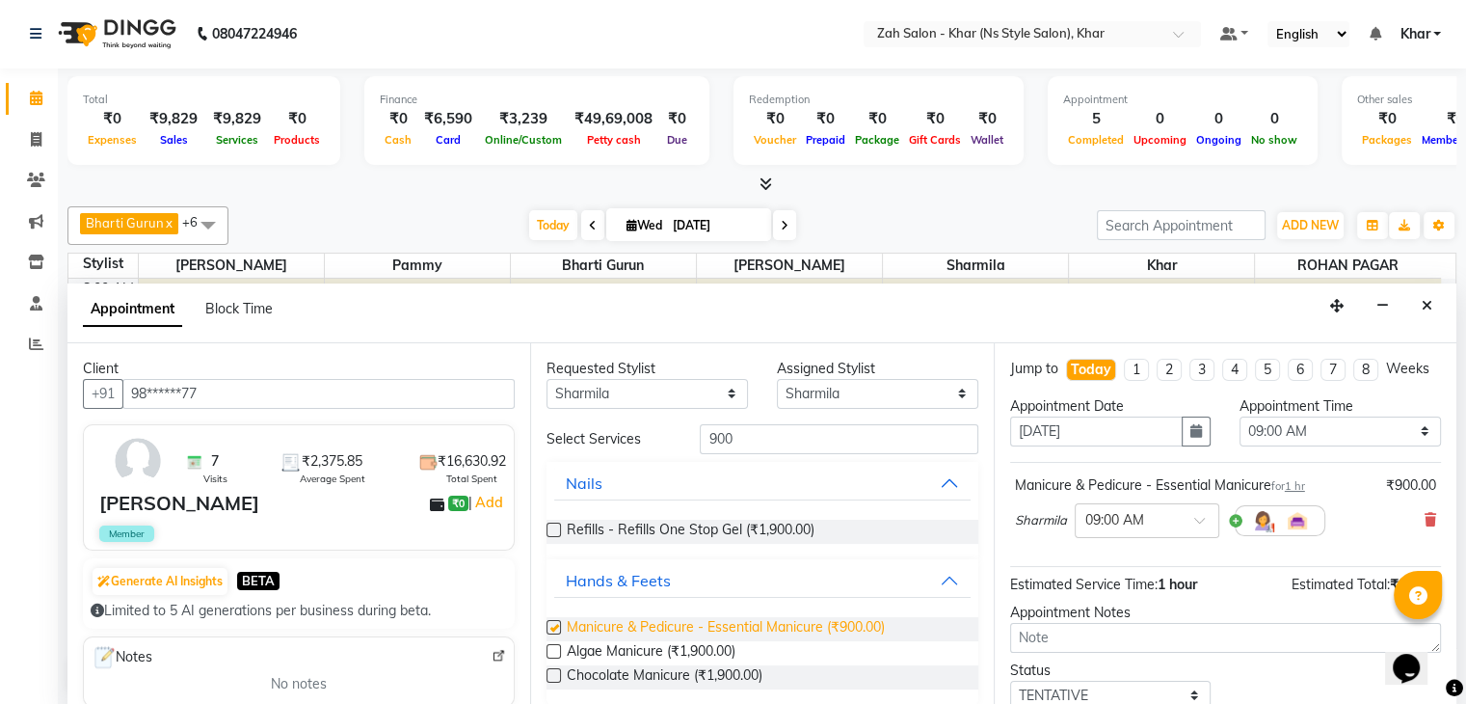
checkbox input "false"
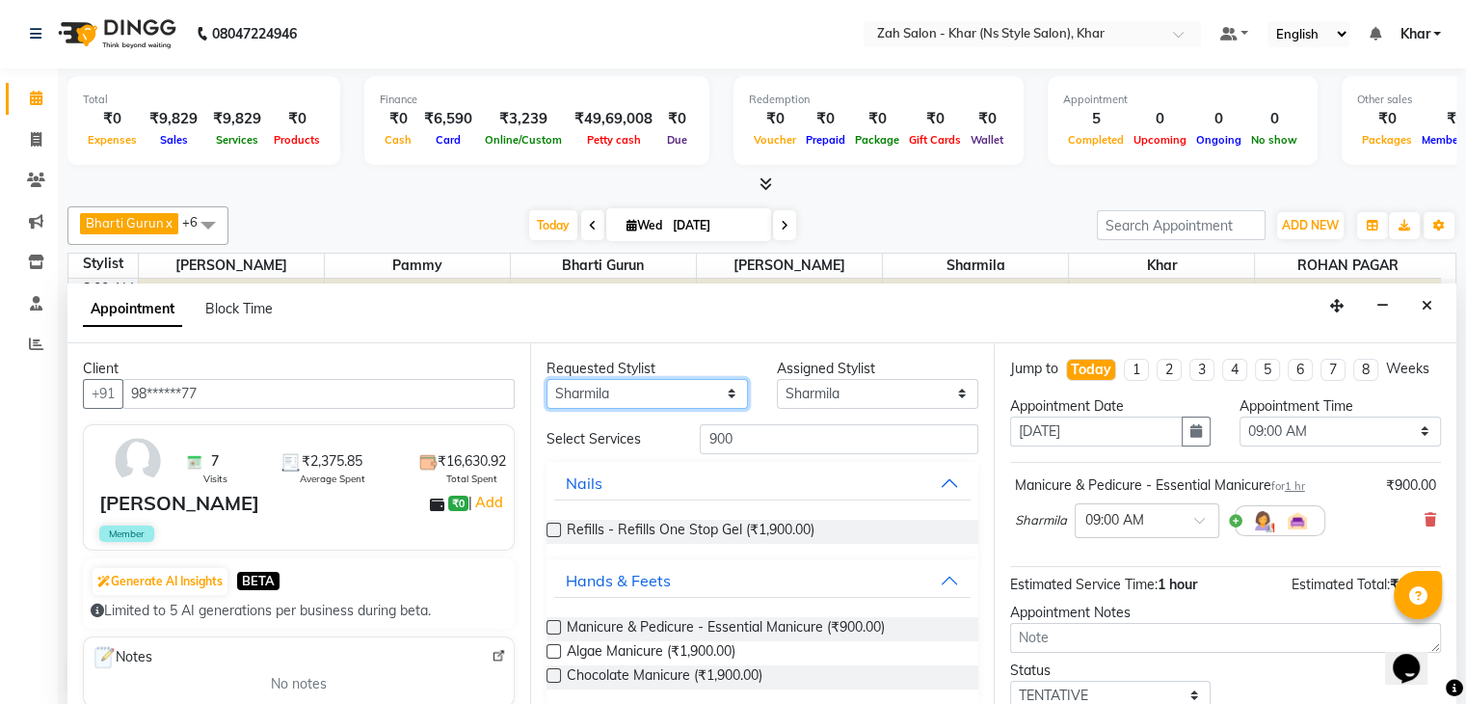
click at [633, 395] on select "Any Bharti Gurun [PERSON_NAME] [PERSON_NAME] Khar [PERSON_NAME] PAGAR [PERSON_N…" at bounding box center [647, 394] width 201 height 30
select select "38403"
click at [547, 379] on select "Any Bharti Gurun [PERSON_NAME] [PERSON_NAME] Khar [PERSON_NAME] PAGAR [PERSON_N…" at bounding box center [647, 394] width 201 height 30
select select "38403"
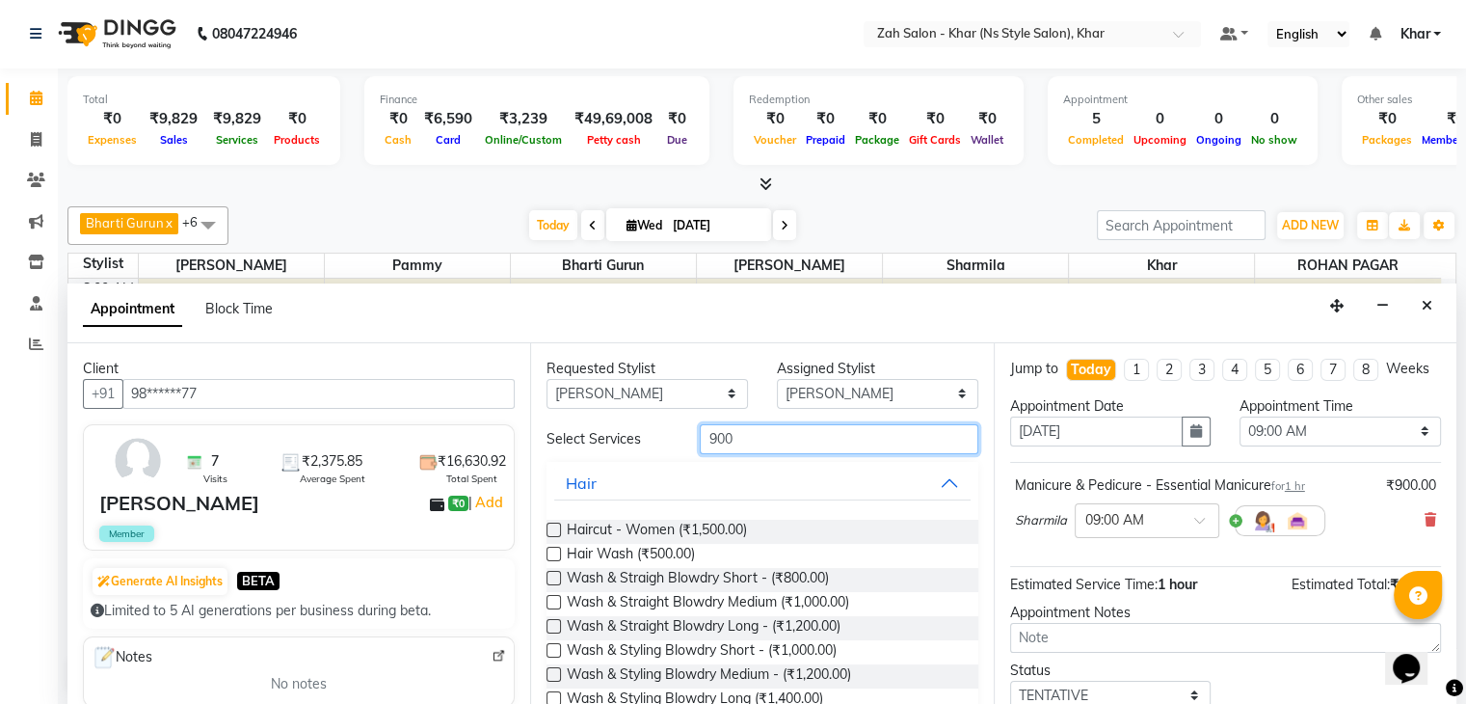
click at [720, 438] on input "900" at bounding box center [839, 439] width 278 height 30
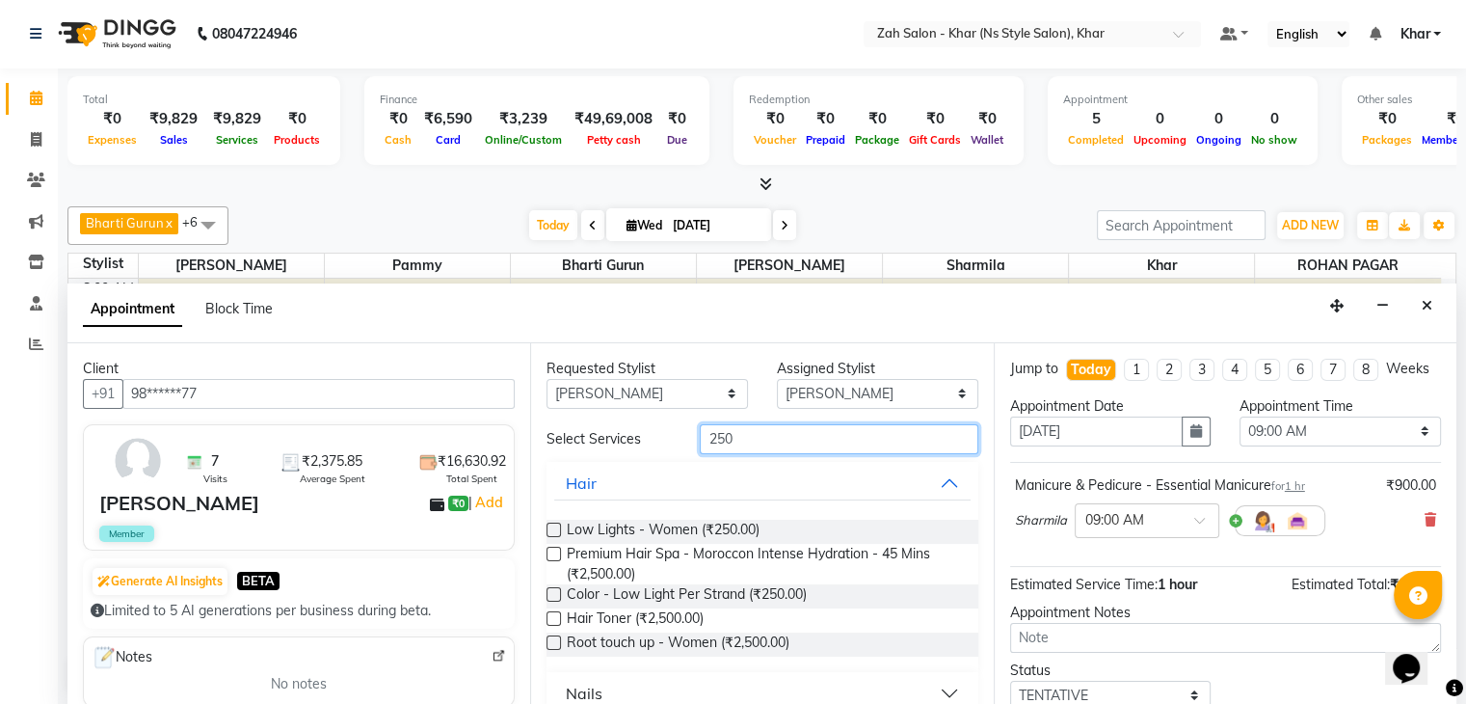
scroll to position [278, 0]
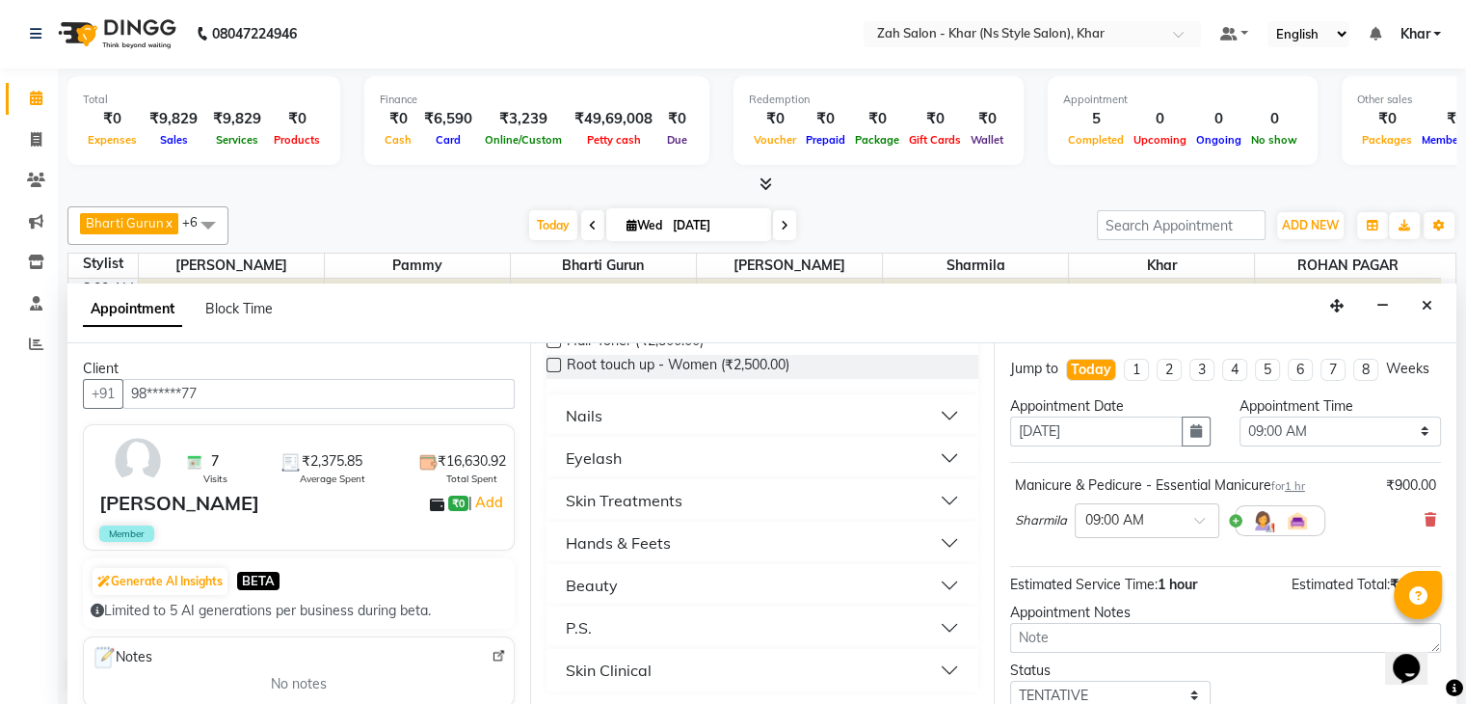
type input "250"
click at [586, 404] on div "Nails" at bounding box center [584, 415] width 37 height 23
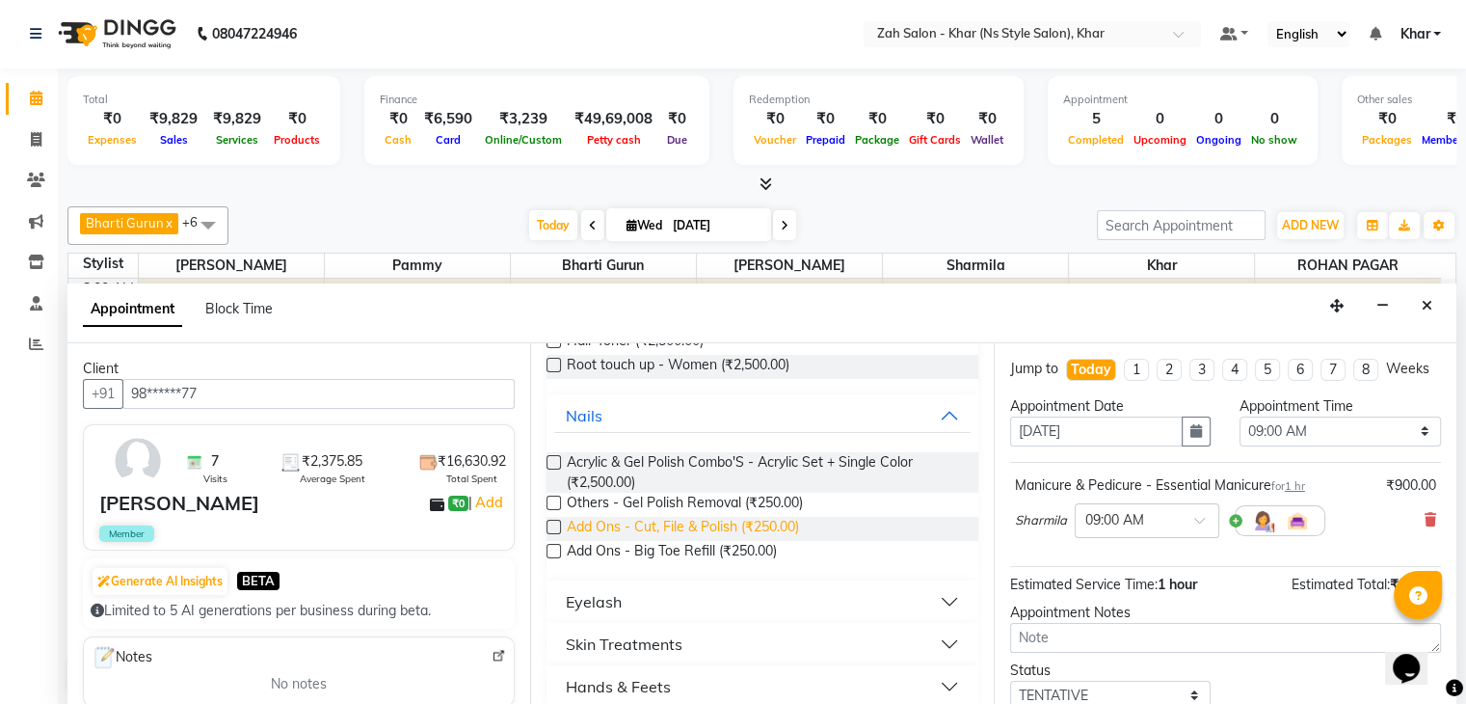
click at [650, 526] on span "Add Ons - Cut, File & Polish (₹250.00)" at bounding box center [683, 529] width 232 height 24
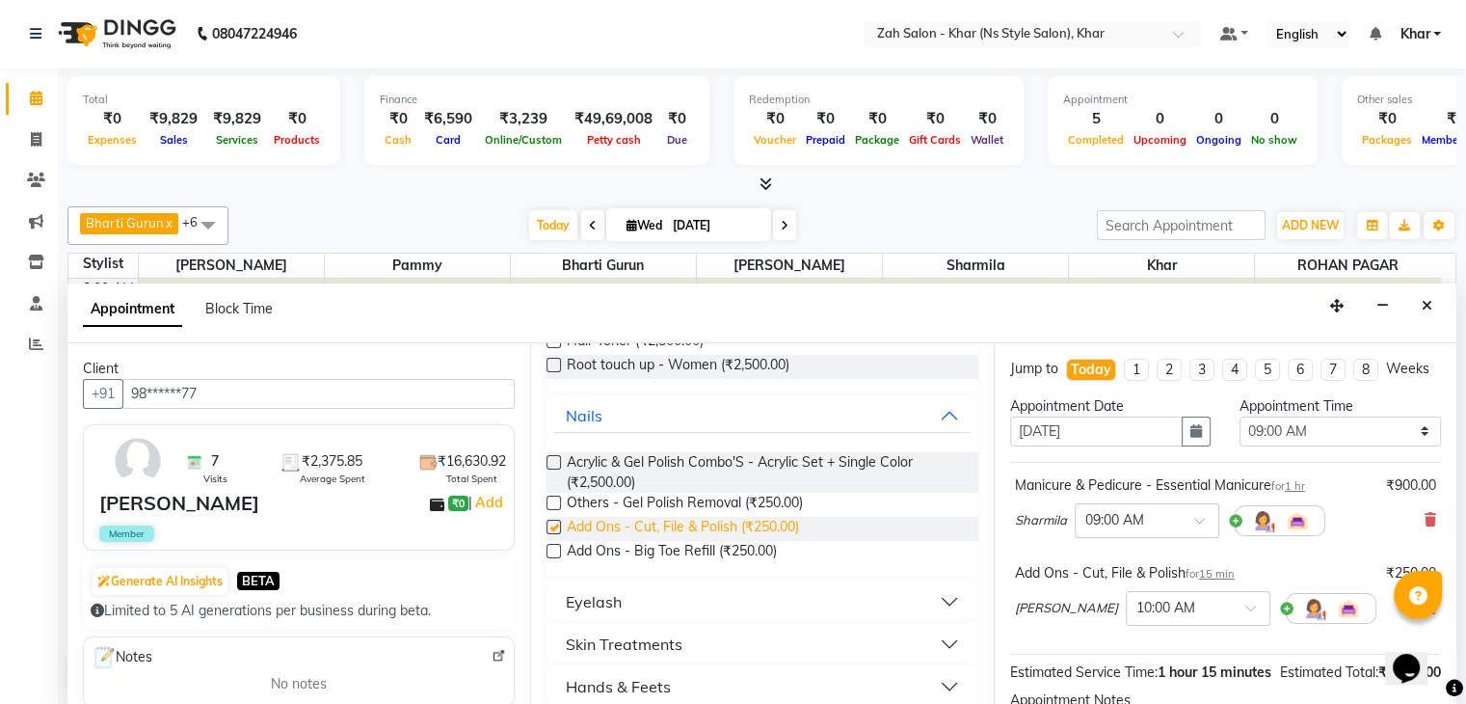
checkbox input "false"
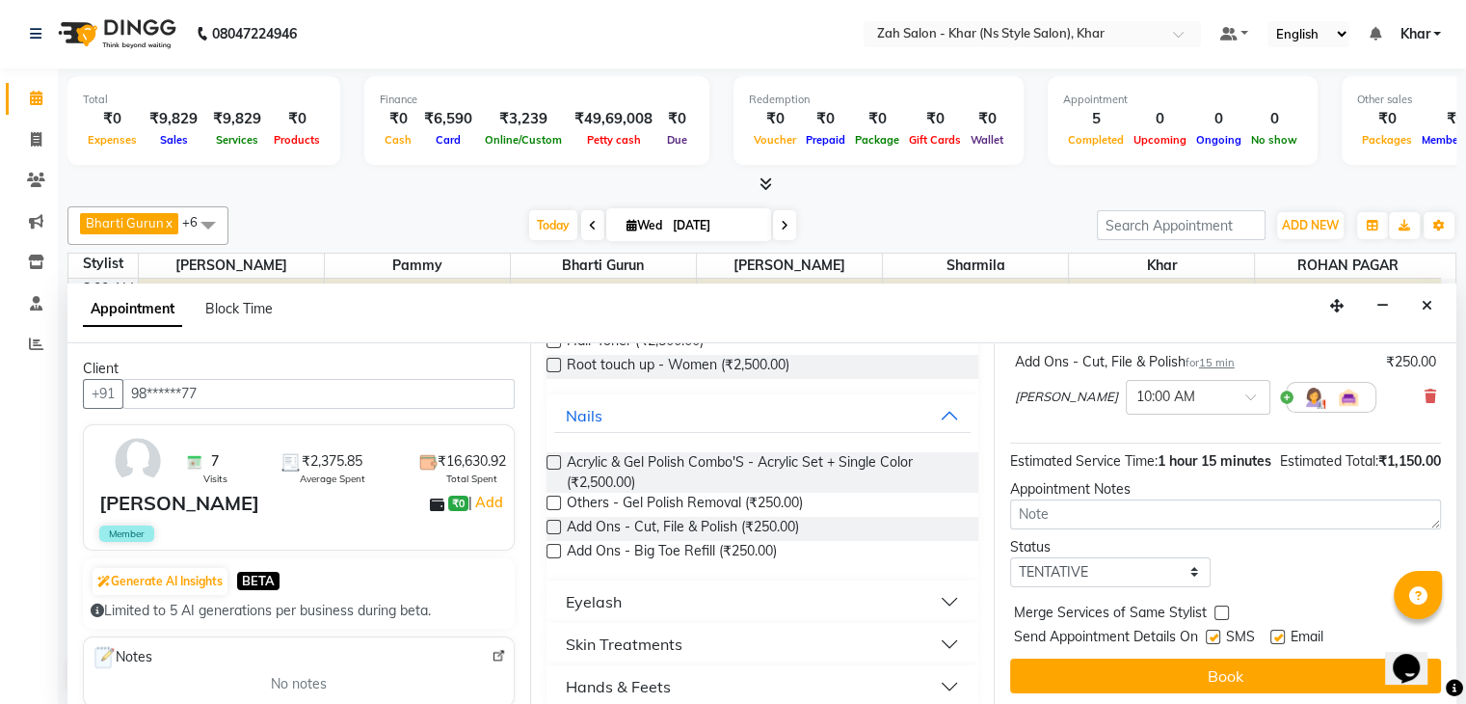
scroll to position [252, 0]
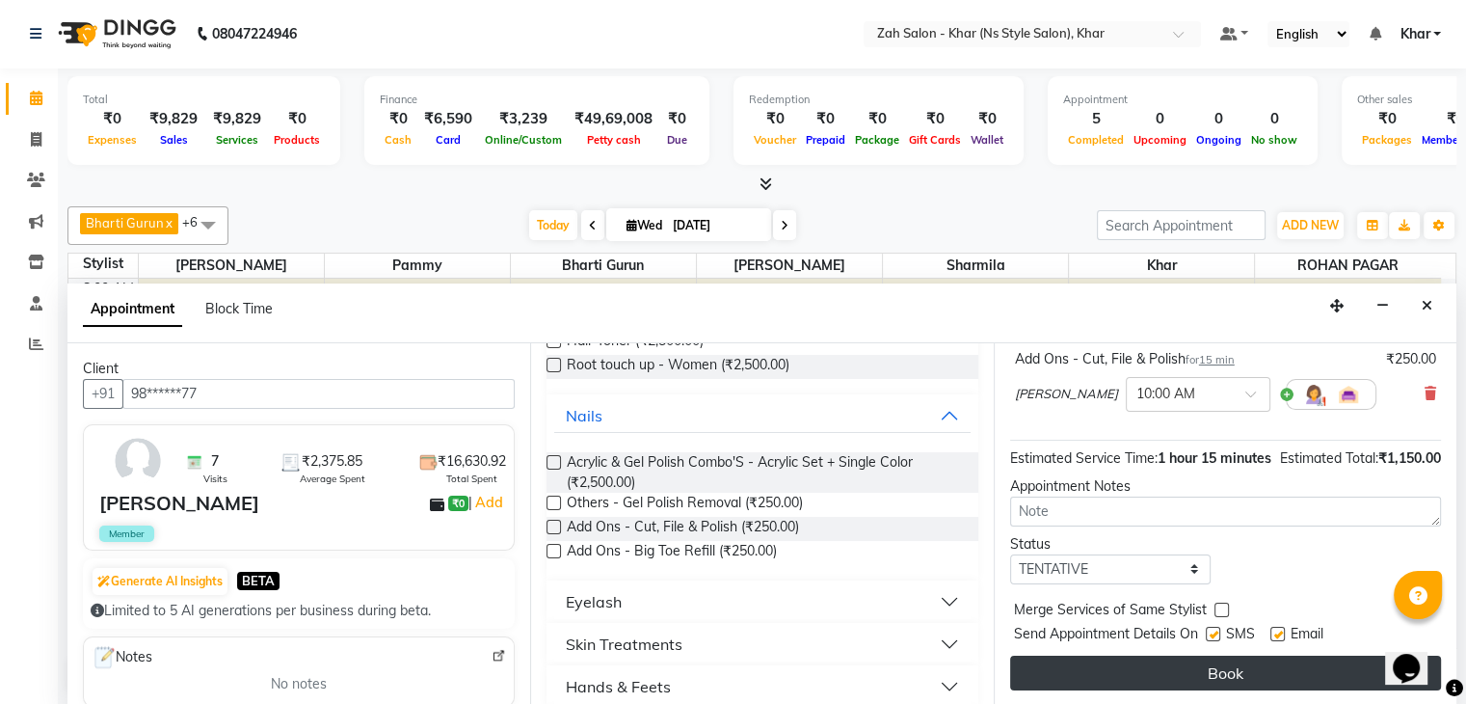
click at [1231, 662] on button "Book" at bounding box center [1225, 672] width 431 height 35
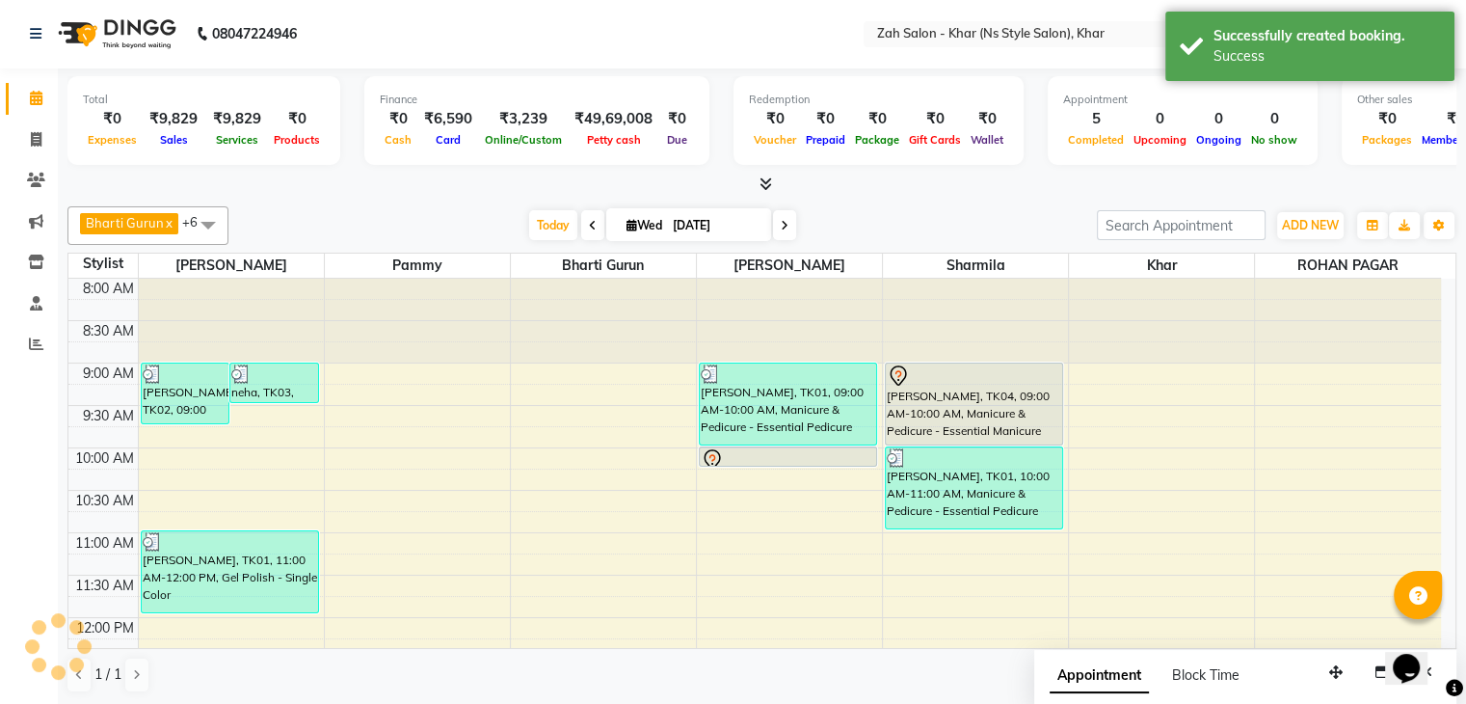
scroll to position [0, 0]
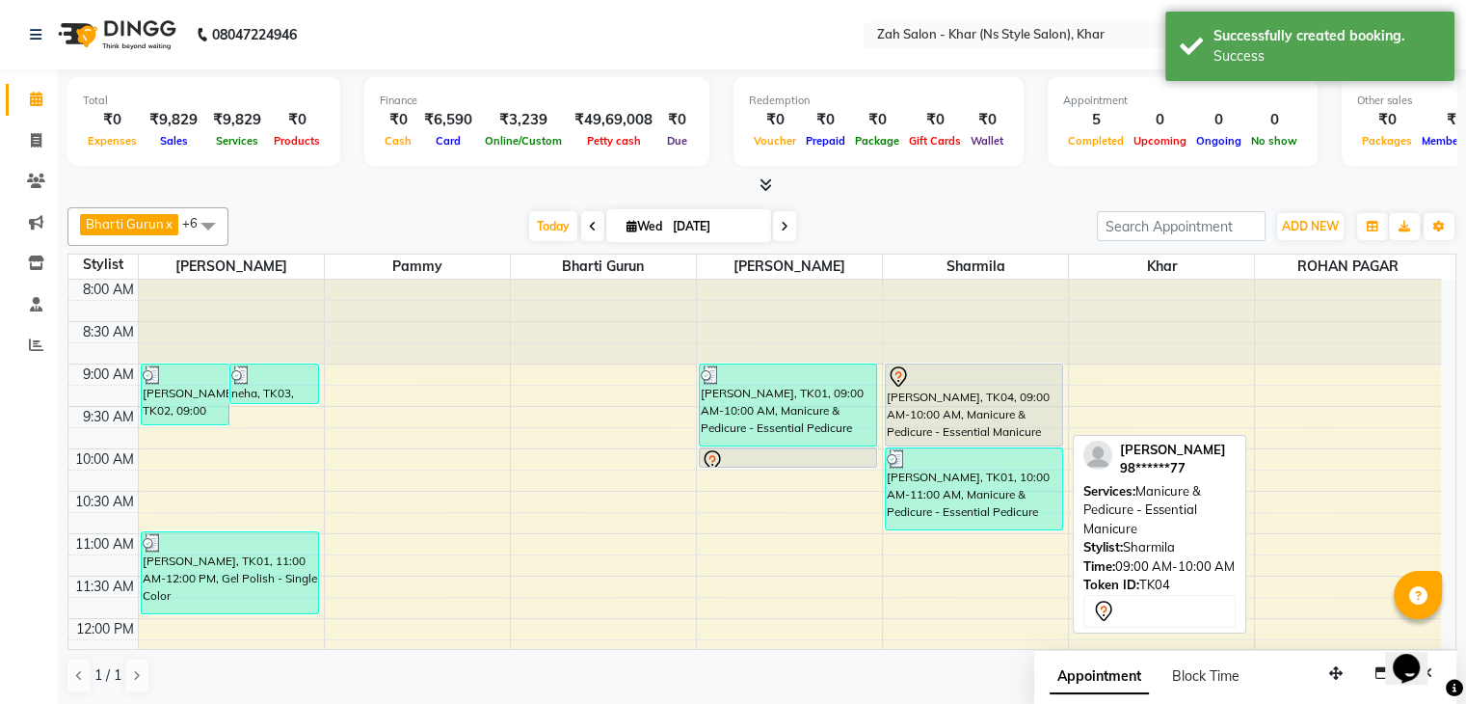
click at [968, 406] on div "[PERSON_NAME], TK04, 09:00 AM-10:00 AM, Manicure & Pedicure - Essential Manicure" at bounding box center [974, 404] width 176 height 81
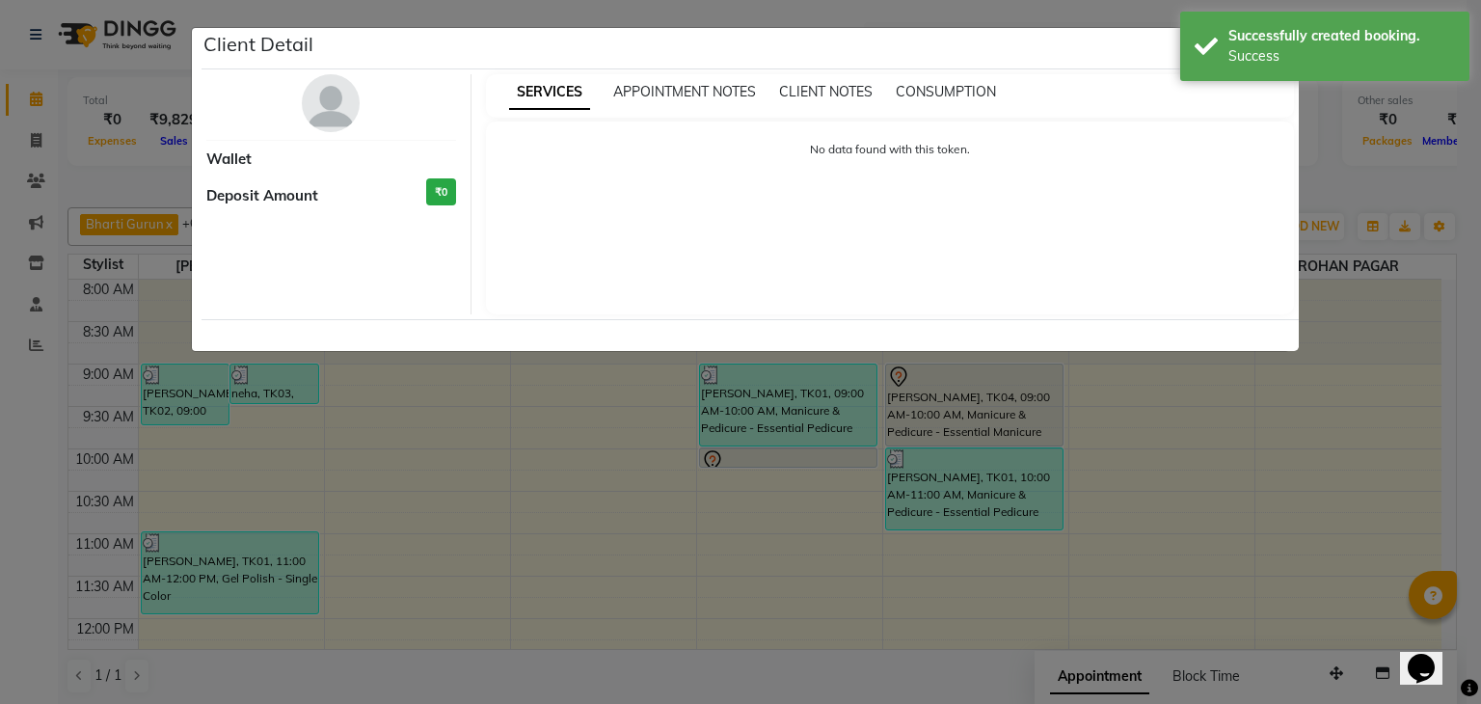
select select "7"
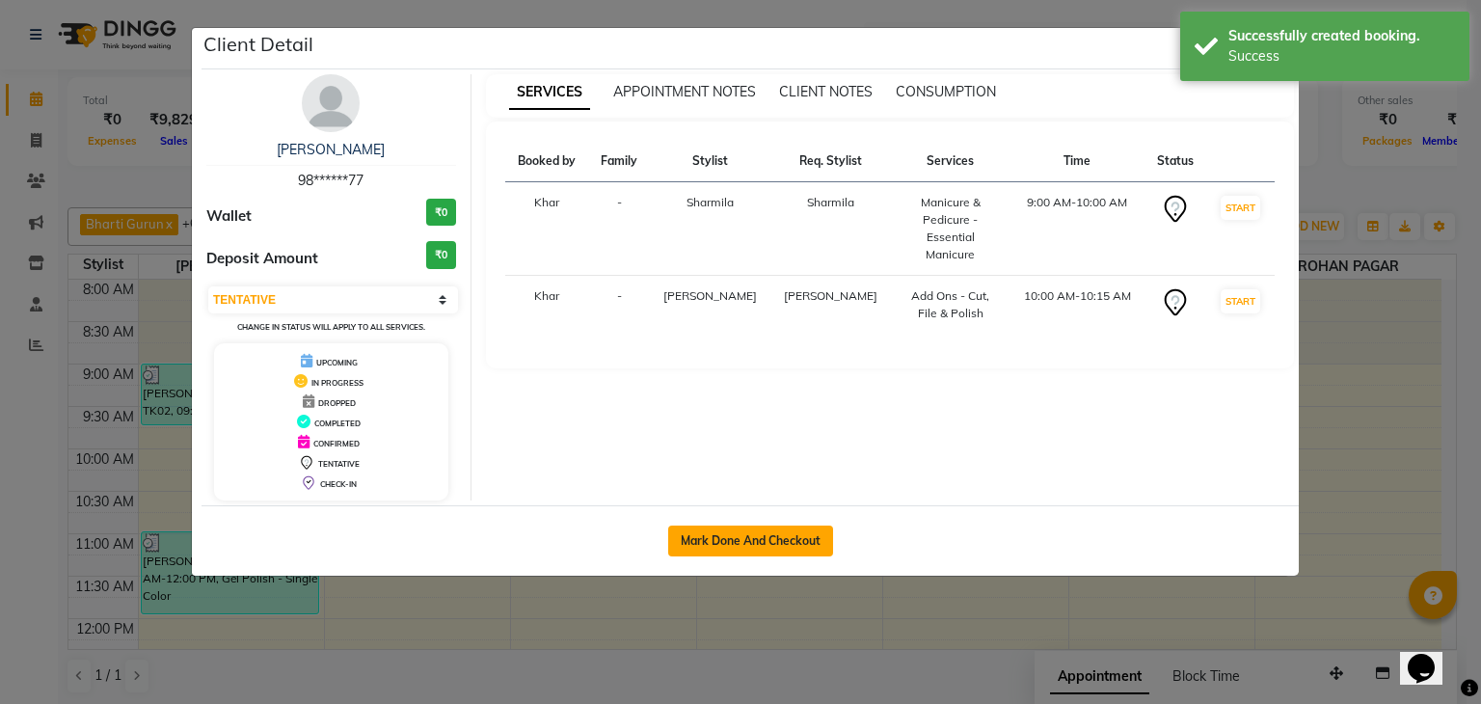
click at [734, 544] on button "Mark Done And Checkout" at bounding box center [750, 540] width 165 height 31
select select "5619"
select select "service"
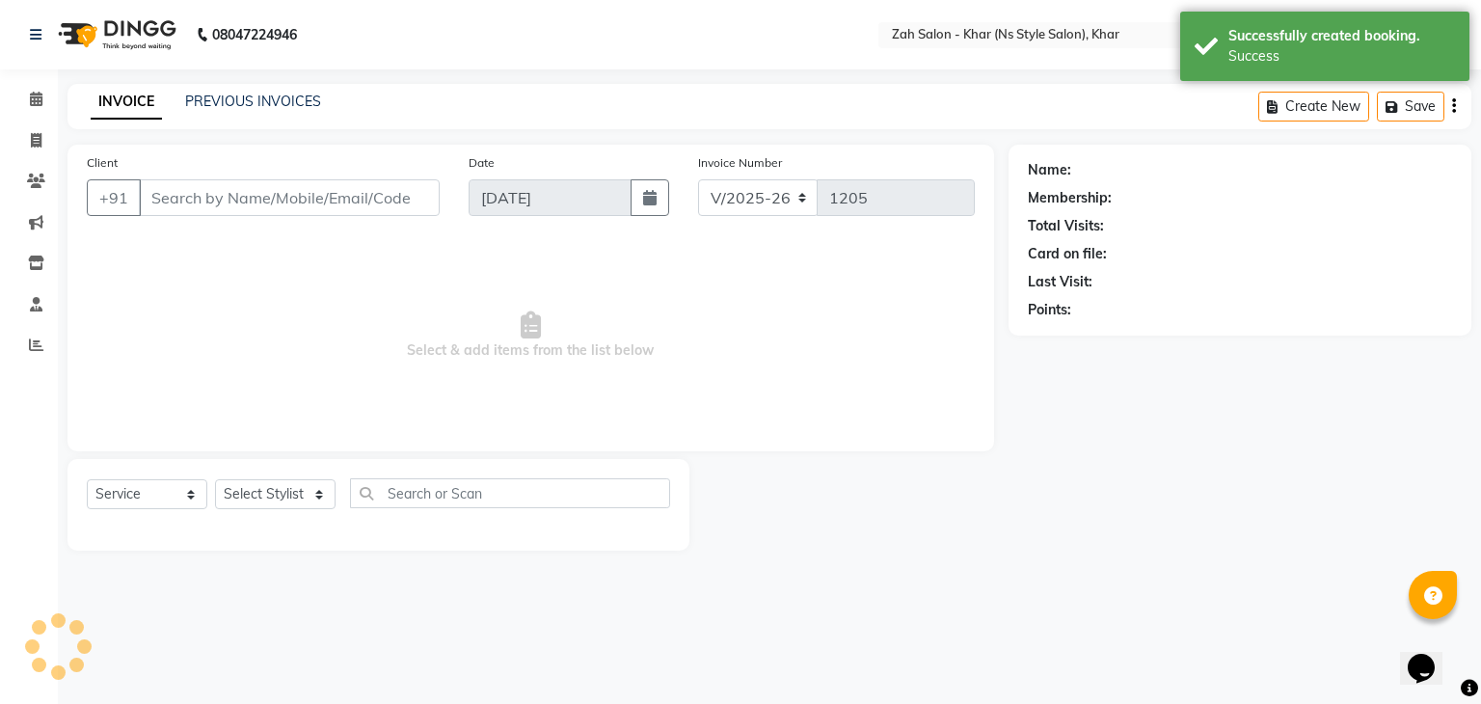
type input "98******77"
select select "38404"
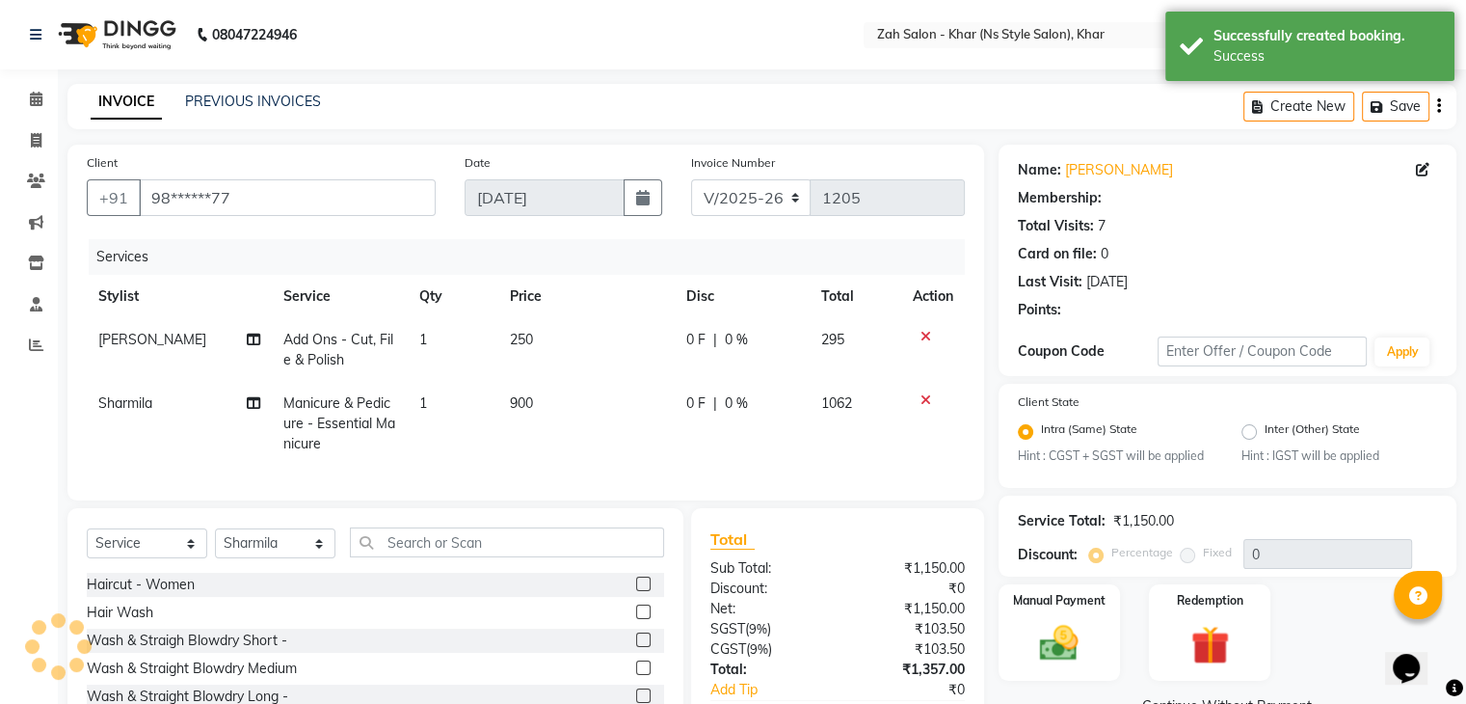
type input "10"
select select "1: Object"
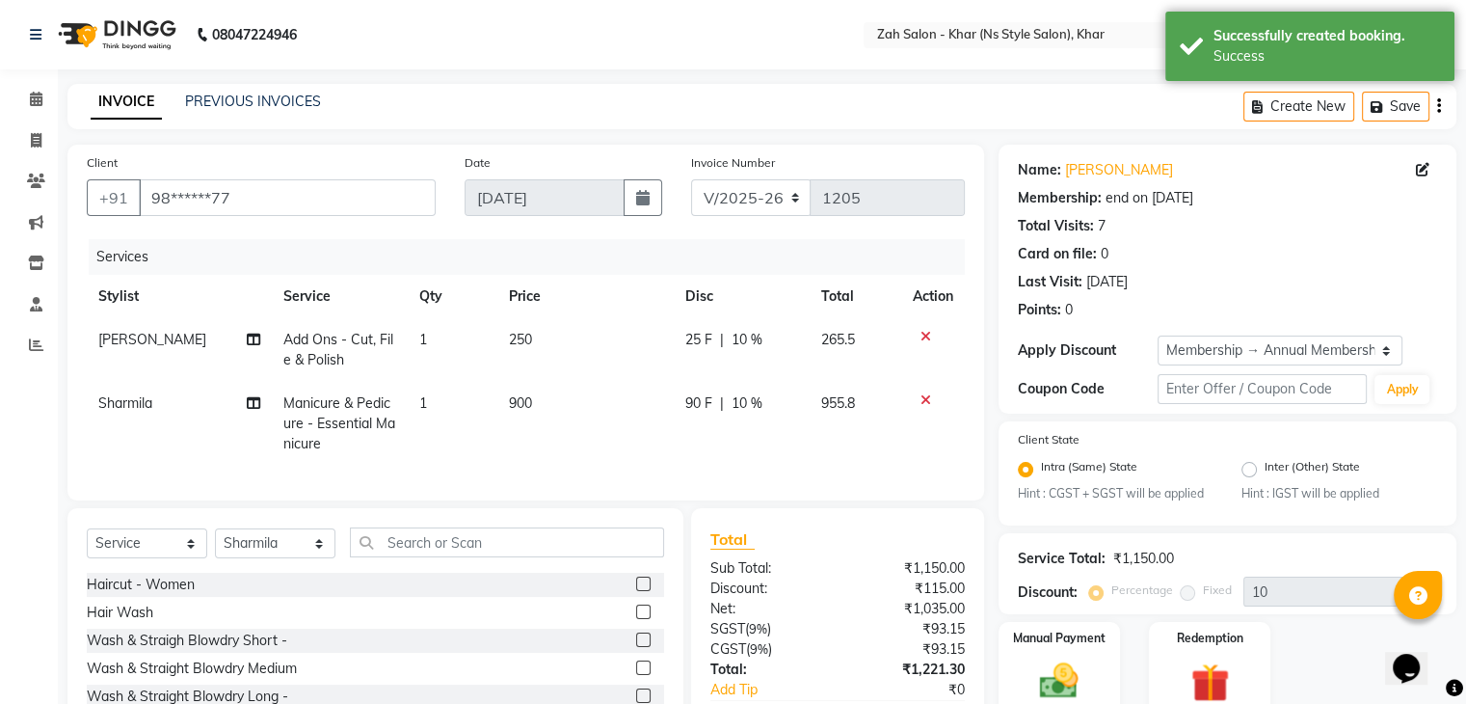
scroll to position [133, 0]
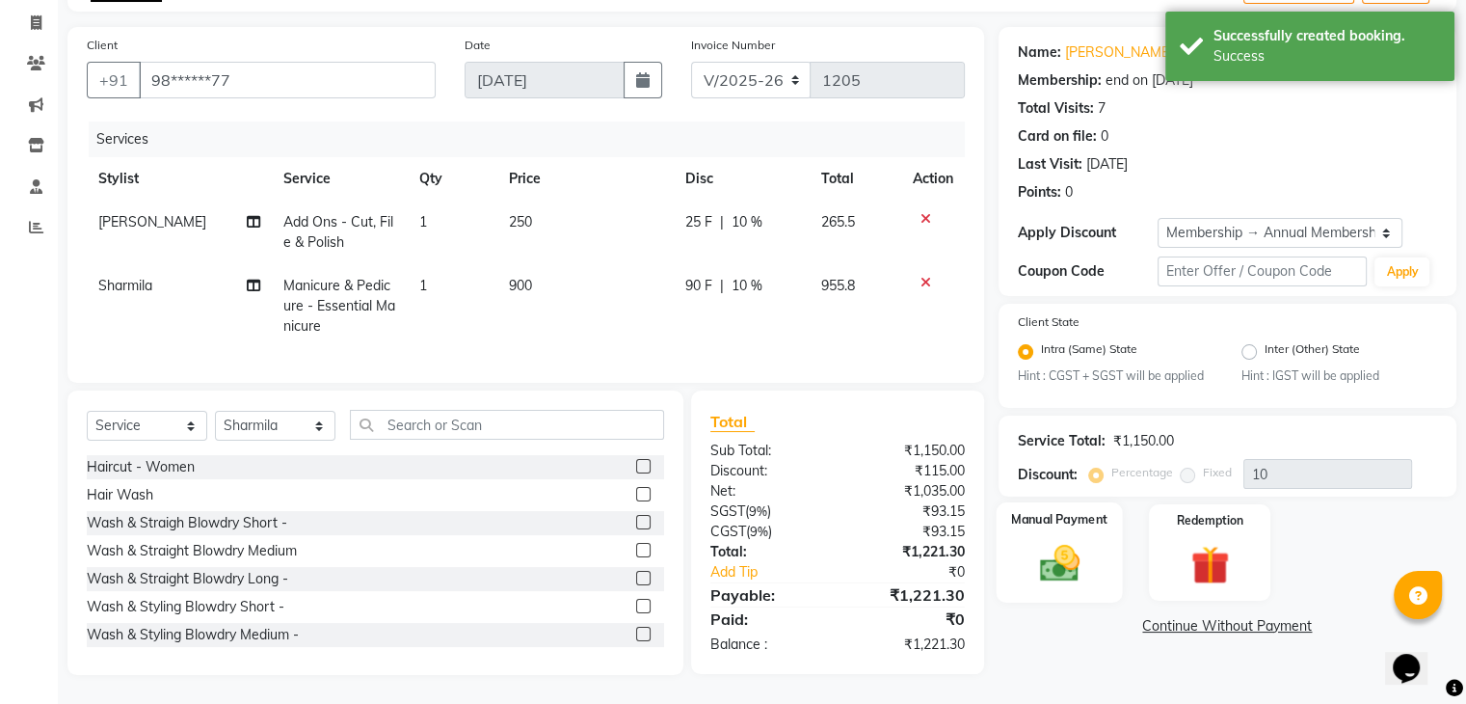
click at [1031, 566] on img at bounding box center [1059, 564] width 65 height 46
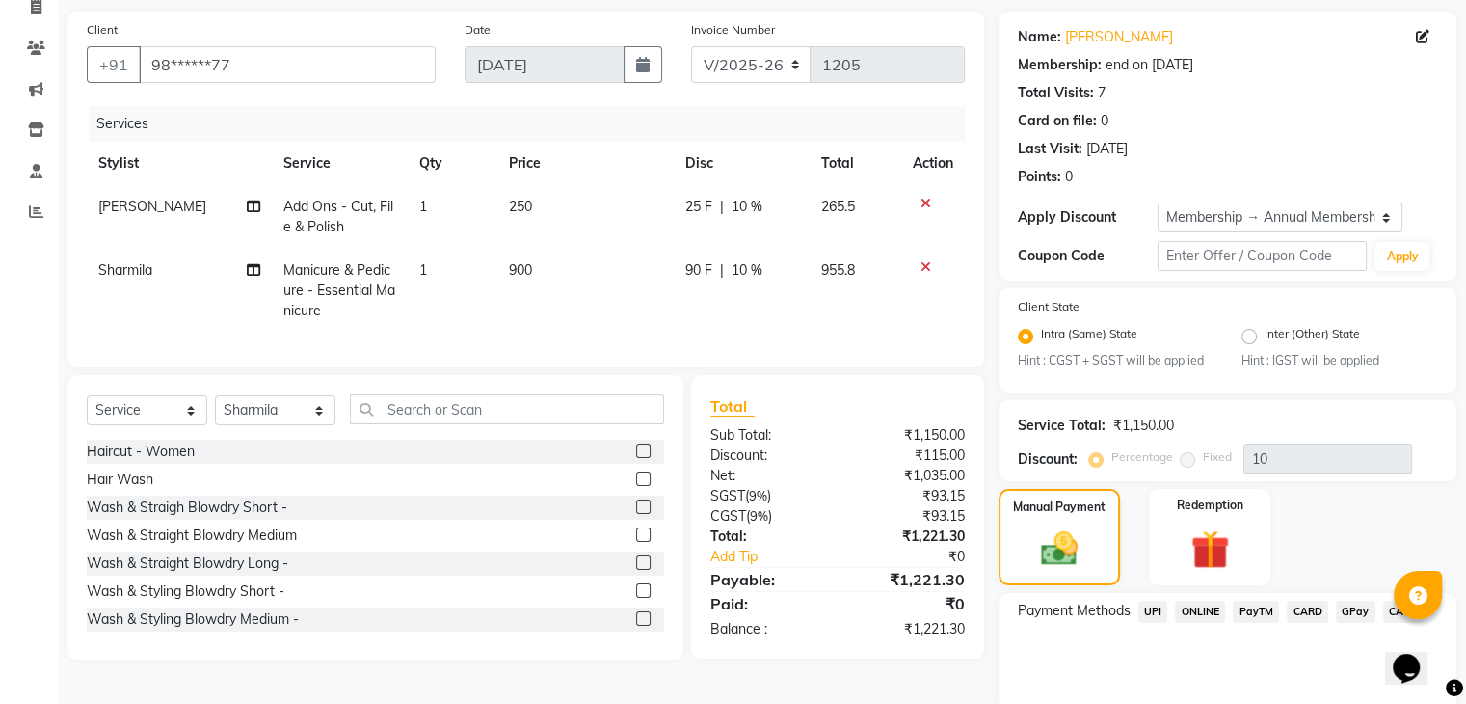
click at [1300, 612] on span "CARD" at bounding box center [1307, 612] width 41 height 22
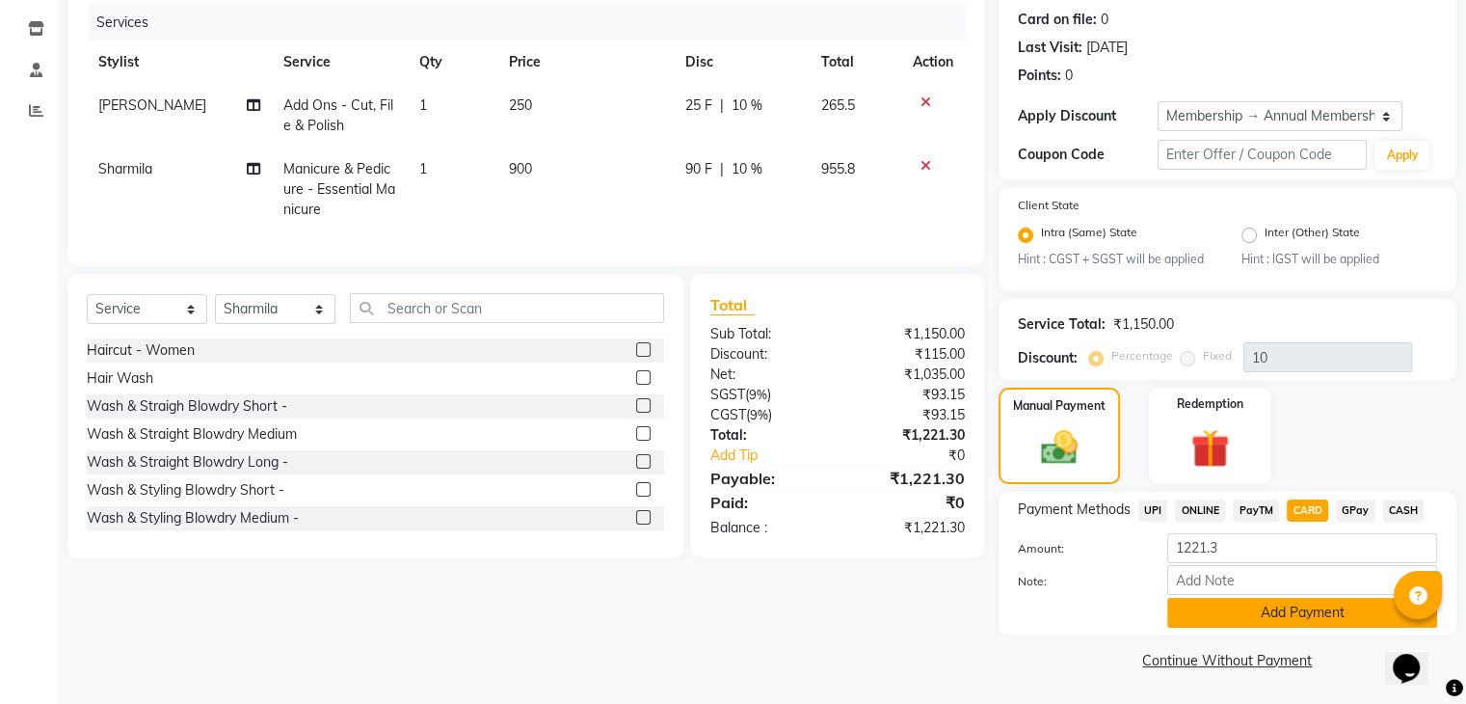
click at [1218, 611] on button "Add Payment" at bounding box center [1302, 613] width 270 height 30
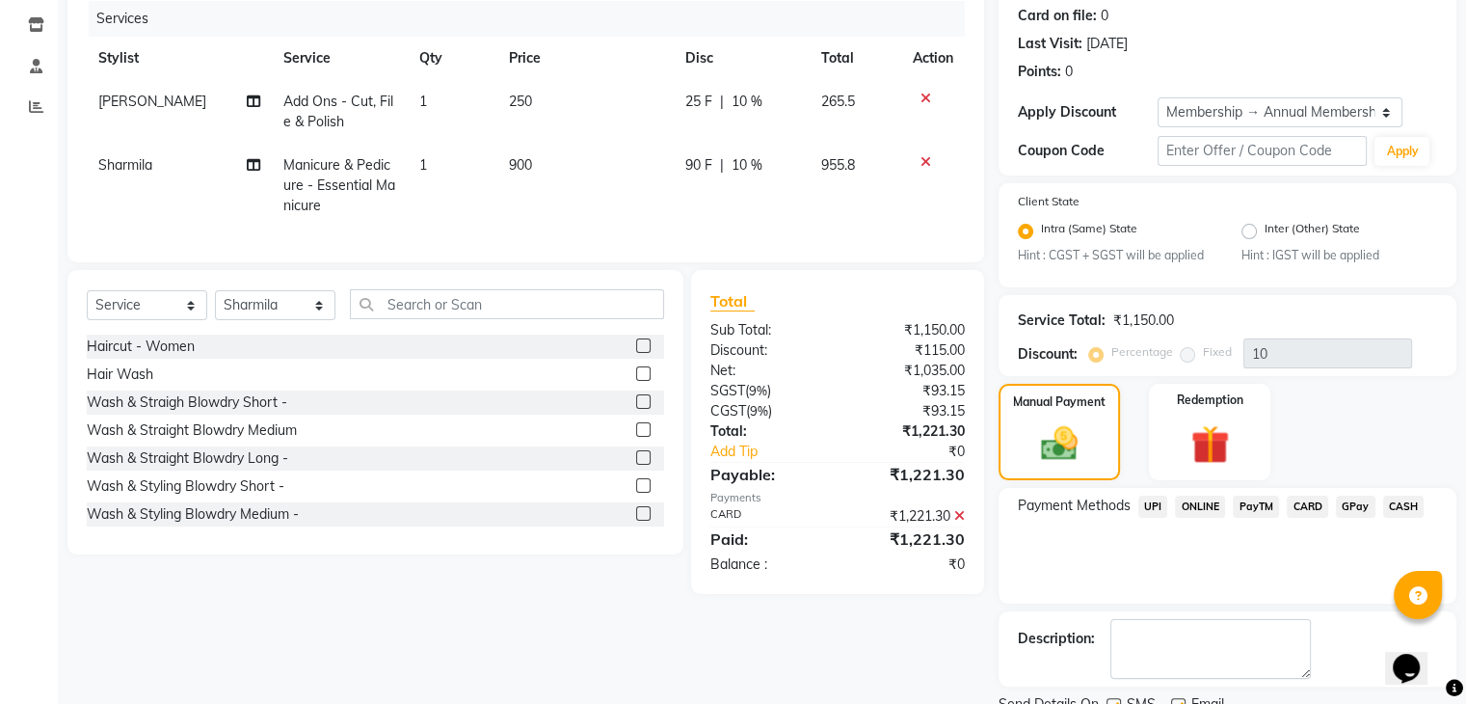
scroll to position [316, 0]
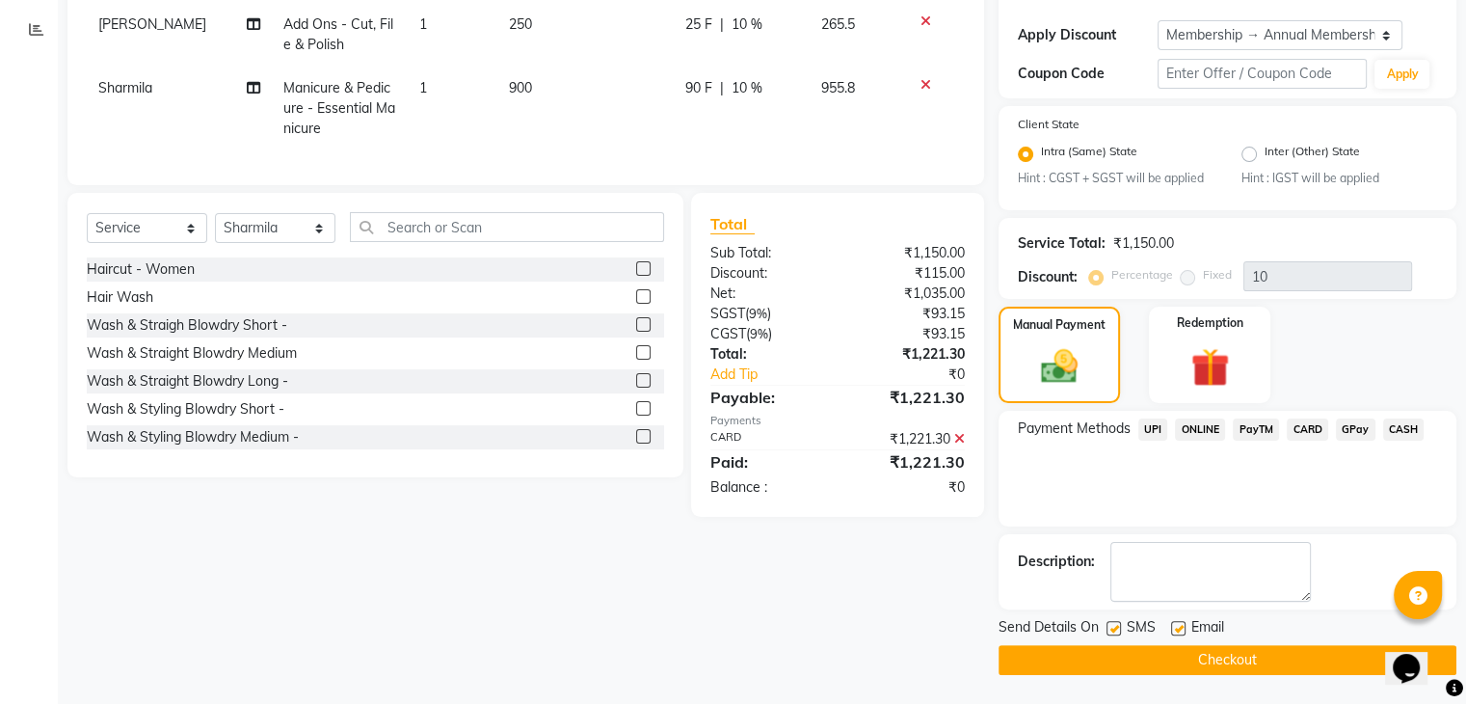
click at [1319, 660] on button "Checkout" at bounding box center [1228, 660] width 458 height 30
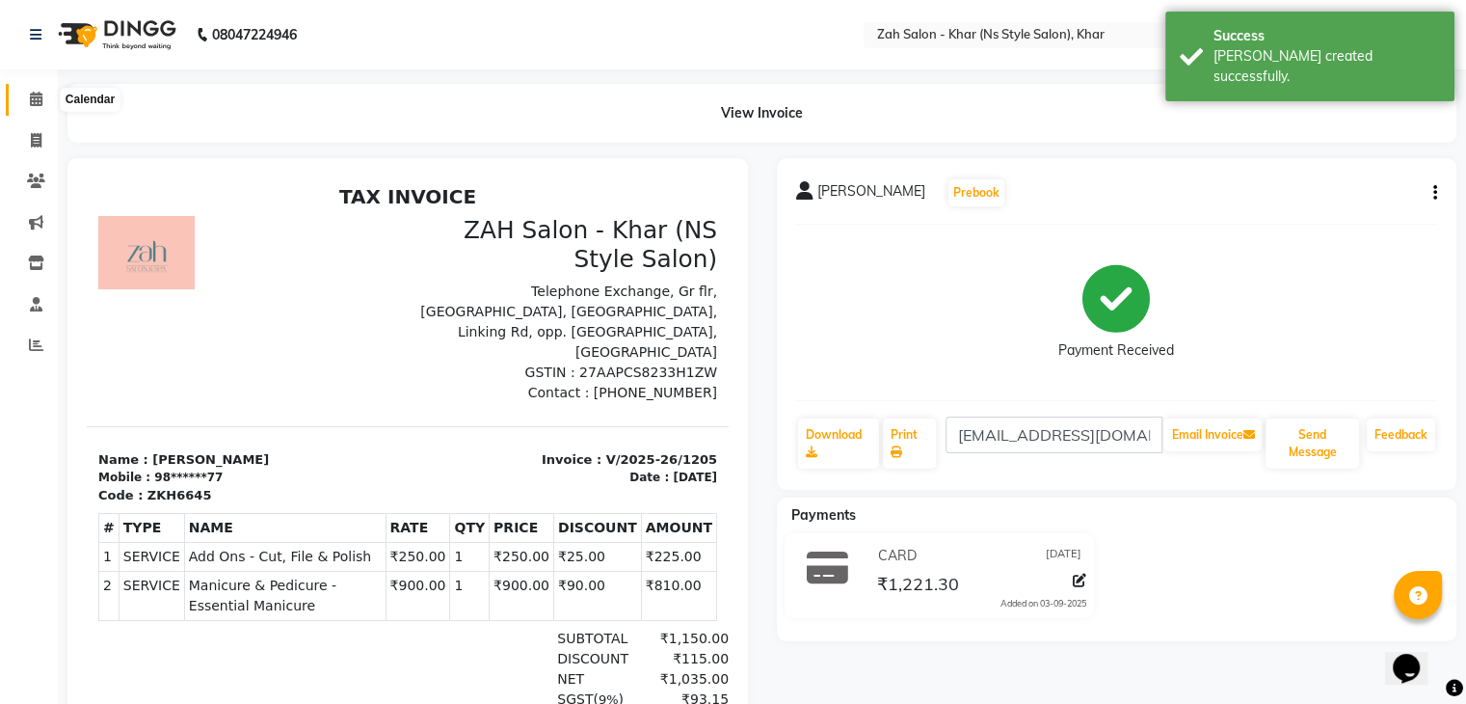
click at [34, 102] on icon at bounding box center [36, 99] width 13 height 14
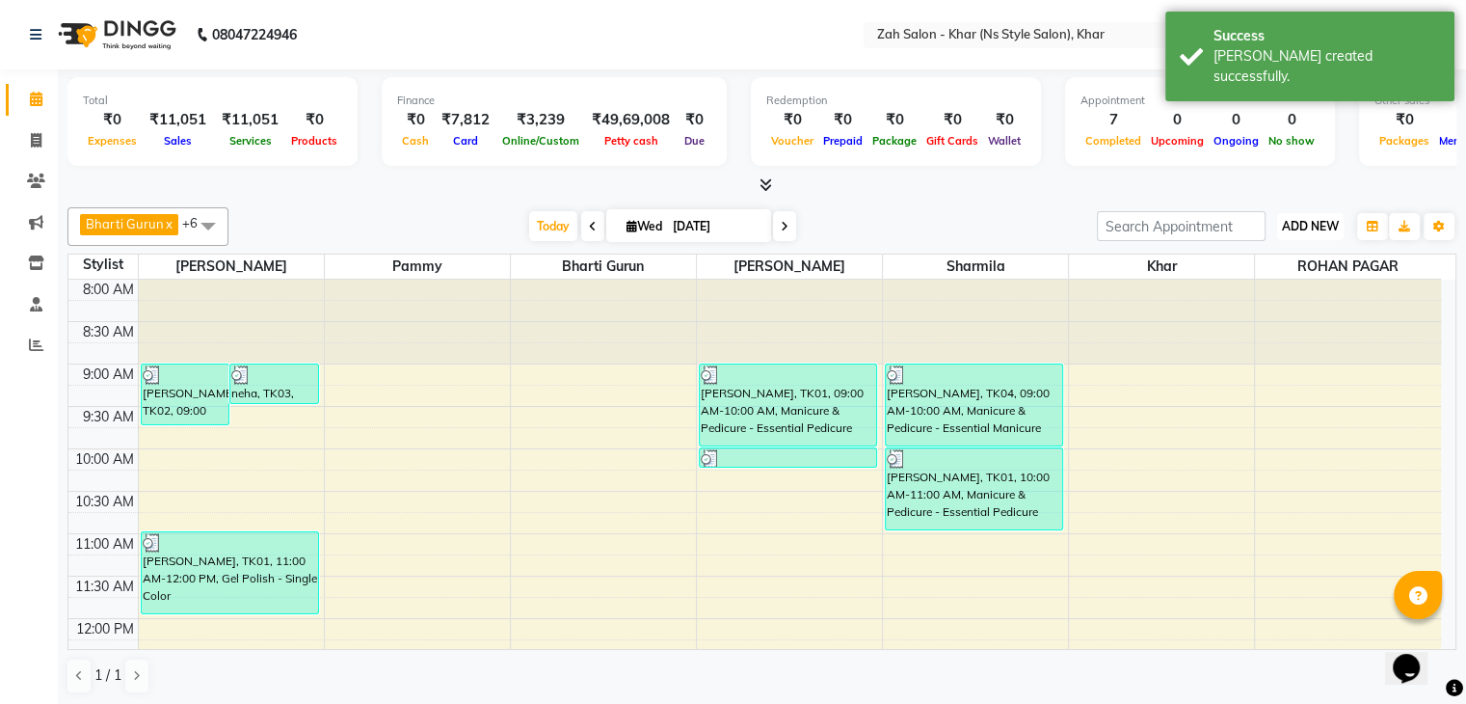
click at [1307, 230] on span "ADD NEW" at bounding box center [1310, 226] width 57 height 14
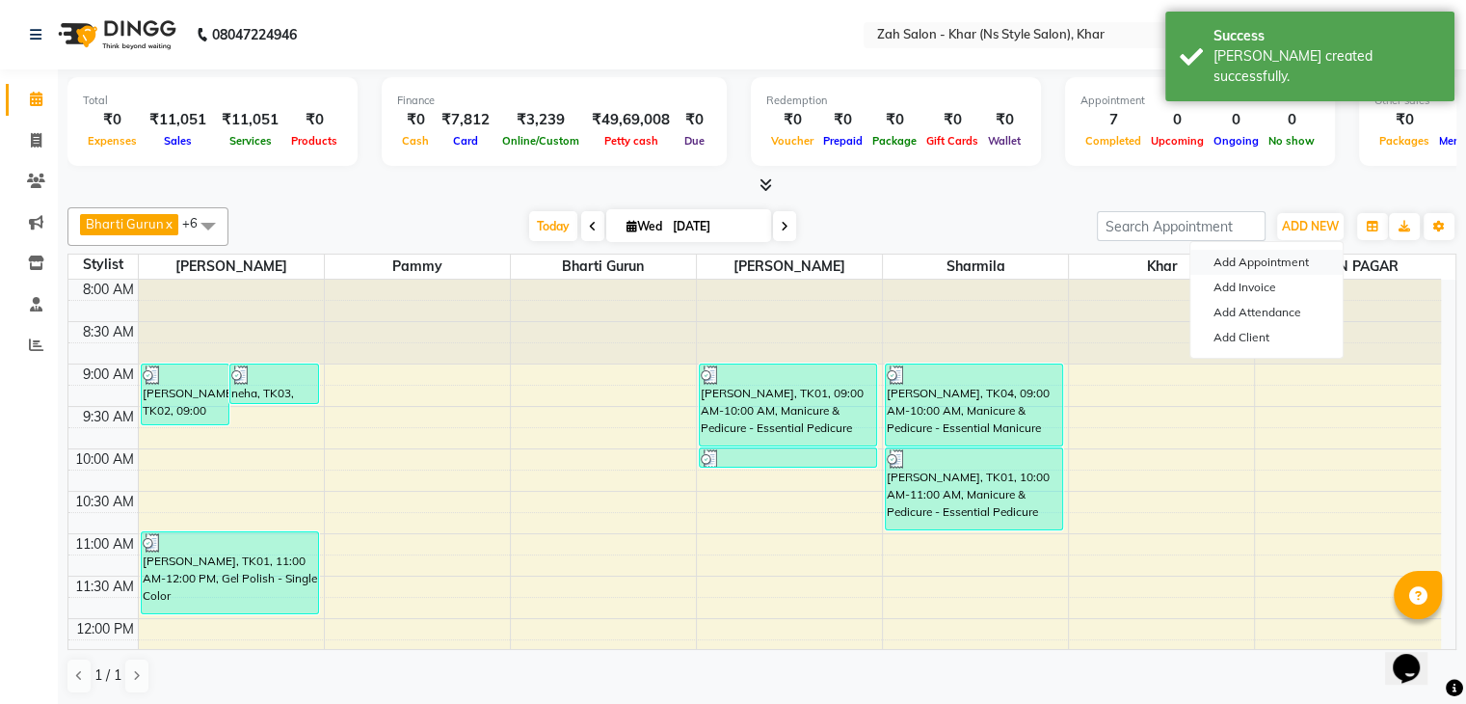
click at [1221, 256] on button "Add Appointment" at bounding box center [1266, 262] width 152 height 25
select select "540"
select select "tentative"
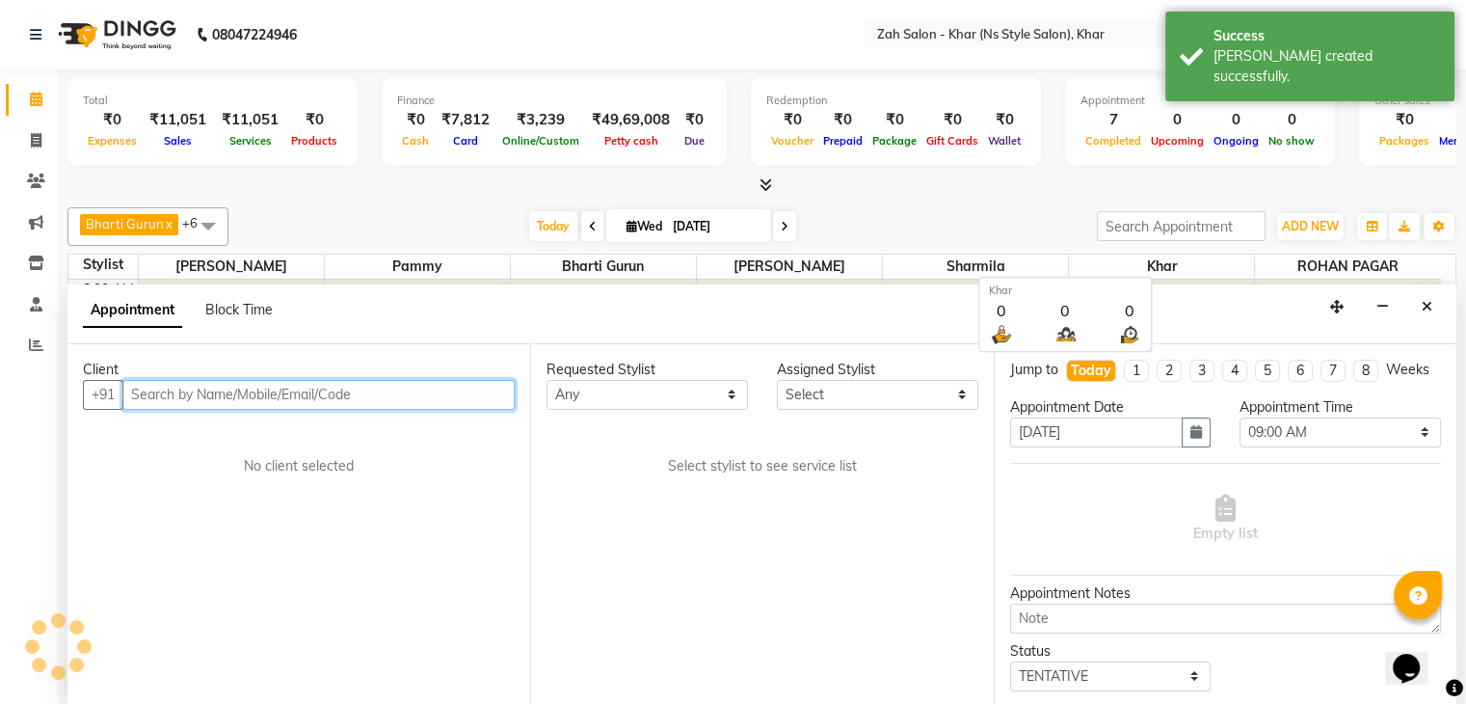
scroll to position [1, 0]
click at [442, 387] on input "text" at bounding box center [318, 394] width 392 height 30
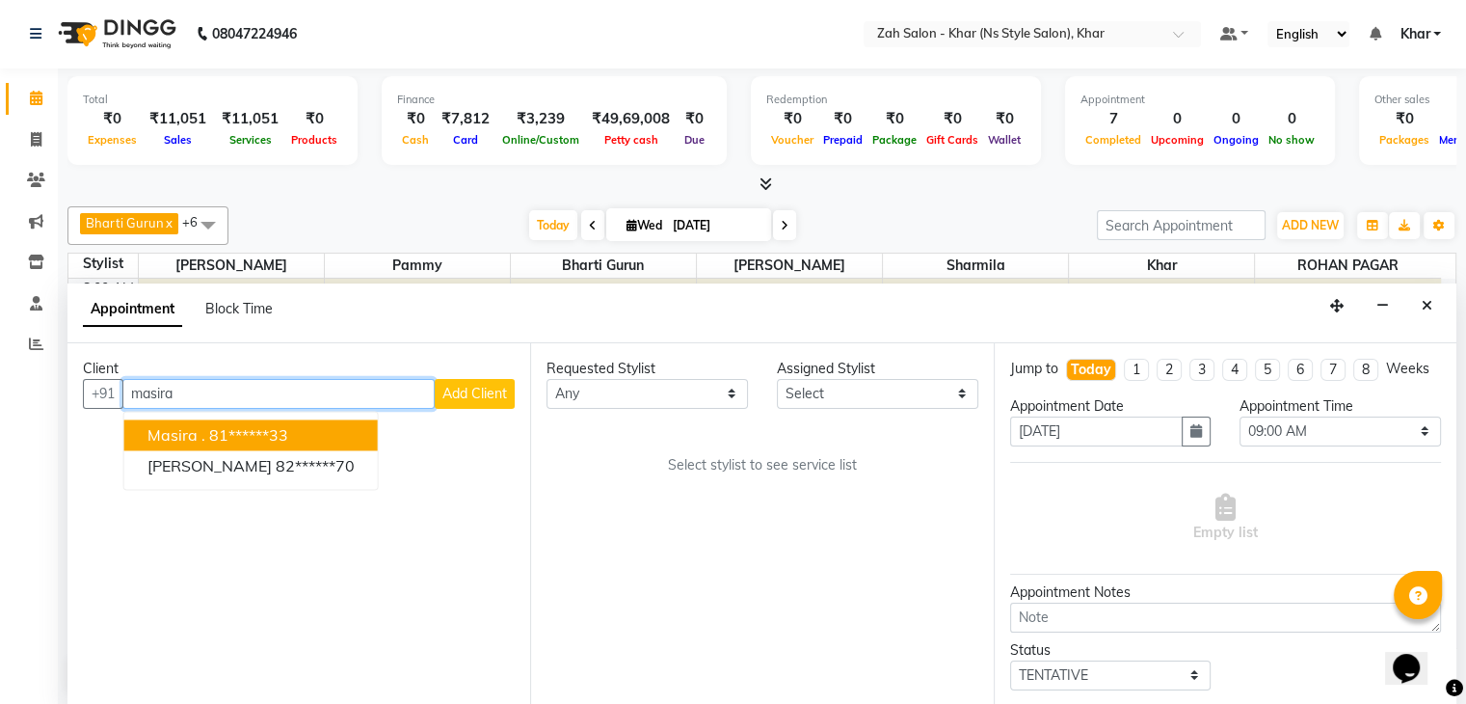
click at [278, 420] on button "Masira . 81******33" at bounding box center [251, 434] width 254 height 31
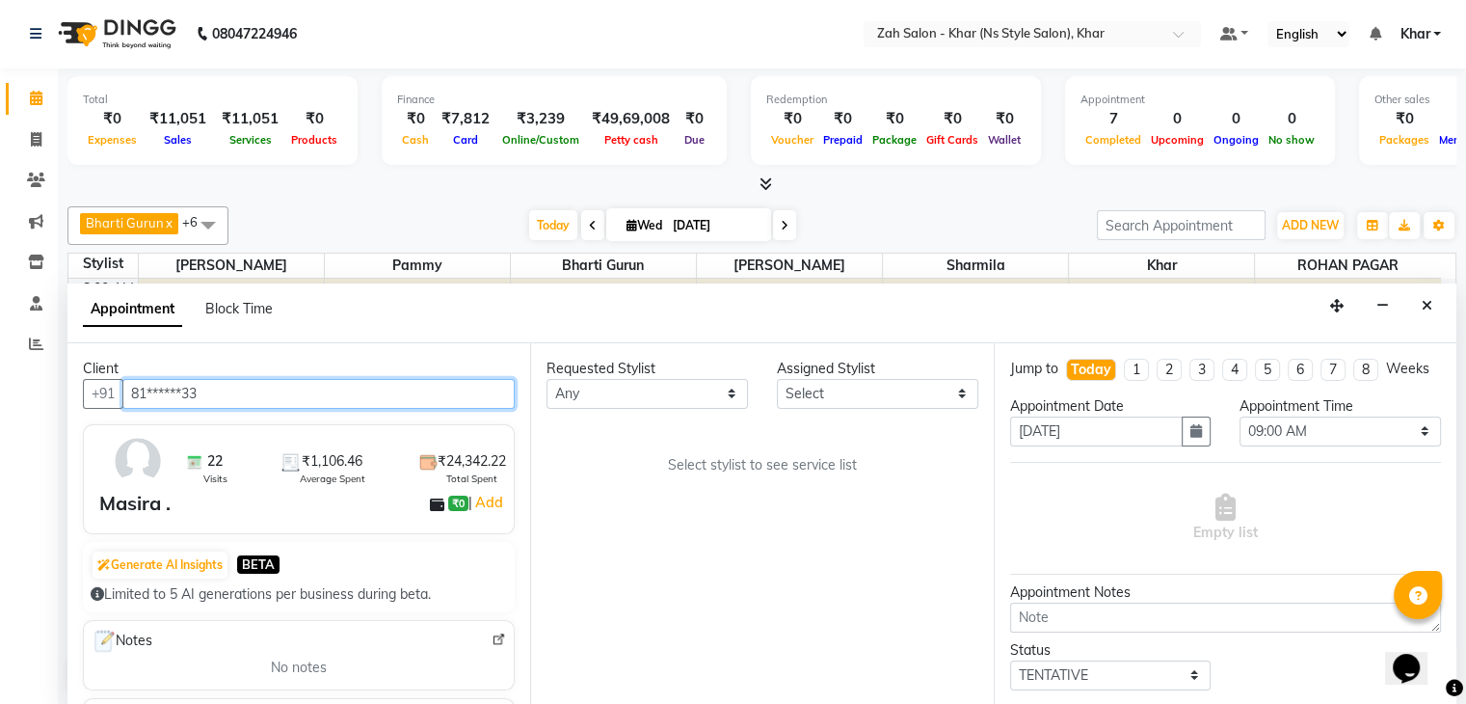
type input "81******33"
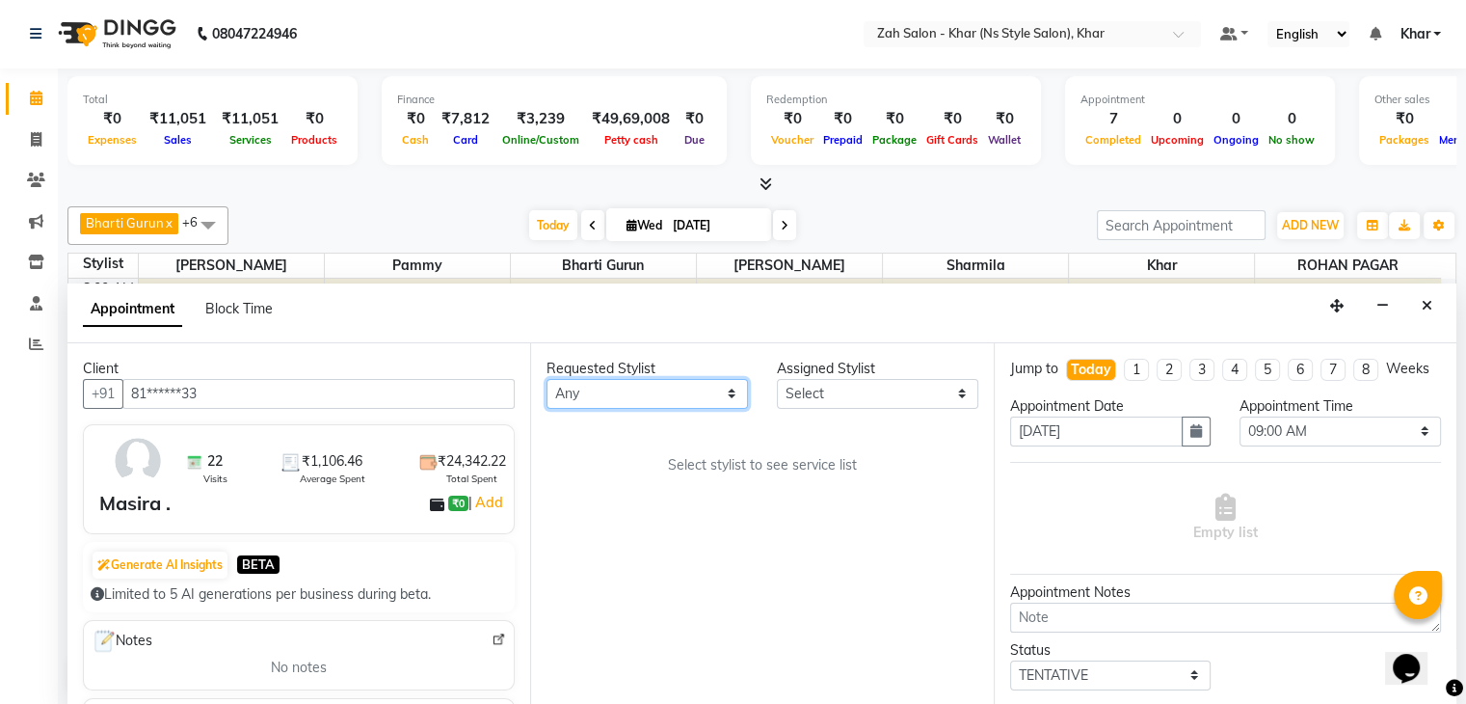
click at [590, 392] on select "Any Bharti Gurun [PERSON_NAME] [PERSON_NAME] Khar [PERSON_NAME] PAGAR [PERSON_N…" at bounding box center [647, 394] width 201 height 30
select select "38404"
click at [547, 379] on select "Any Bharti Gurun [PERSON_NAME] [PERSON_NAME] Khar [PERSON_NAME] PAGAR [PERSON_N…" at bounding box center [647, 394] width 201 height 30
select select "38404"
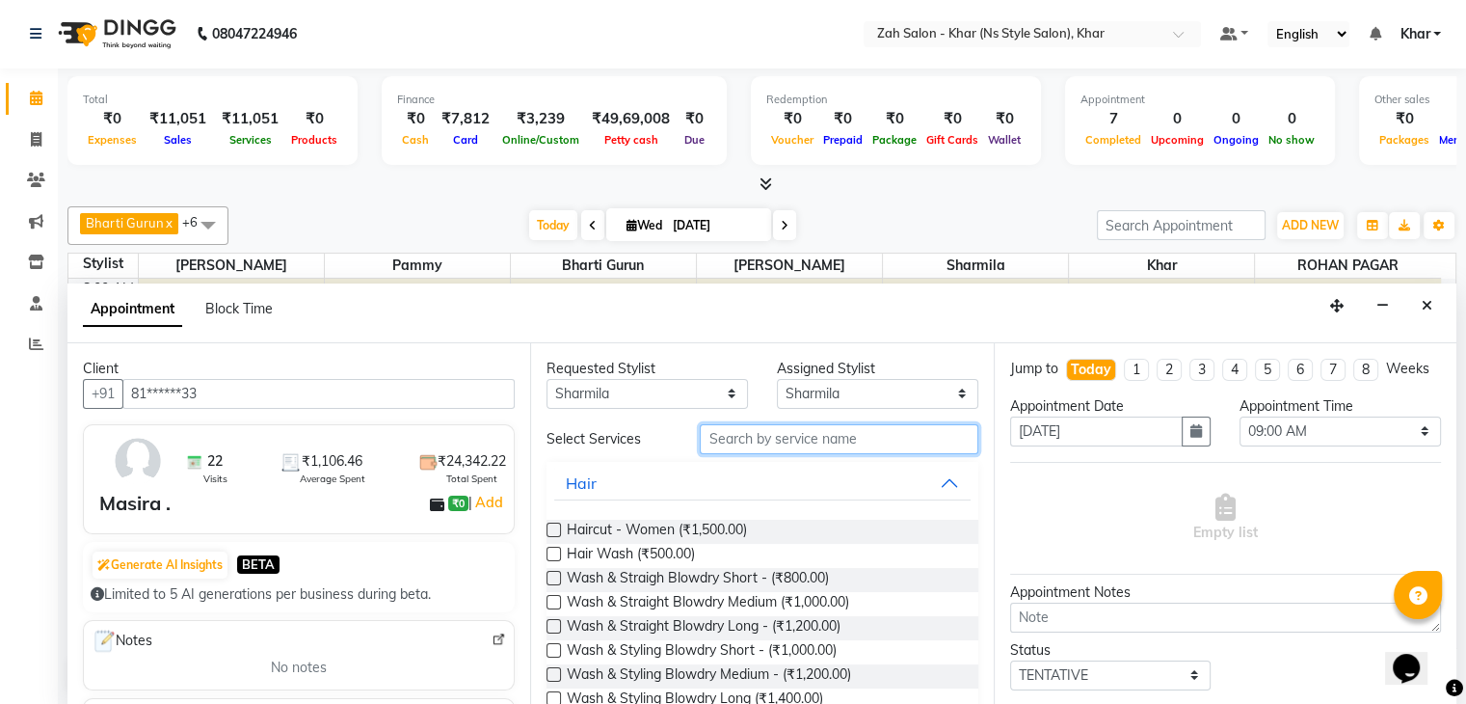
click at [706, 438] on input "text" at bounding box center [839, 439] width 278 height 30
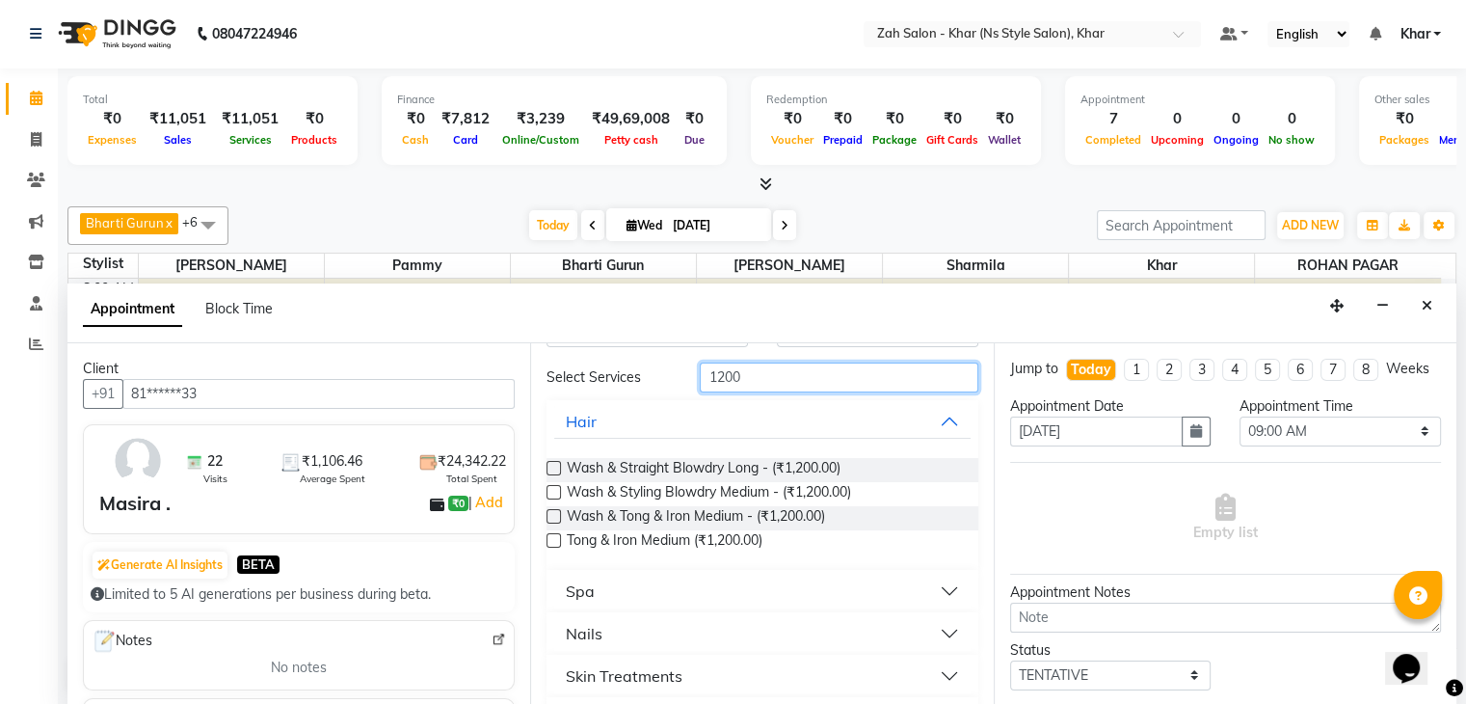
scroll to position [111, 0]
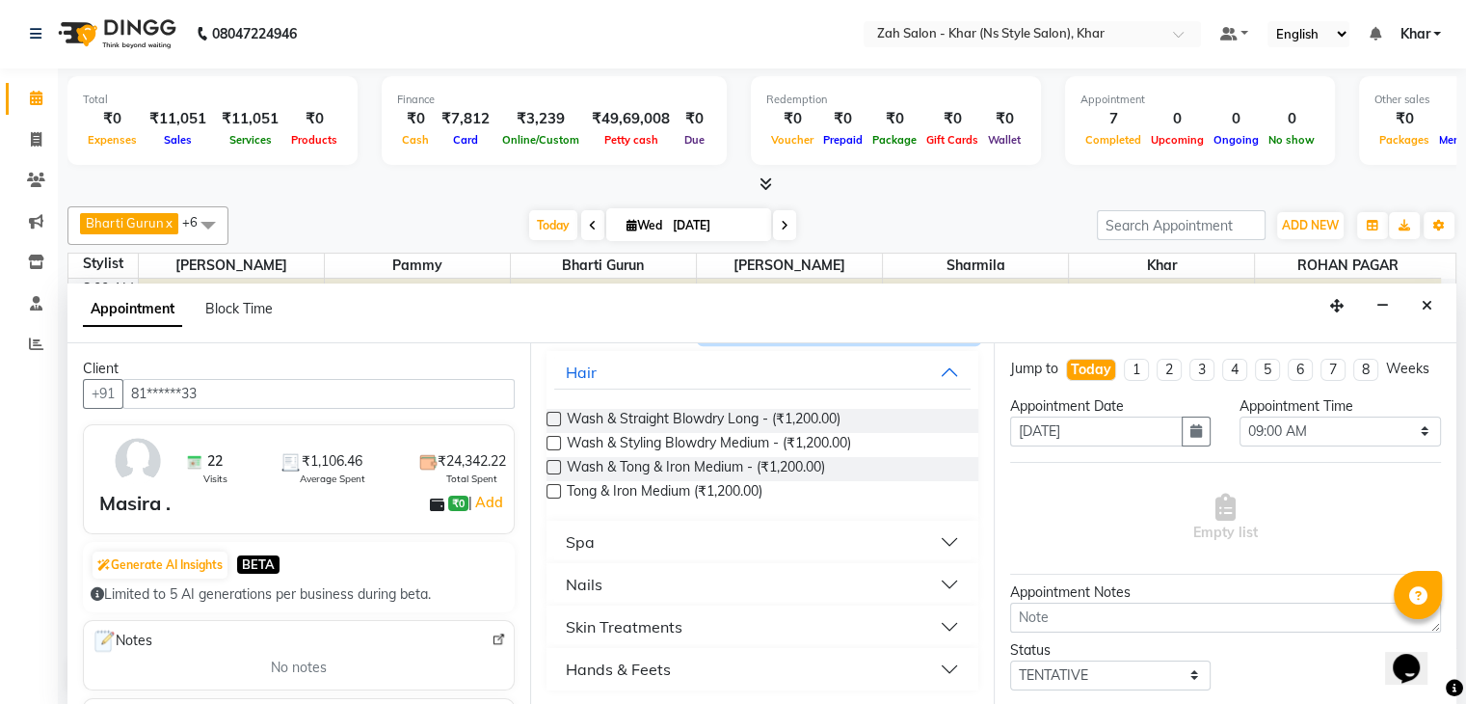
type input "1200"
click at [630, 626] on div "Skin Treatments" at bounding box center [624, 626] width 117 height 23
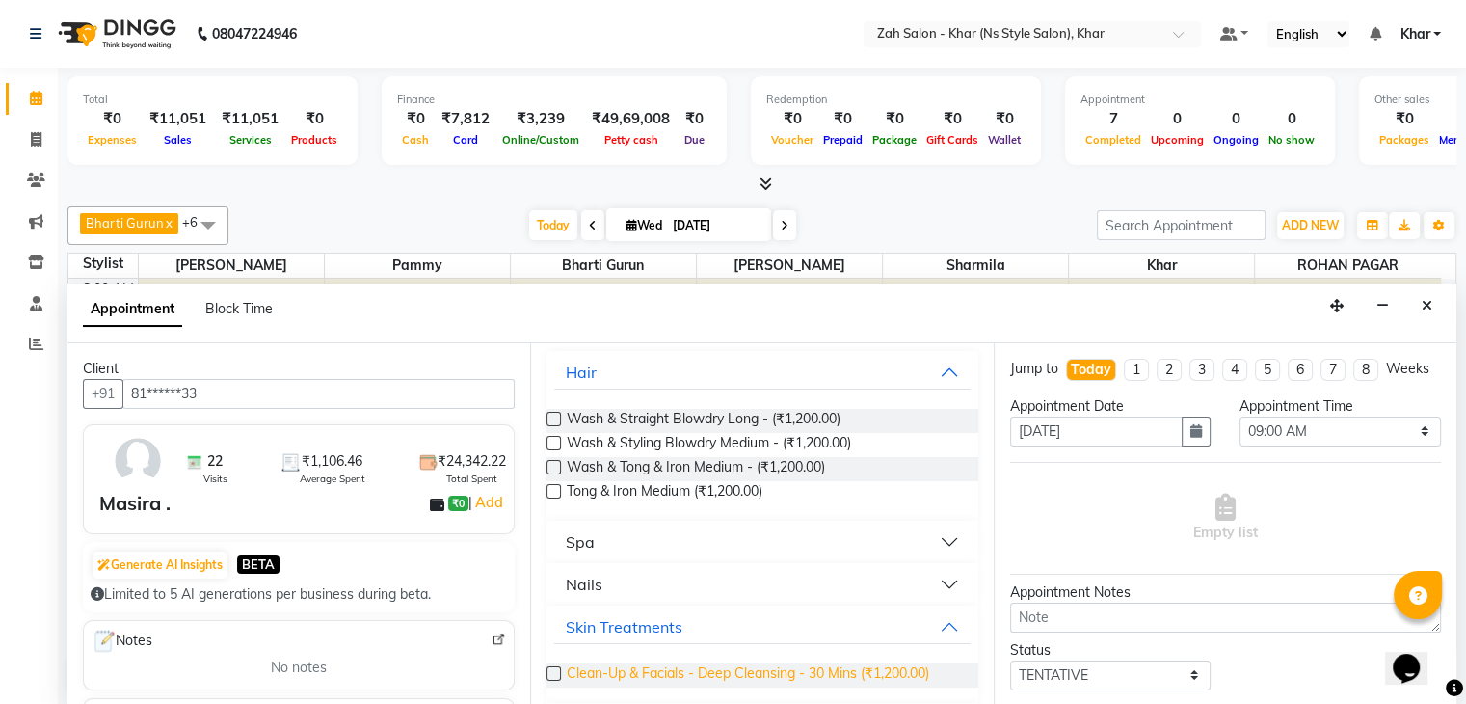
click at [742, 674] on span "Clean-Up & Facials - Deep Cleansing - 30 Mins (₹1,200.00)" at bounding box center [748, 675] width 362 height 24
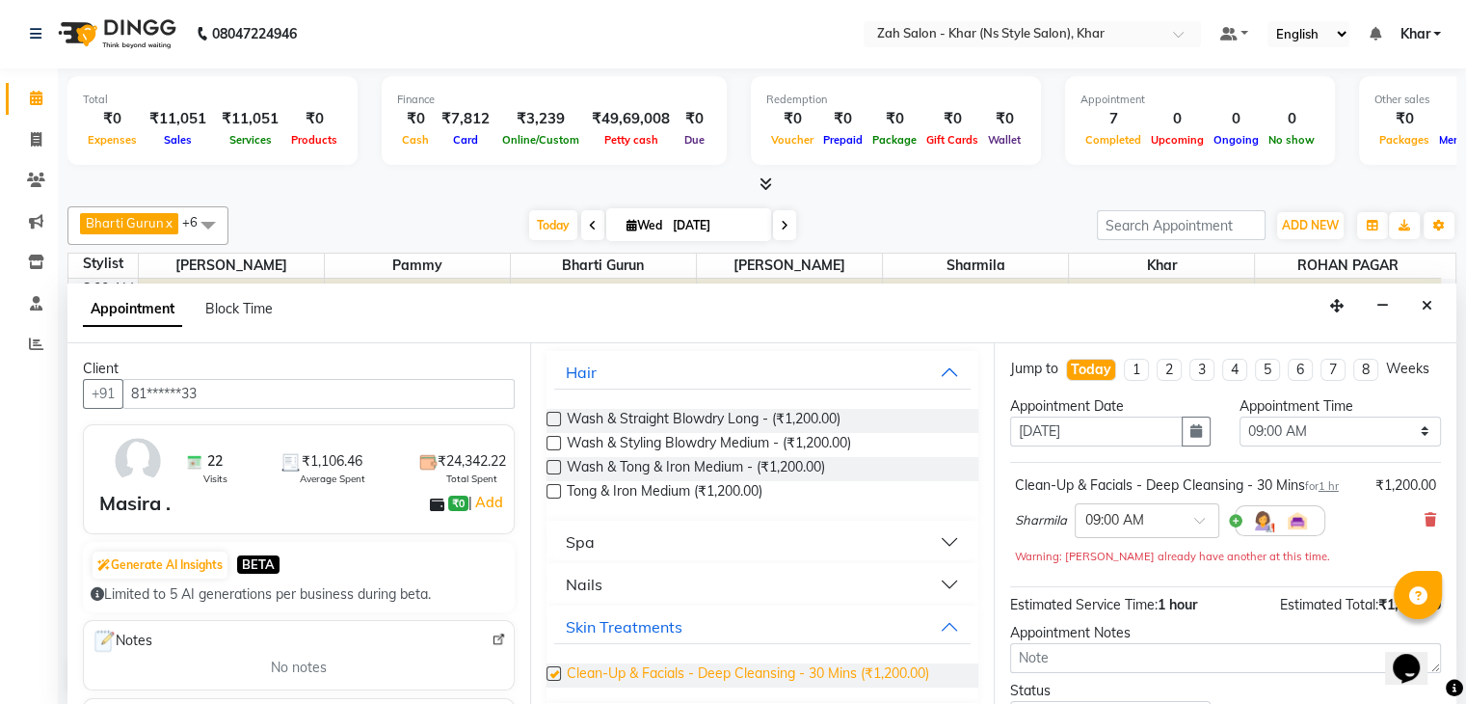
checkbox input "false"
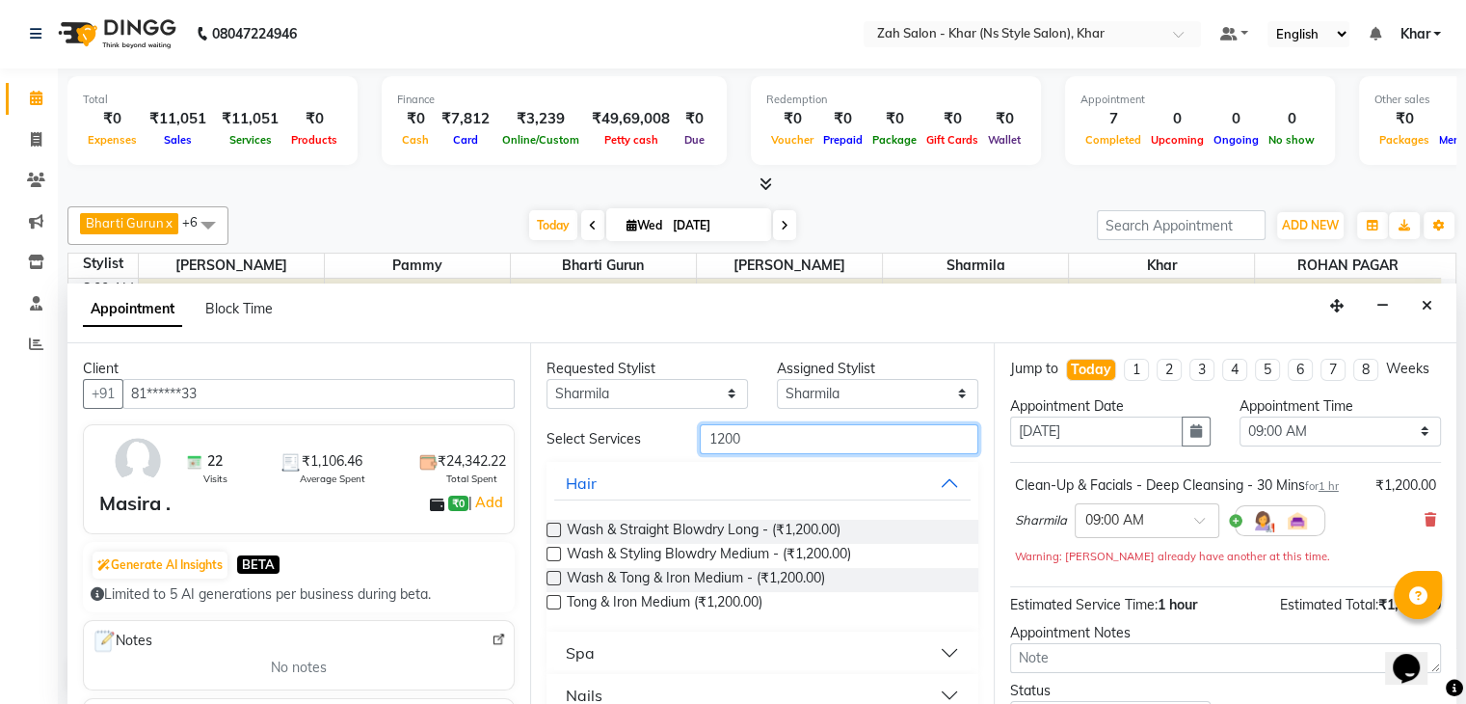
click at [739, 436] on input "1200" at bounding box center [839, 439] width 278 height 30
type input "1"
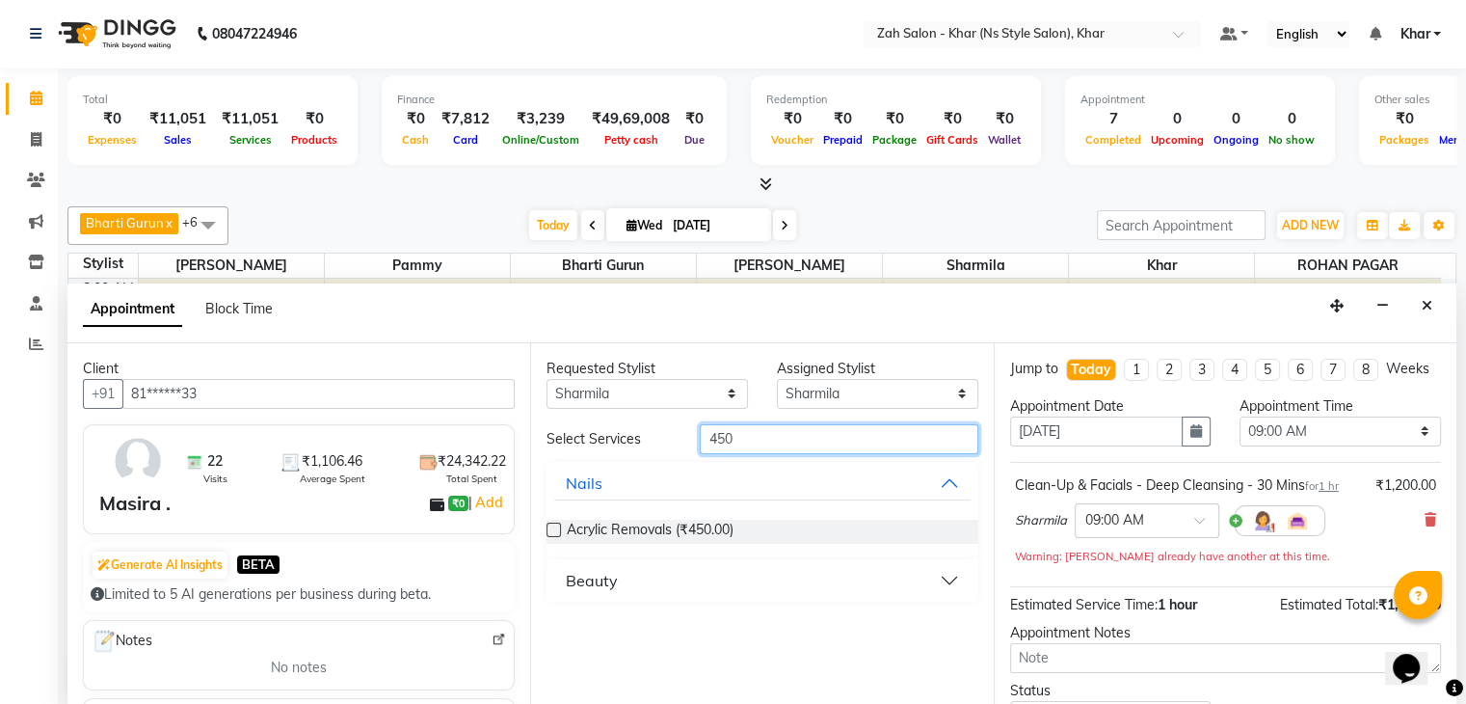
type input "450"
click at [609, 571] on div "Beauty" at bounding box center [592, 580] width 52 height 23
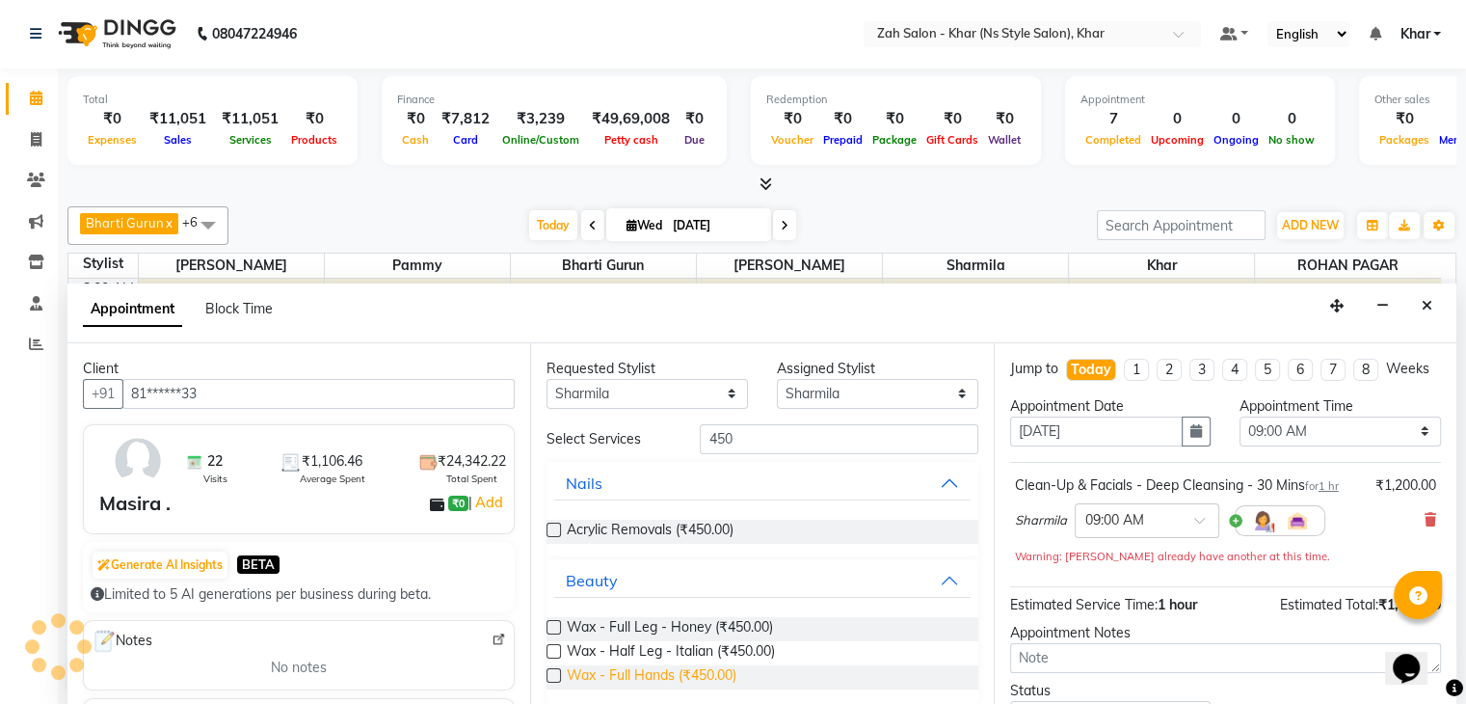
click at [647, 674] on span "Wax - Full Hands (₹450.00)" at bounding box center [652, 677] width 170 height 24
checkbox input "false"
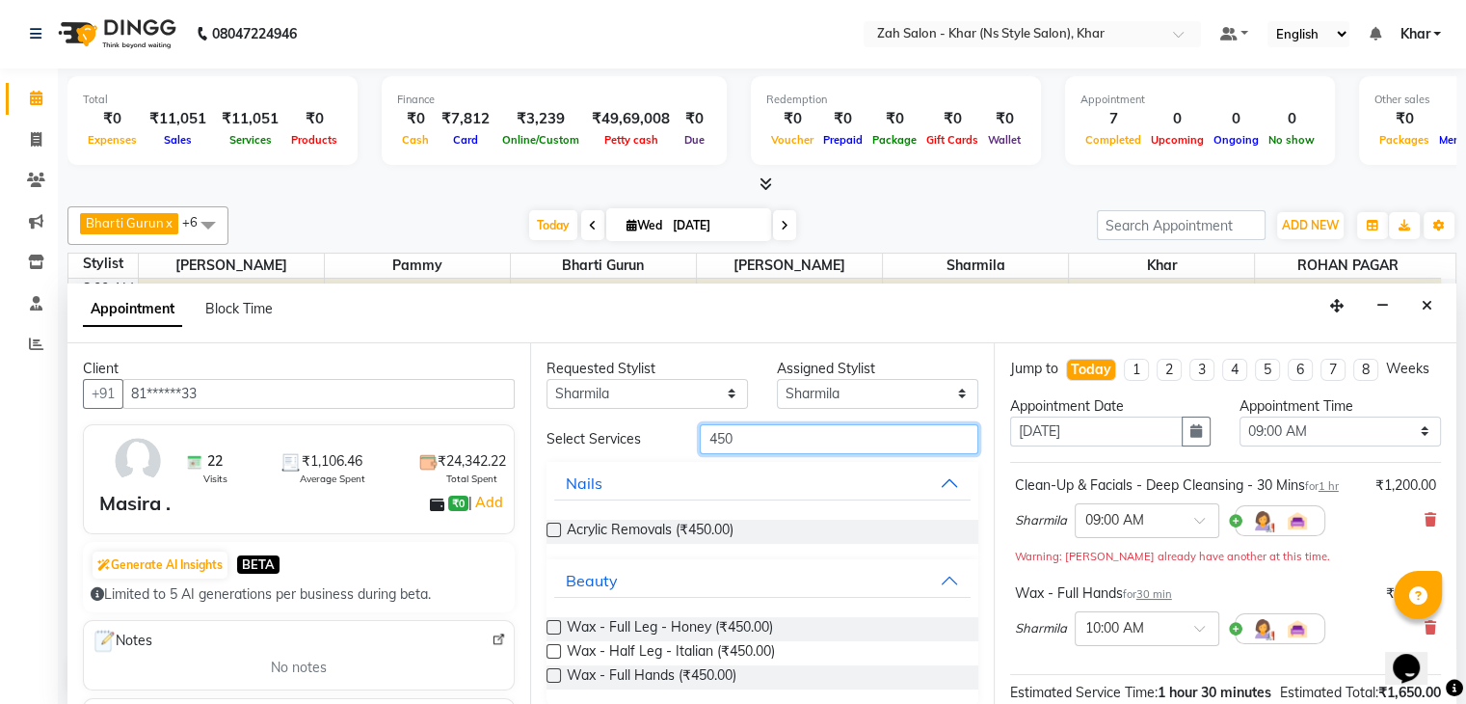
click at [721, 439] on input "450" at bounding box center [839, 439] width 278 height 30
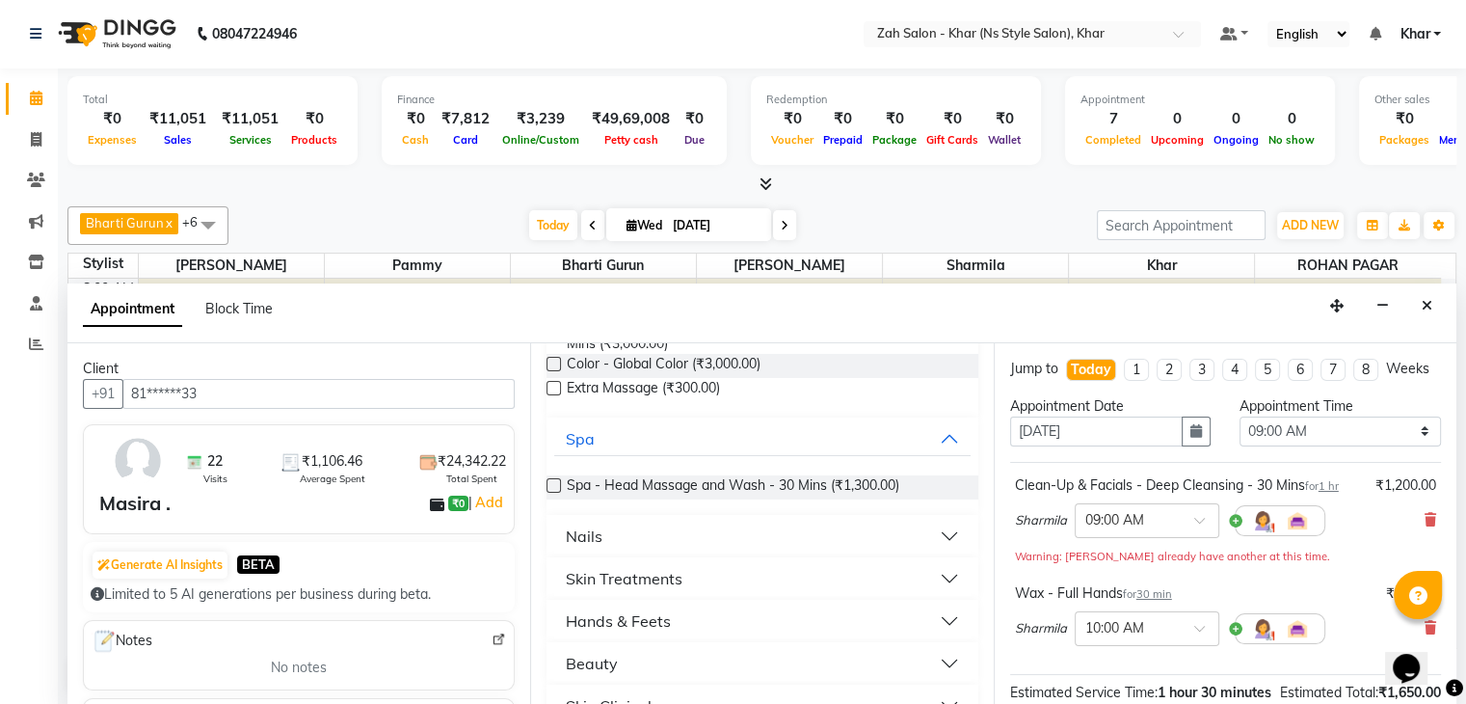
scroll to position [266, 0]
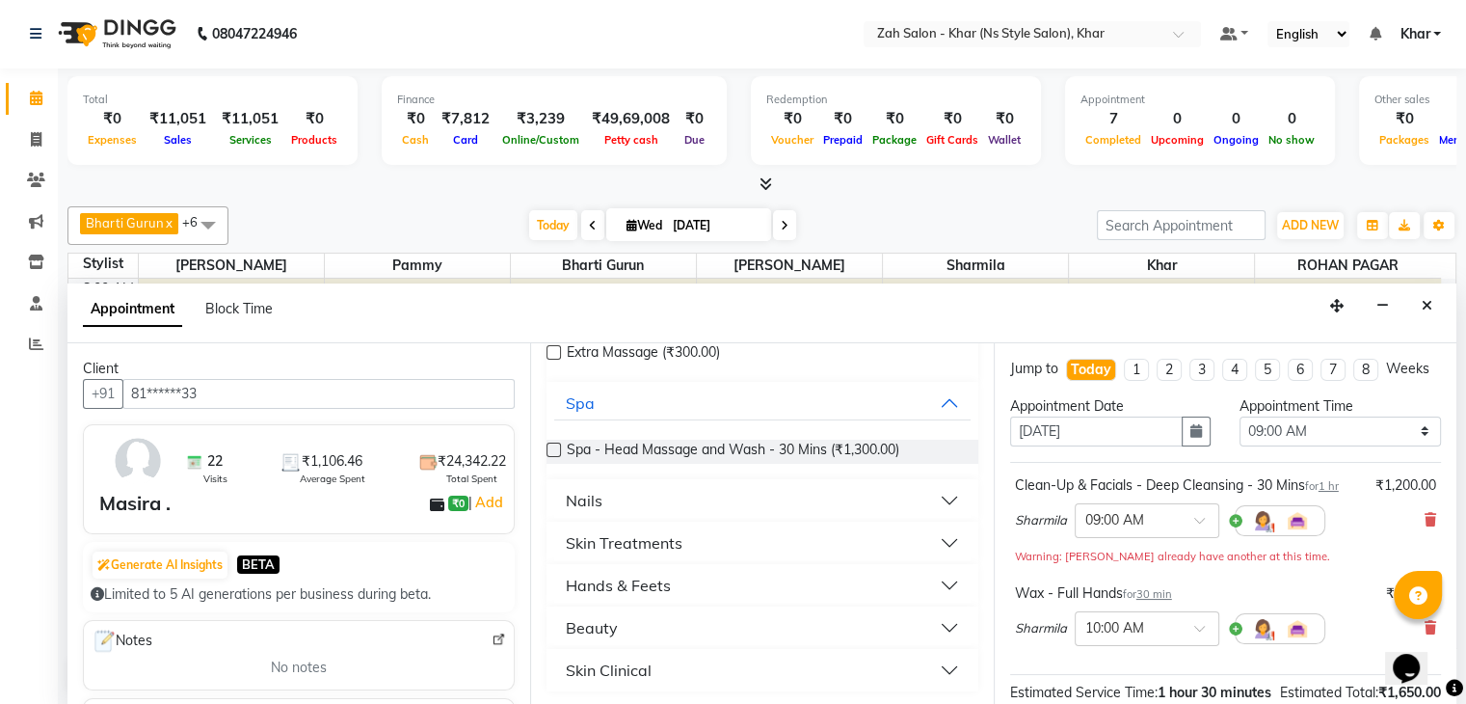
type input "300"
click at [608, 626] on div "Beauty" at bounding box center [592, 627] width 52 height 23
click at [685, 696] on span "Wax - Underarms - Italian (₹300.00)" at bounding box center [679, 700] width 224 height 24
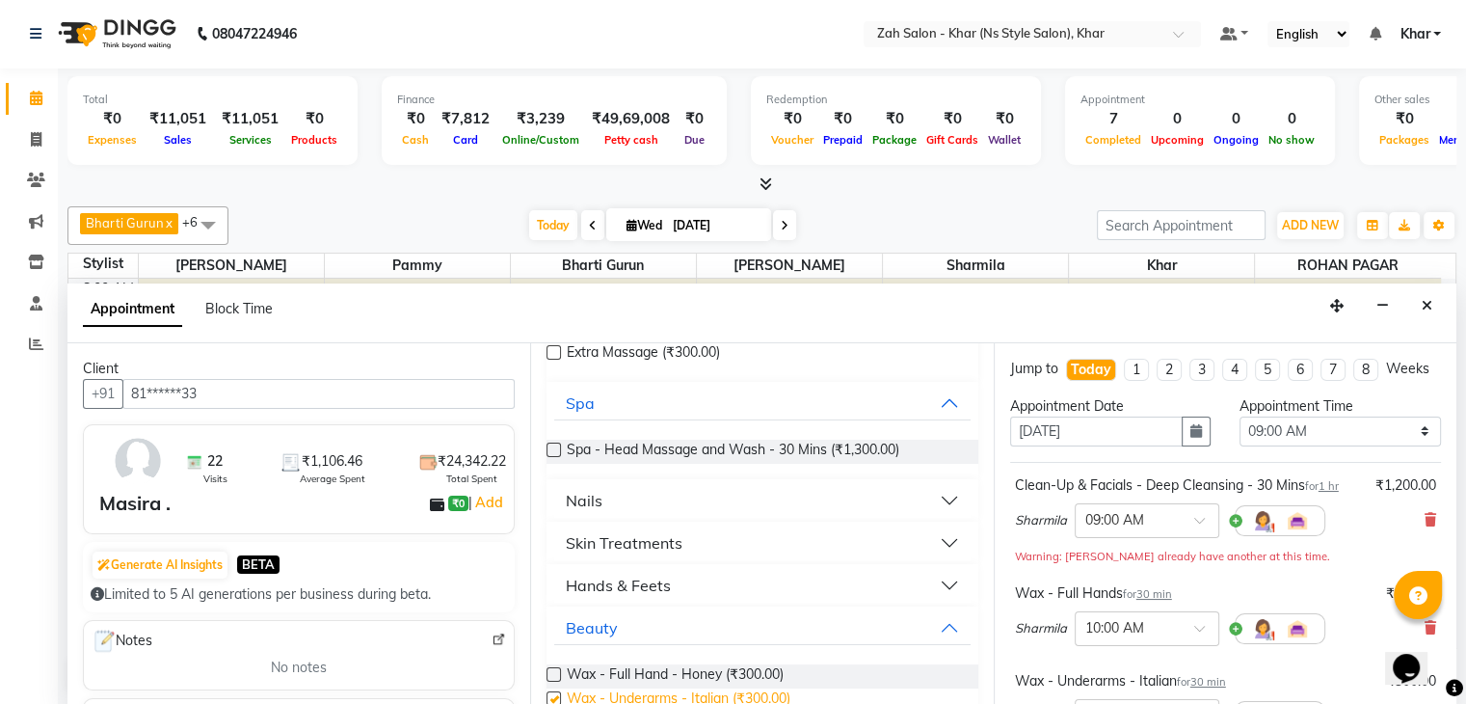
checkbox input "false"
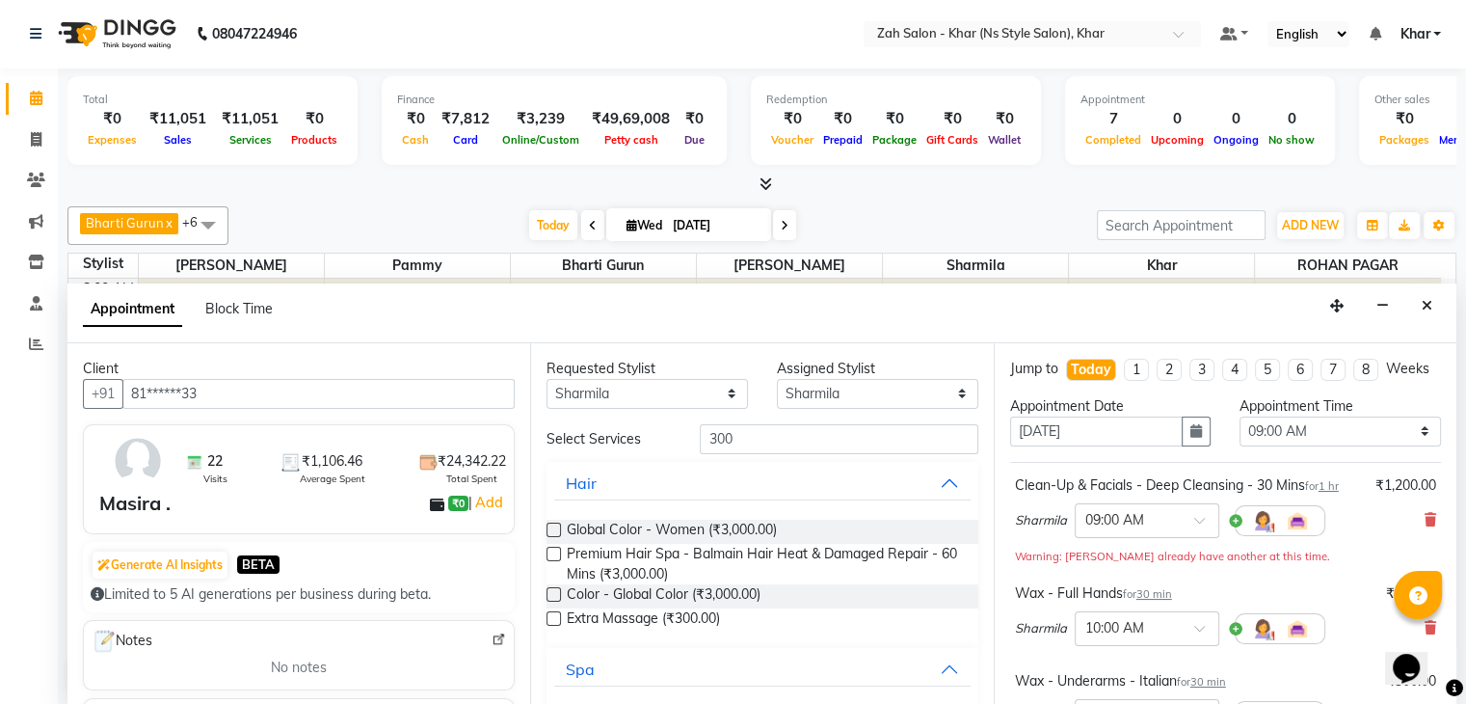
scroll to position [0, 0]
click at [713, 432] on input "300" at bounding box center [839, 439] width 278 height 30
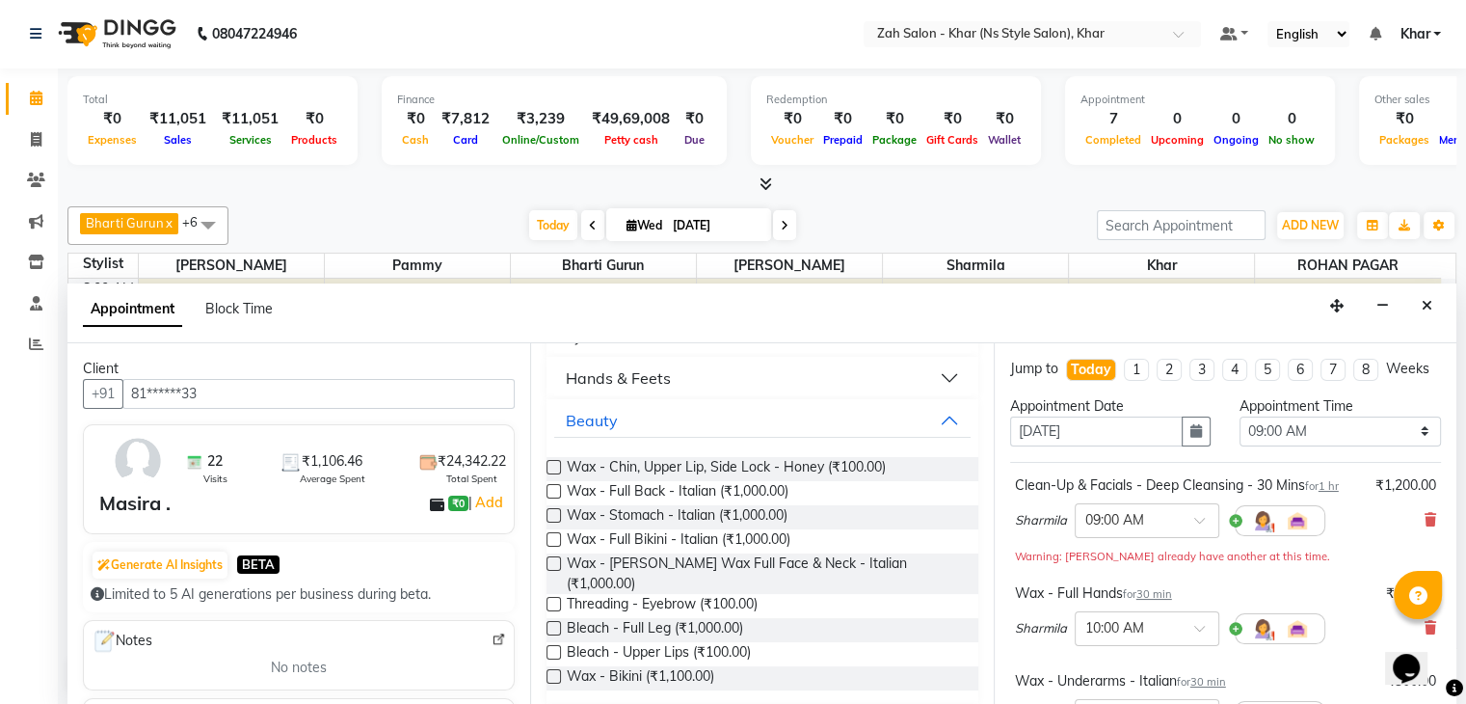
scroll to position [803, 0]
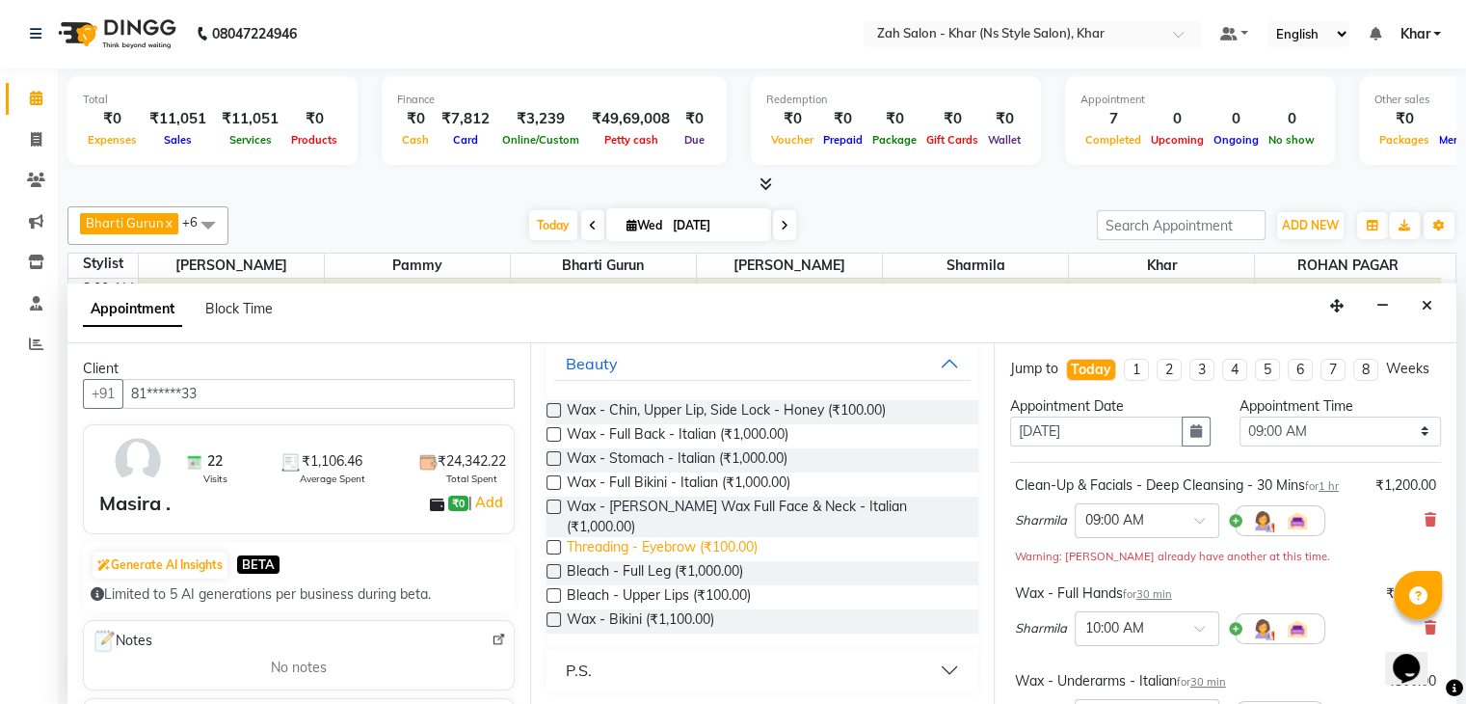
type input "100"
click at [681, 545] on span "Threading - Eyebrow (₹100.00)" at bounding box center [662, 549] width 191 height 24
checkbox input "false"
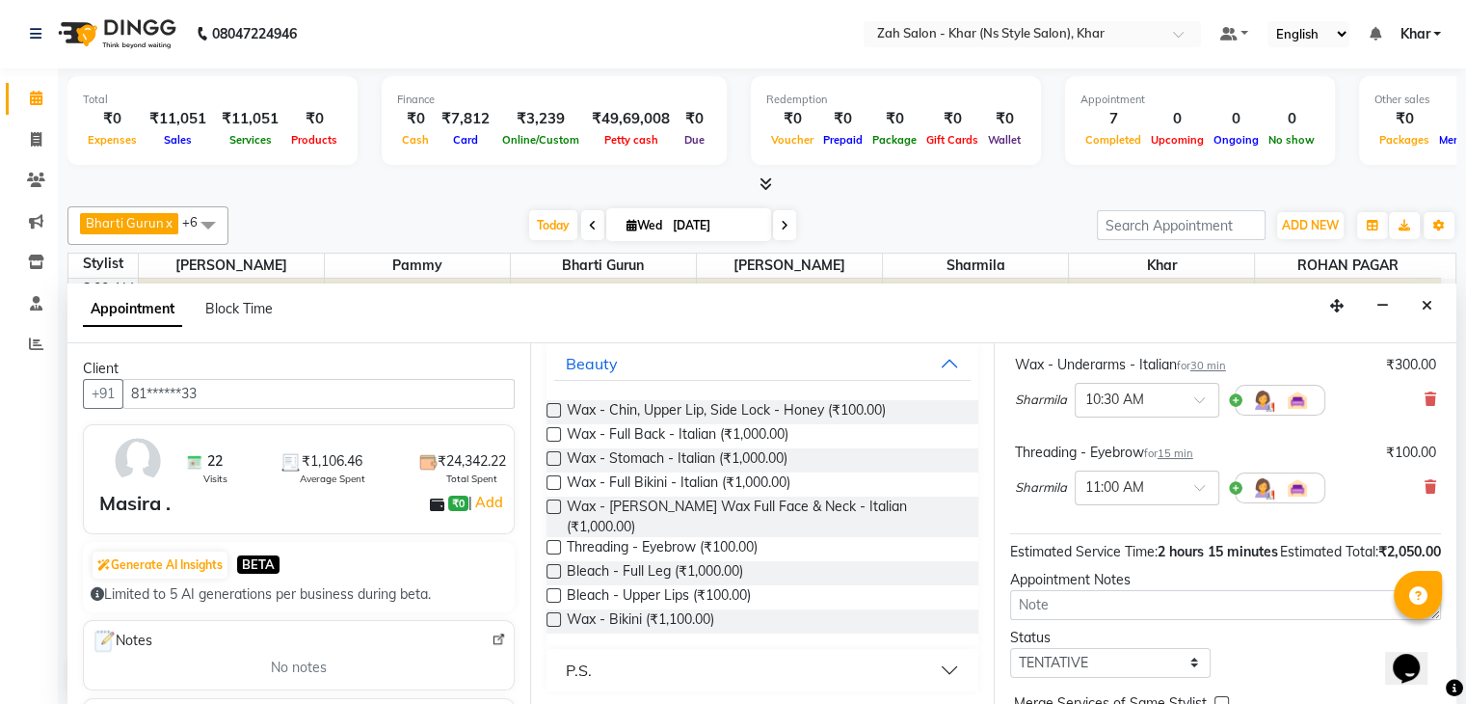
scroll to position [447, 0]
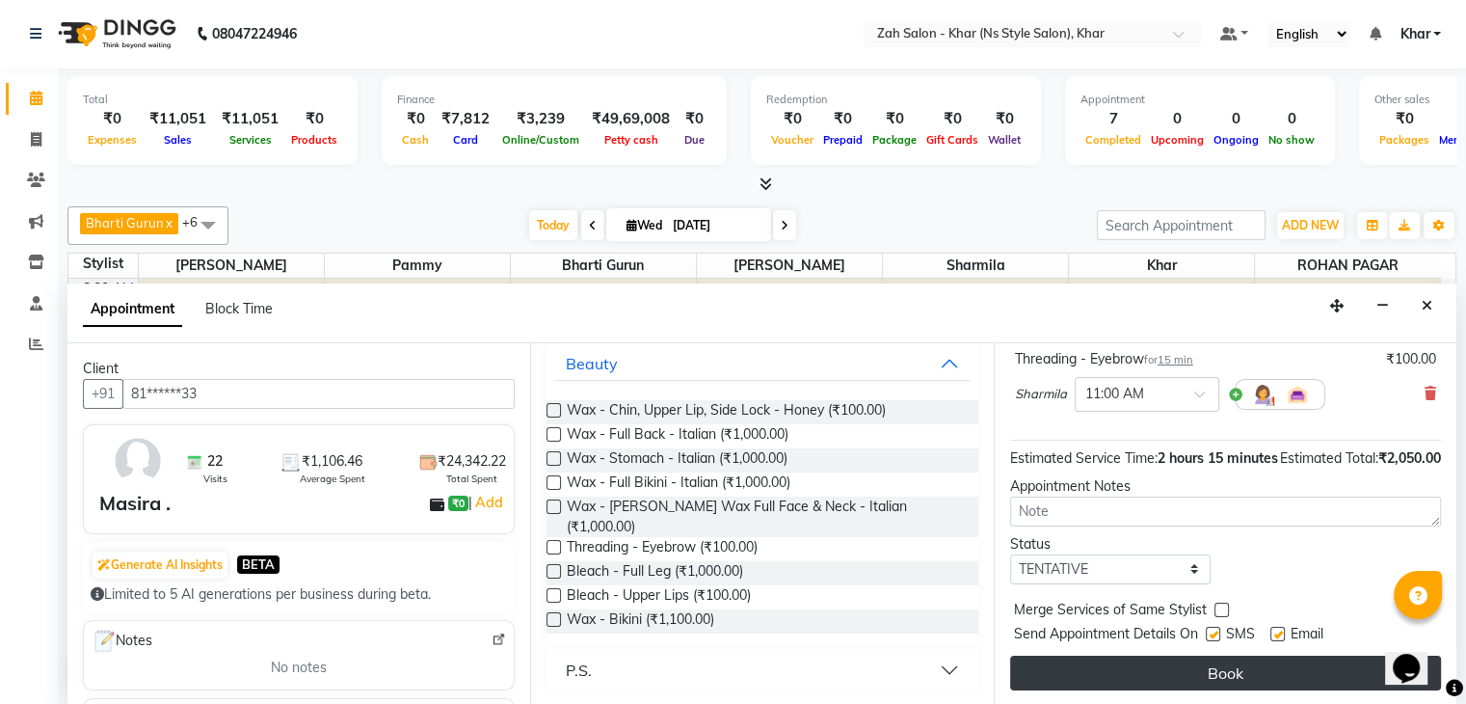
click at [1332, 662] on button "Book" at bounding box center [1225, 672] width 431 height 35
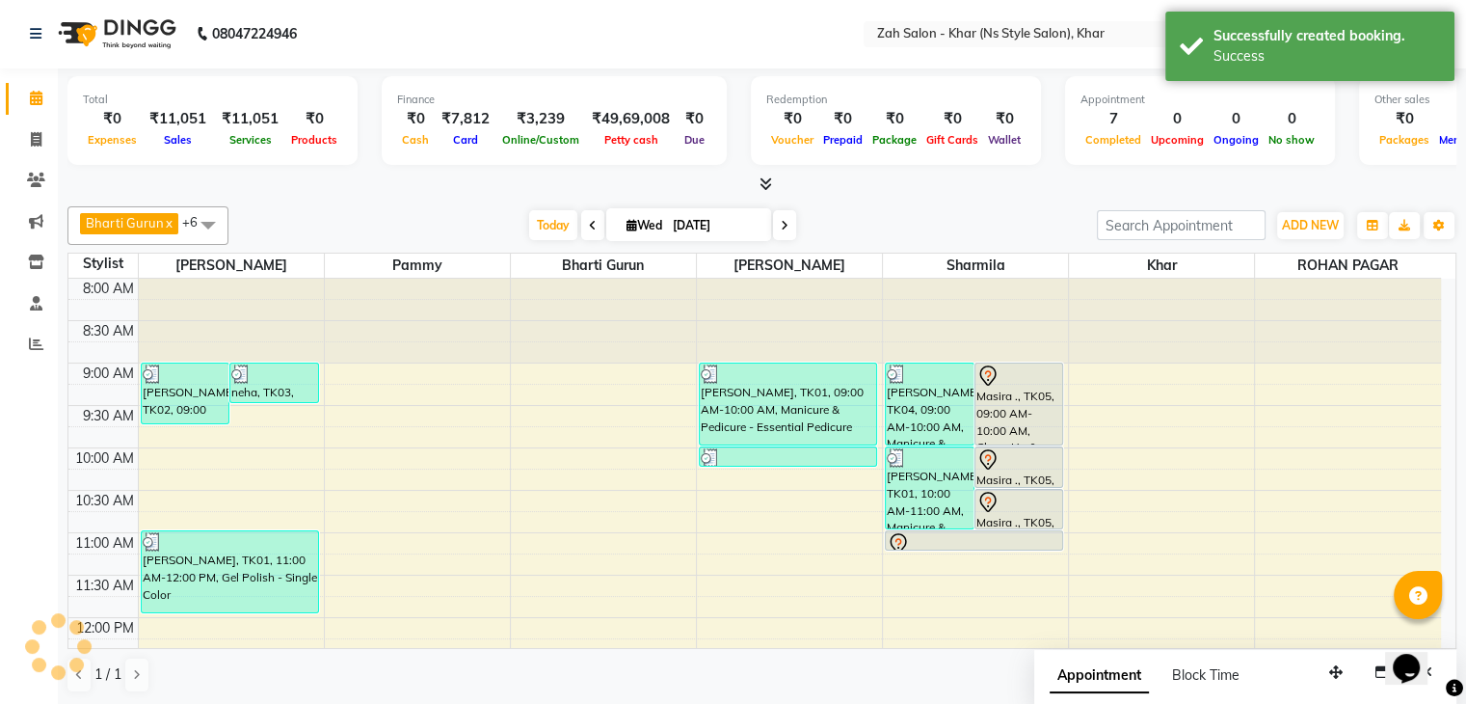
scroll to position [0, 0]
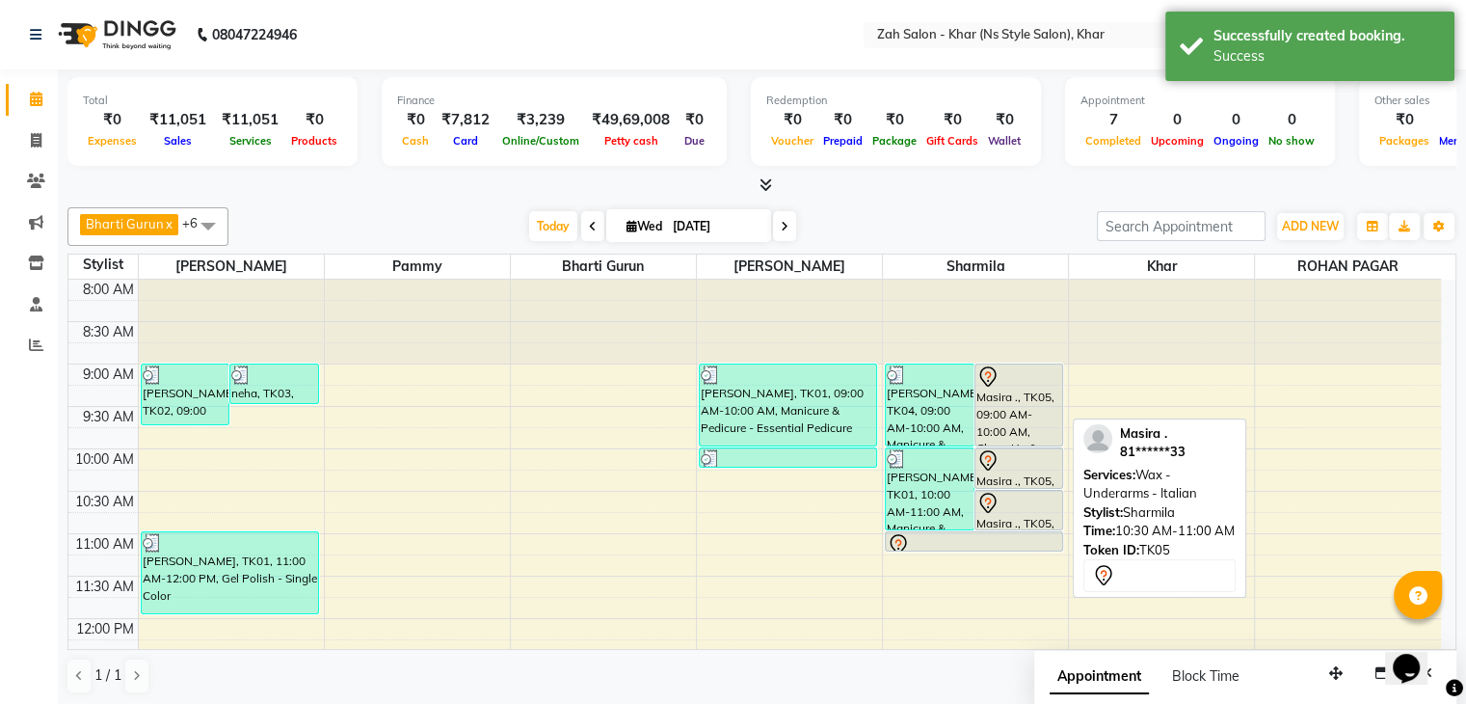
click at [977, 492] on icon at bounding box center [987, 503] width 23 height 23
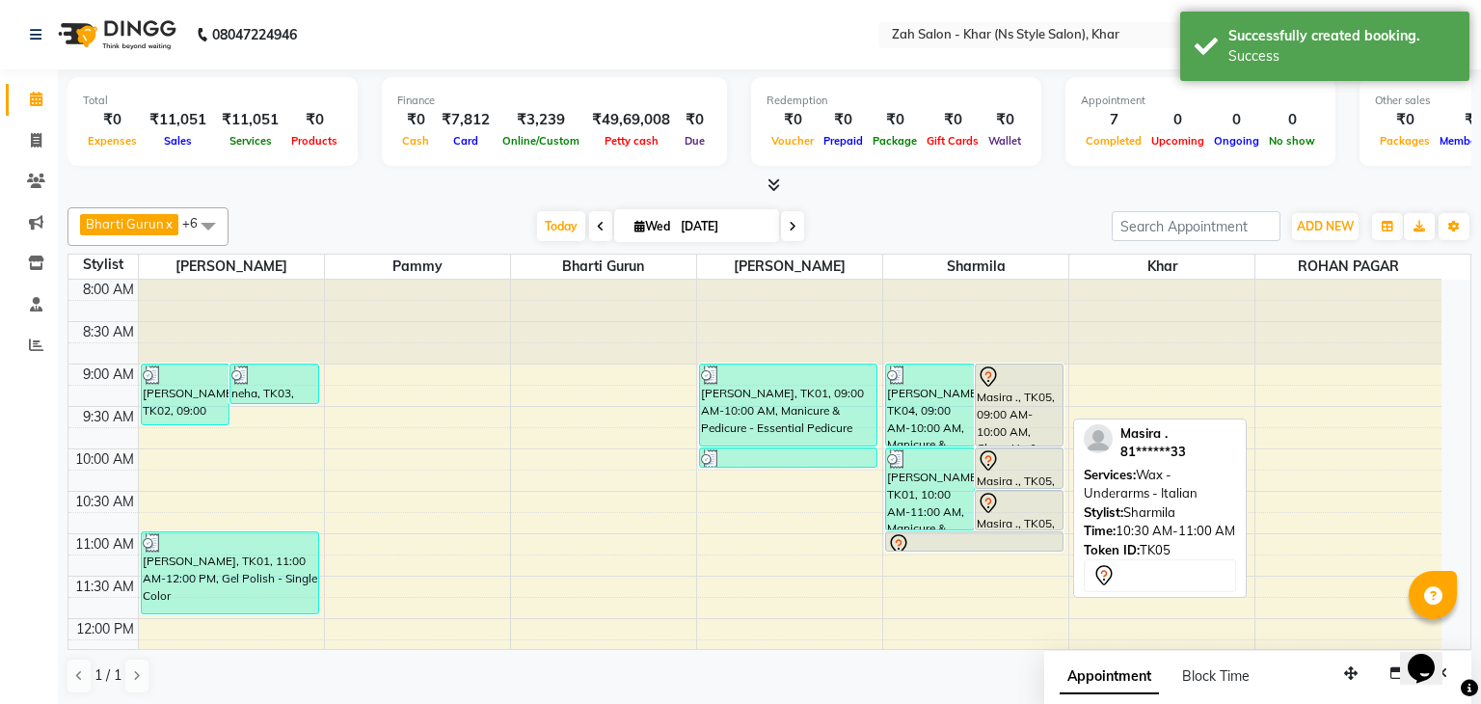
select select "7"
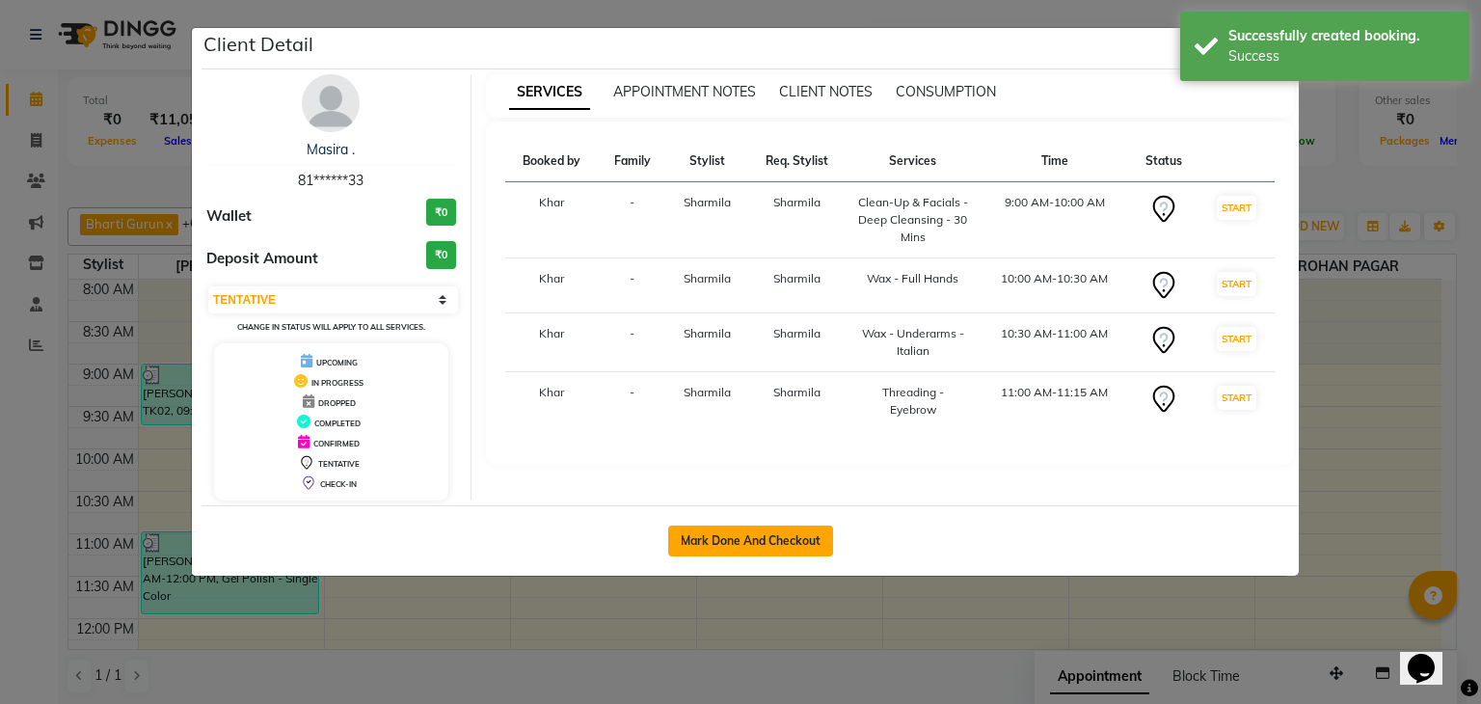
click at [739, 541] on button "Mark Done And Checkout" at bounding box center [750, 540] width 165 height 31
select select "service"
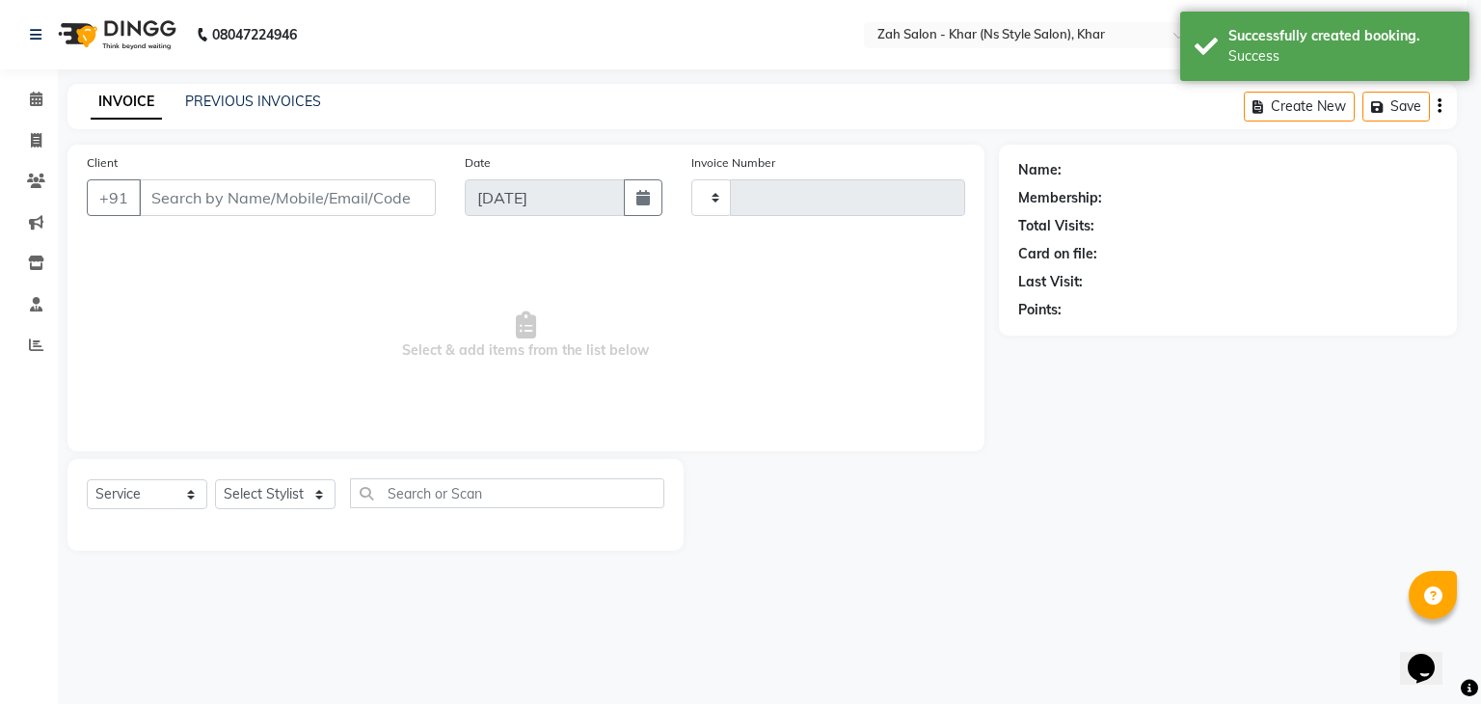
type input "1206"
select select "5619"
type input "81******33"
select select "38404"
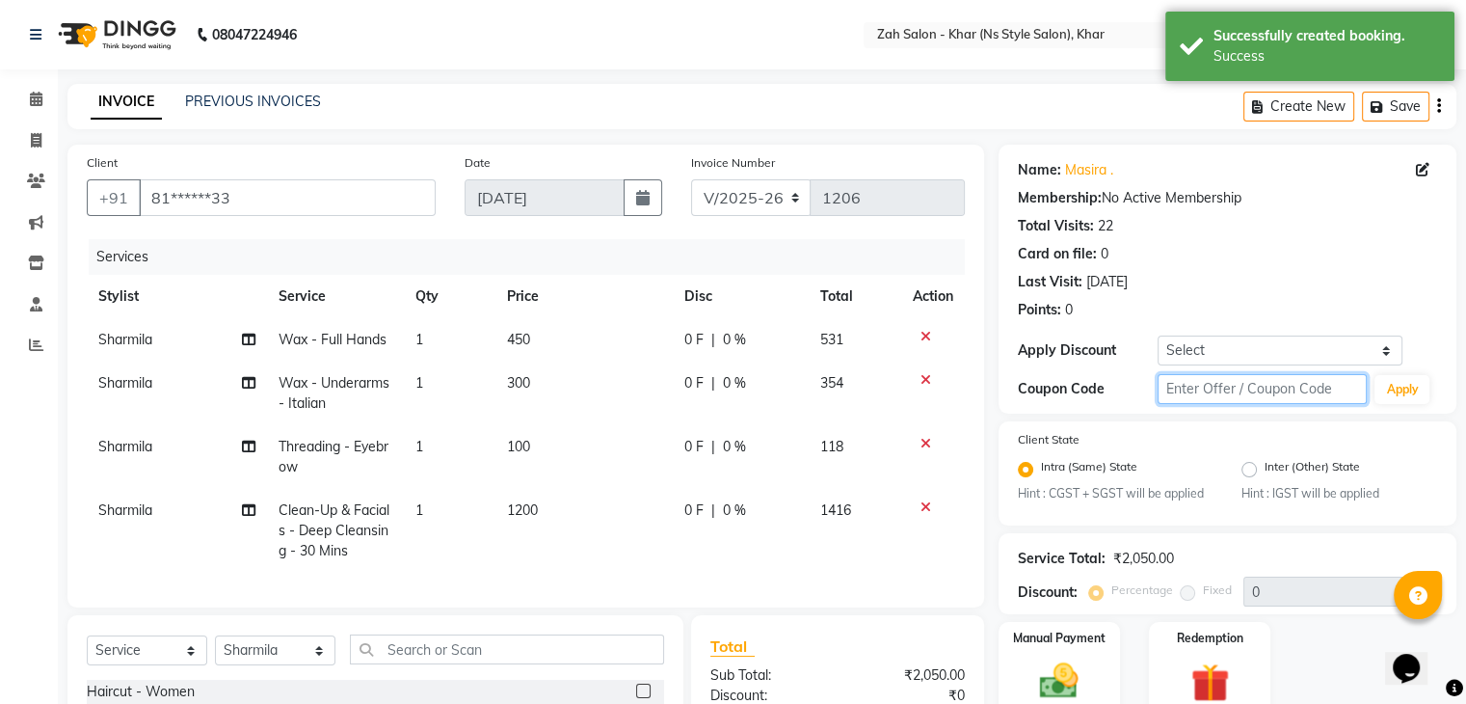
click at [1177, 387] on input "text" at bounding box center [1263, 389] width 210 height 30
type input "mg10"
click at [1403, 398] on button "Apply" at bounding box center [1402, 389] width 55 height 29
type input "10"
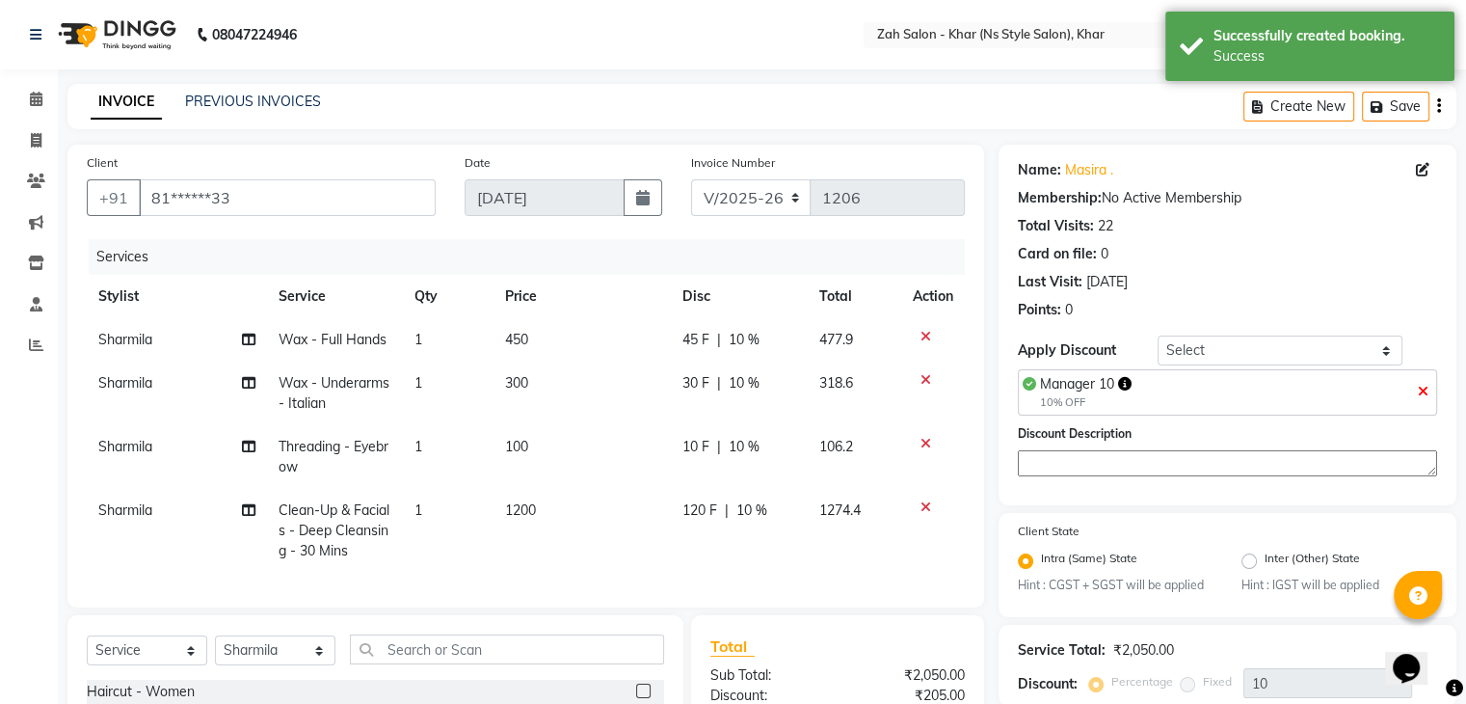
scroll to position [240, 0]
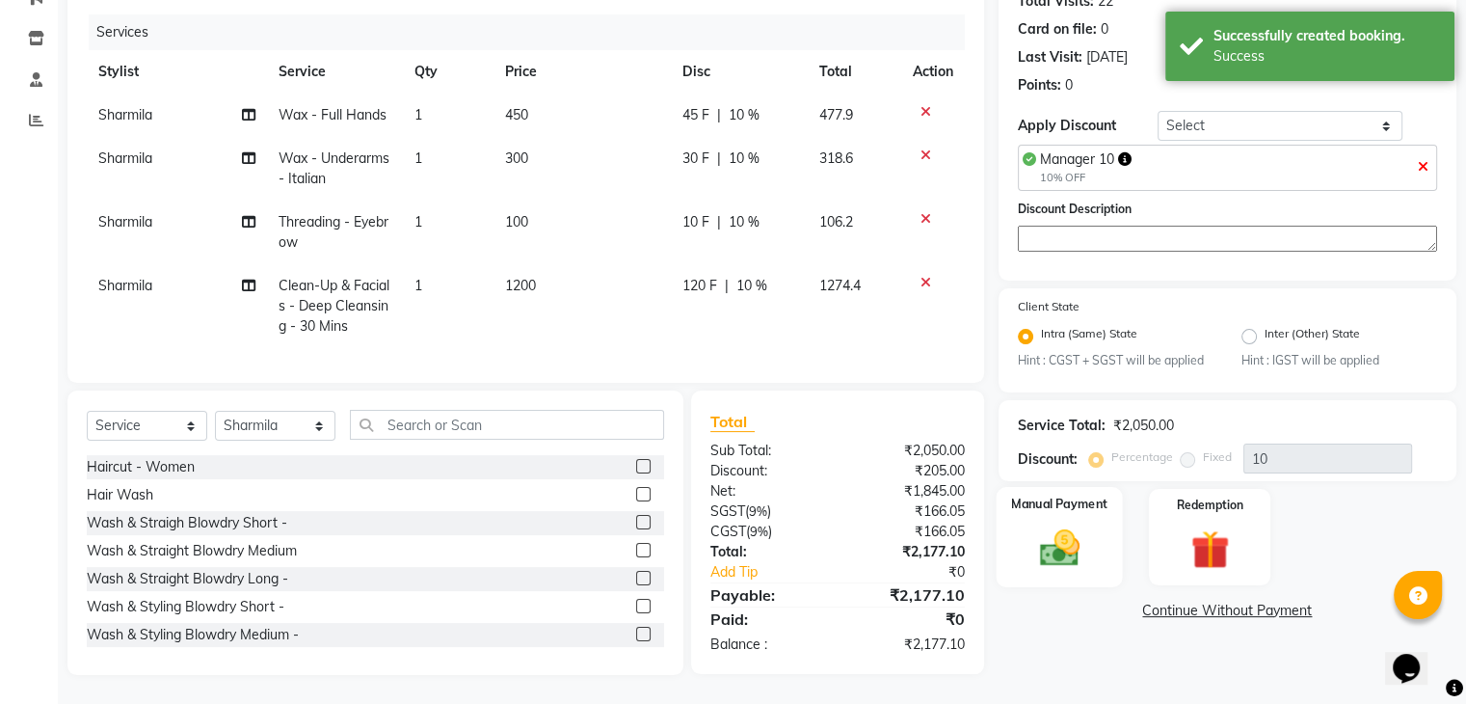
click at [1021, 552] on div "Manual Payment" at bounding box center [1059, 536] width 126 height 99
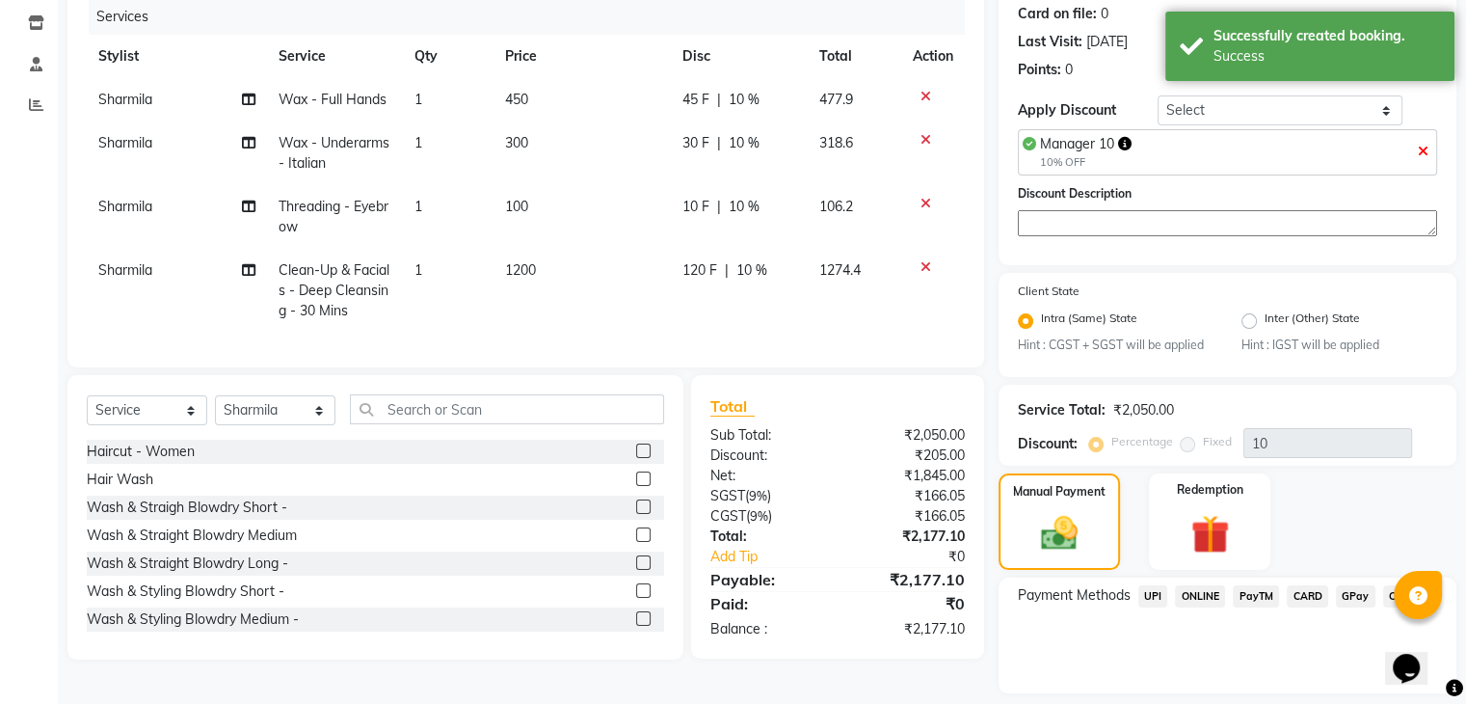
click at [1147, 592] on span "UPI" at bounding box center [1153, 596] width 30 height 22
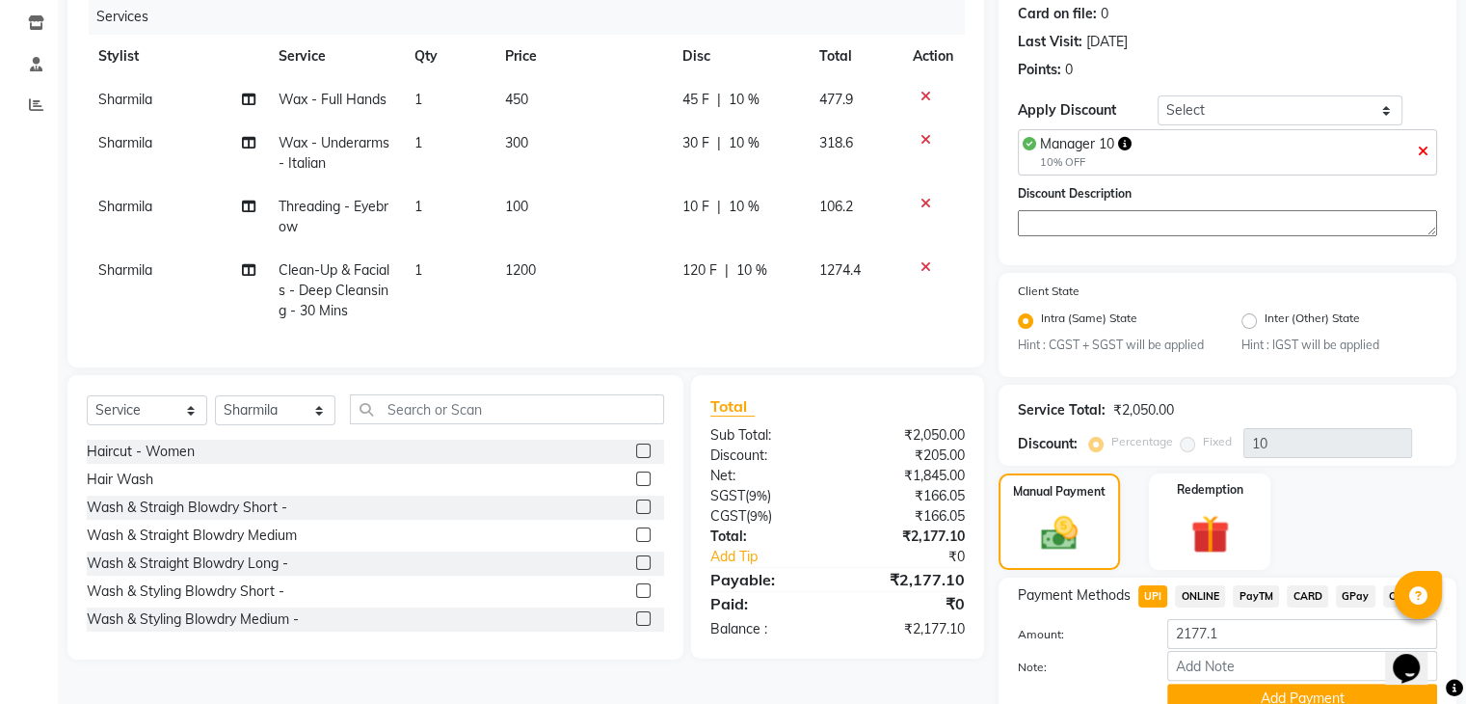
scroll to position [329, 0]
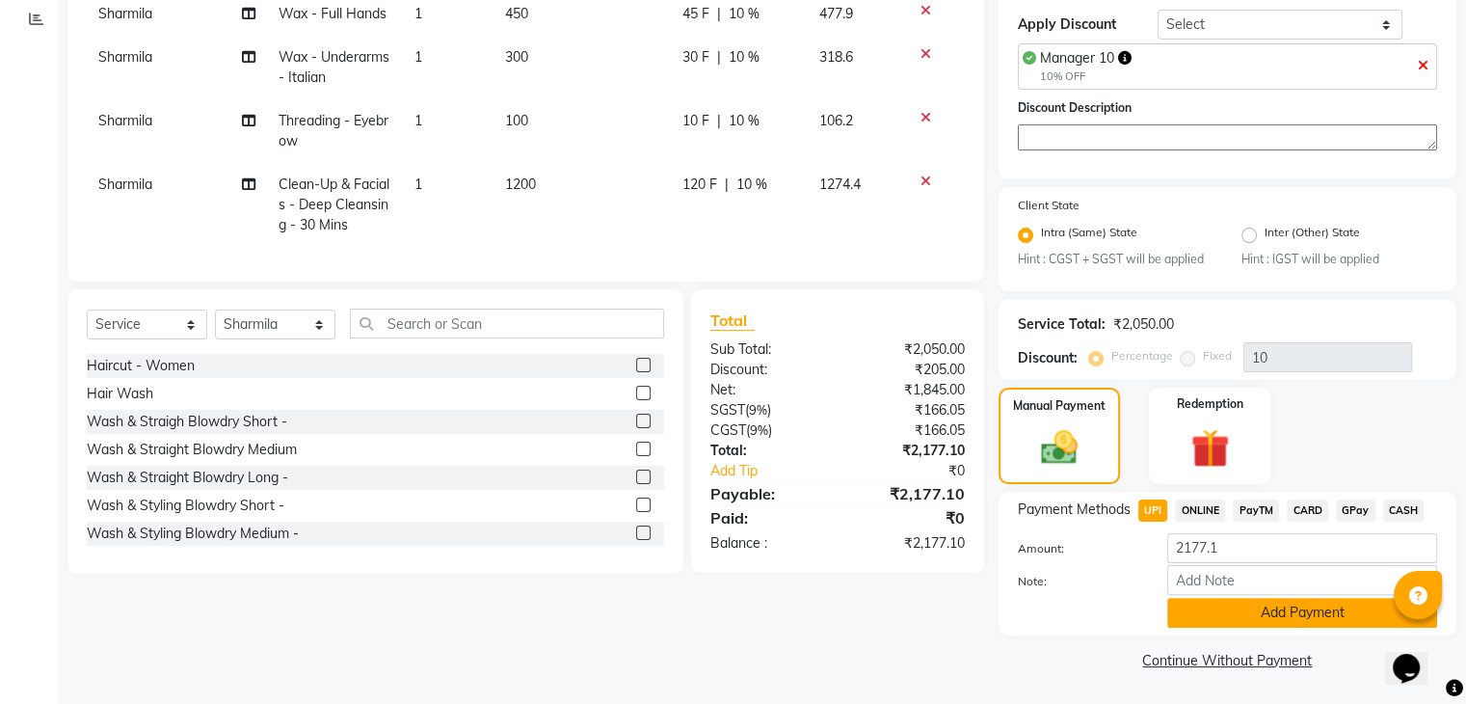
click at [1260, 611] on button "Add Payment" at bounding box center [1302, 613] width 270 height 30
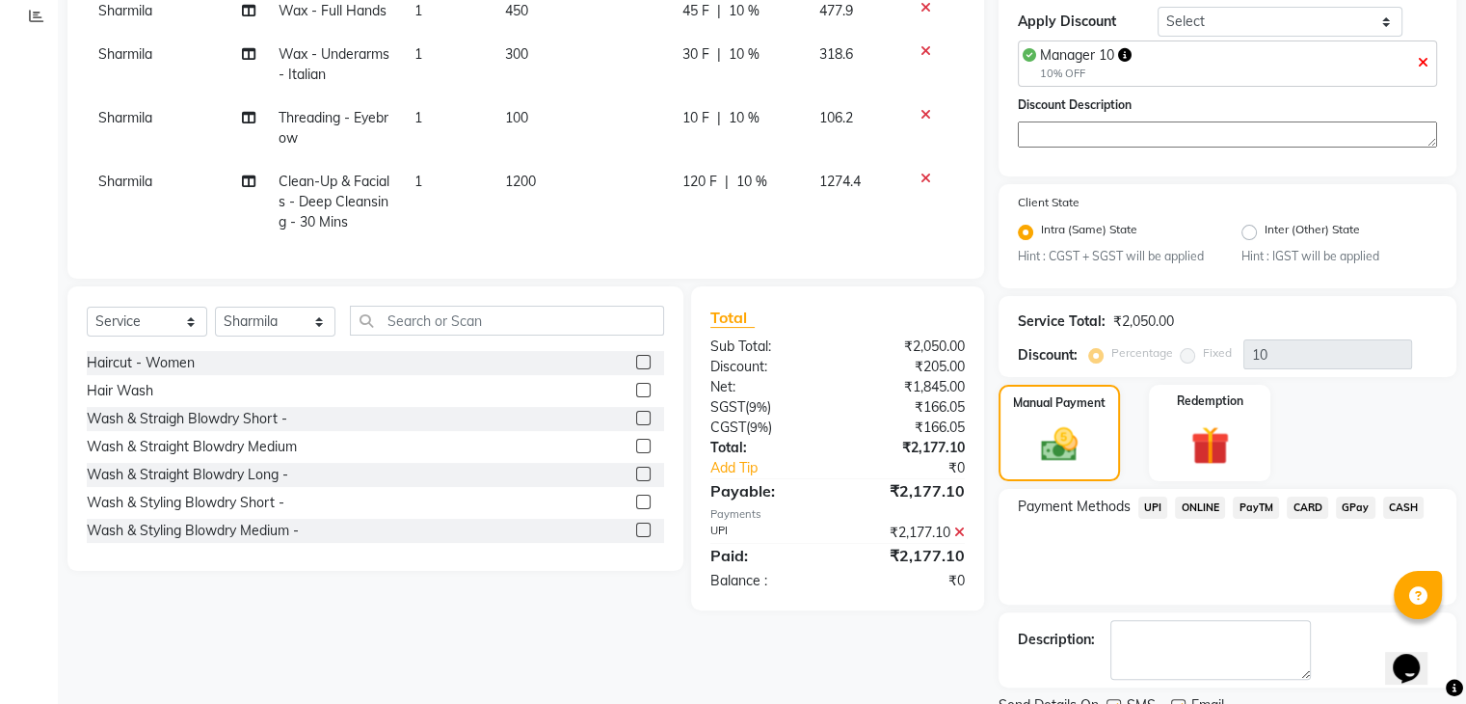
scroll to position [407, 0]
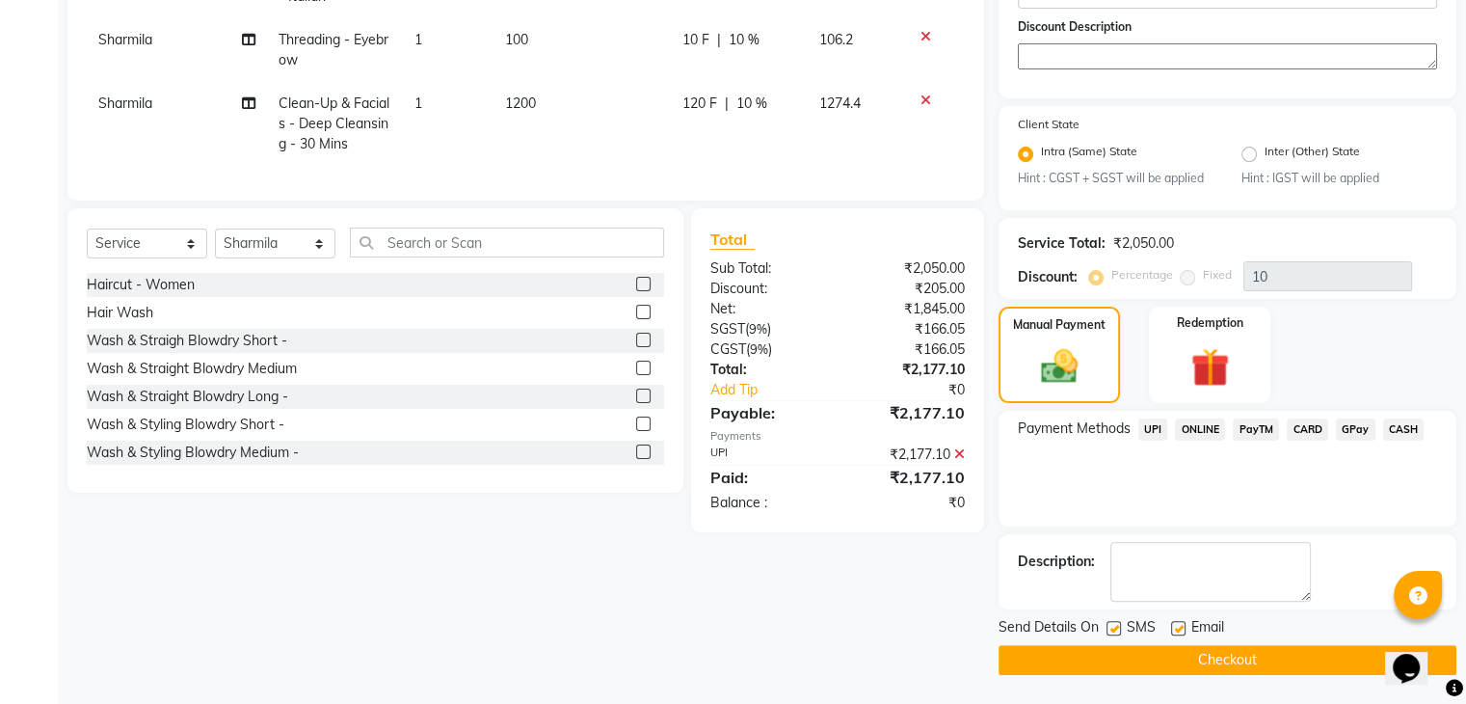
click at [1346, 656] on button "Checkout" at bounding box center [1228, 660] width 458 height 30
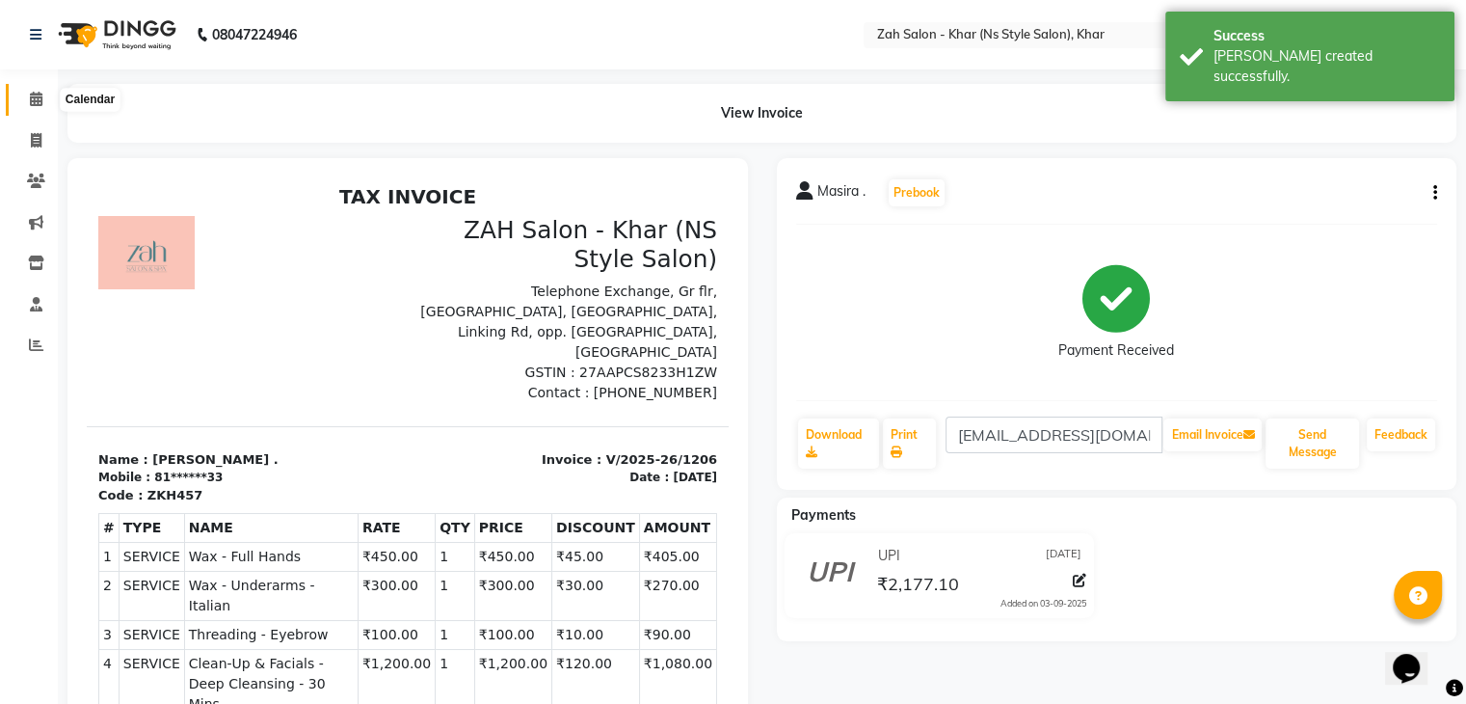
click at [28, 108] on span at bounding box center [36, 100] width 34 height 22
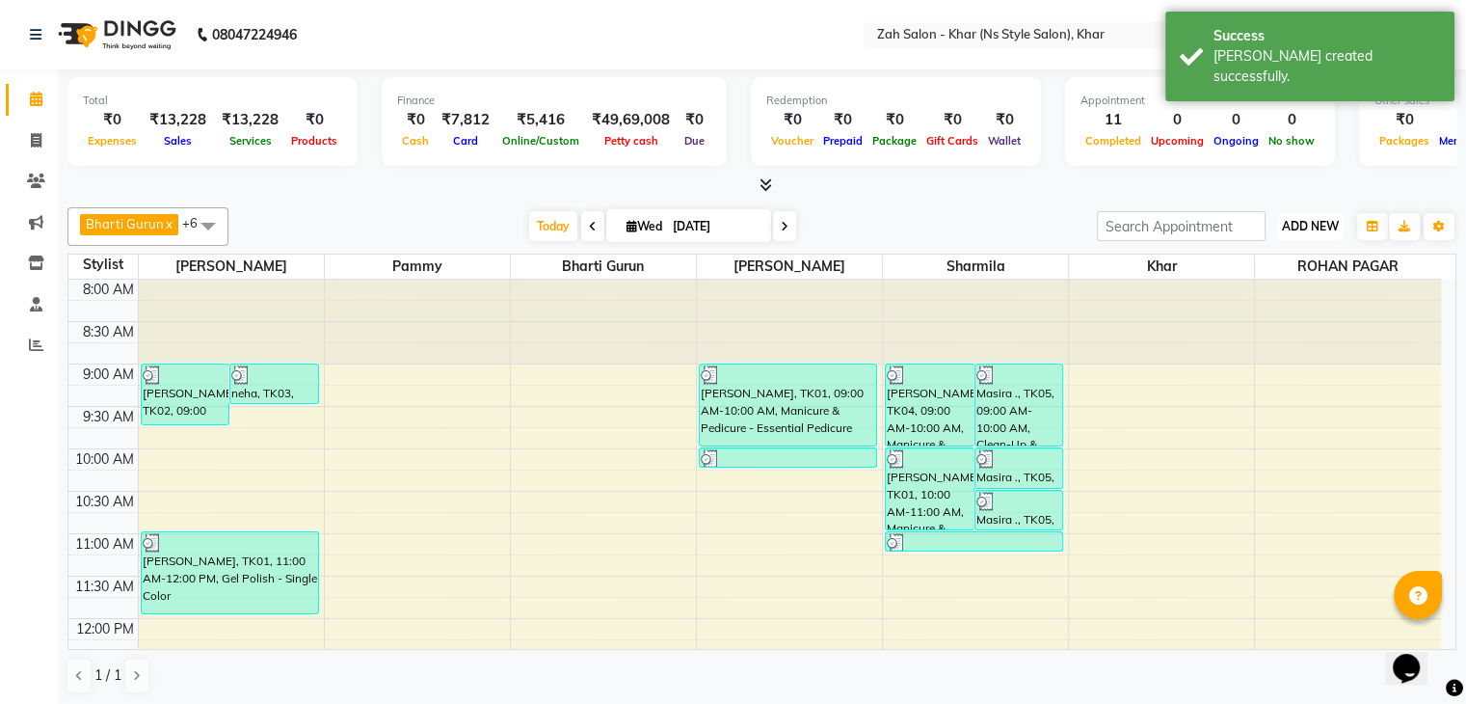
click at [1284, 226] on span "ADD NEW" at bounding box center [1310, 226] width 57 height 14
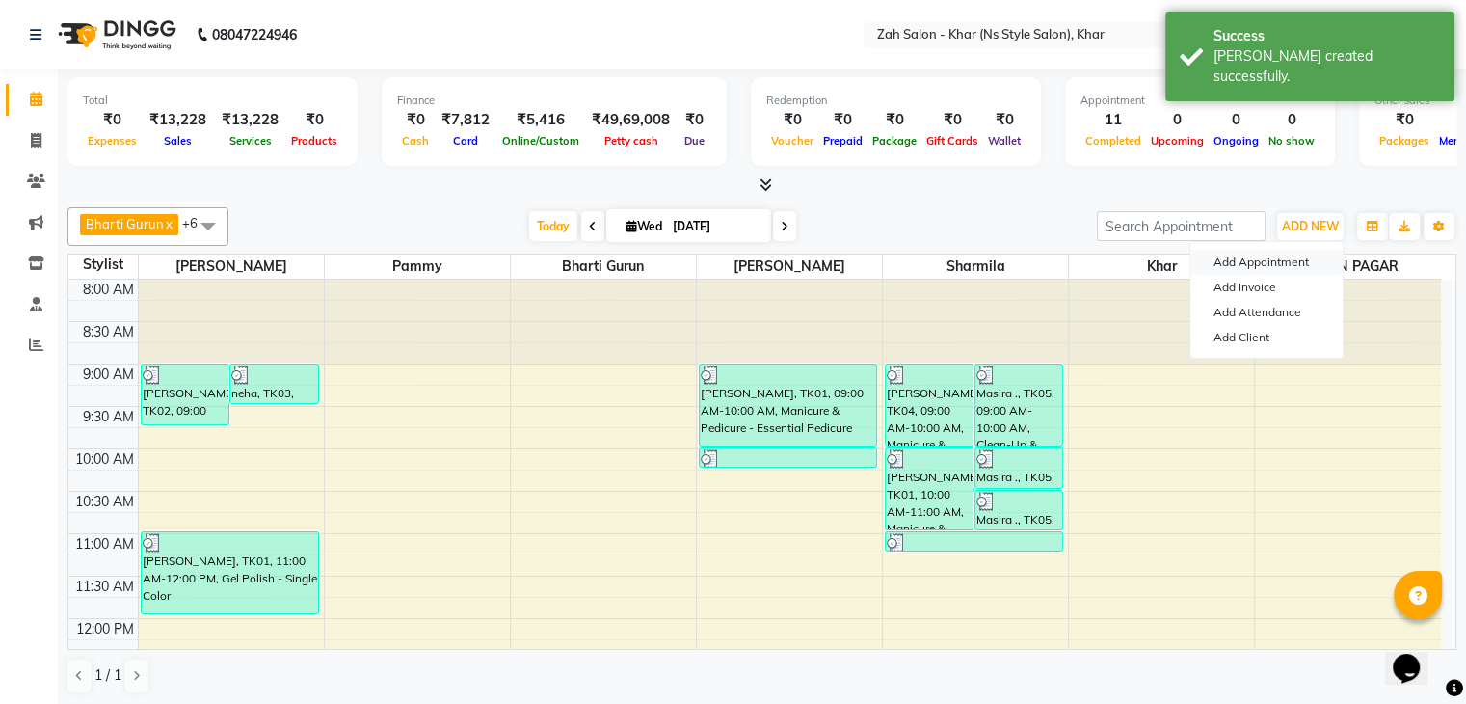
click at [1249, 261] on button "Add Appointment" at bounding box center [1266, 262] width 152 height 25
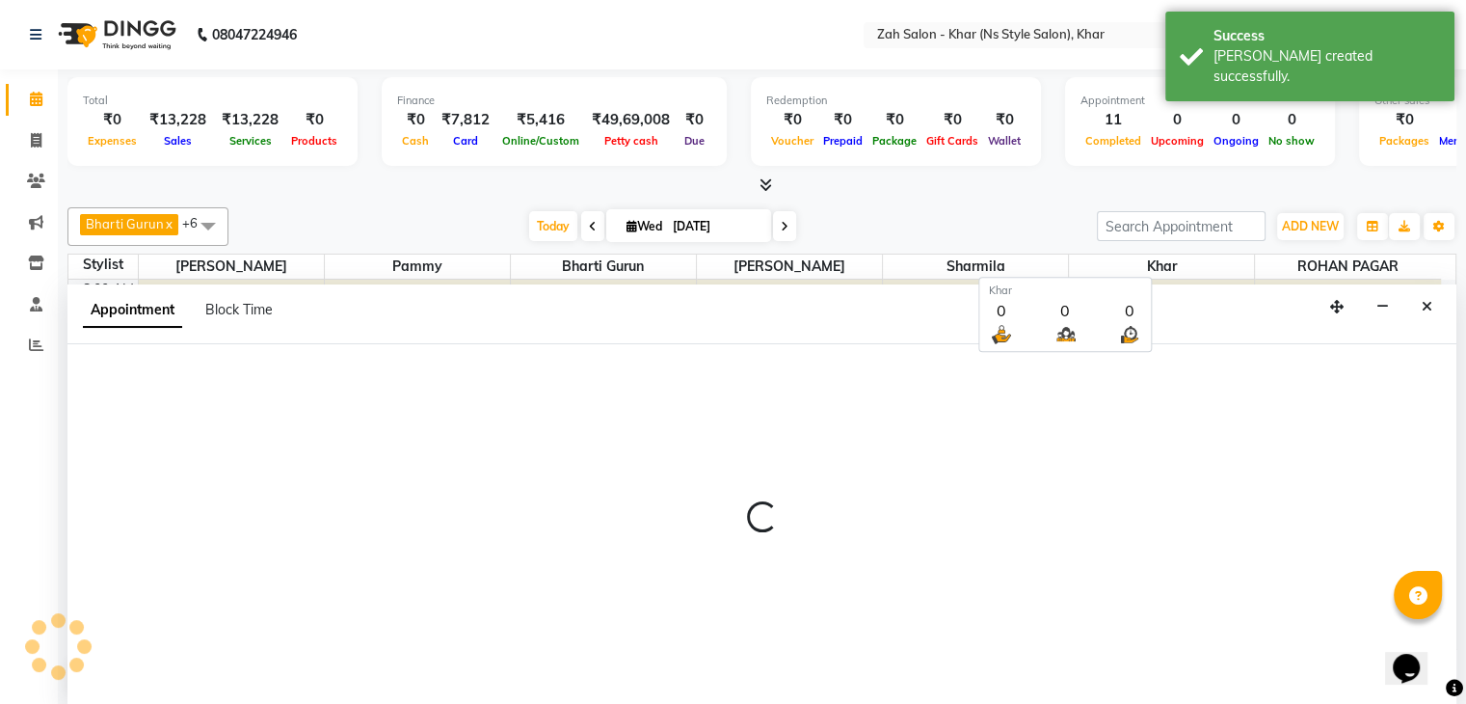
scroll to position [1, 0]
select select "540"
select select "tentative"
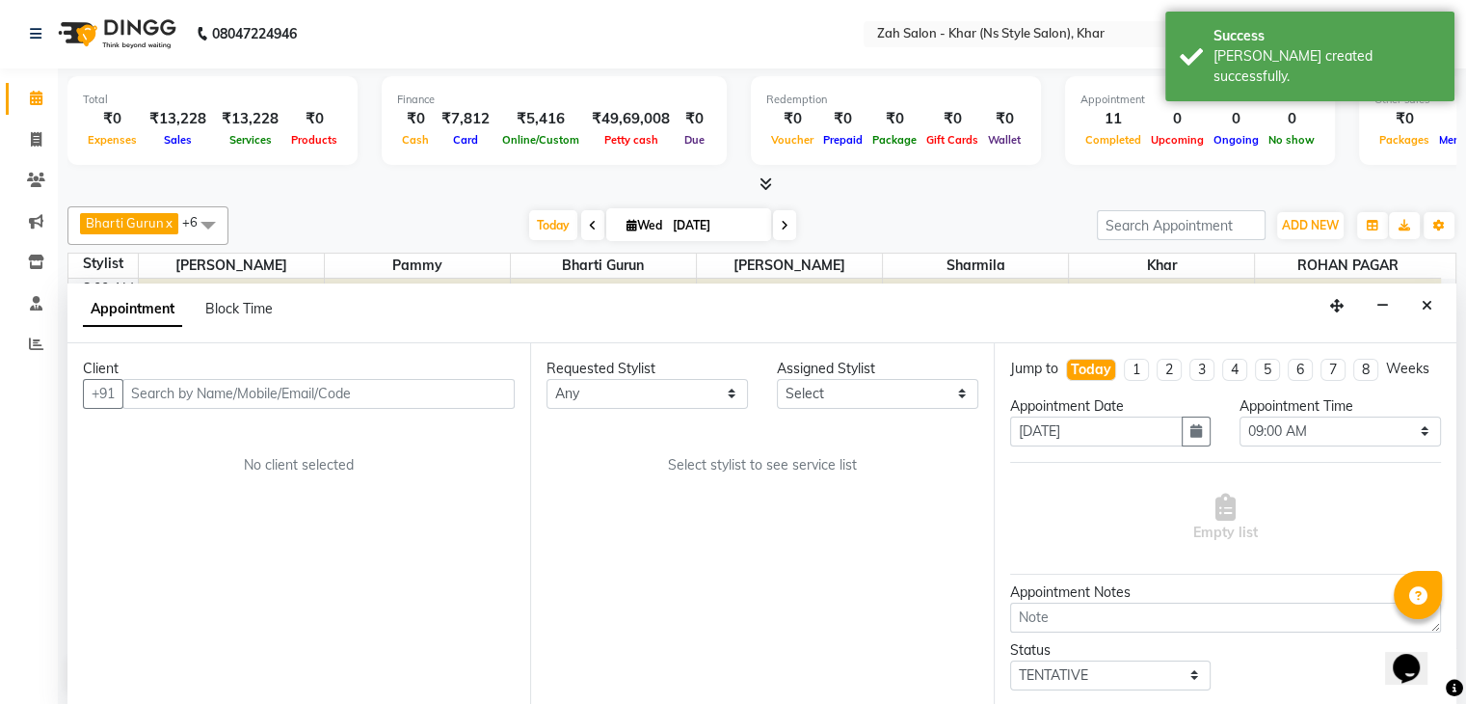
click at [182, 387] on input "text" at bounding box center [318, 394] width 392 height 30
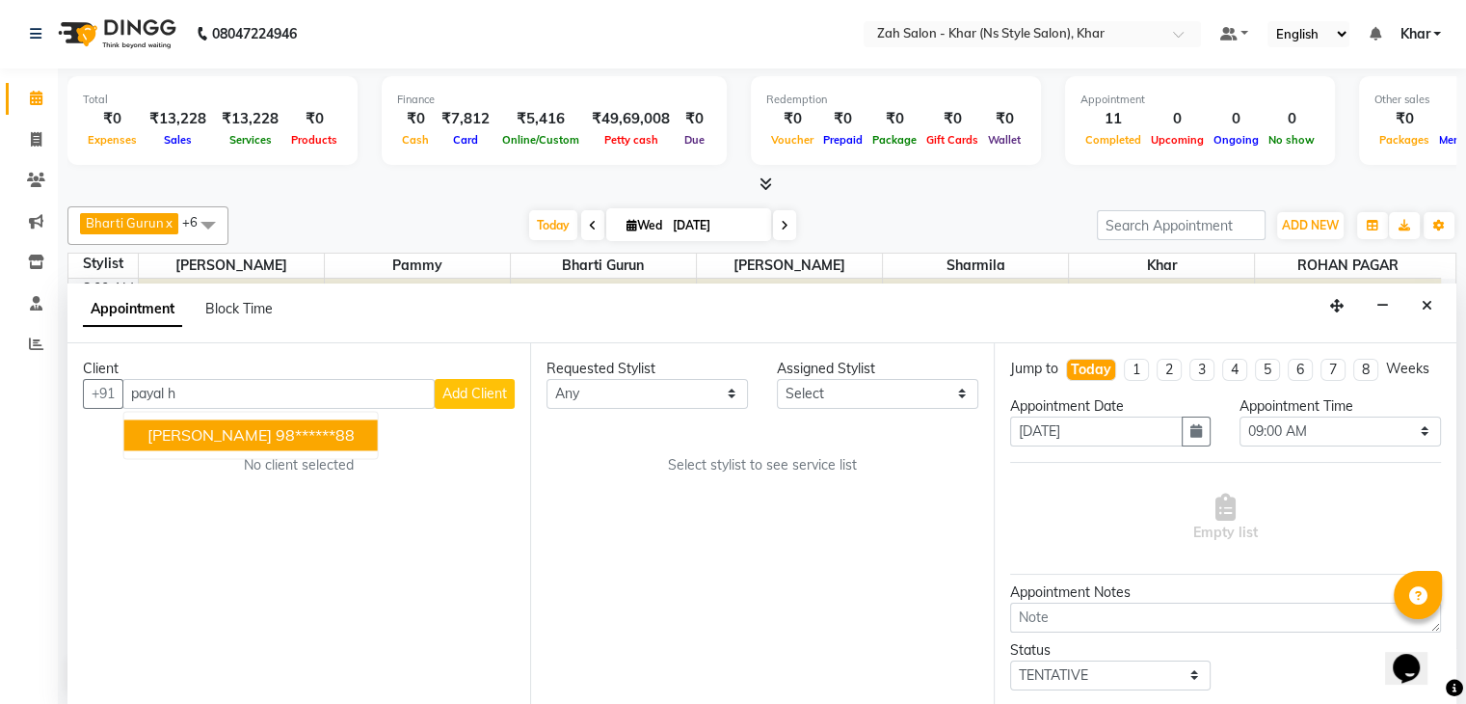
click at [276, 426] on ngb-highlight "98******88" at bounding box center [315, 434] width 79 height 19
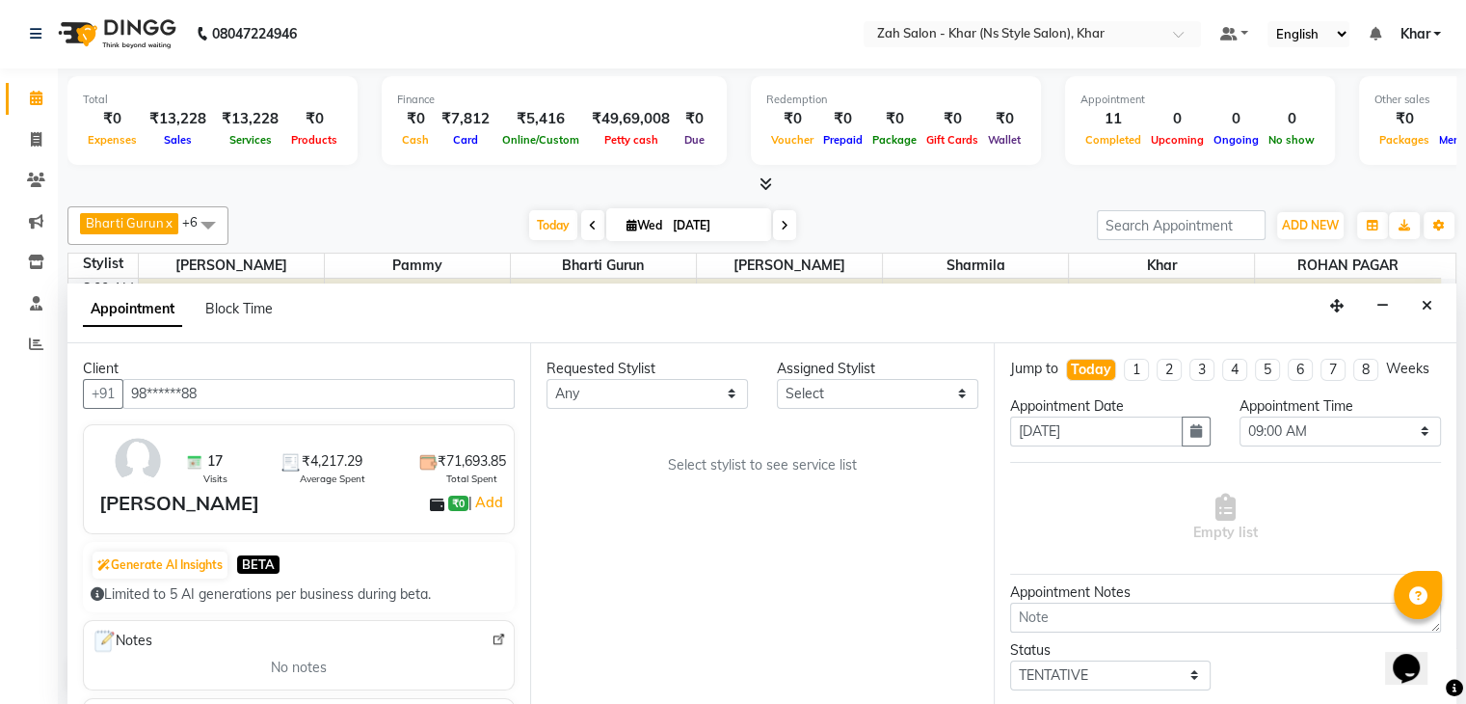
type input "98******88"
click at [586, 390] on select "Any Bharti Gurun [PERSON_NAME] [PERSON_NAME] Khar [PERSON_NAME] PAGAR [PERSON_N…" at bounding box center [647, 394] width 201 height 30
select select "38400"
click at [547, 379] on select "Any Bharti Gurun [PERSON_NAME] [PERSON_NAME] Khar [PERSON_NAME] PAGAR [PERSON_N…" at bounding box center [647, 394] width 201 height 30
select select "38400"
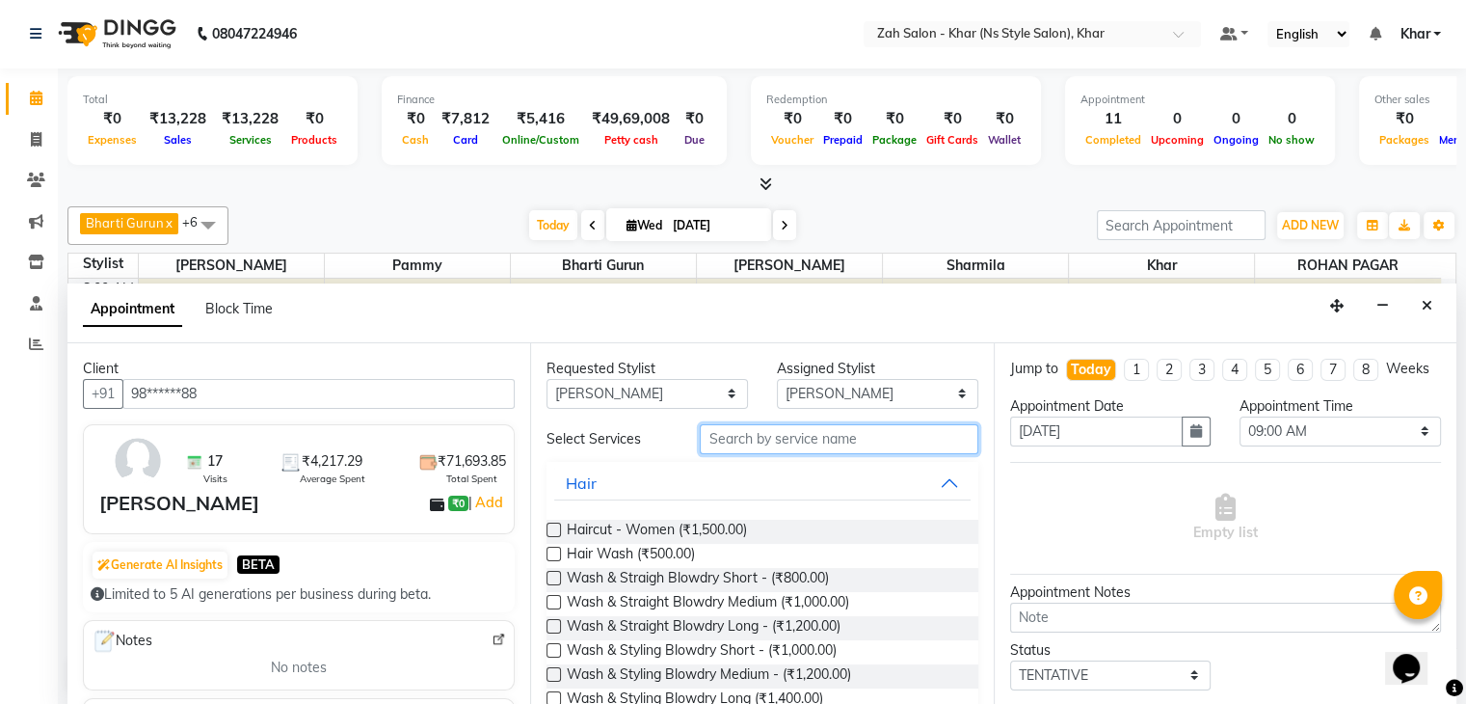
click at [711, 436] on input "text" at bounding box center [839, 439] width 278 height 30
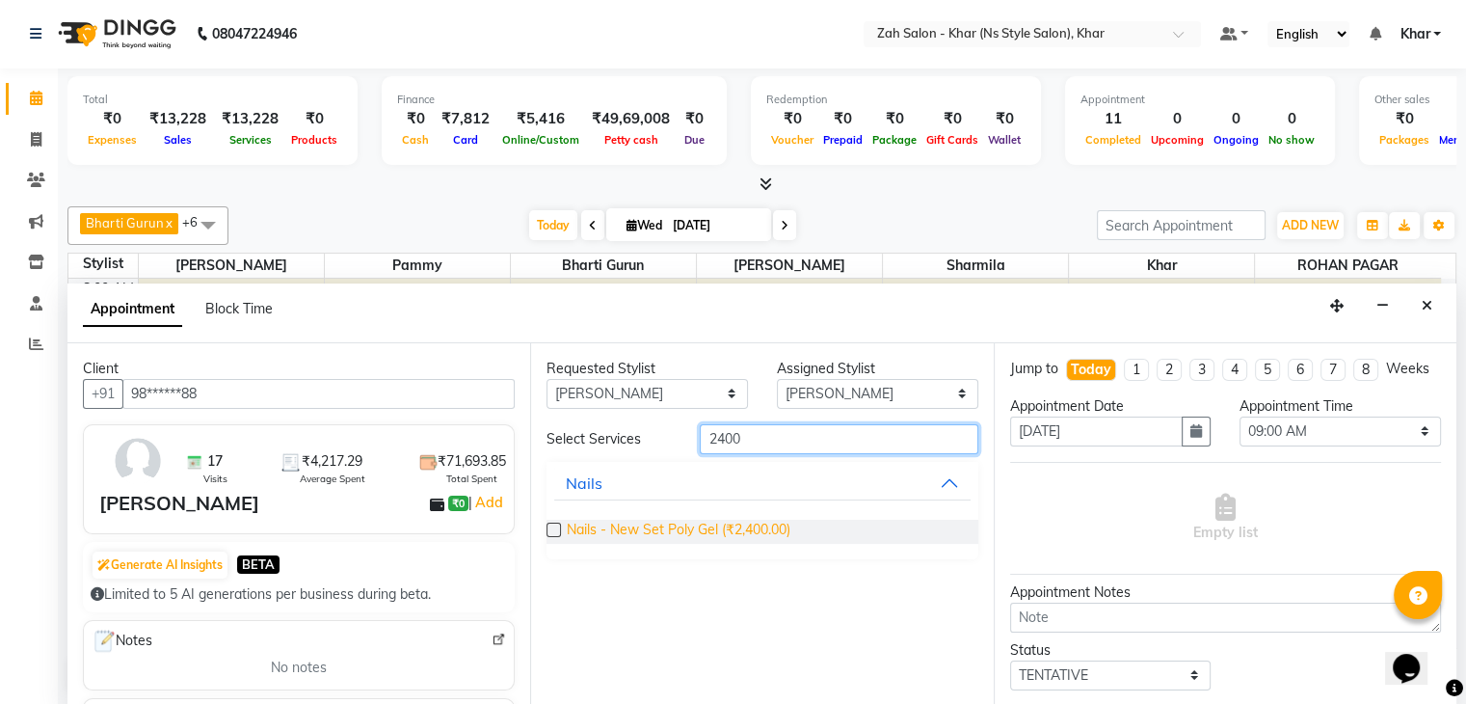
type input "2400"
click at [628, 526] on span "Nails - New Set Poly Gel (₹2,400.00)" at bounding box center [679, 532] width 224 height 24
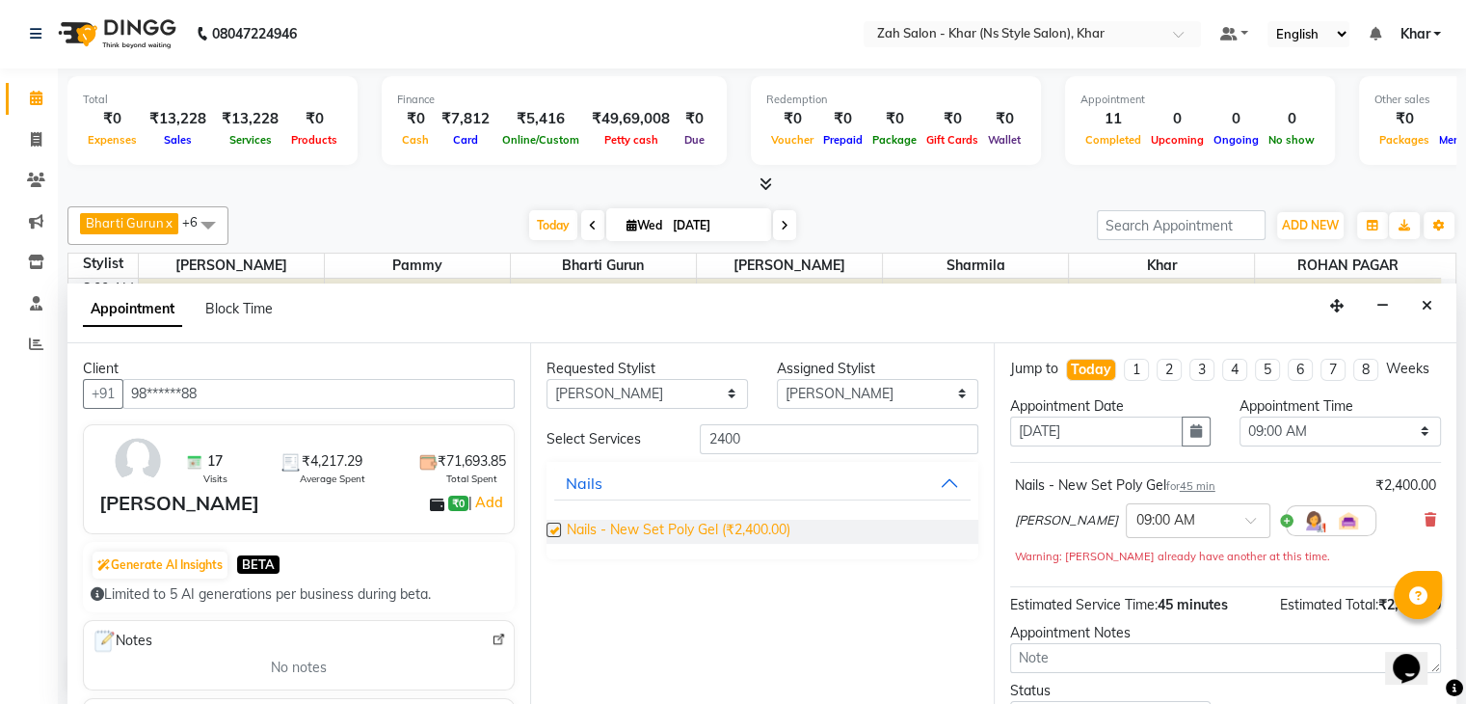
checkbox input "false"
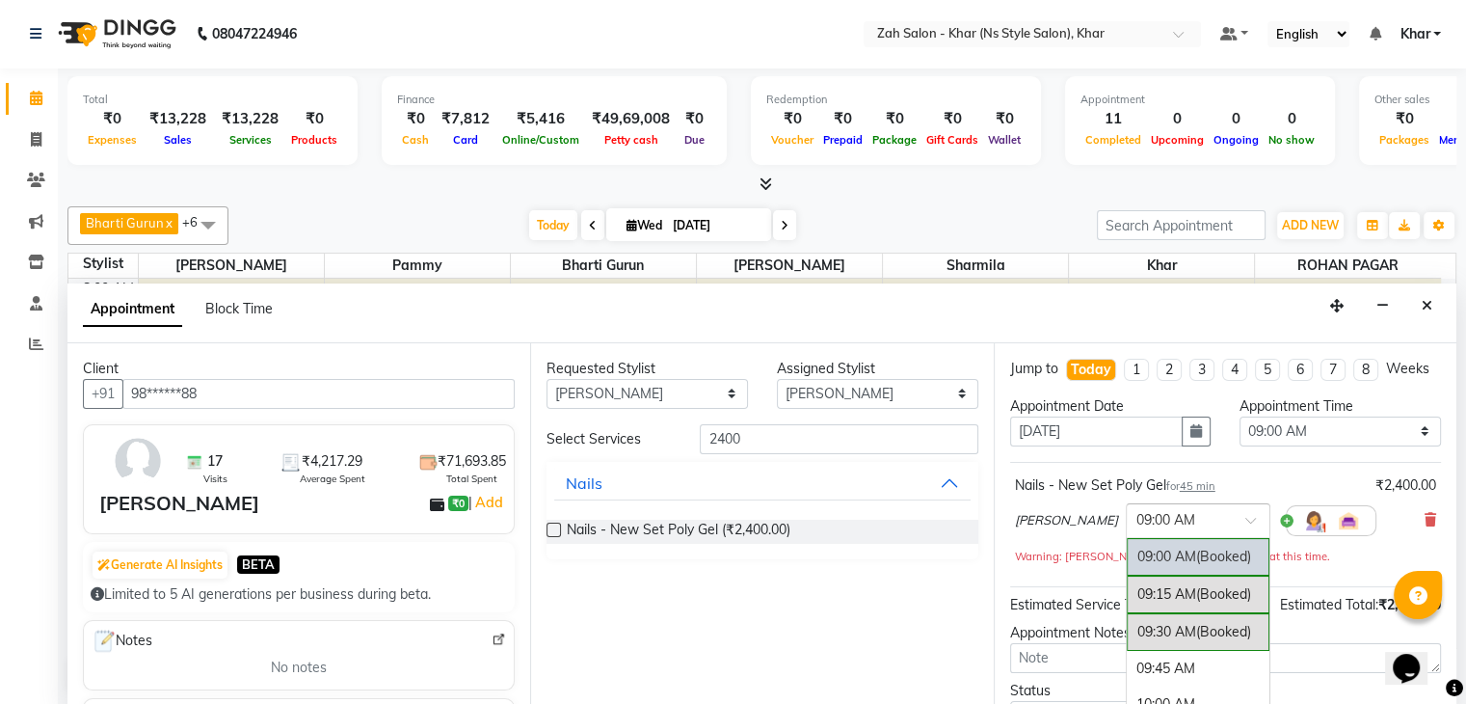
drag, startPoint x: 1237, startPoint y: 548, endPoint x: 1252, endPoint y: 633, distance: 86.2
click at [1252, 538] on ng-select "× 09:00 AM 09:00 AM (Booked) 09:15 AM (Booked) 09:30 AM (Booked) 09:45 AM 10:00…" at bounding box center [1198, 520] width 145 height 35
click at [1252, 633] on div "09:00 AM (Booked) 09:15 AM (Booked) 09:30 AM (Booked) 09:45 AM 10:00 AM 10:15 A…" at bounding box center [1198, 653] width 143 height 231
click at [1149, 680] on div "09:45 AM" at bounding box center [1198, 669] width 143 height 36
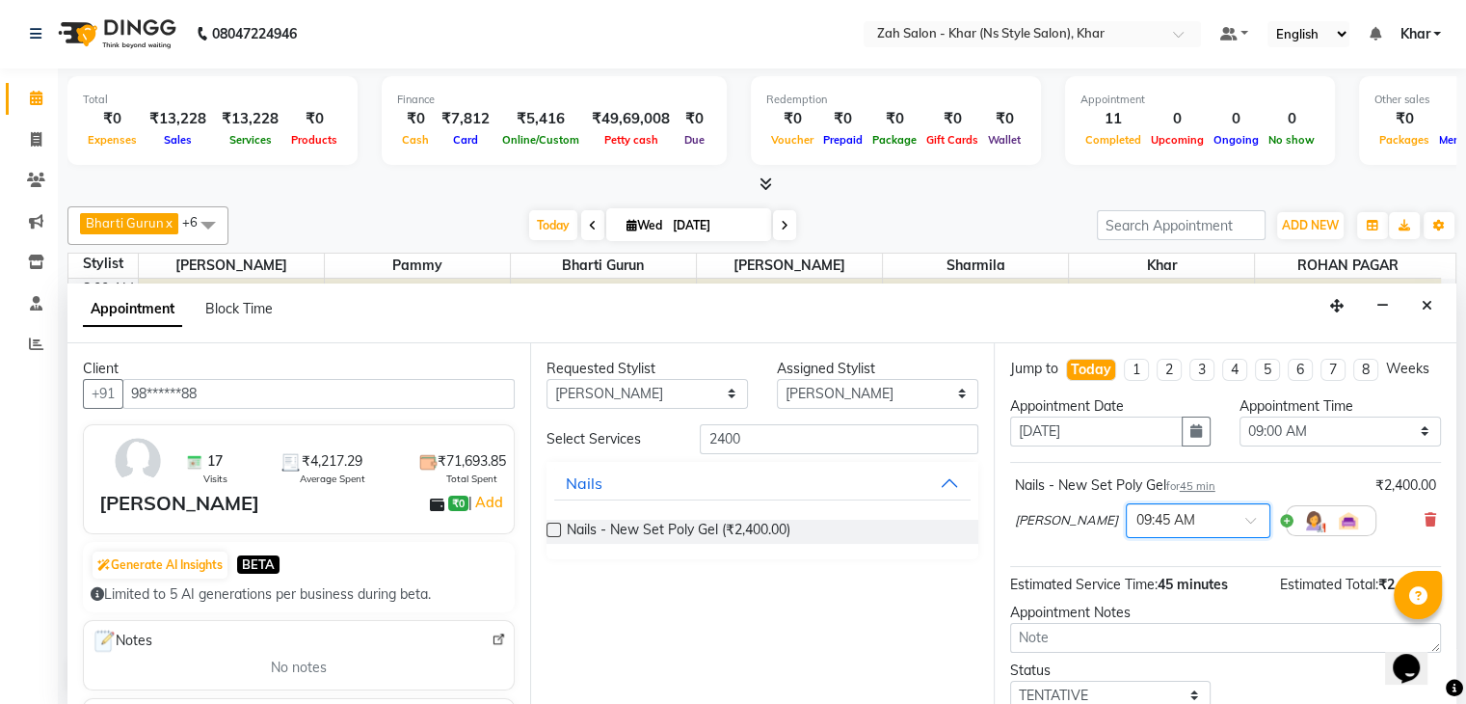
scroll to position [144, 0]
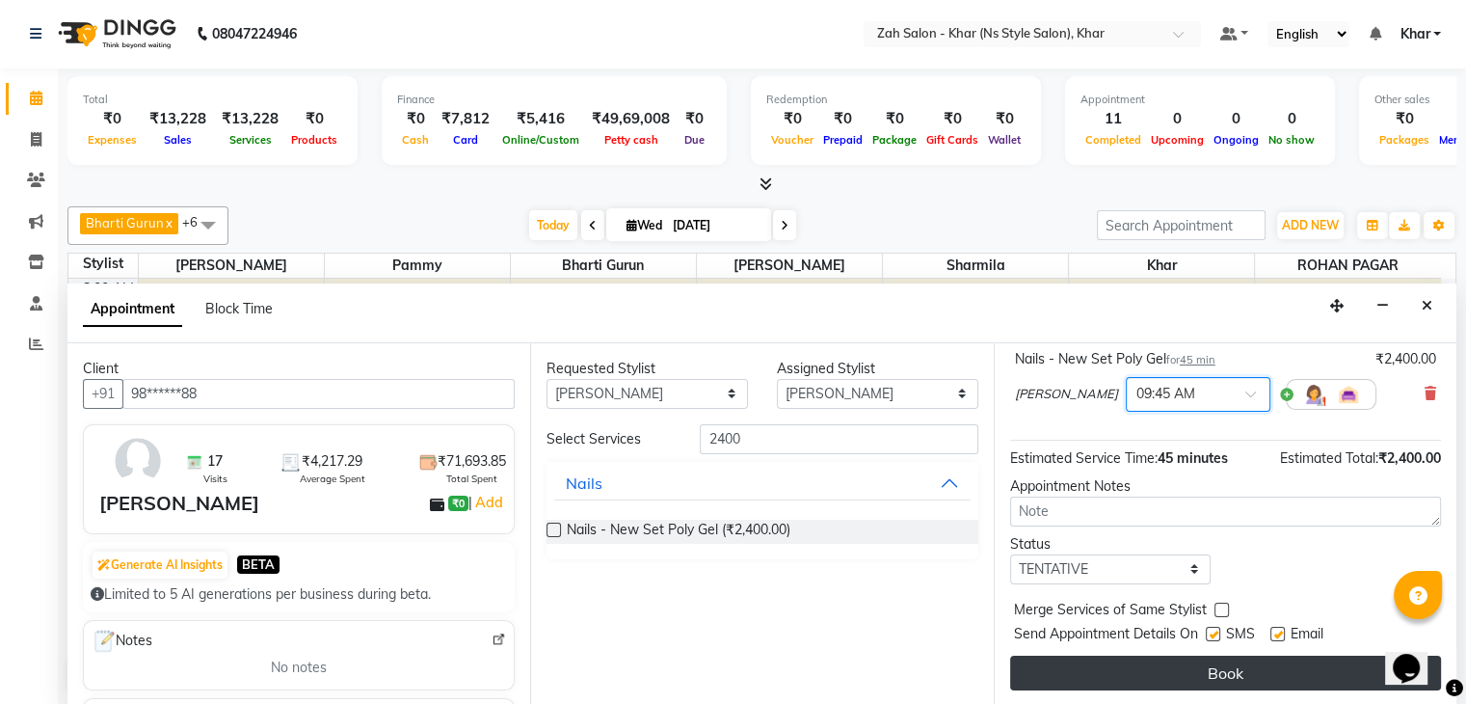
click at [1182, 678] on button "Book" at bounding box center [1225, 672] width 431 height 35
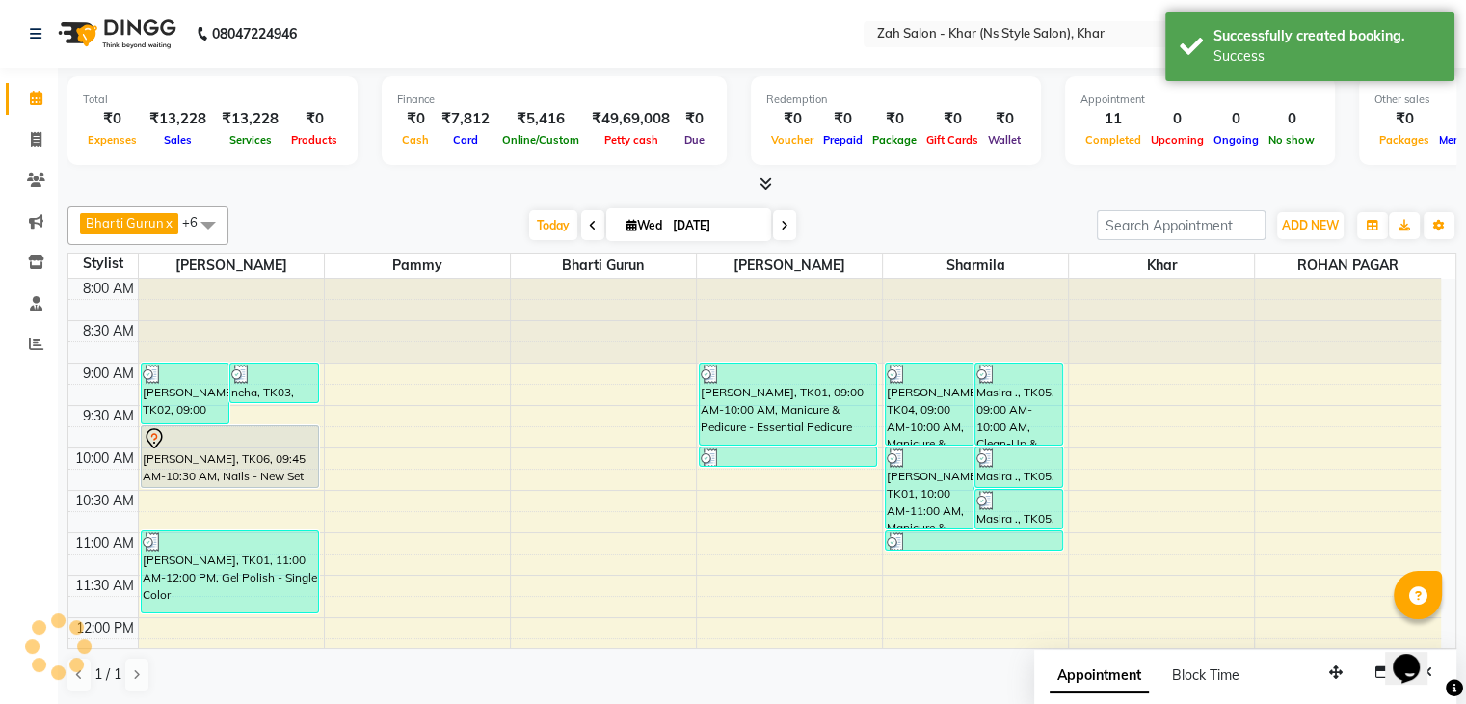
scroll to position [0, 0]
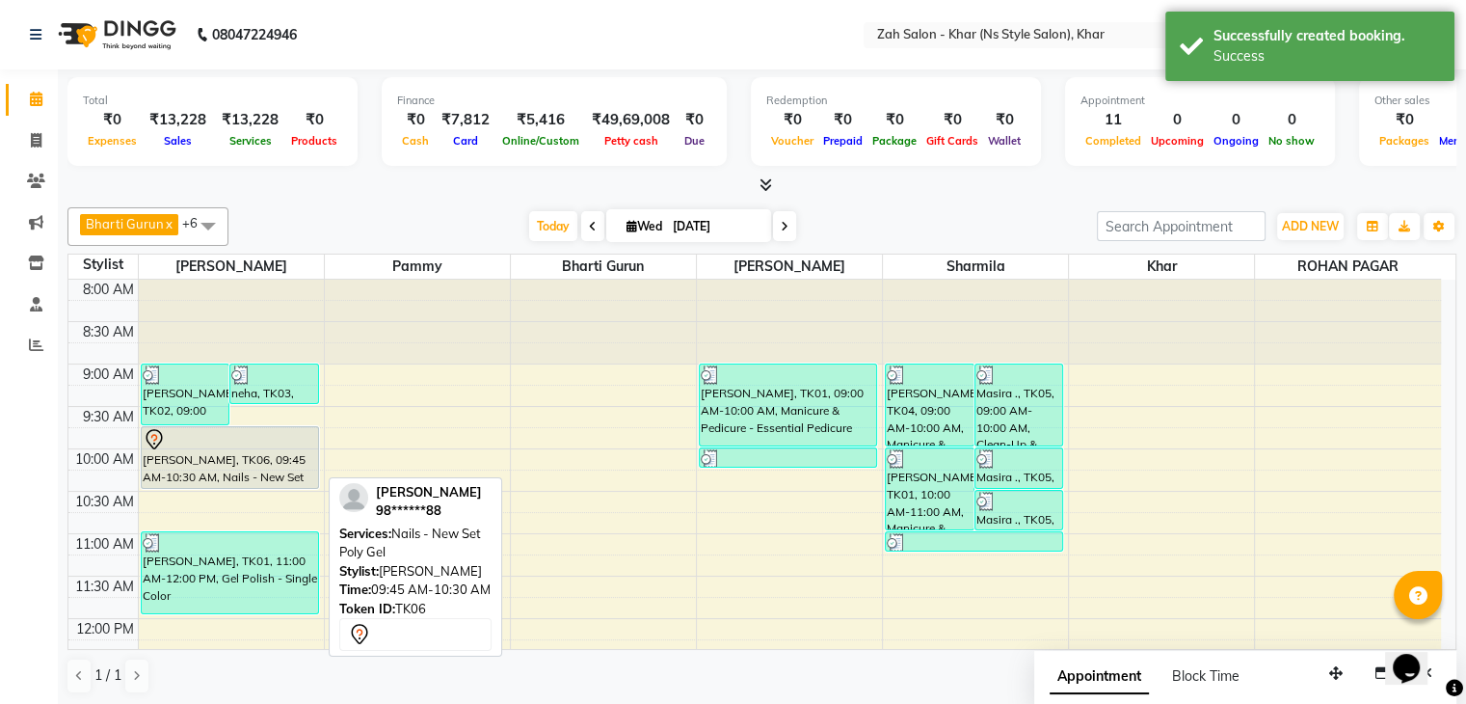
click at [262, 471] on div "[PERSON_NAME], TK06, 09:45 AM-10:30 AM, Nails - New Set Poly Gel" at bounding box center [230, 457] width 176 height 61
select select "7"
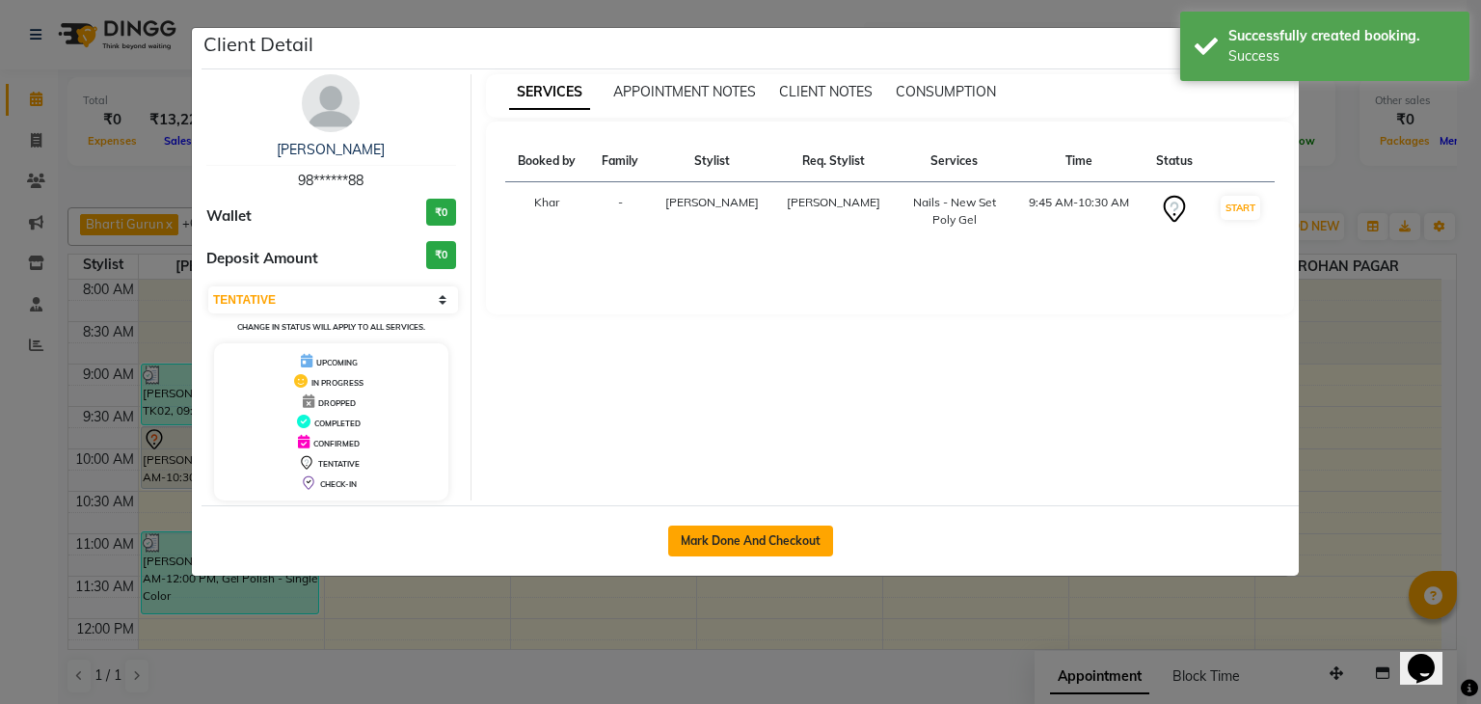
click at [703, 543] on button "Mark Done And Checkout" at bounding box center [750, 540] width 165 height 31
select select "5619"
select select "service"
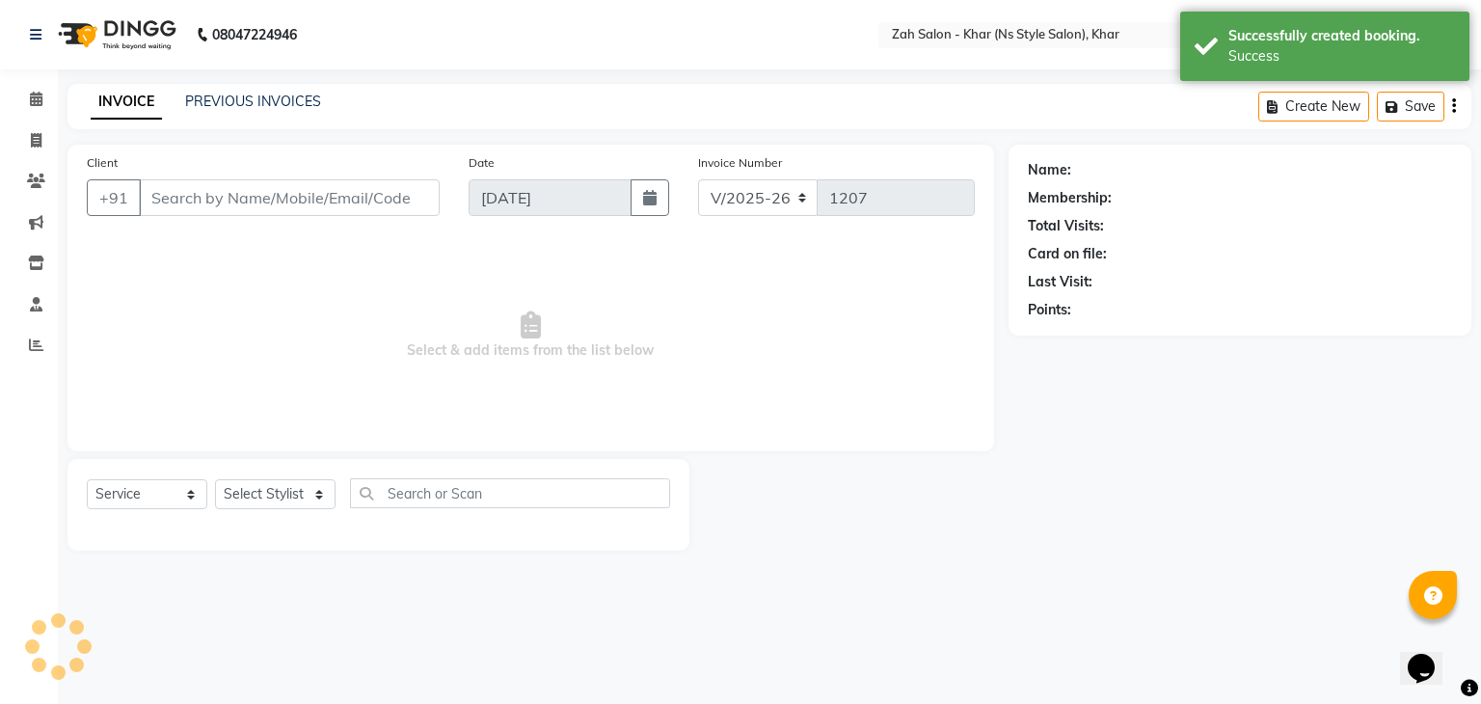
type input "98******88"
select select "38400"
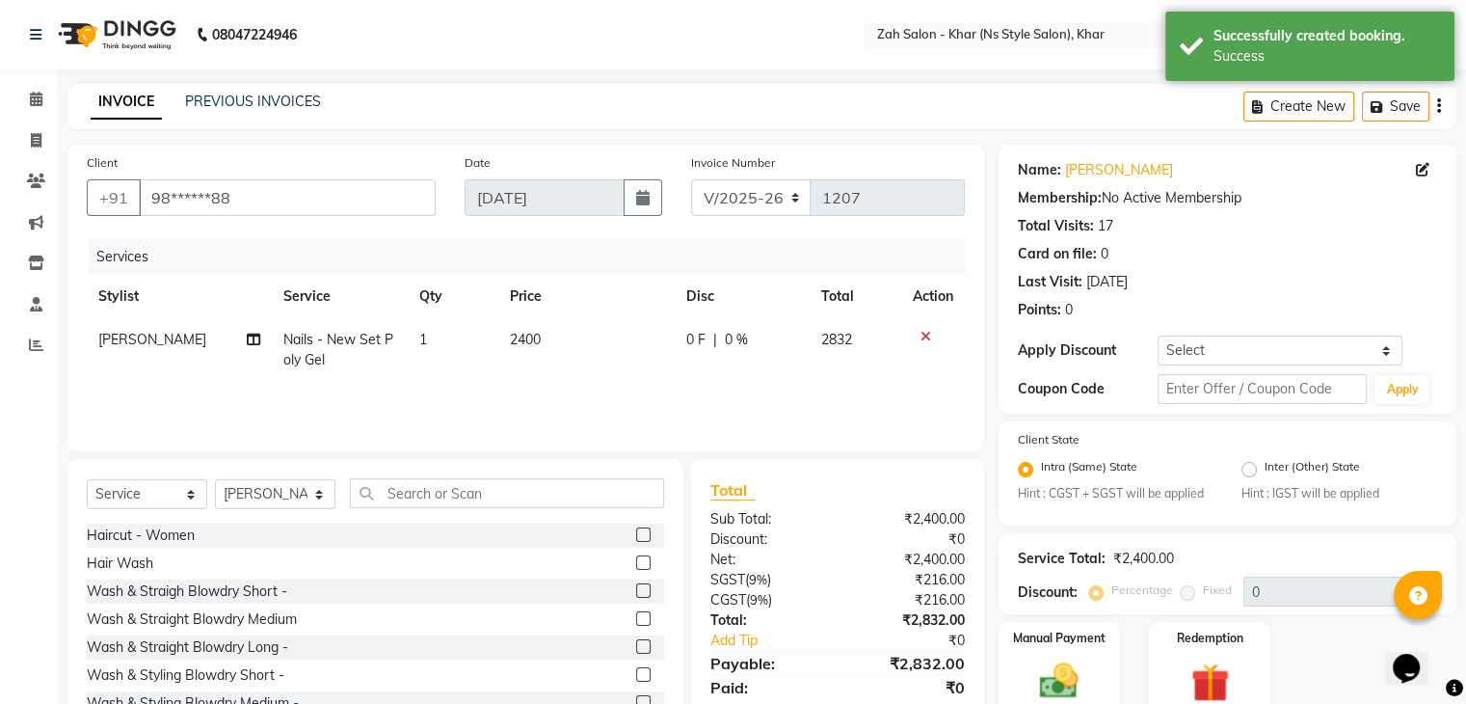
scroll to position [85, 0]
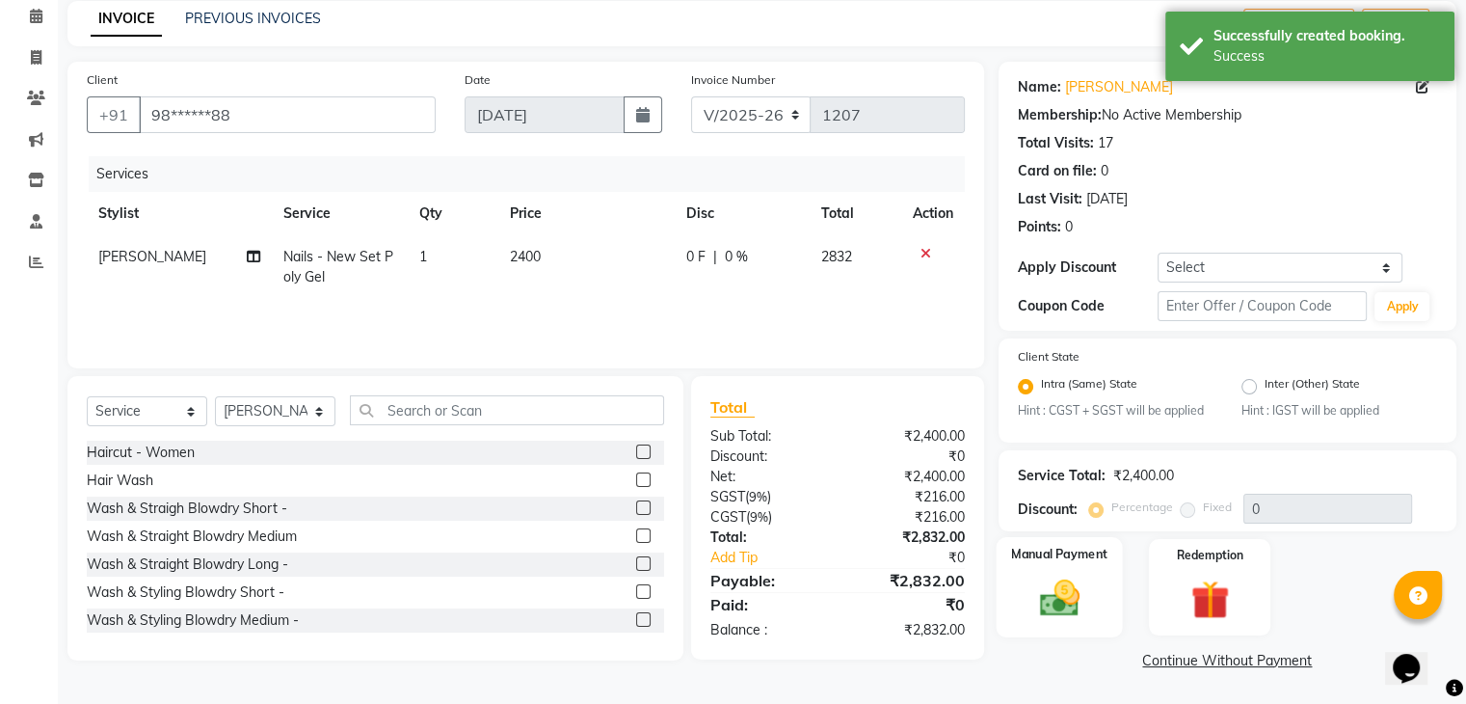
click at [1040, 601] on img at bounding box center [1059, 598] width 65 height 46
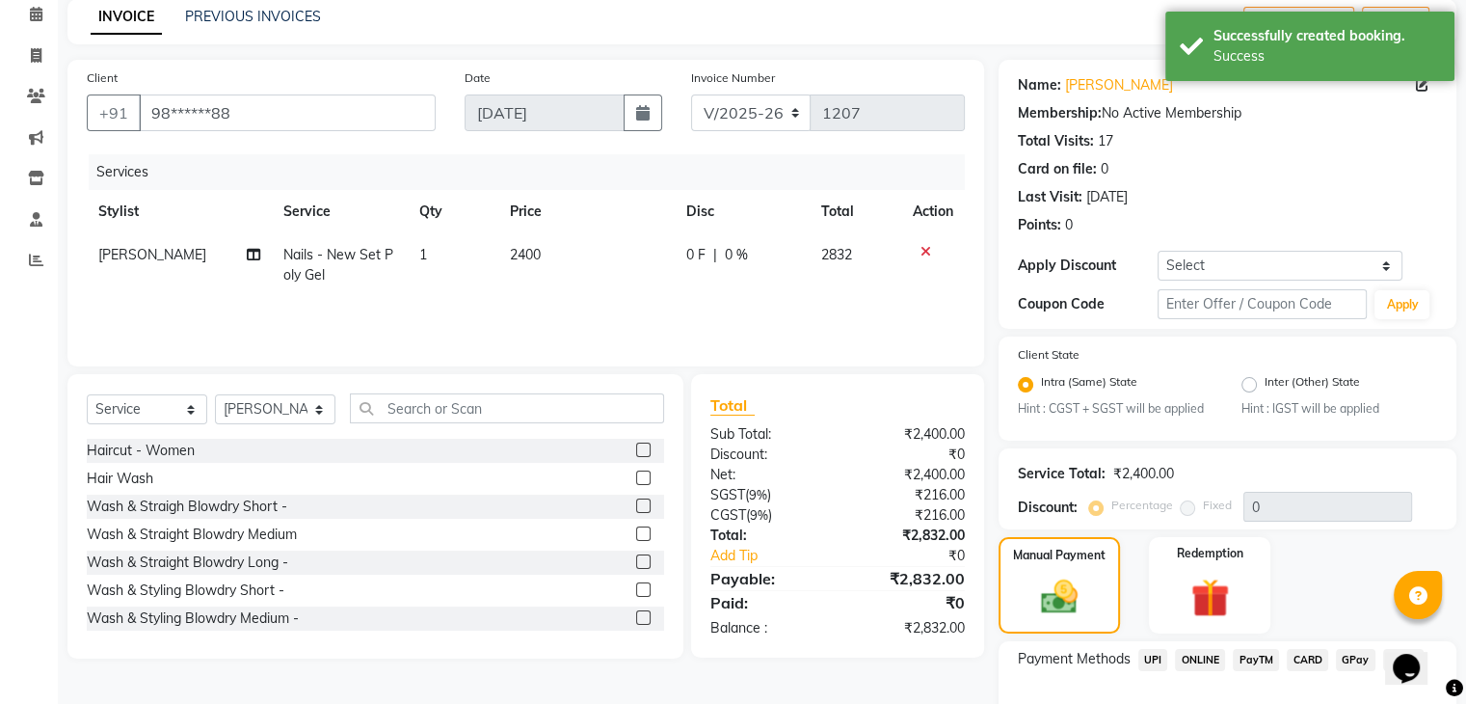
click at [1300, 661] on span "CARD" at bounding box center [1307, 660] width 41 height 22
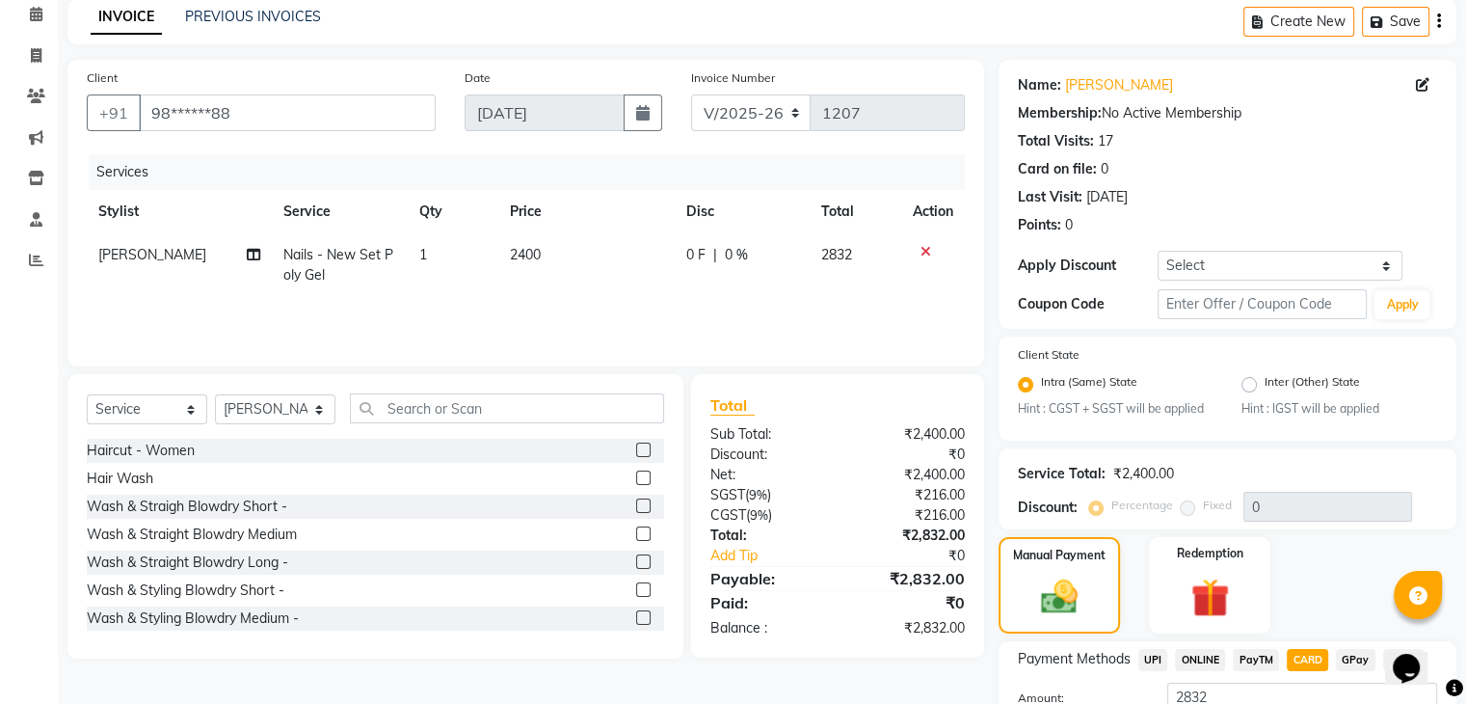
scroll to position [238, 0]
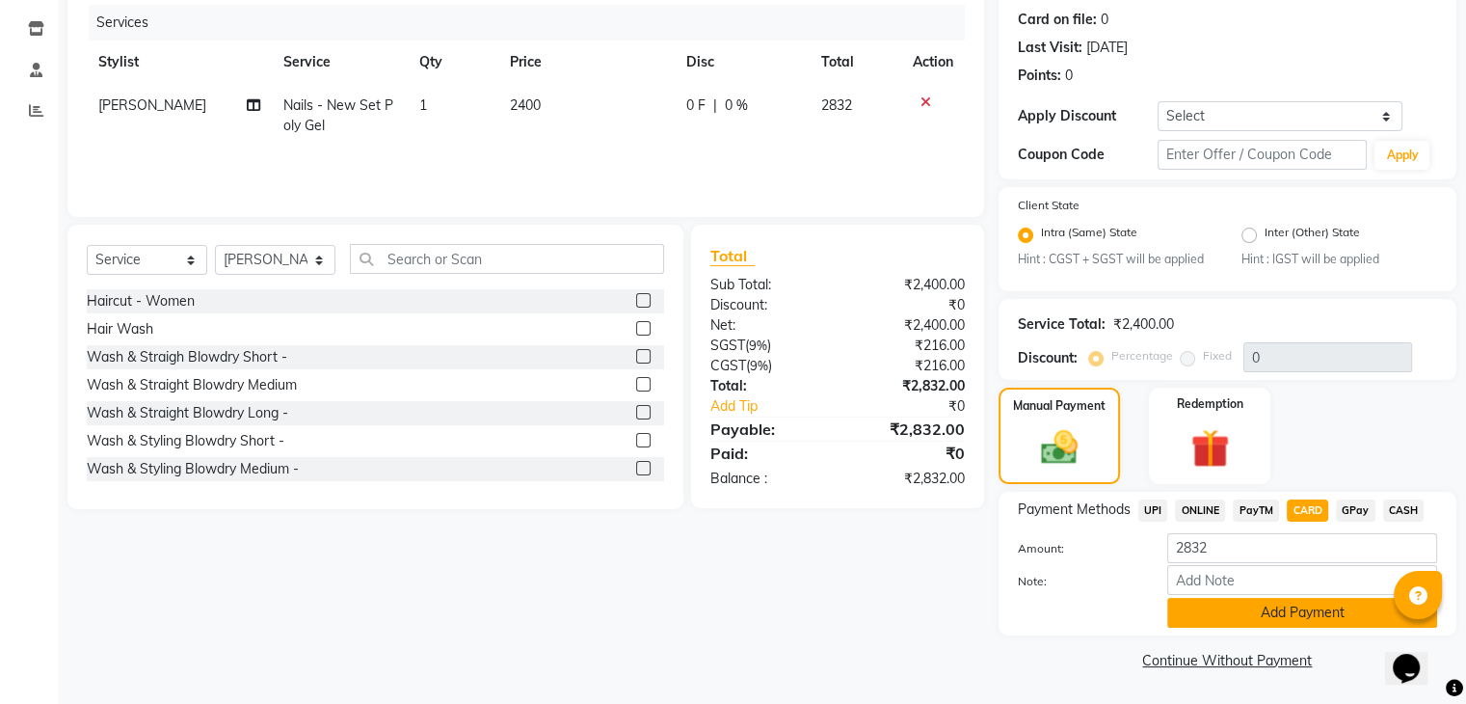
click at [1292, 600] on button "Add Payment" at bounding box center [1302, 613] width 270 height 30
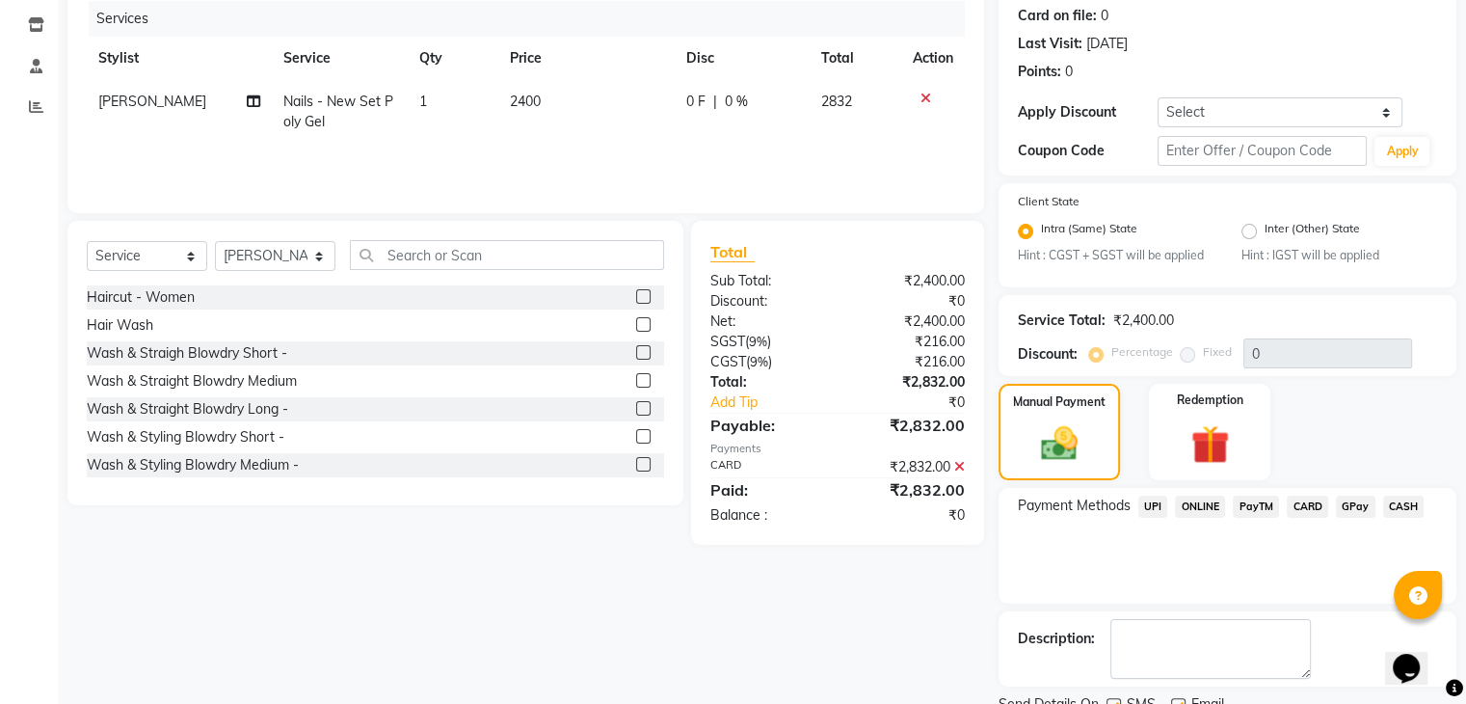
scroll to position [316, 0]
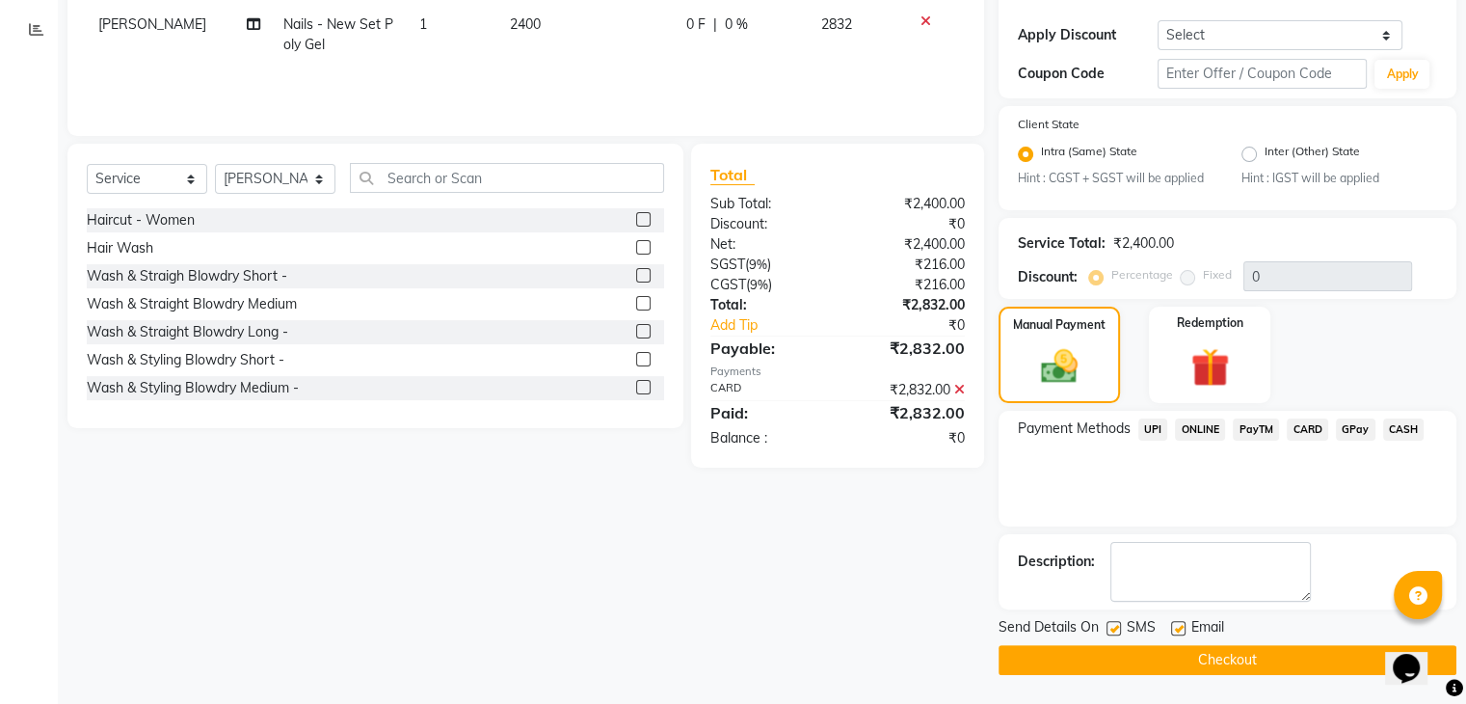
click at [1293, 664] on button "Checkout" at bounding box center [1228, 660] width 458 height 30
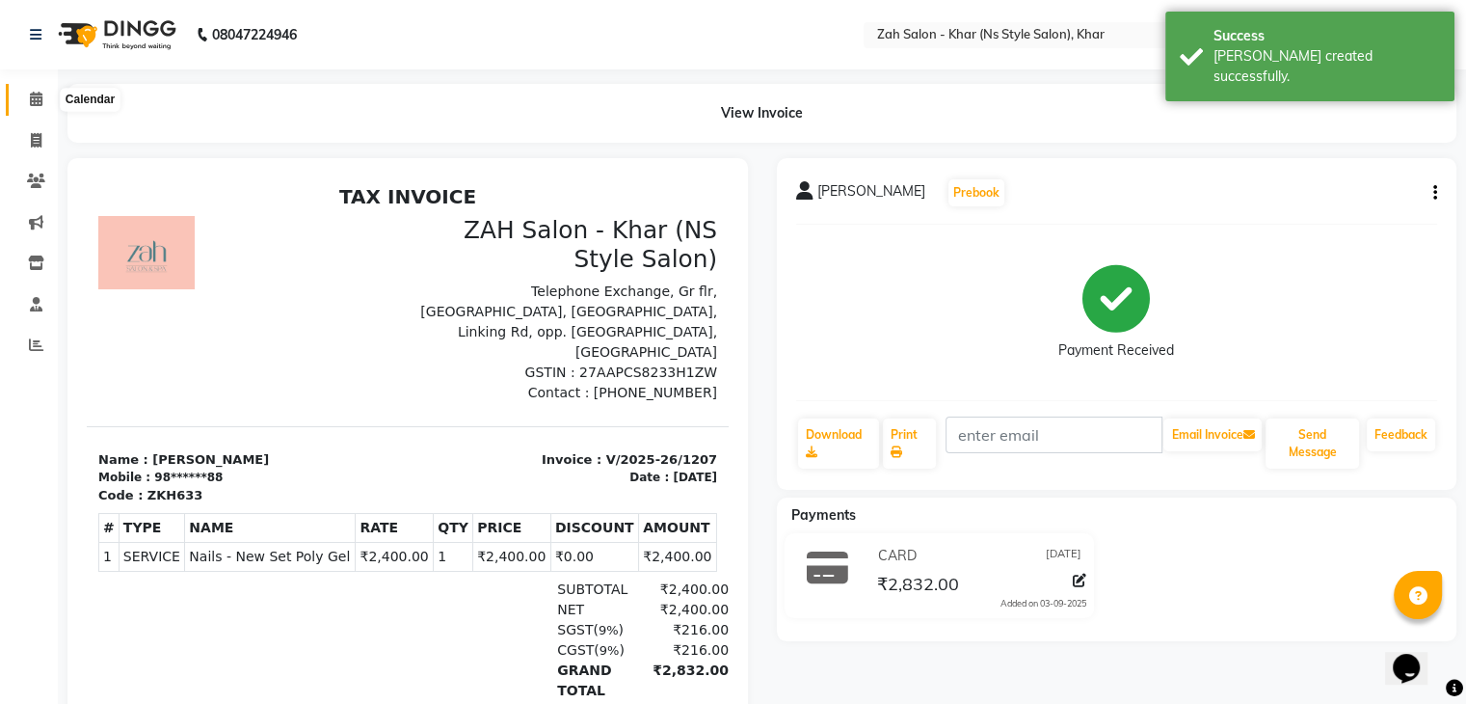
click at [39, 94] on icon at bounding box center [36, 99] width 13 height 14
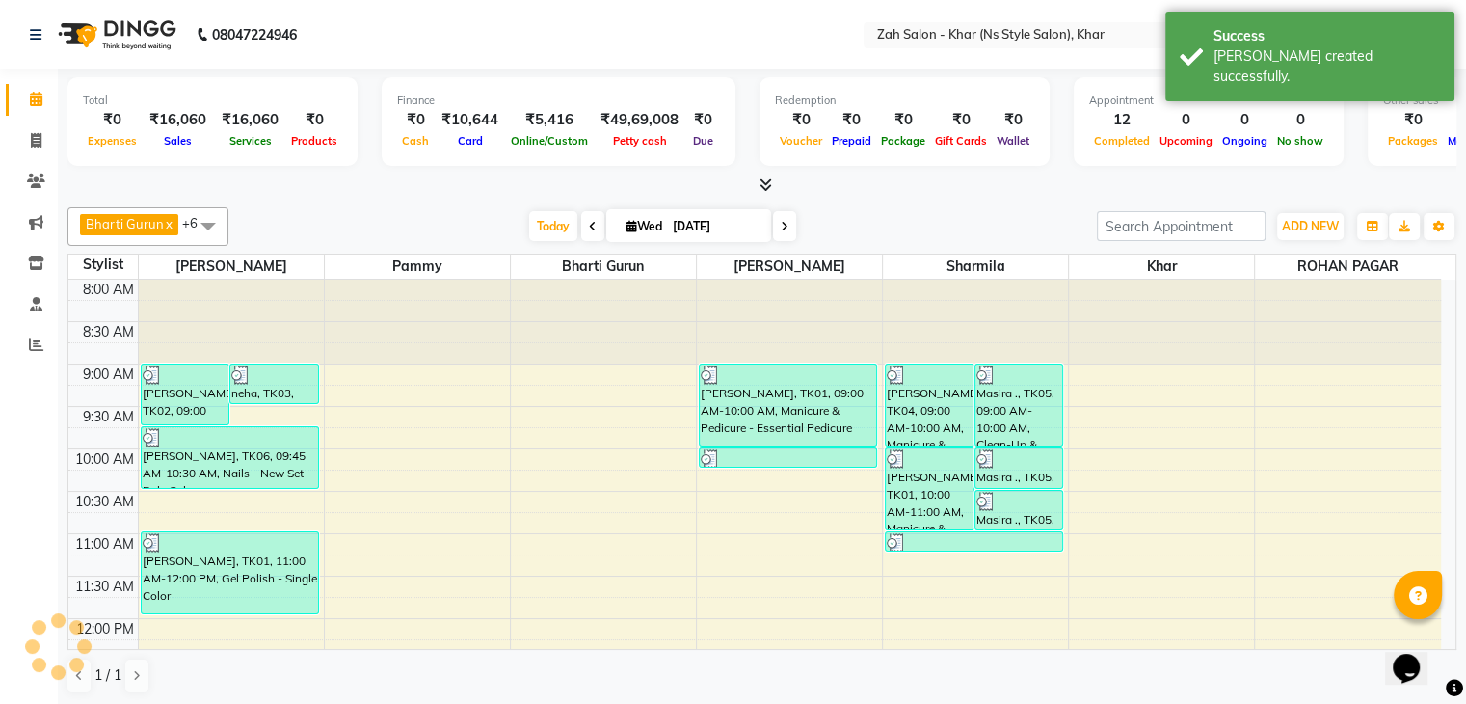
scroll to position [685, 0]
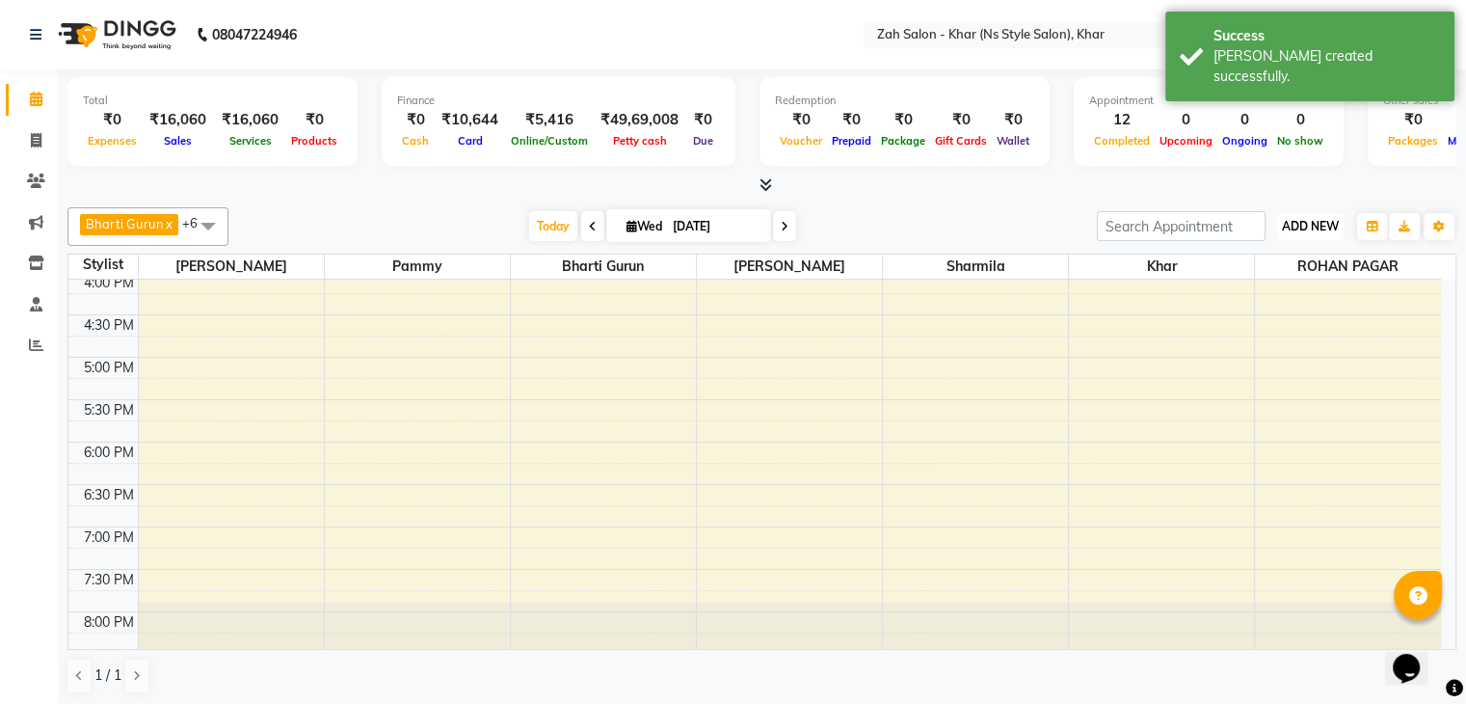
click at [1294, 223] on span "ADD NEW" at bounding box center [1310, 226] width 57 height 14
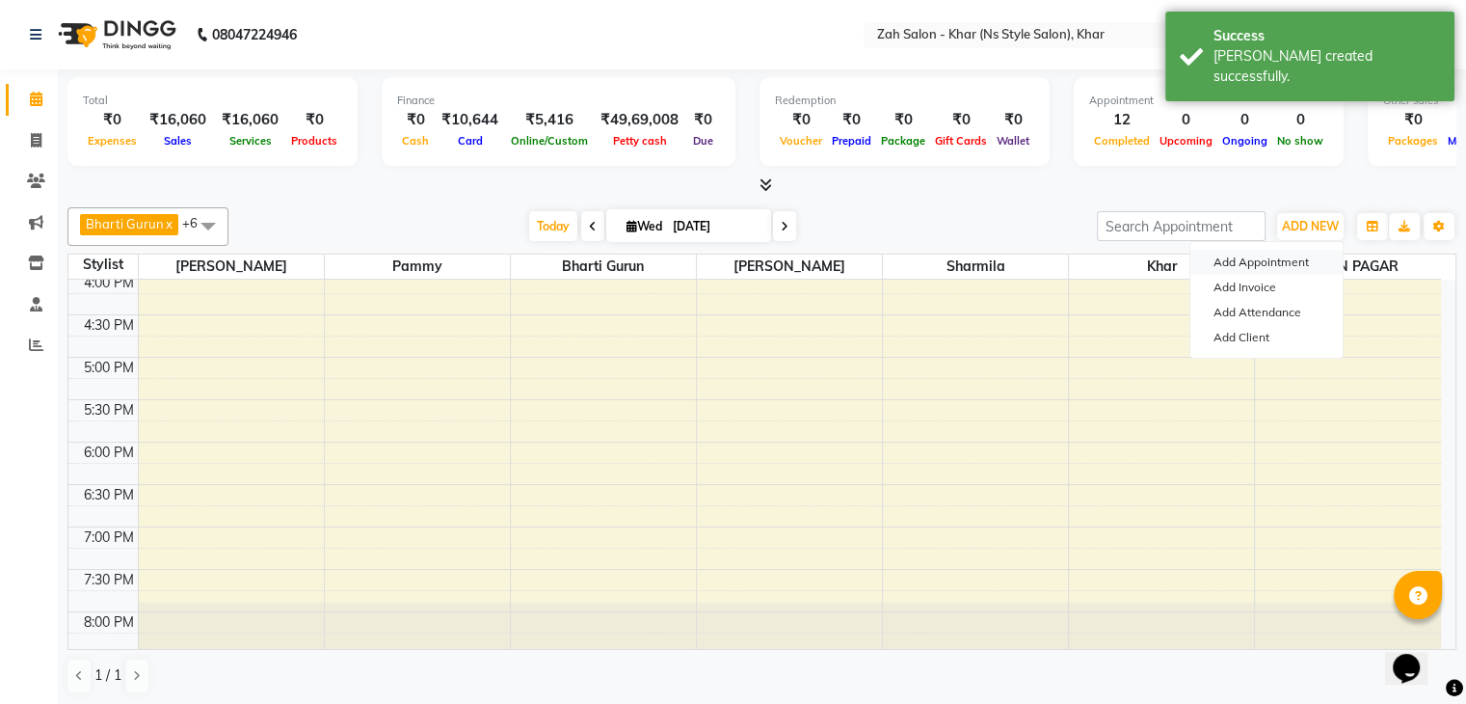
click at [1259, 265] on button "Add Appointment" at bounding box center [1266, 262] width 152 height 25
select select "tentative"
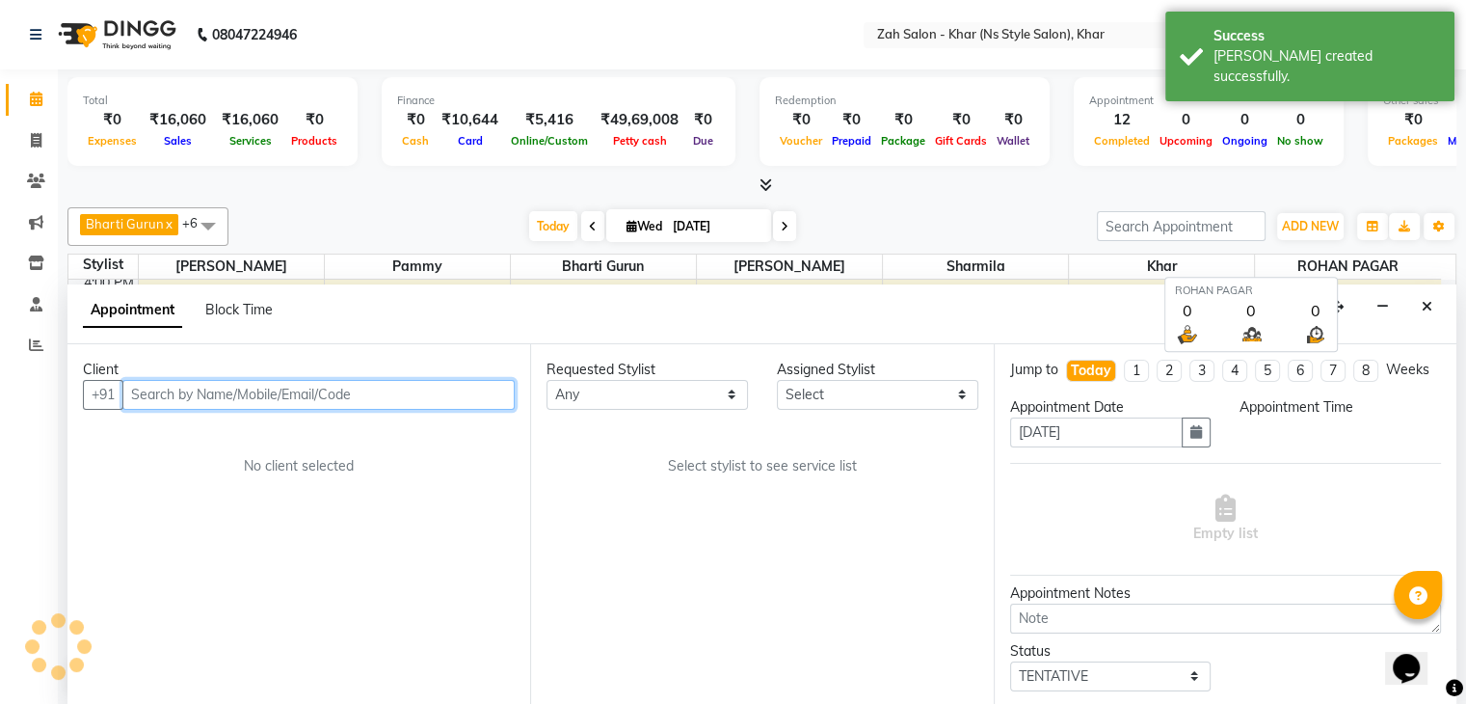
scroll to position [1, 0]
select select "540"
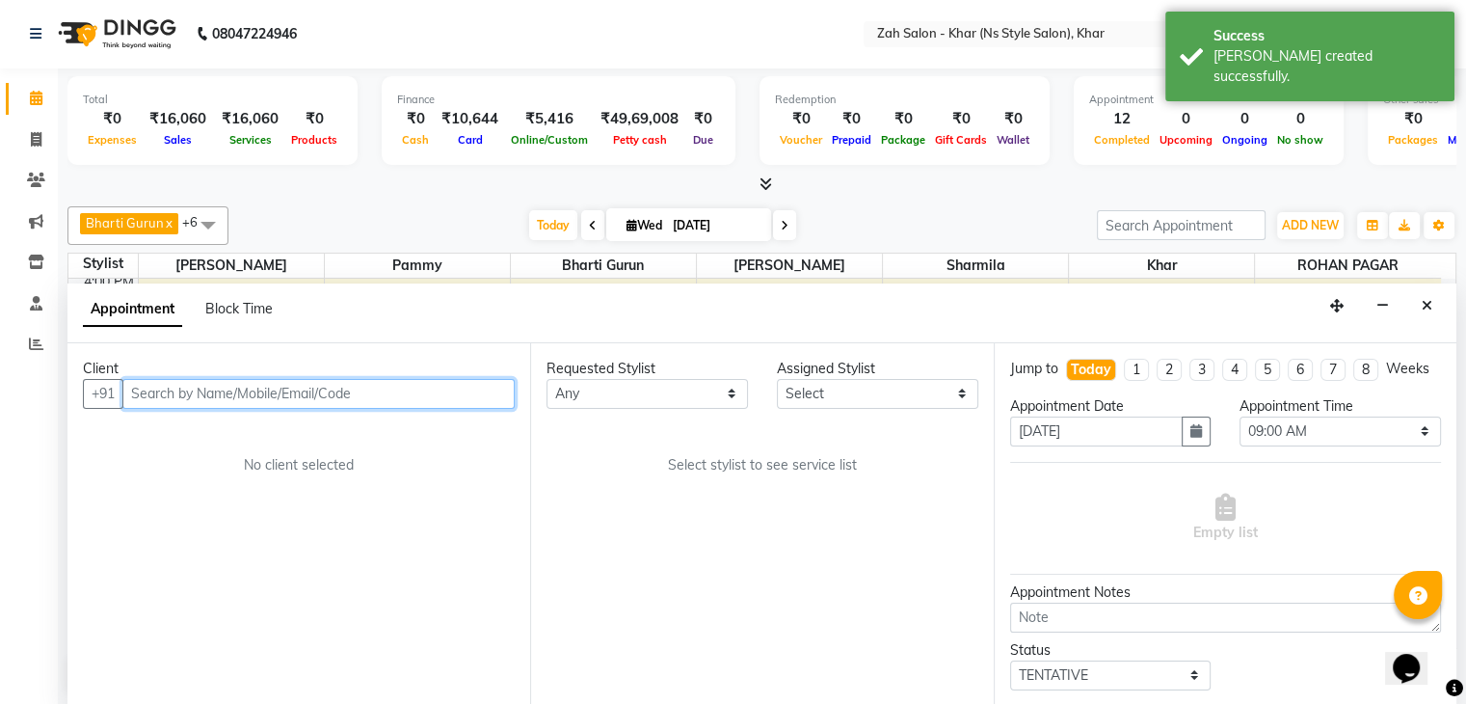
click at [208, 391] on input "text" at bounding box center [318, 394] width 392 height 30
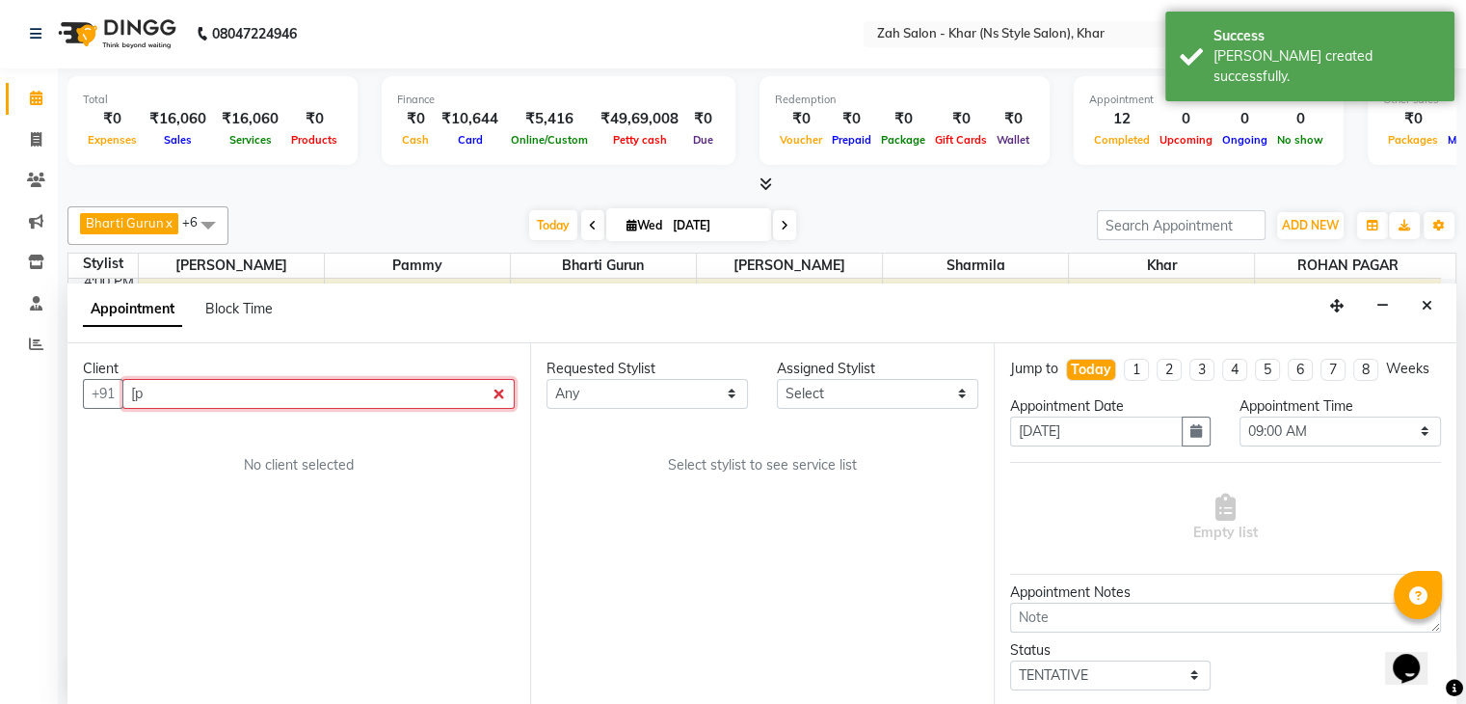
type input "["
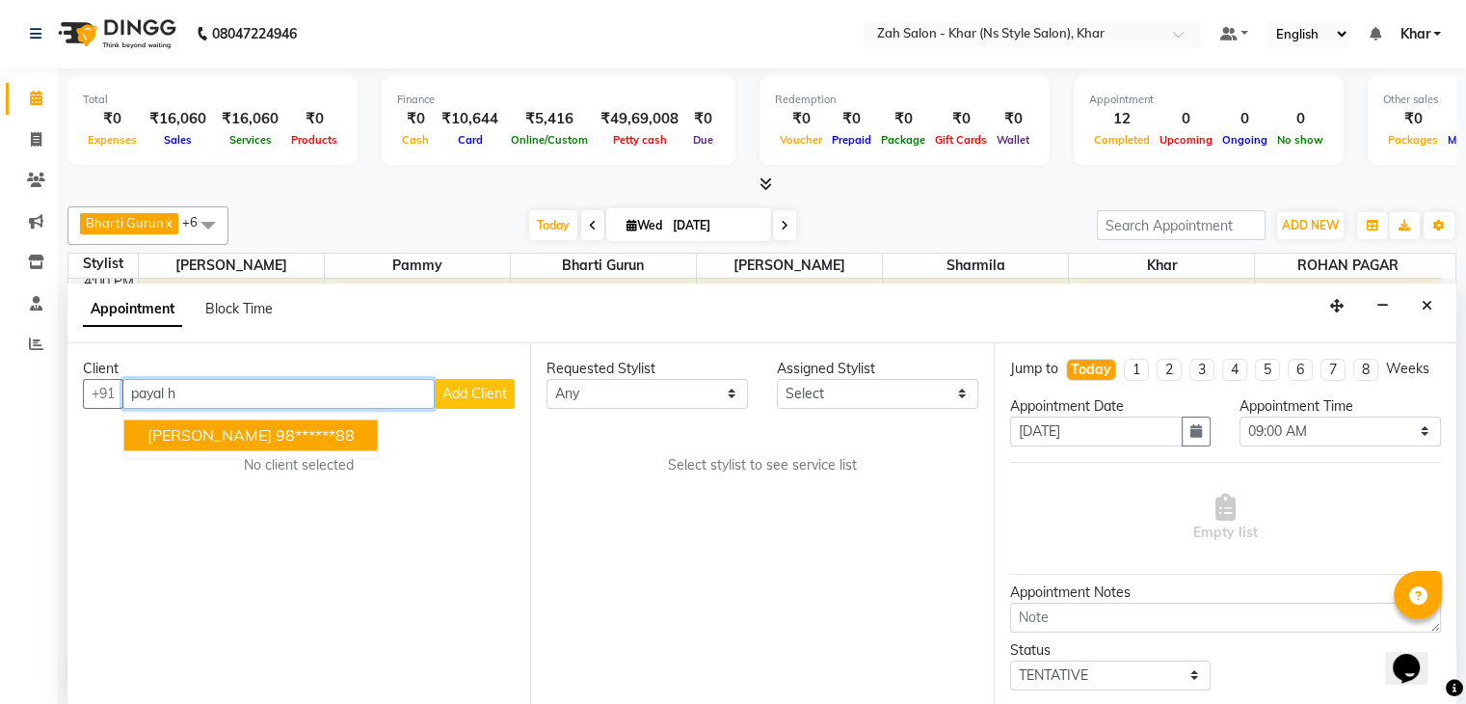
click at [171, 432] on span "[PERSON_NAME]" at bounding box center [209, 434] width 124 height 19
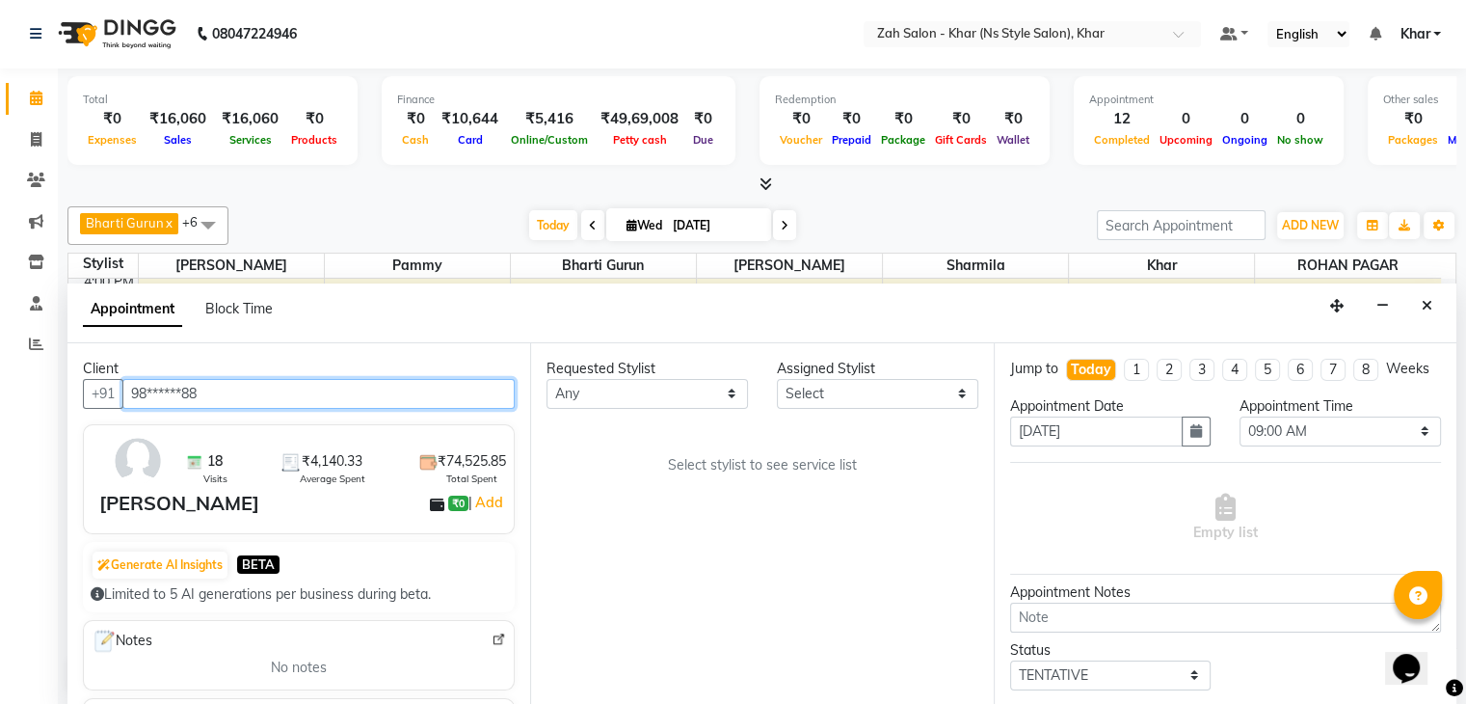
type input "98******88"
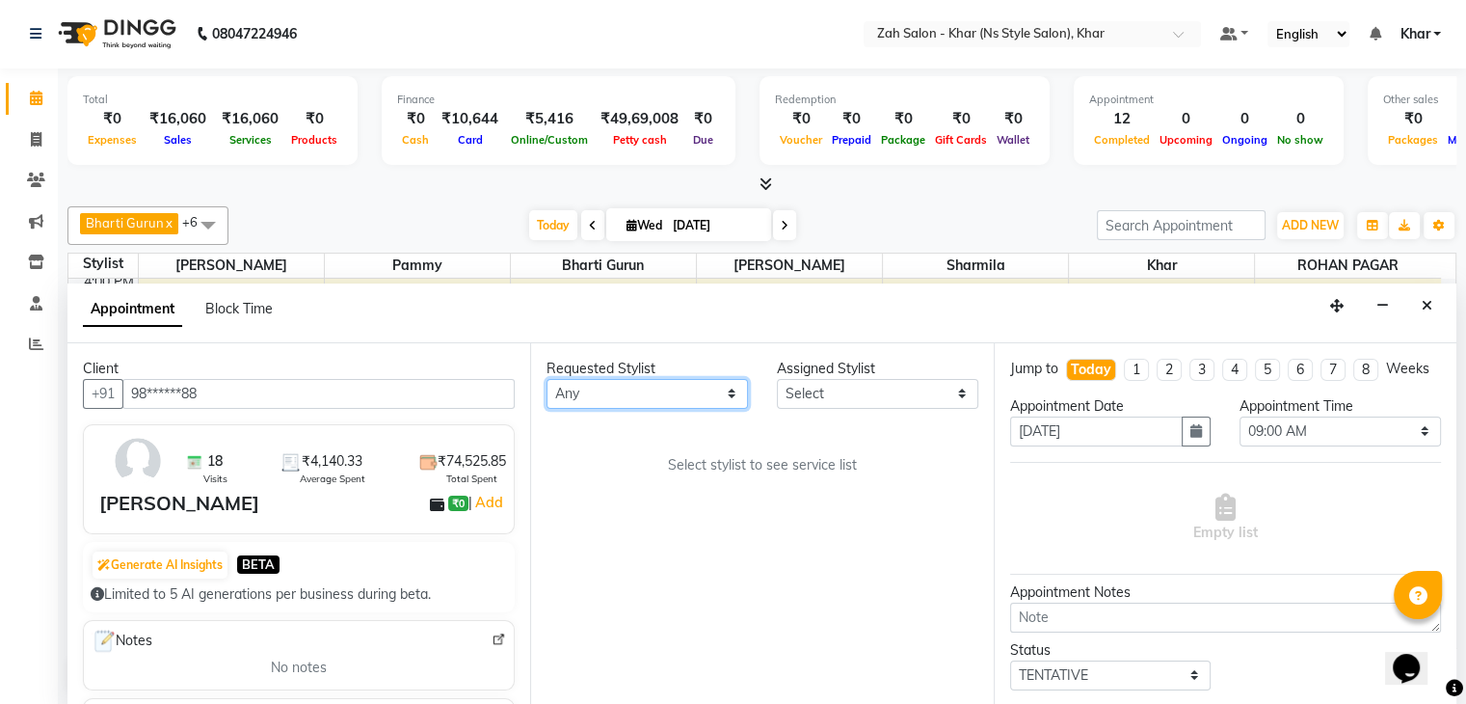
drag, startPoint x: 575, startPoint y: 386, endPoint x: 605, endPoint y: 490, distance: 108.3
click at [605, 490] on div "Requested Stylist Any Bharti Gurun [PERSON_NAME] [PERSON_NAME] Khar [PERSON_NAM…" at bounding box center [761, 524] width 463 height 362
select select "38400"
click at [547, 379] on select "Any Bharti Gurun [PERSON_NAME] [PERSON_NAME] Khar [PERSON_NAME] PAGAR [PERSON_N…" at bounding box center [647, 394] width 201 height 30
select select "38400"
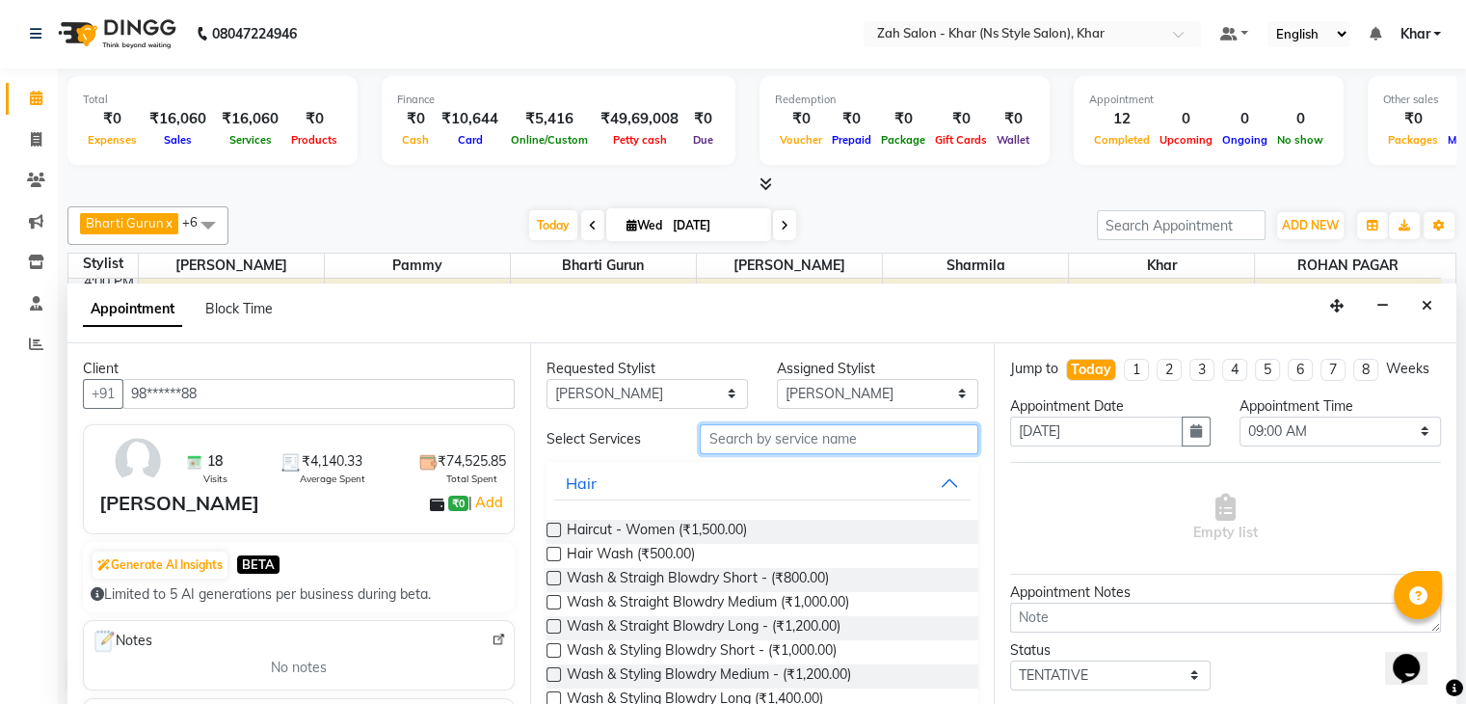
click at [708, 433] on input "text" at bounding box center [839, 439] width 278 height 30
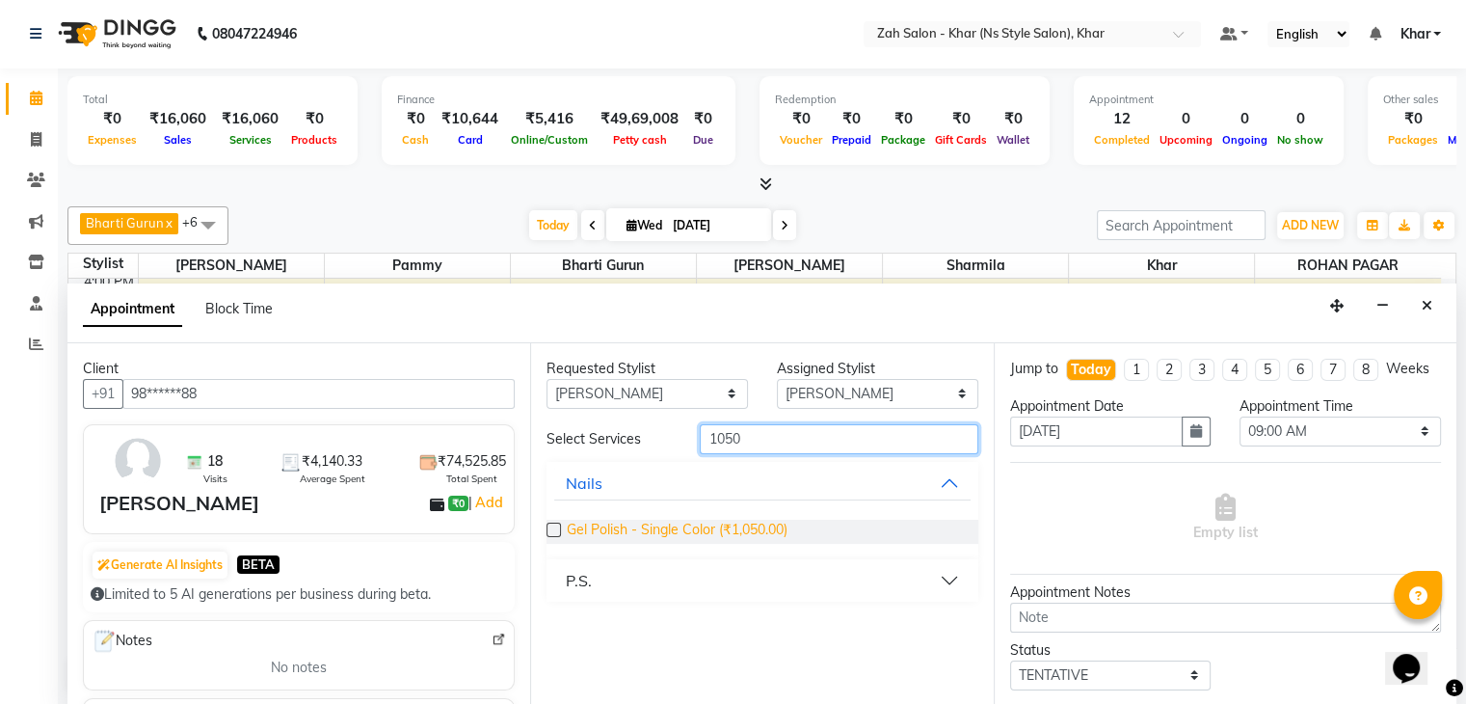
type input "1050"
click at [675, 525] on span "Gel Polish - Single Color (₹1,050.00)" at bounding box center [677, 532] width 221 height 24
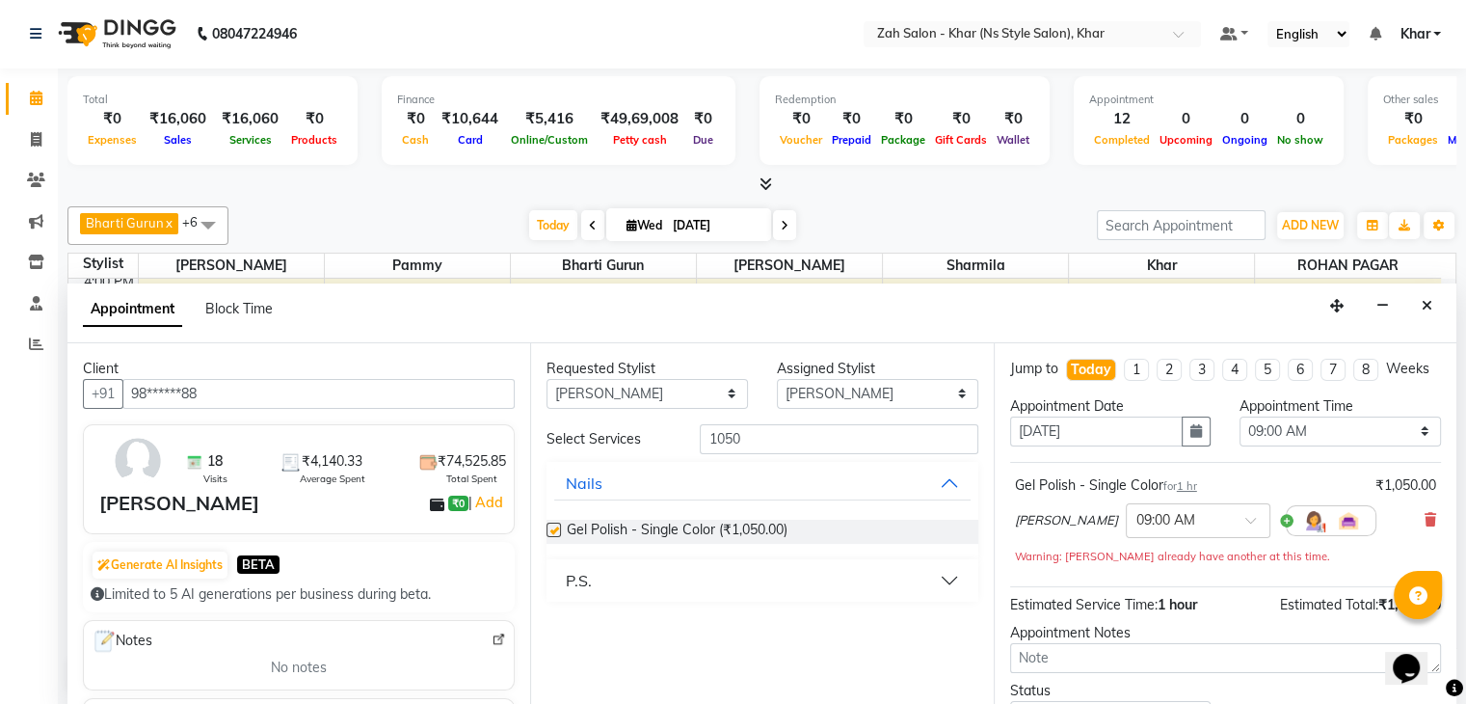
checkbox input "false"
click at [725, 437] on input "1050" at bounding box center [839, 439] width 278 height 30
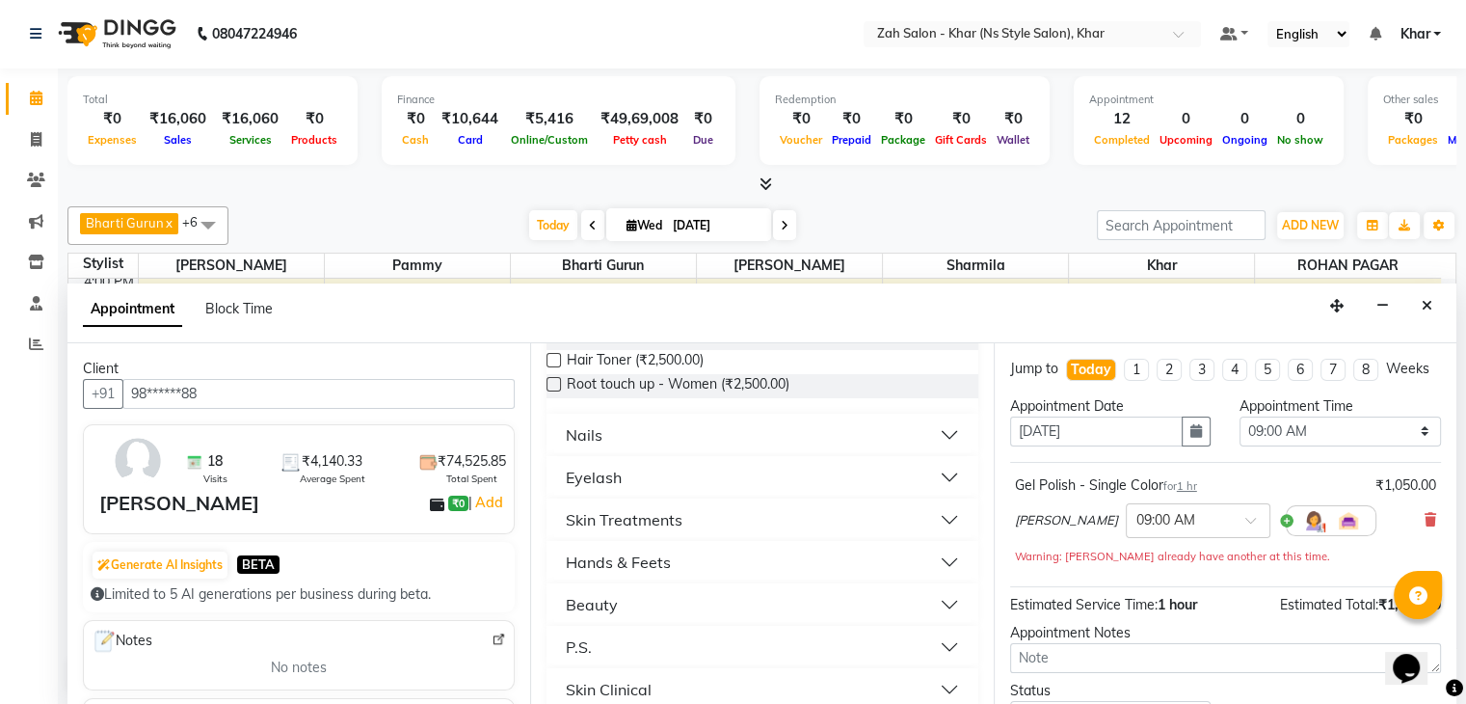
scroll to position [278, 0]
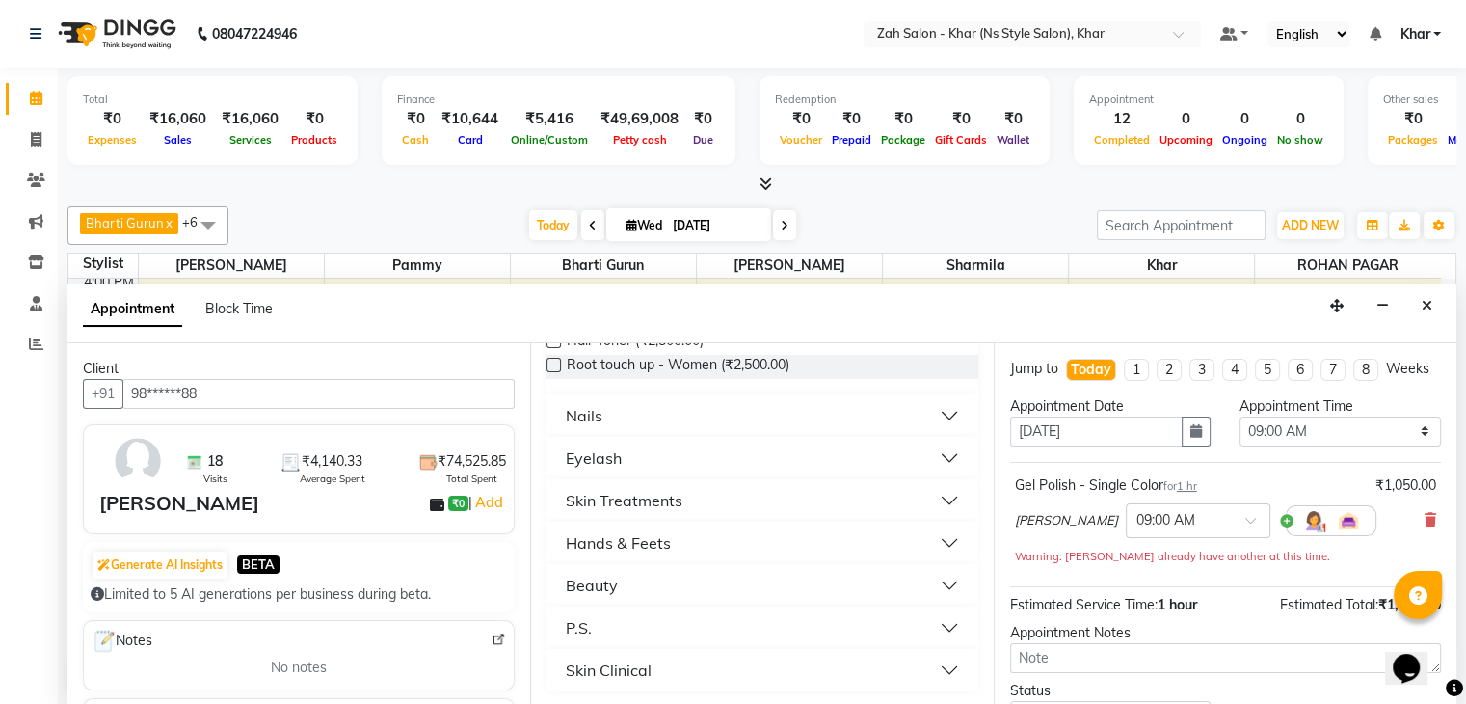
type input "250"
click at [663, 417] on button "Nails" at bounding box center [761, 415] width 415 height 35
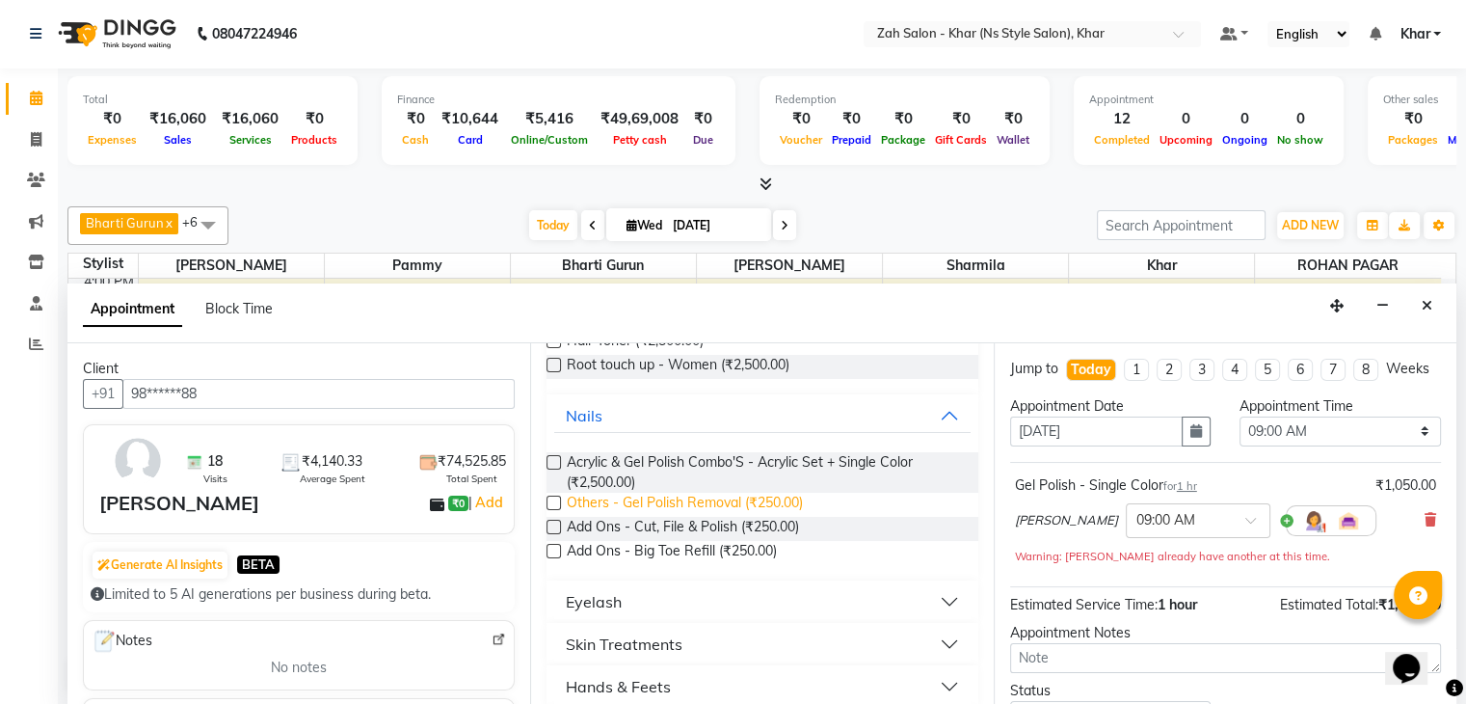
click at [644, 498] on span "Others - Gel Polish Removal (₹250.00)" at bounding box center [685, 505] width 236 height 24
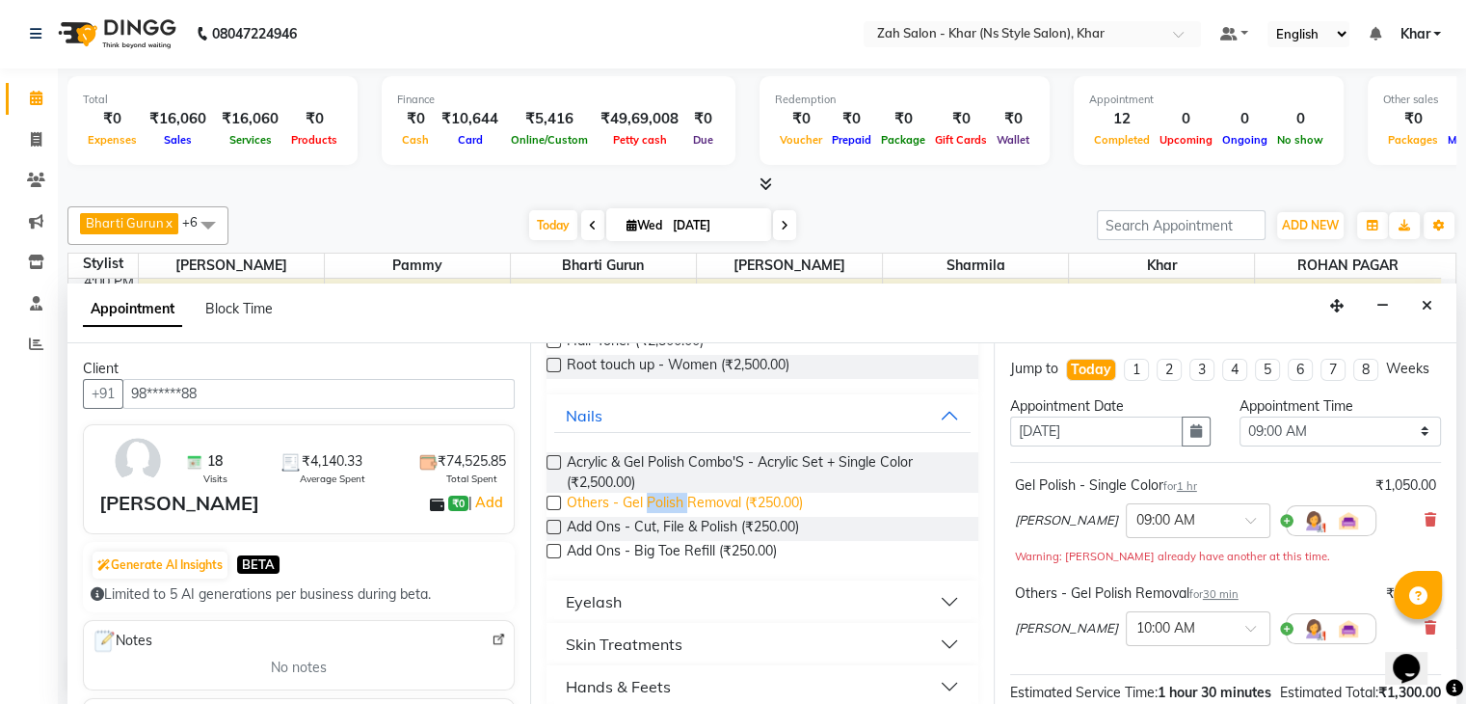
click at [644, 498] on span "Others - Gel Polish Removal (₹250.00)" at bounding box center [685, 505] width 236 height 24
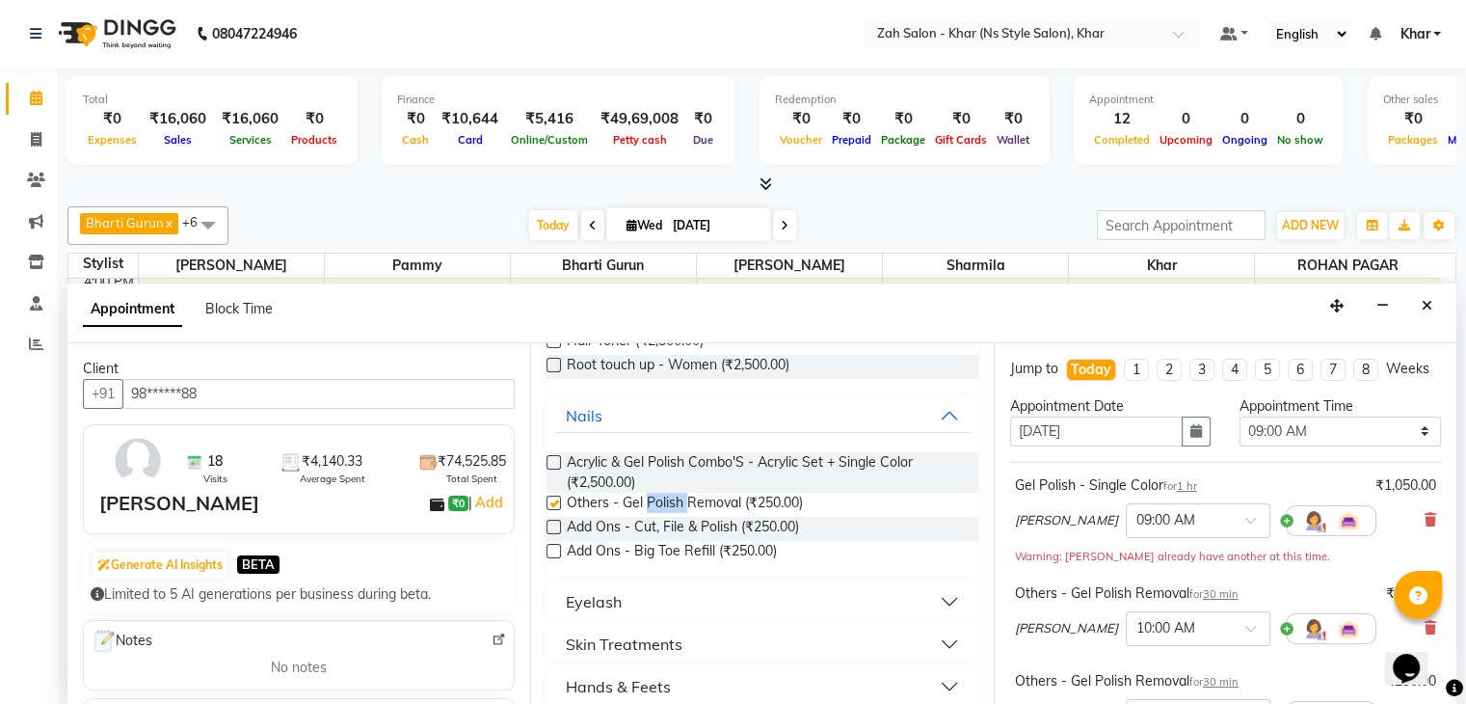
checkbox input "false"
click at [1457, 643] on div "Total ₹0 Expenses ₹16,060 Sales ₹16,060 Services ₹0 Products Finance ₹0 Cash ₹1…" at bounding box center [762, 386] width 1408 height 637
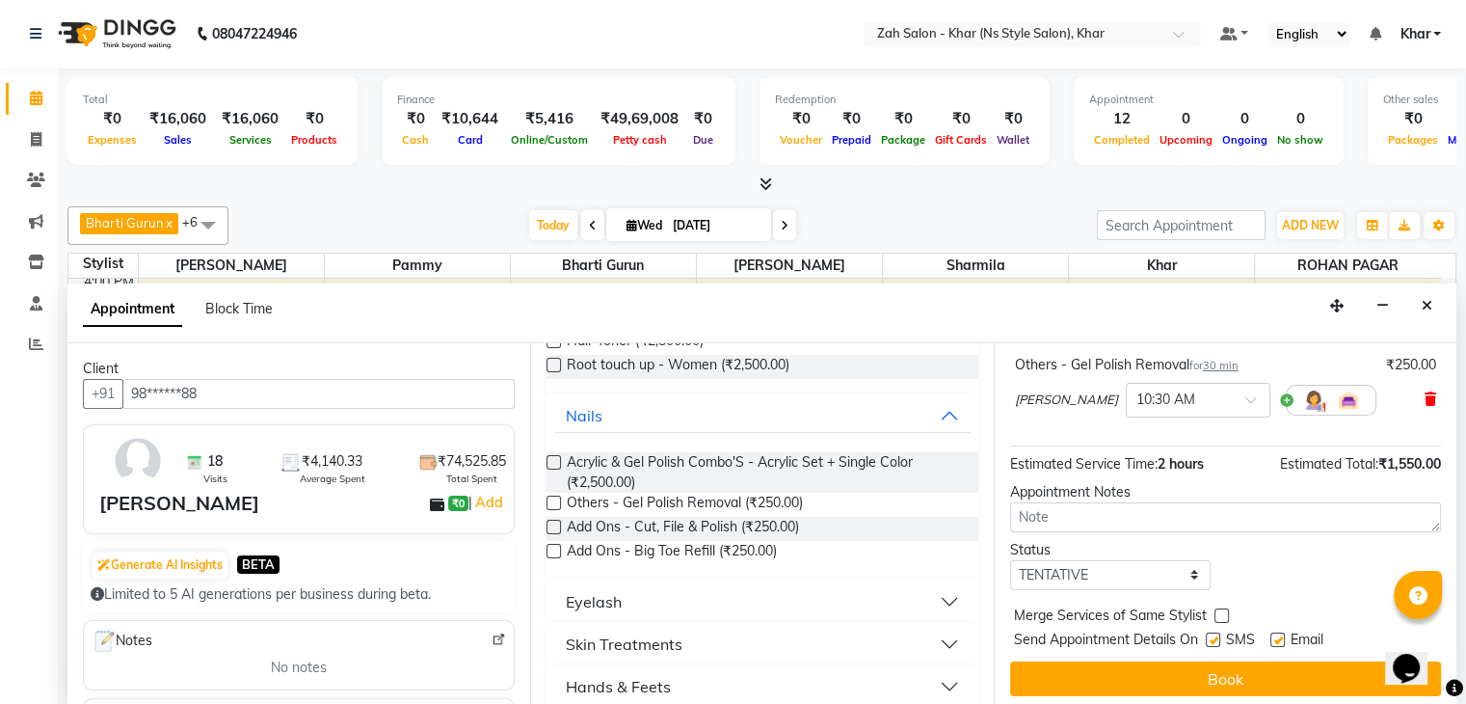
click at [1425, 406] on icon at bounding box center [1431, 398] width 12 height 13
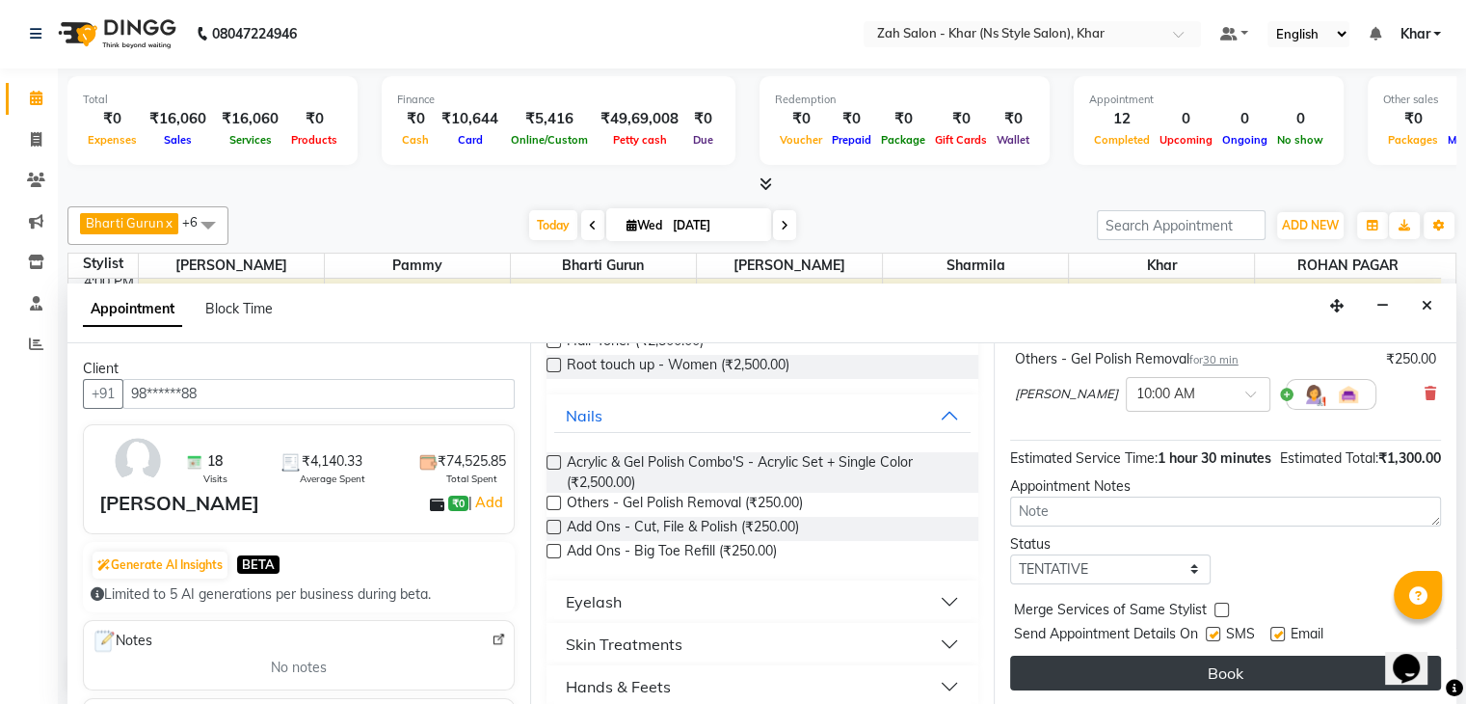
click at [1187, 676] on button "Book" at bounding box center [1225, 672] width 431 height 35
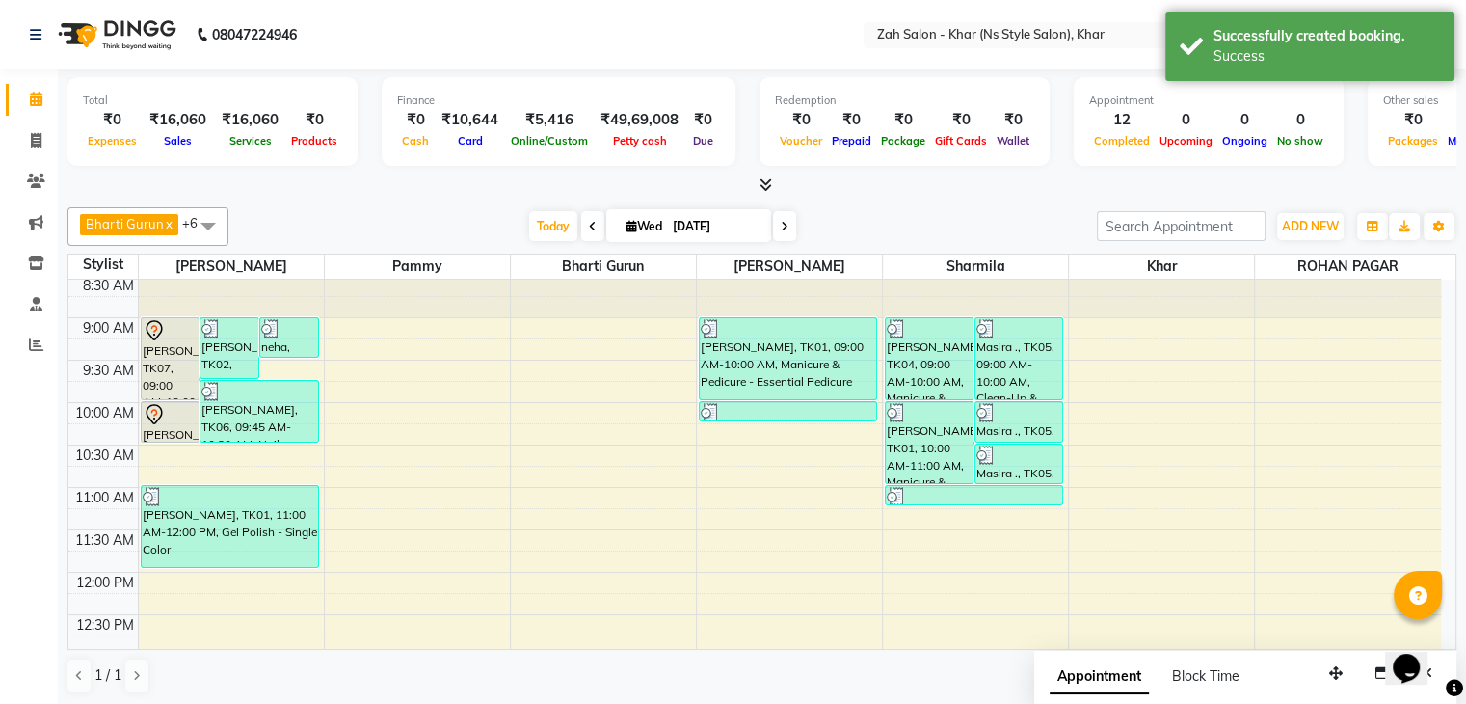
scroll to position [39, 0]
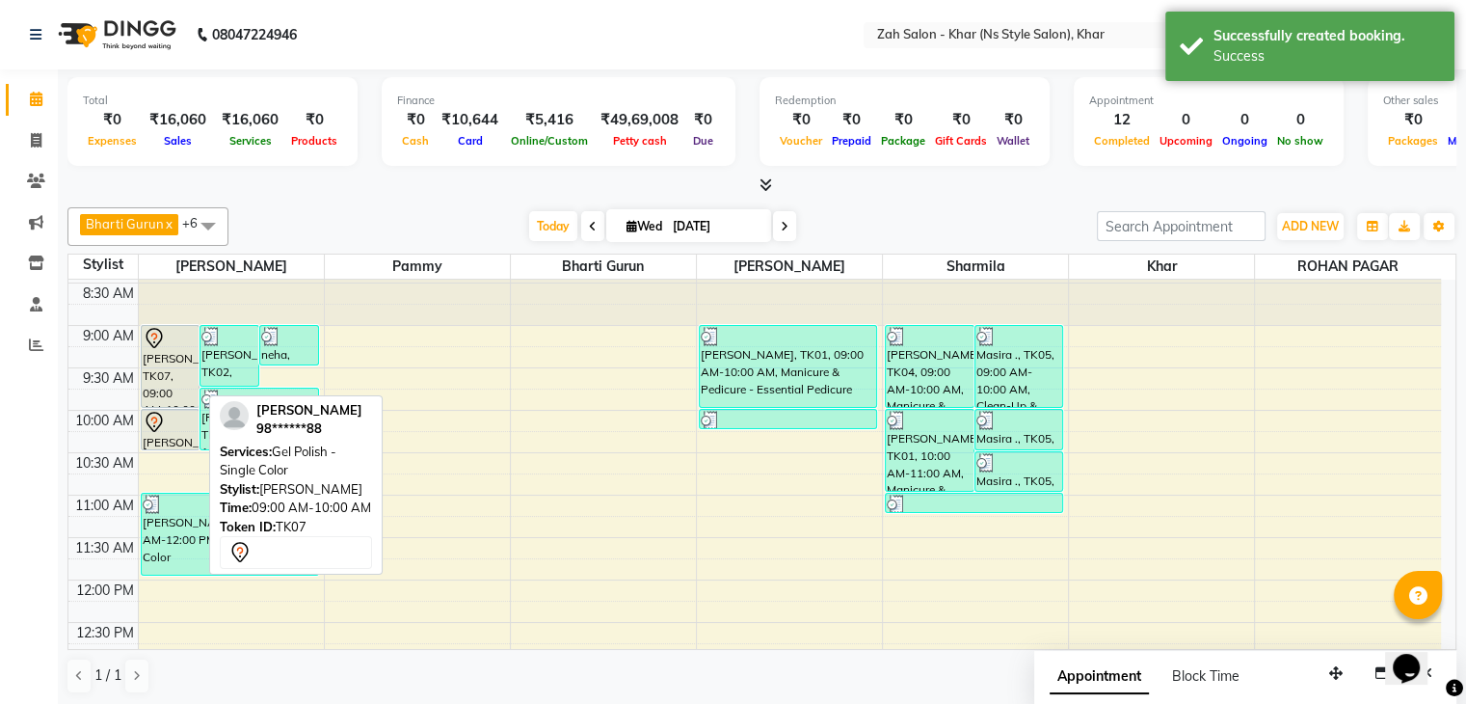
click at [193, 387] on div "[PERSON_NAME], TK07, 09:00 AM-10:00 AM, Gel Polish - Single Color" at bounding box center [171, 366] width 58 height 81
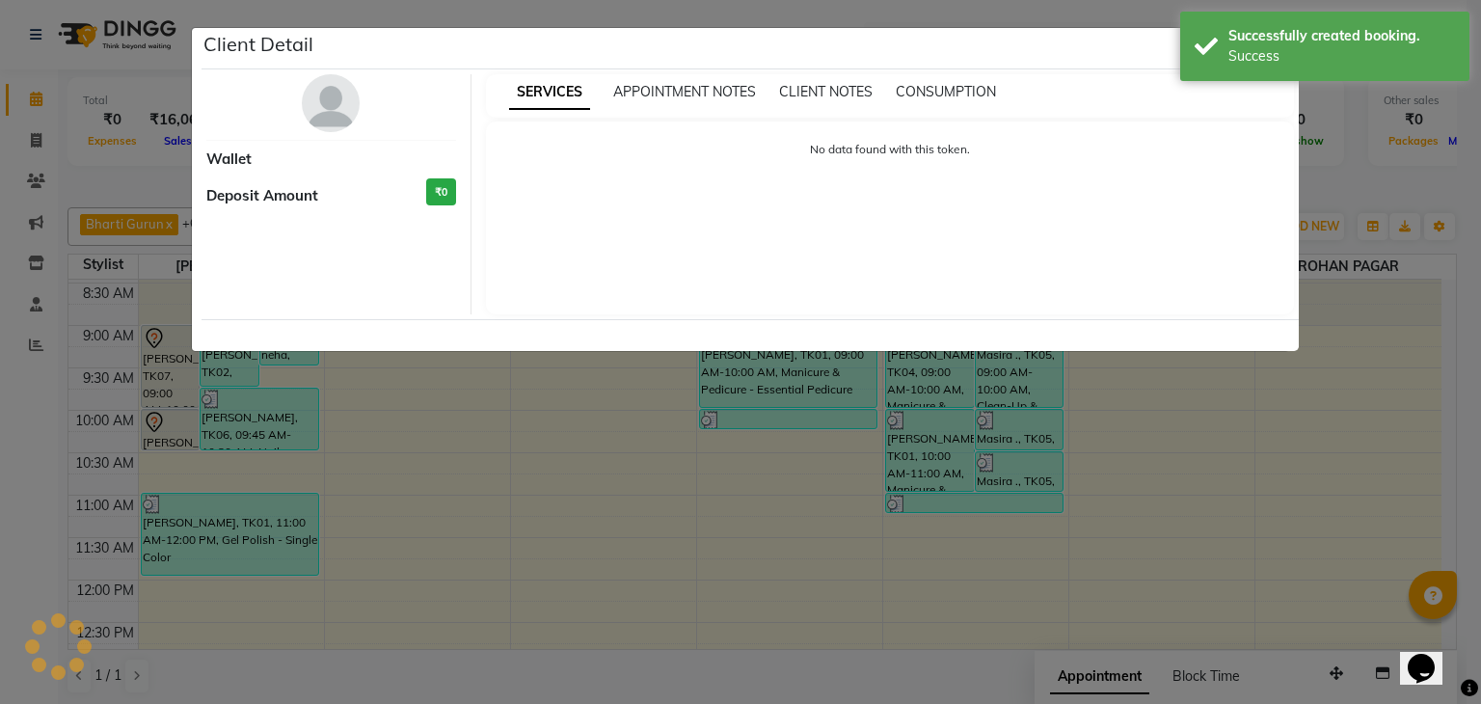
select select "7"
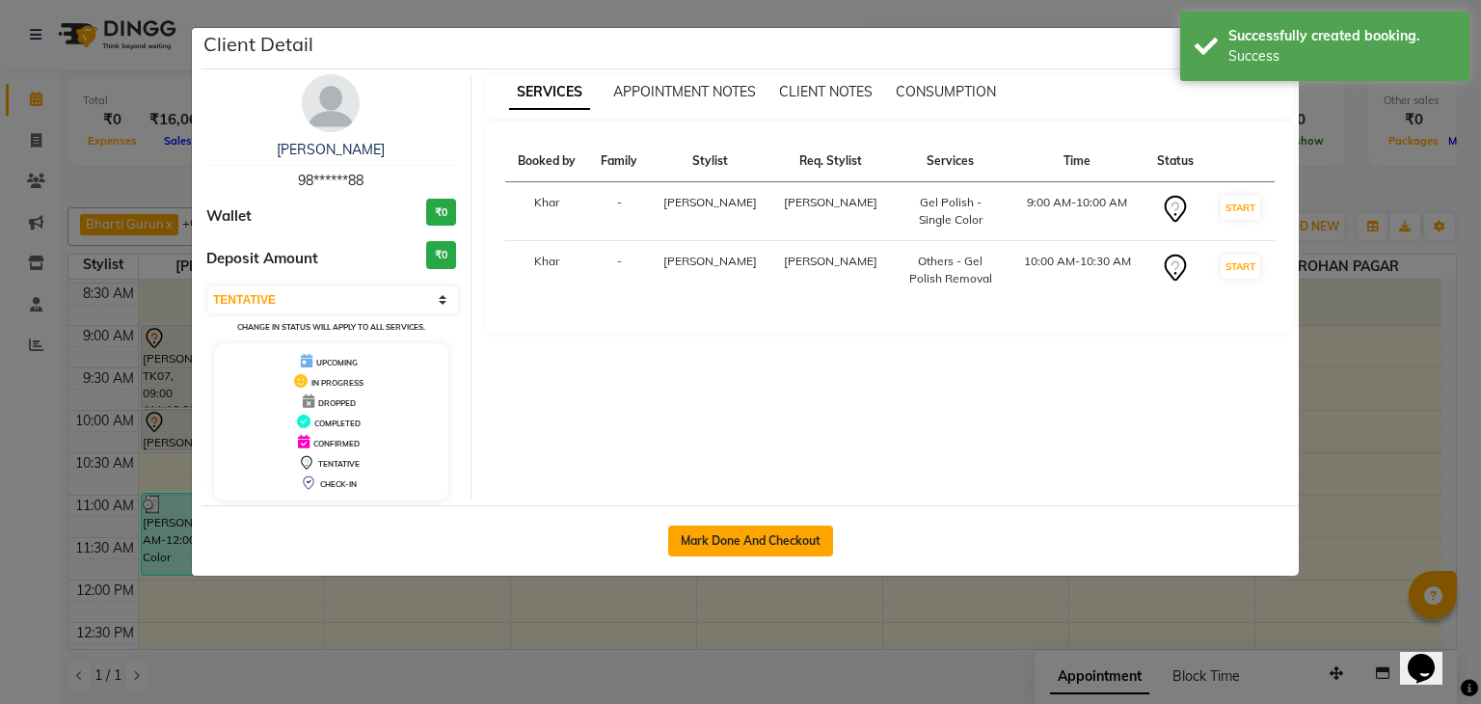
click at [699, 531] on button "Mark Done And Checkout" at bounding box center [750, 540] width 165 height 31
select select "5619"
select select "service"
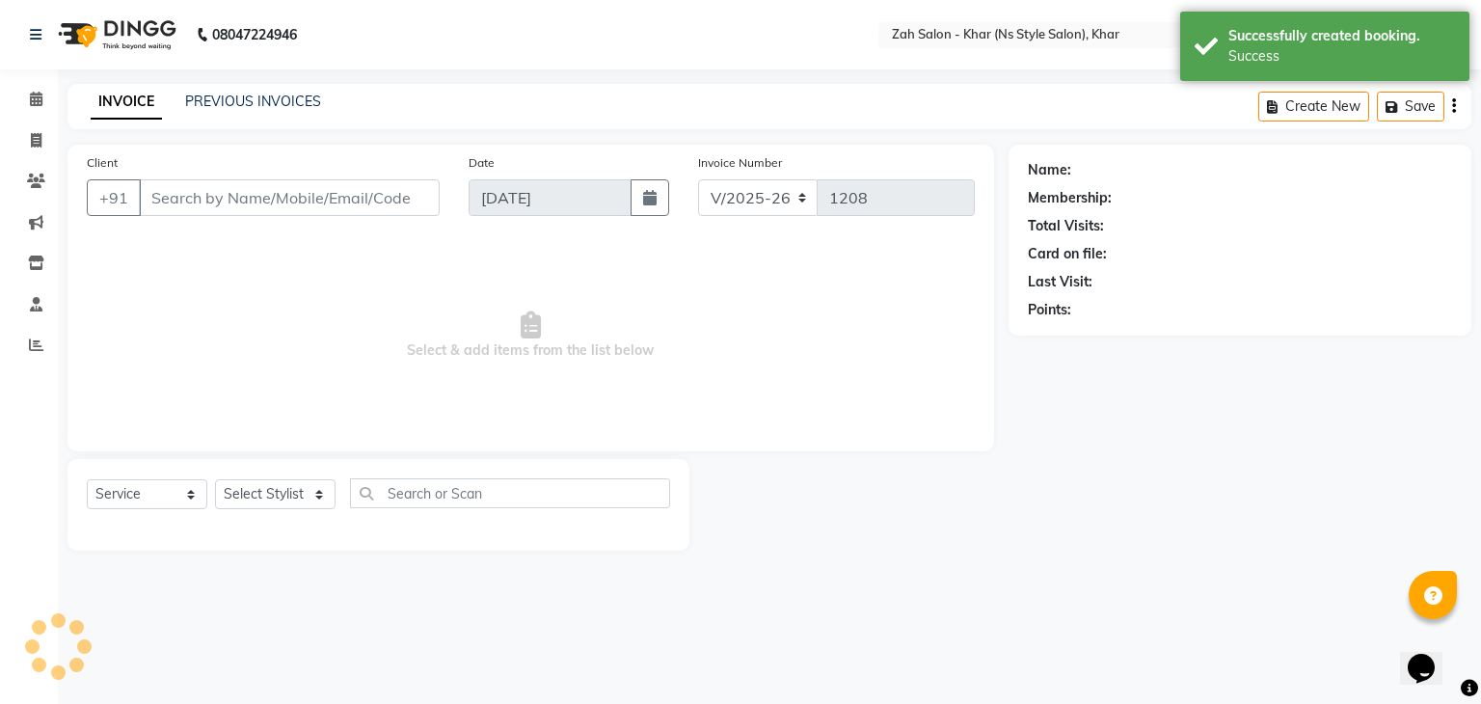
type input "98******88"
select select "38400"
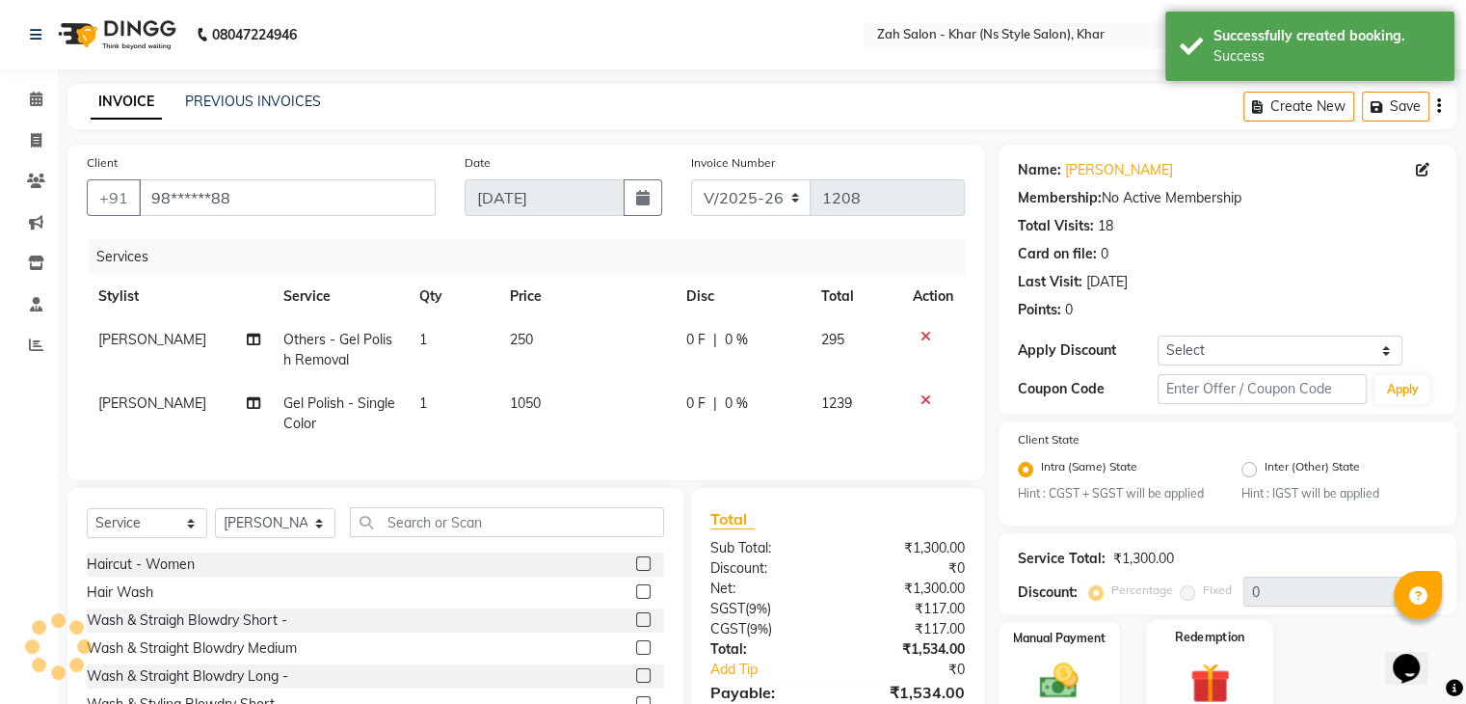
scroll to position [113, 0]
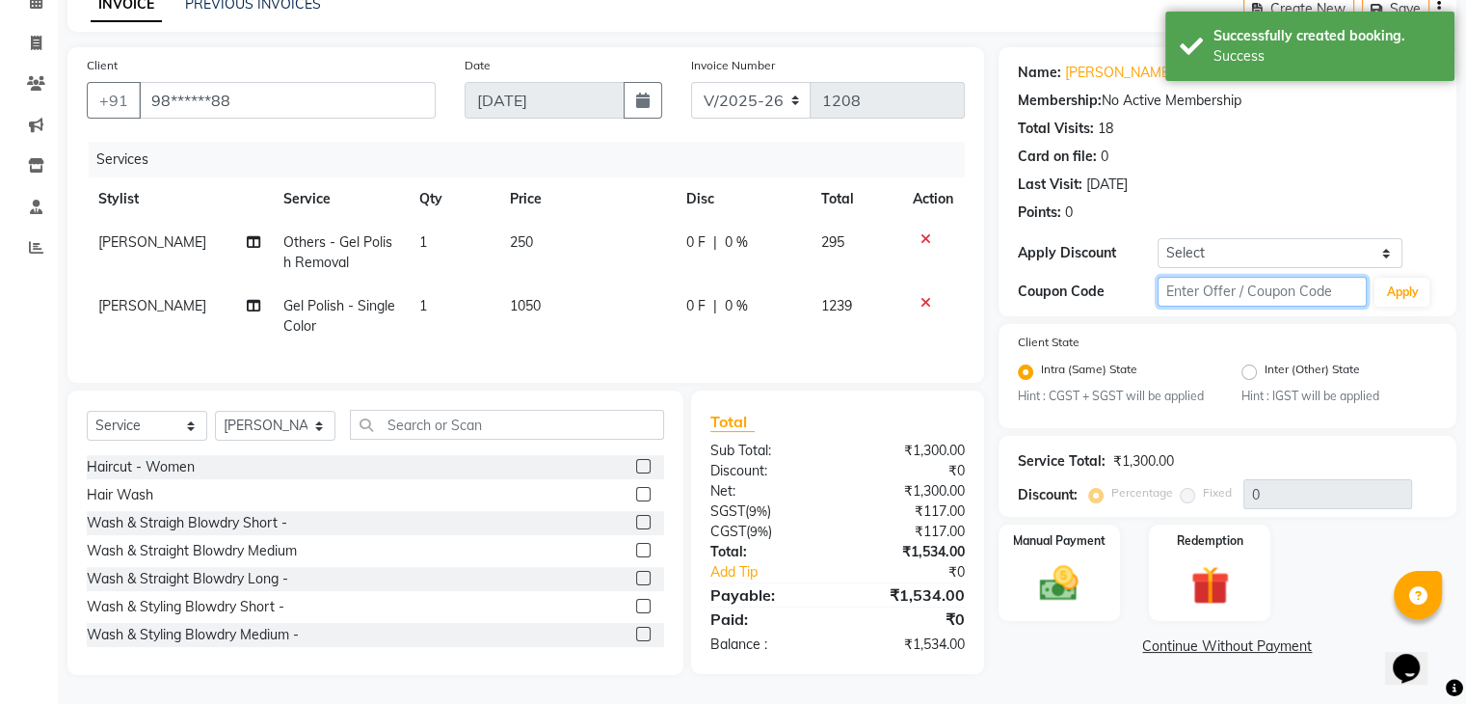
click at [1193, 277] on input "text" at bounding box center [1263, 292] width 210 height 30
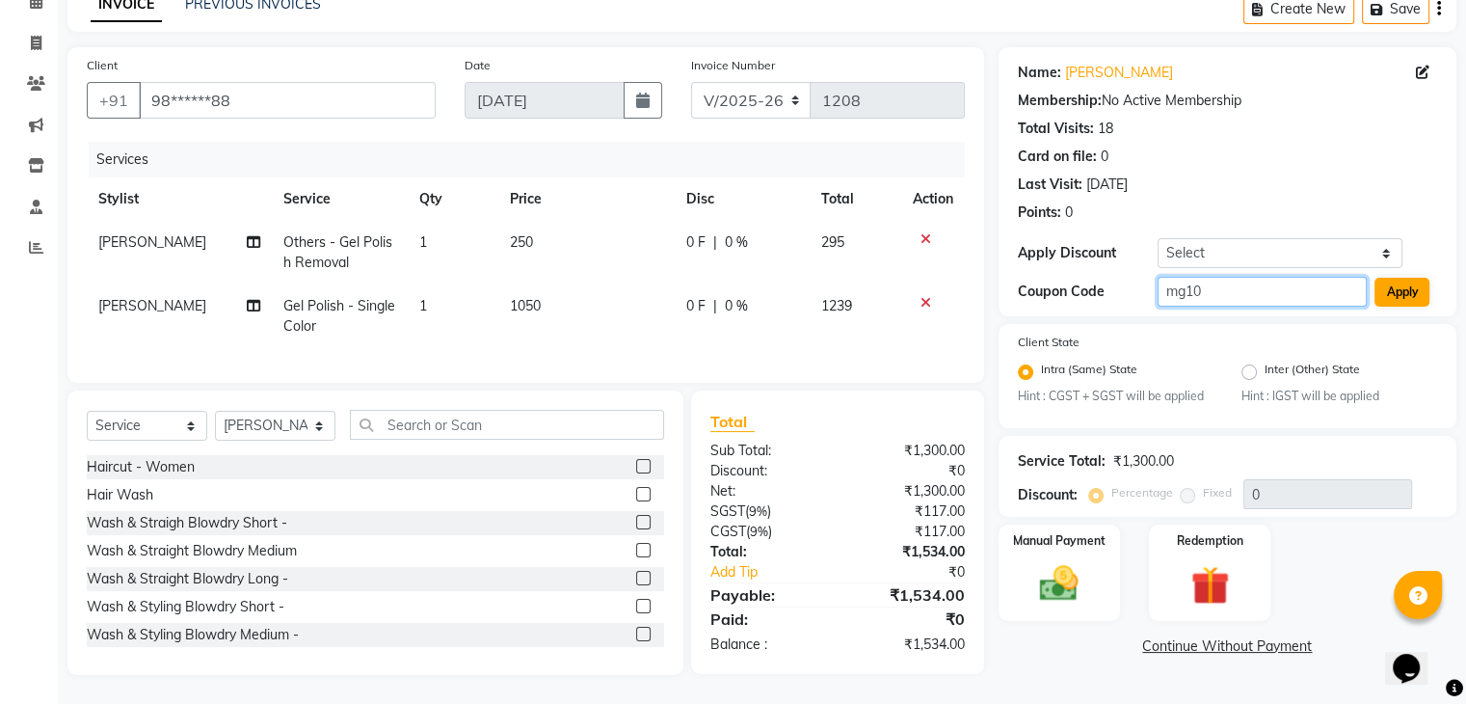
type input "mg10"
click at [1388, 278] on button "Apply" at bounding box center [1402, 292] width 55 height 29
type input "10"
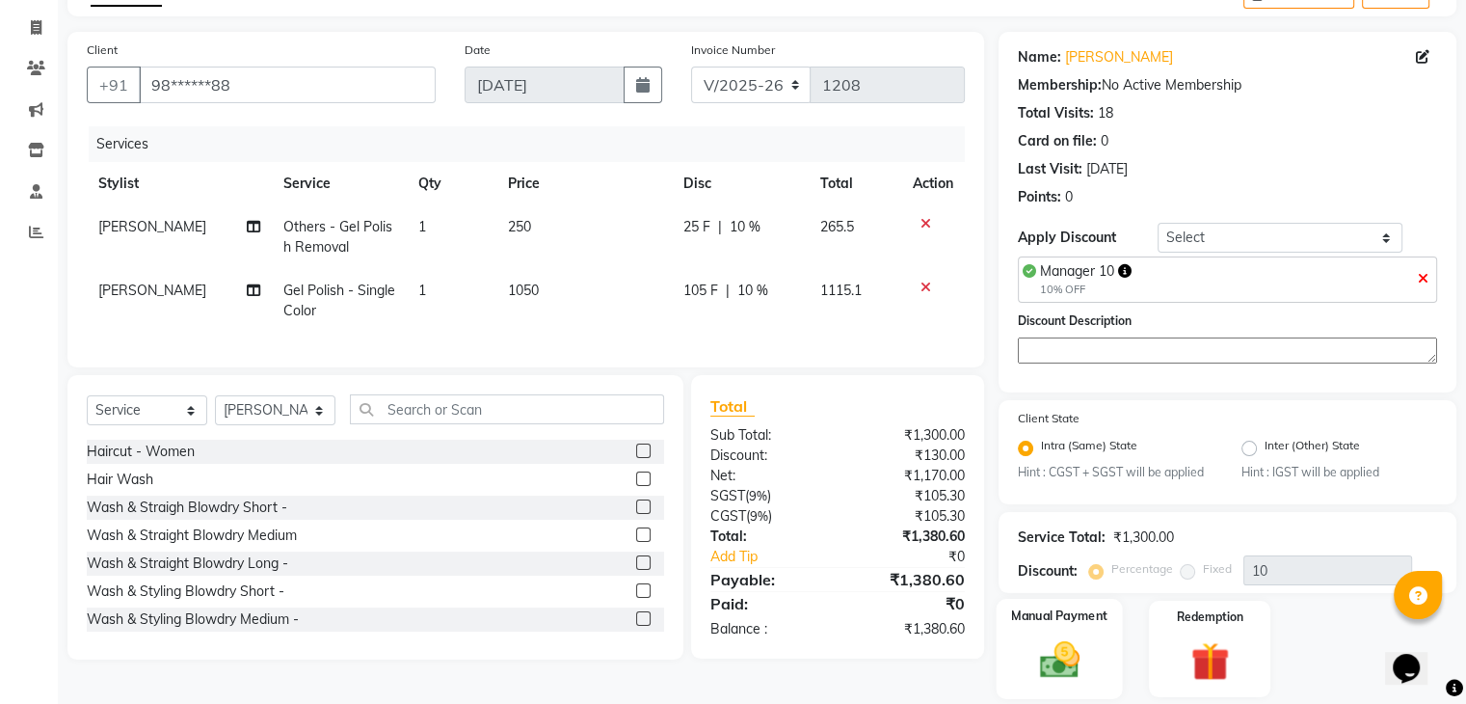
click at [1057, 678] on img at bounding box center [1059, 660] width 65 height 46
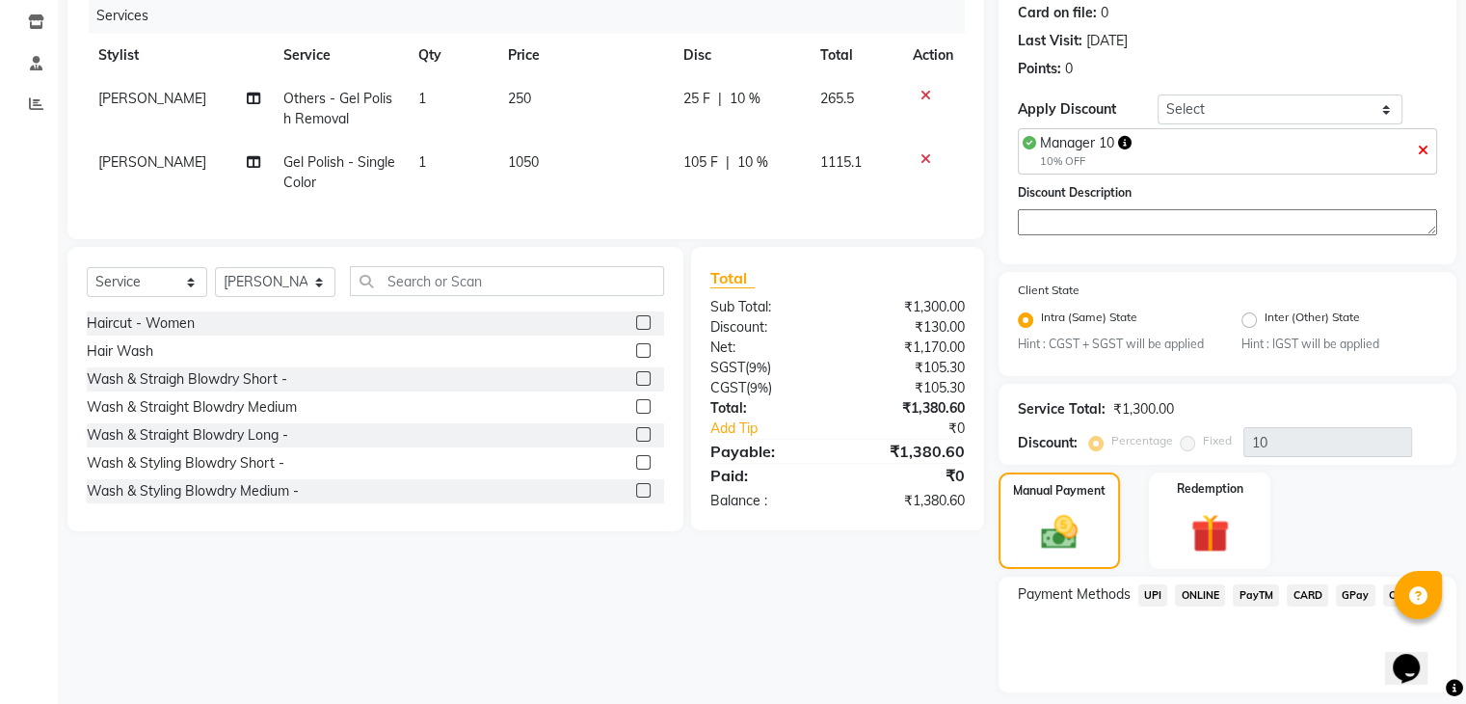
scroll to position [299, 0]
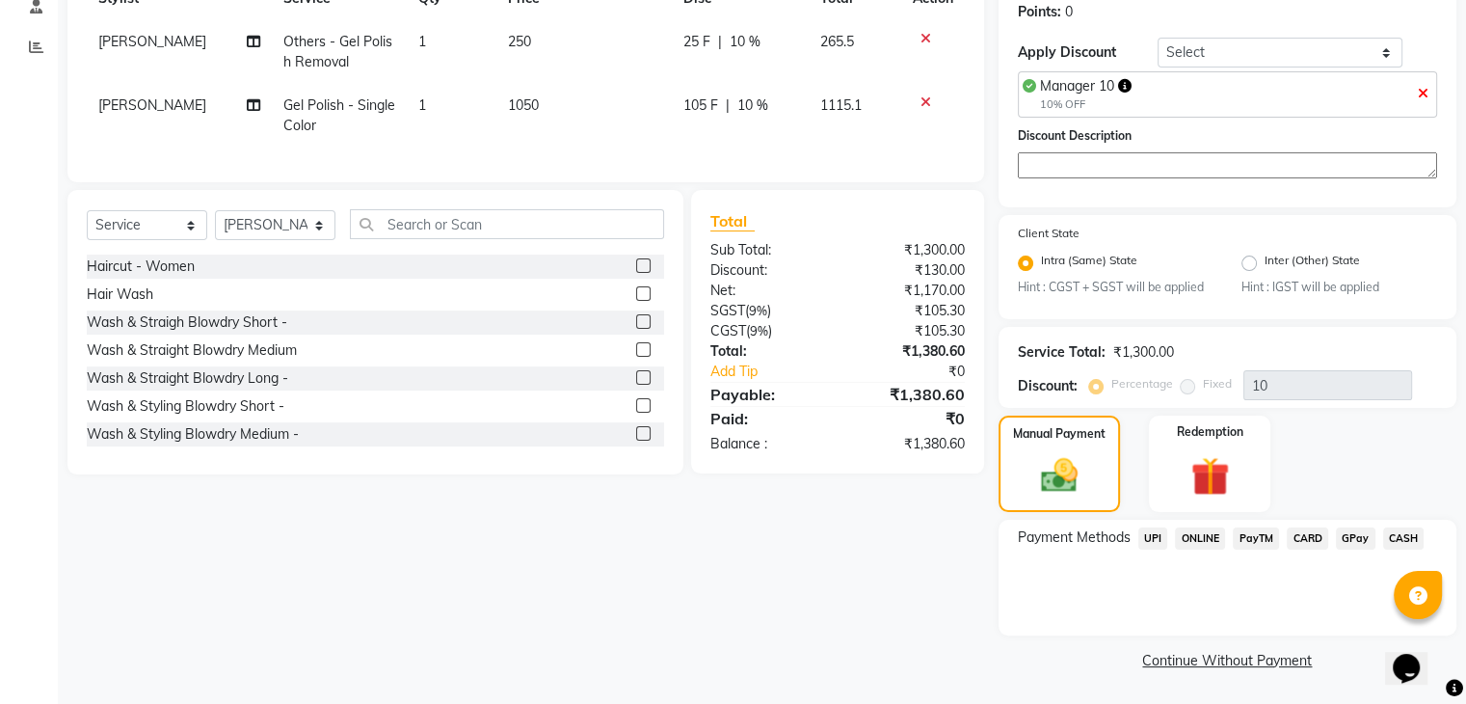
click at [1302, 541] on span "CARD" at bounding box center [1307, 538] width 41 height 22
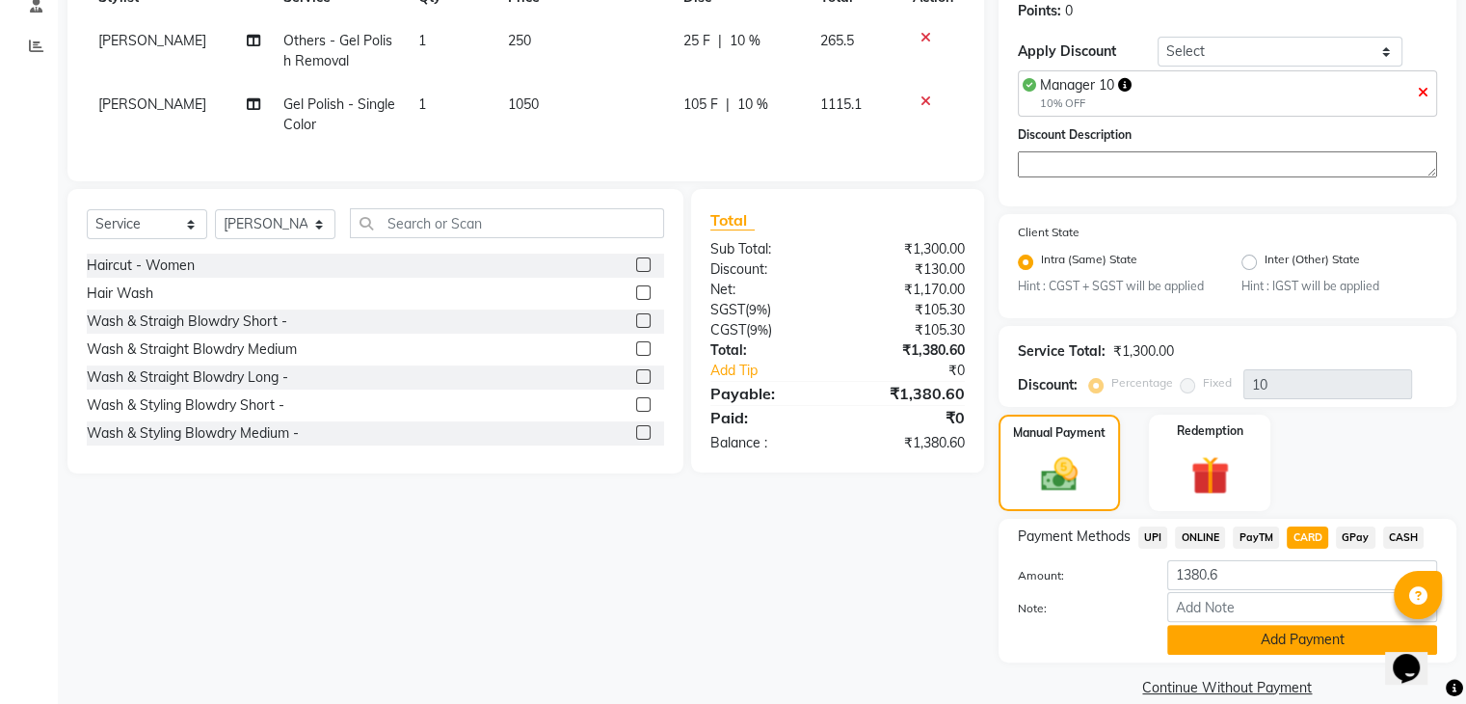
click at [1277, 649] on button "Add Payment" at bounding box center [1302, 640] width 270 height 30
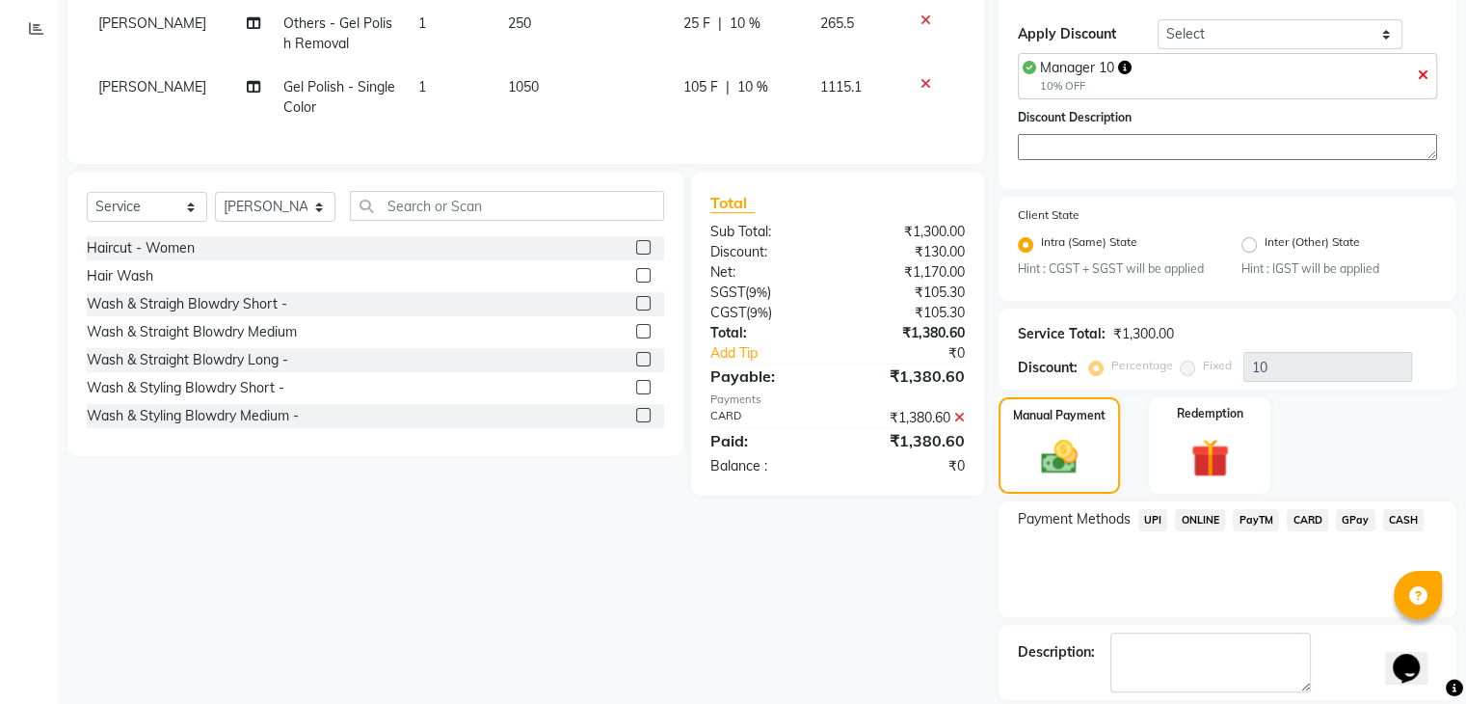
scroll to position [407, 0]
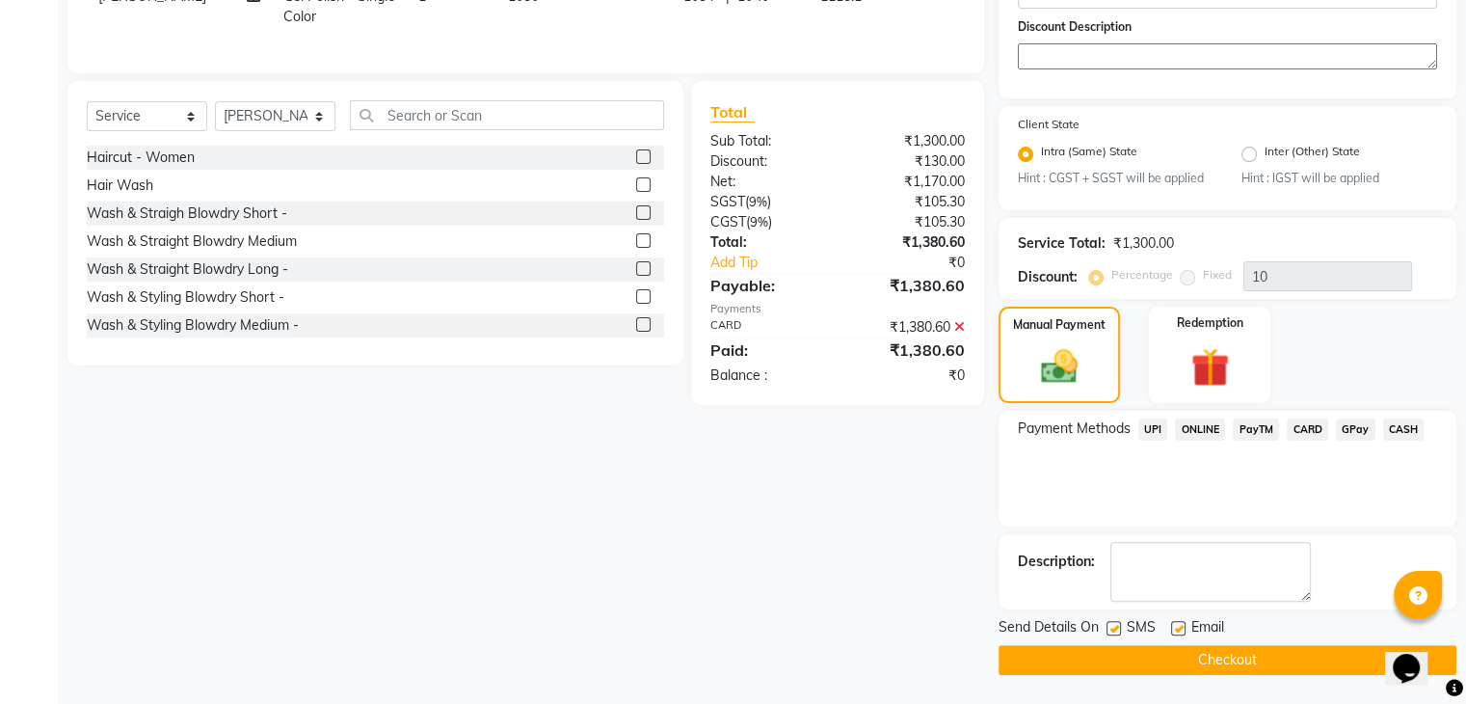
click at [1322, 659] on button "Checkout" at bounding box center [1228, 660] width 458 height 30
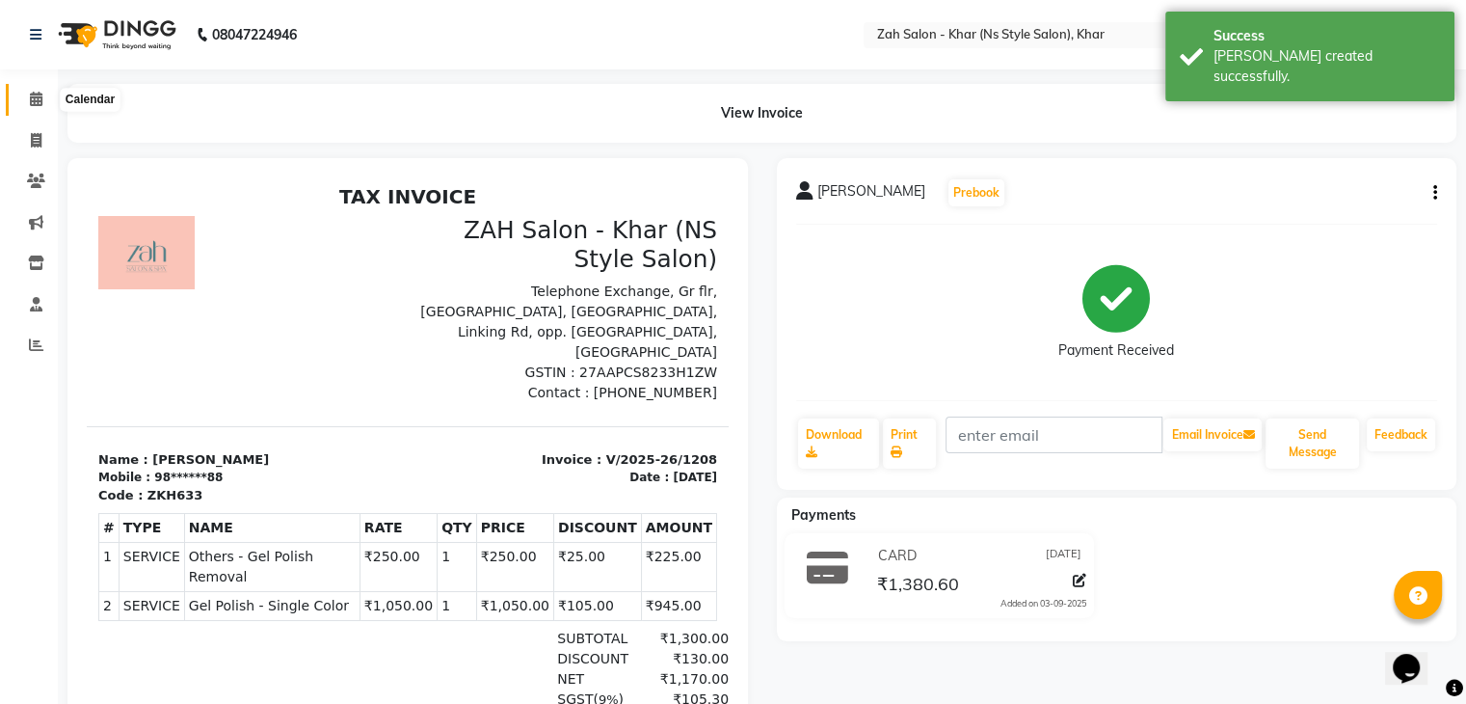
click at [34, 101] on icon at bounding box center [36, 99] width 13 height 14
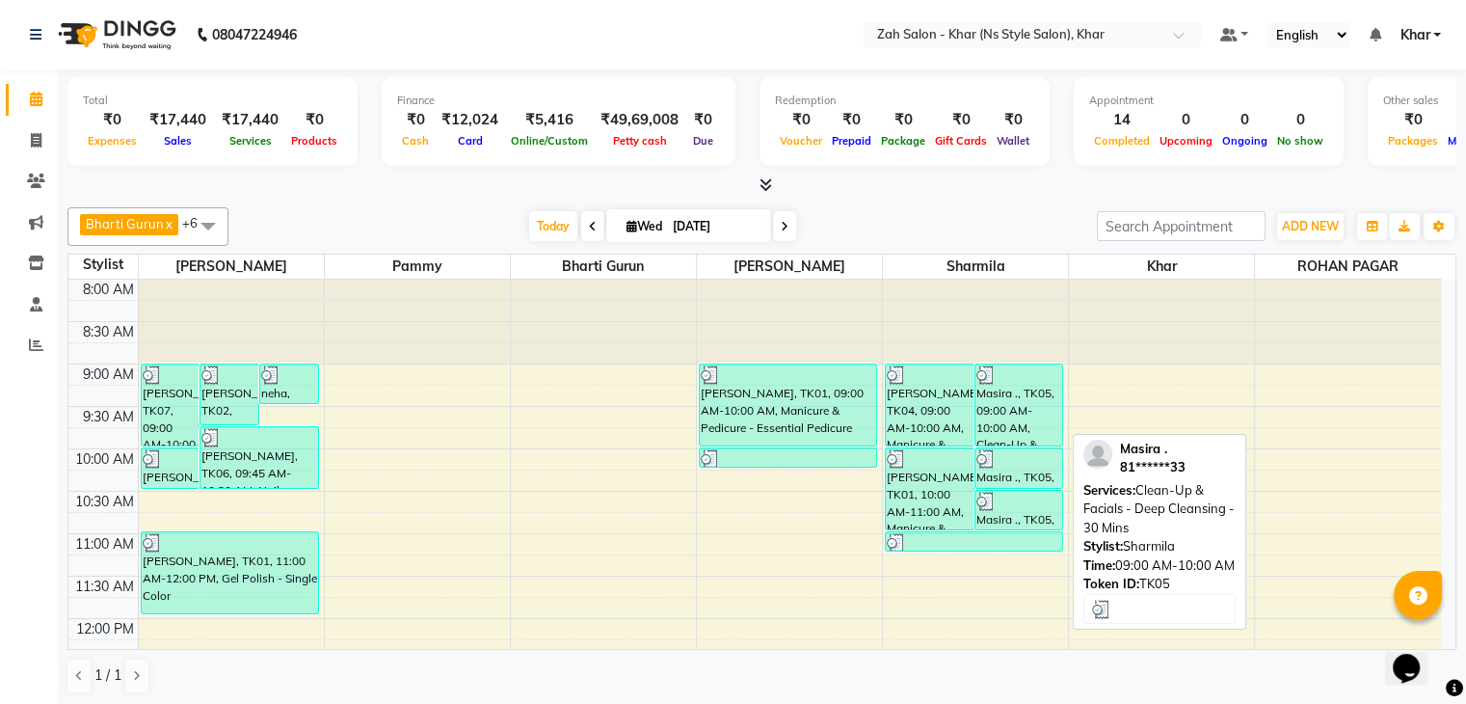
click at [1022, 402] on div "Masira ., TK05, 09:00 AM-10:00 AM, Clean-Up & Facials - Deep Cleansing - 30 Mins" at bounding box center [1019, 404] width 88 height 81
select select "3"
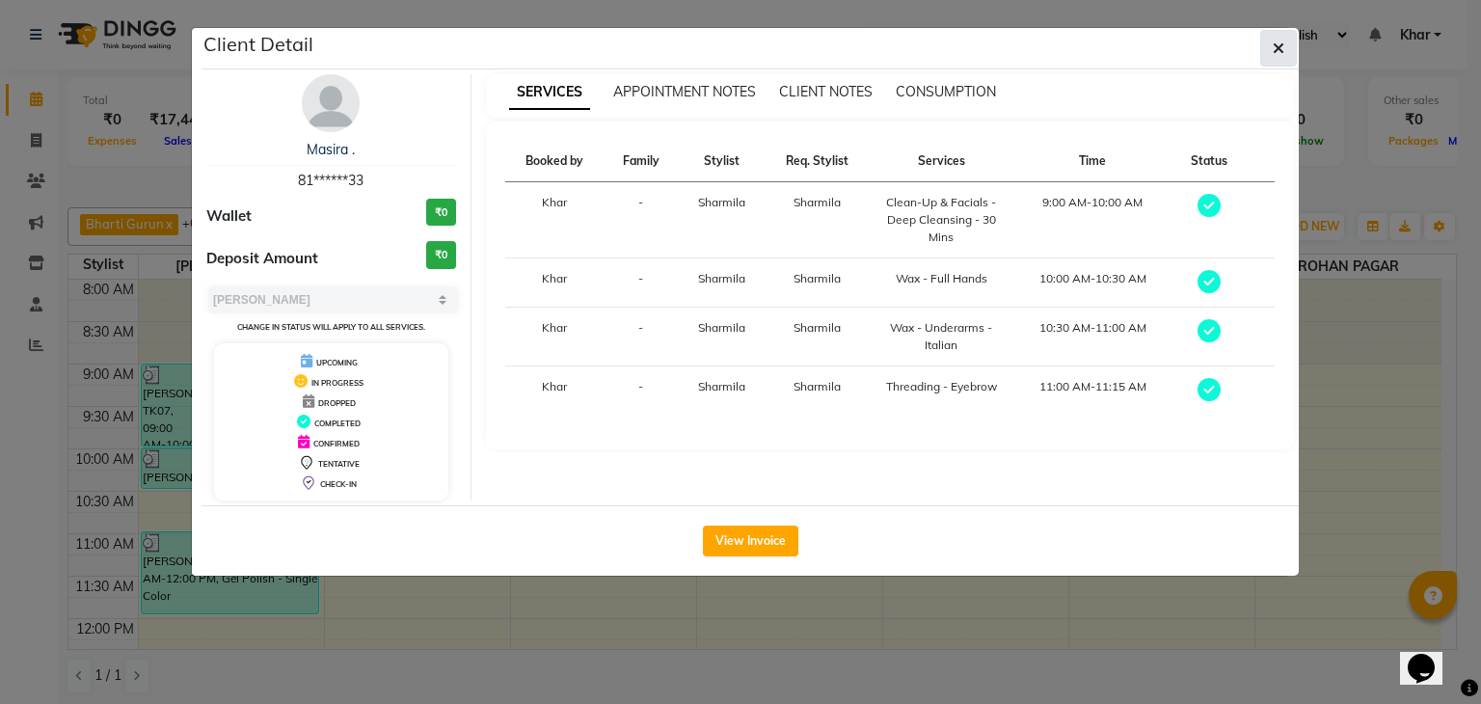
click at [1275, 47] on icon "button" at bounding box center [1278, 47] width 12 height 15
